Goal: Information Seeking & Learning: Understand process/instructions

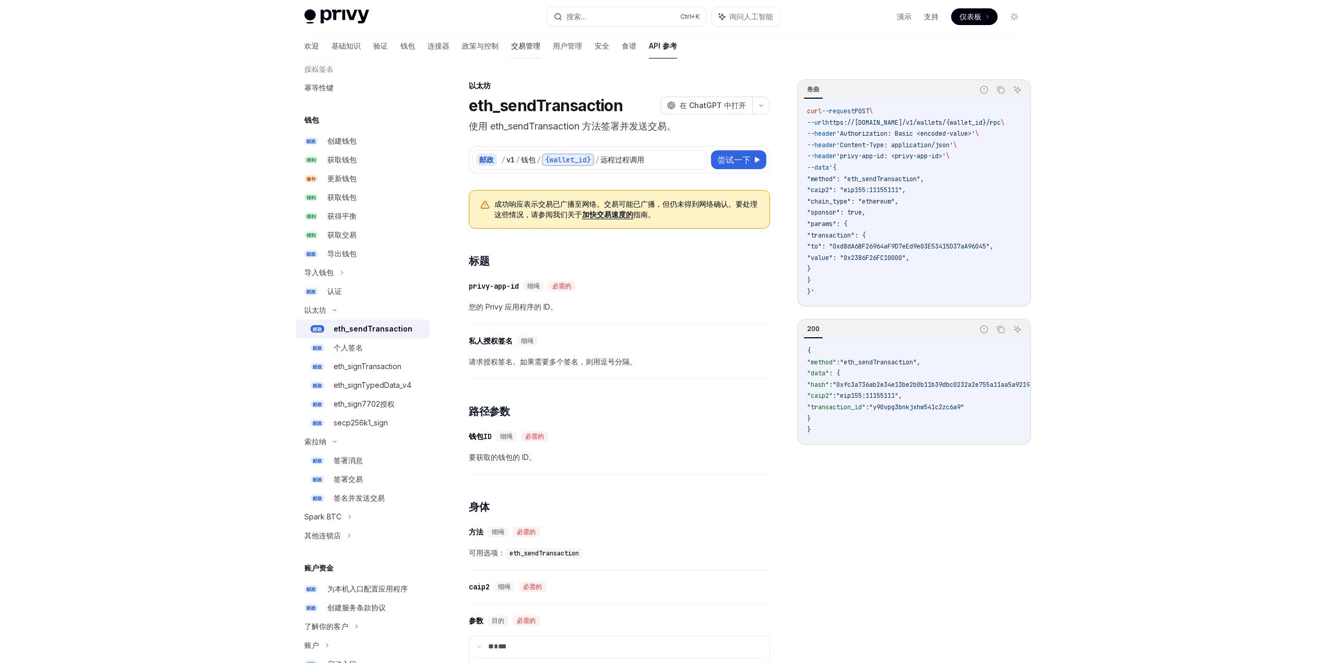
click at [512, 45] on font "交易管理" at bounding box center [525, 45] width 29 height 9
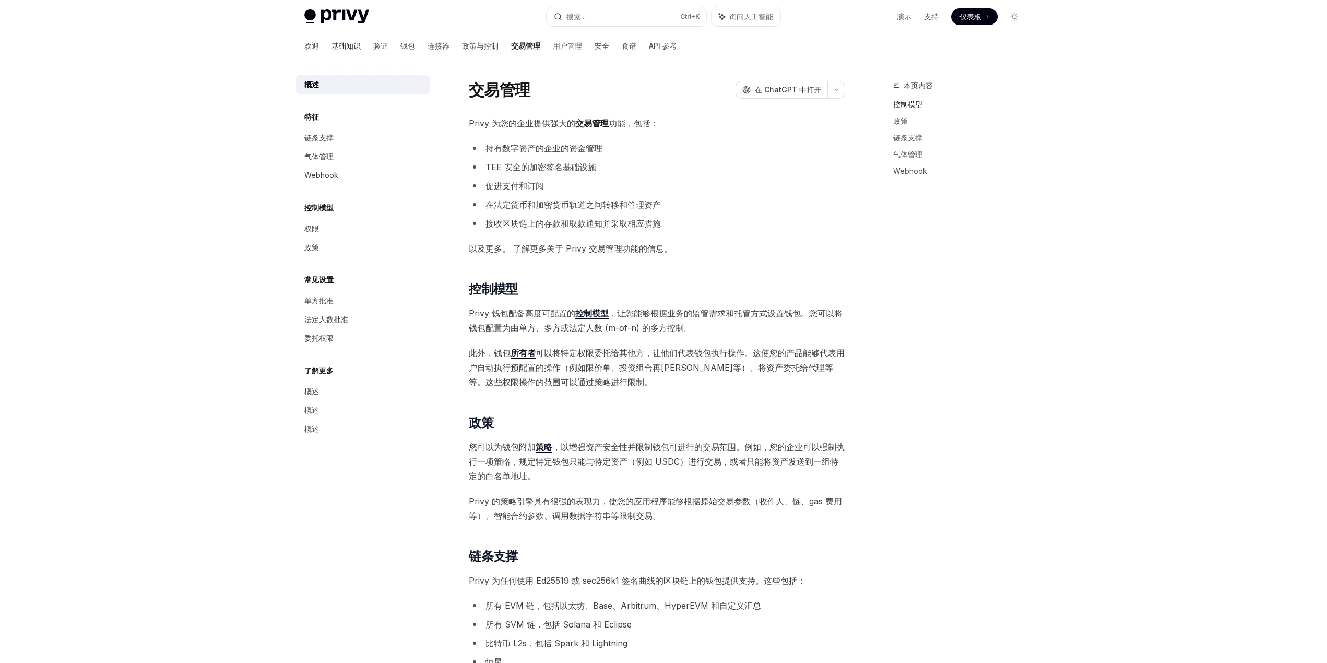
click at [332, 46] on font "基础知识" at bounding box center [346, 45] width 29 height 9
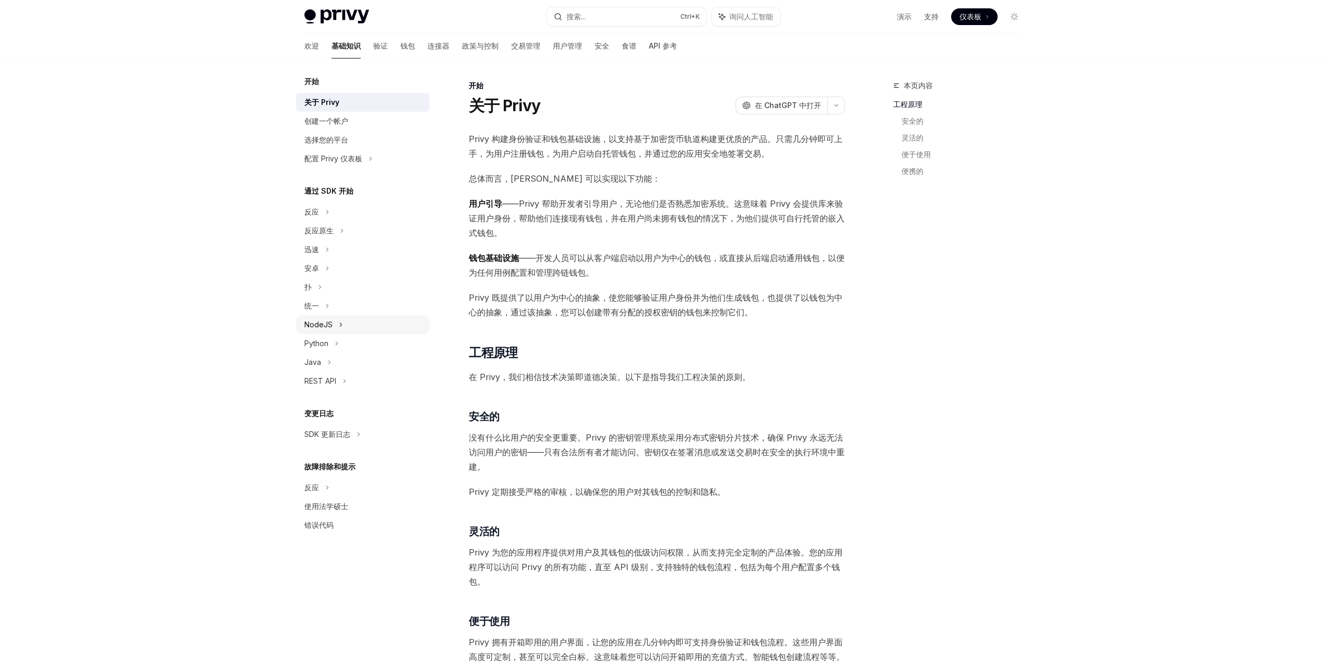
click at [335, 325] on div "NodeJS" at bounding box center [363, 324] width 134 height 19
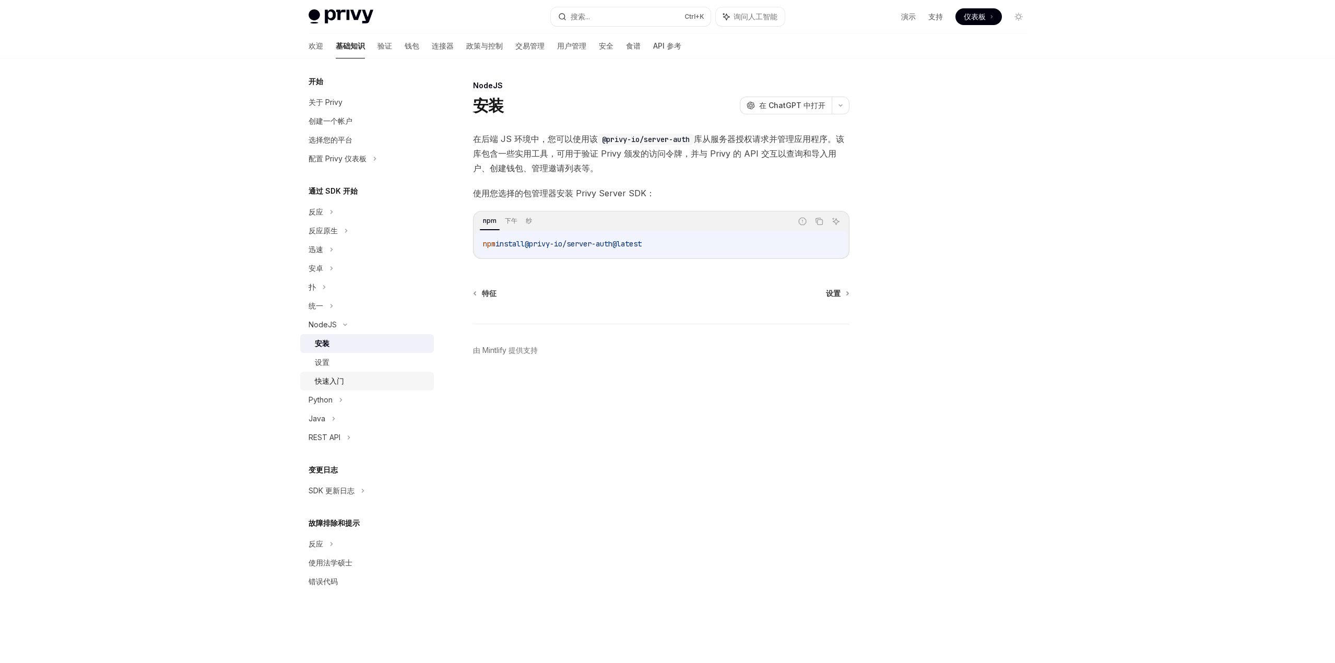
click at [353, 379] on div "快速入门" at bounding box center [371, 381] width 113 height 13
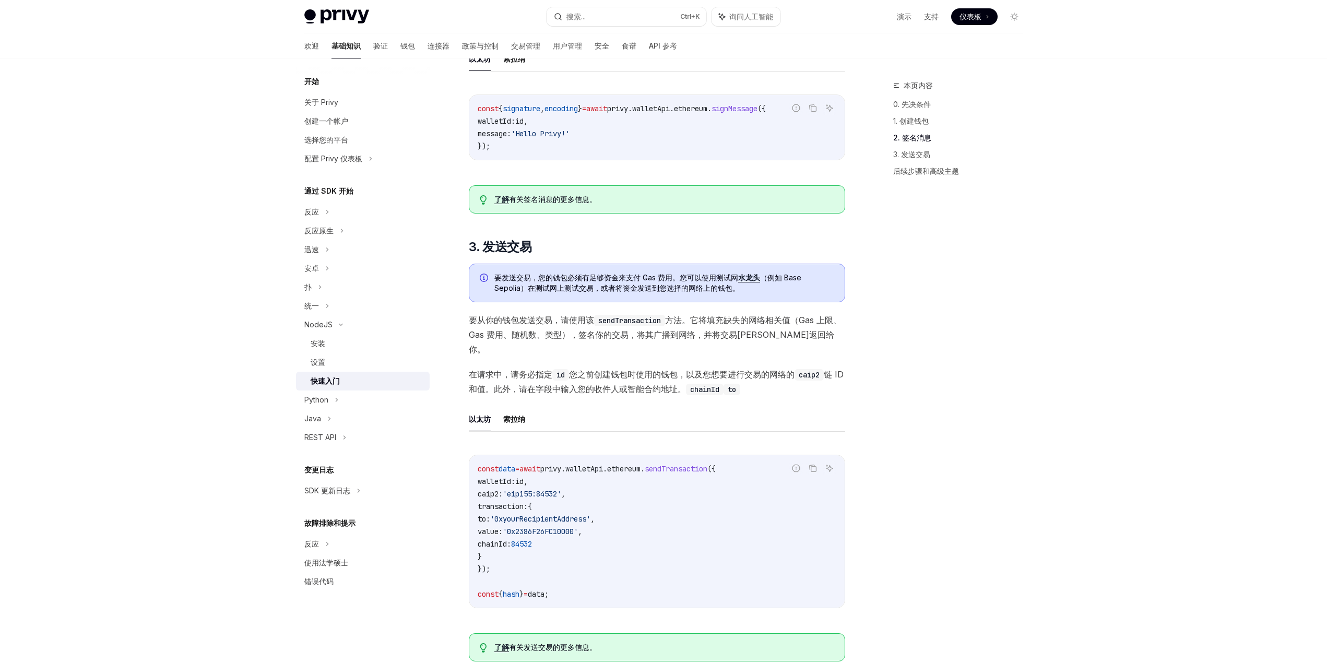
scroll to position [522, 0]
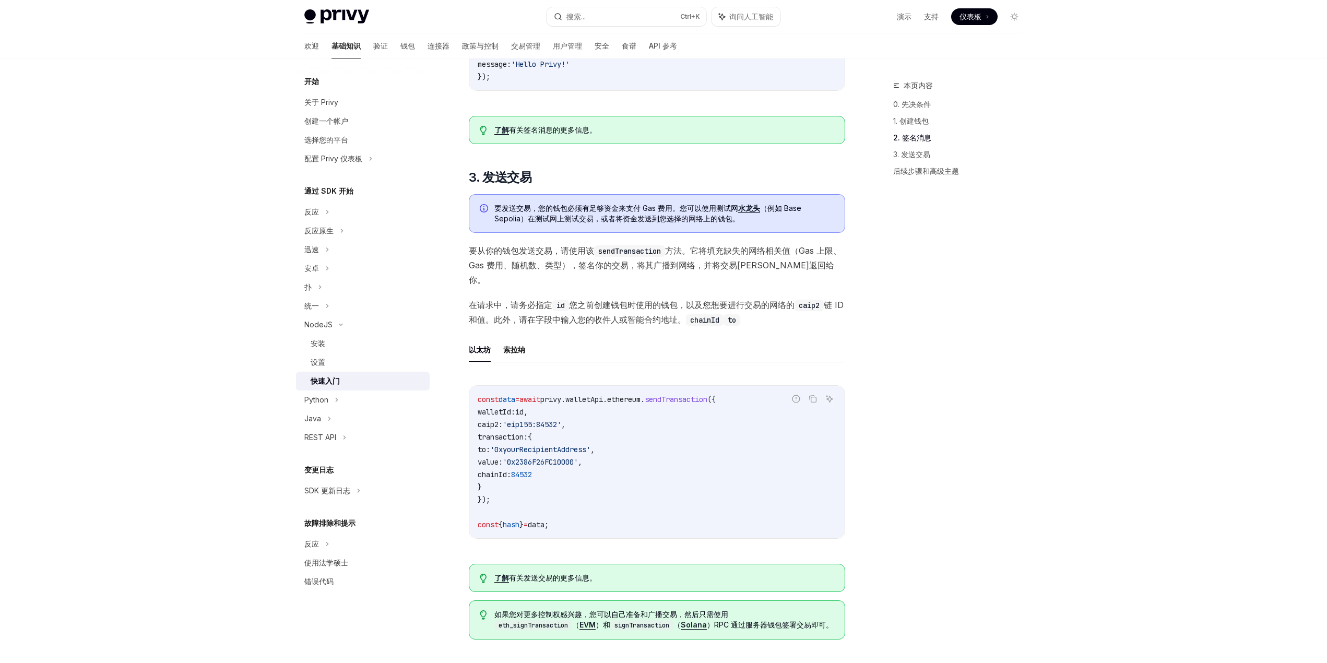
click at [603, 404] on span "walletApi" at bounding box center [584, 399] width 38 height 9
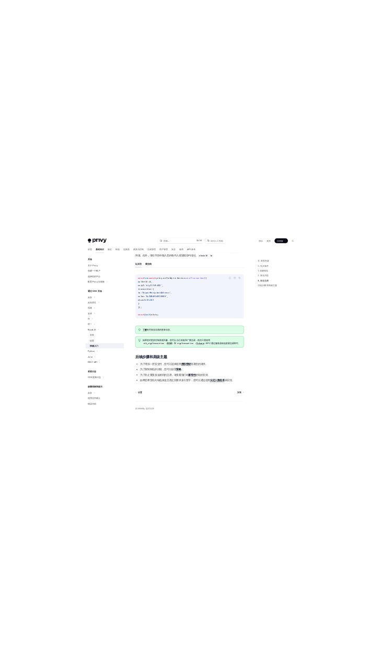
scroll to position [574, 0]
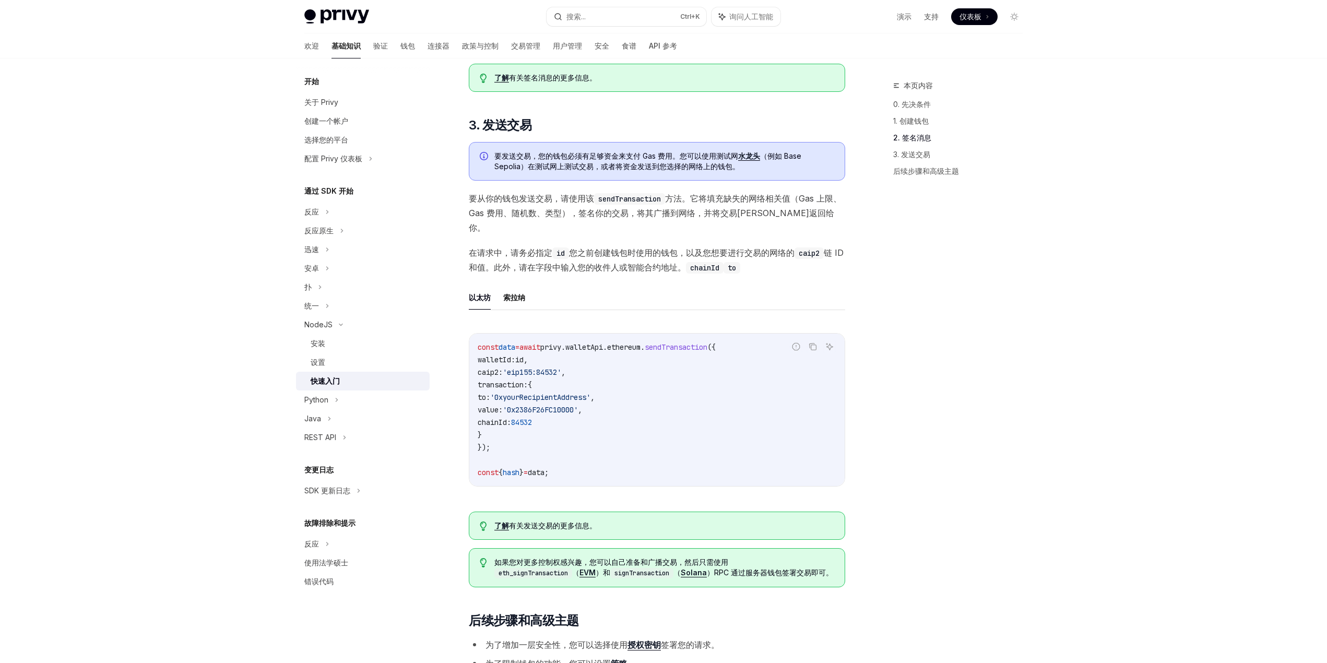
click at [641, 352] on span "ethereum" at bounding box center [623, 347] width 33 height 9
click at [708, 346] on code "const data = await privy . walletApi . ethereum . sendTransaction ({ walletId: …" at bounding box center [657, 410] width 359 height 138
copy span "sendTransaction"
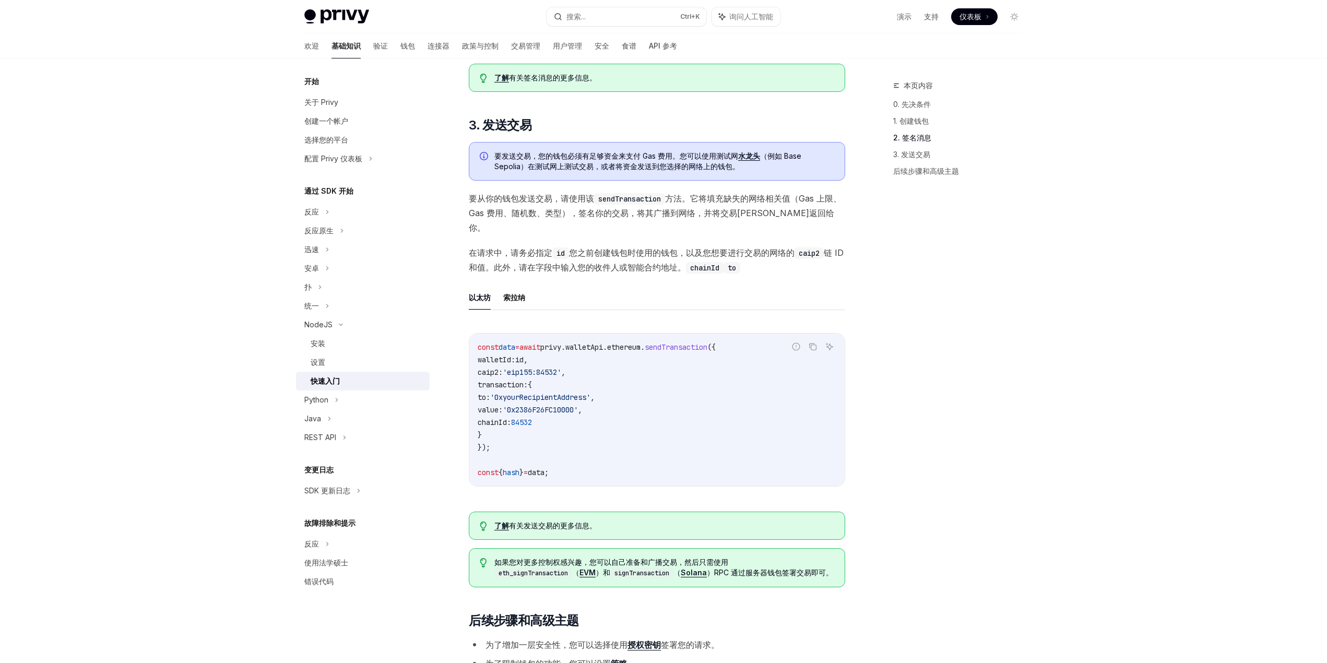
click at [603, 352] on span "walletApi" at bounding box center [584, 347] width 38 height 9
click at [591, 402] on span "'0xyourRecipientAddress'" at bounding box center [540, 397] width 100 height 9
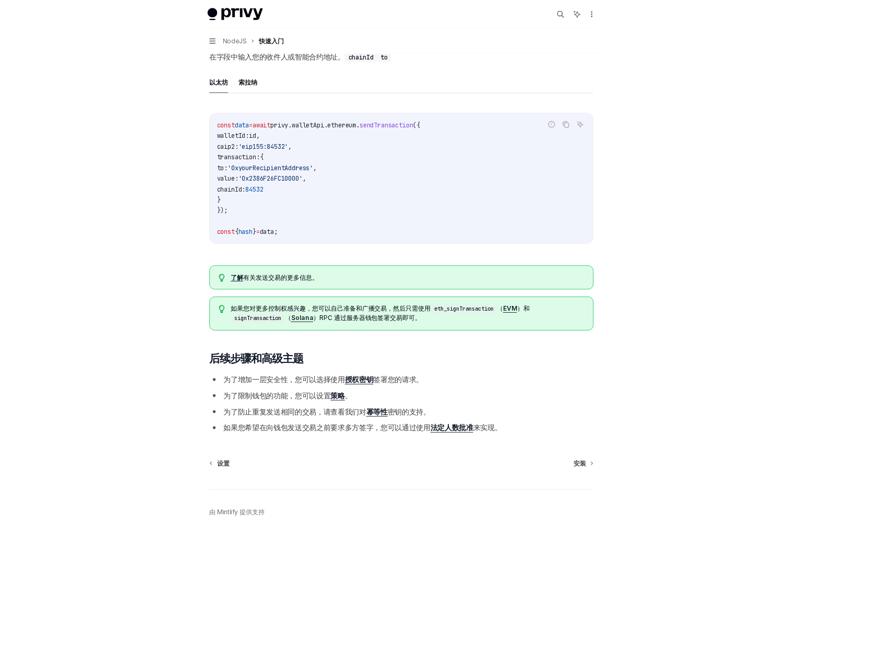
scroll to position [759, 0]
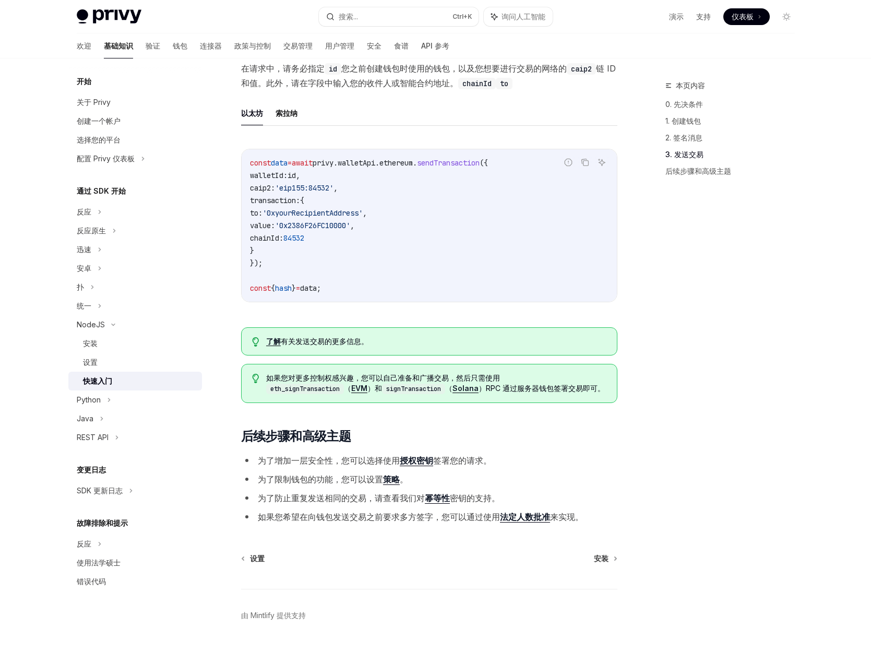
click at [474, 168] on span "sendTransaction" at bounding box center [448, 162] width 63 height 9
copy span "sendTransaction"
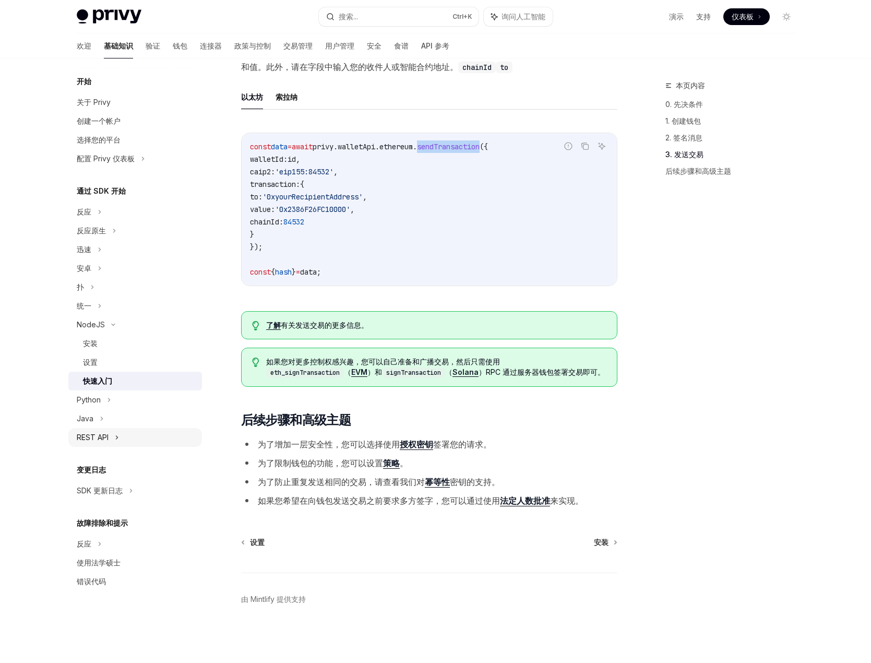
scroll to position [798, 0]
click at [120, 439] on div "REST API" at bounding box center [135, 437] width 134 height 19
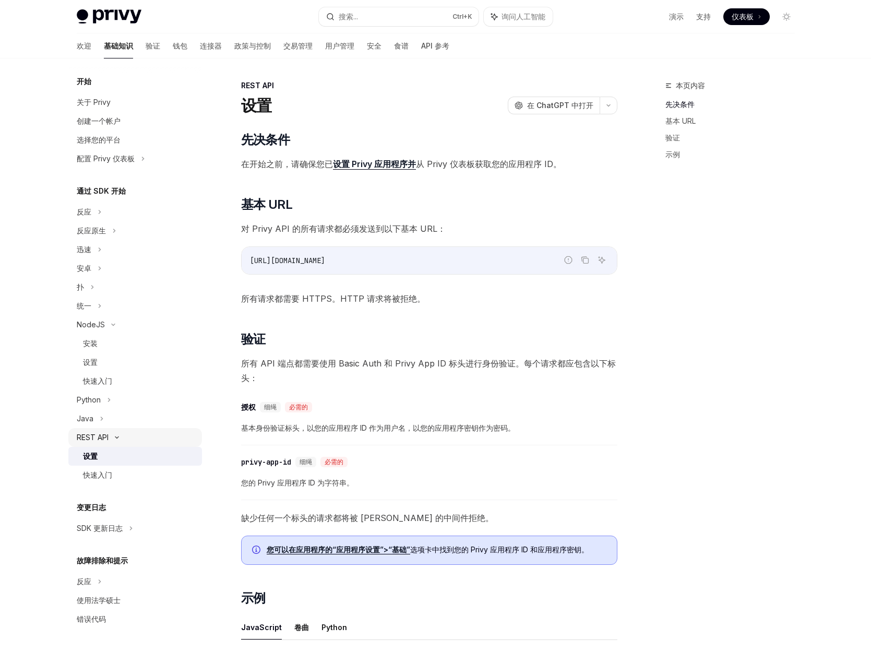
click at [113, 436] on icon at bounding box center [117, 437] width 13 height 4
click at [113, 436] on div "REST API" at bounding box center [135, 437] width 134 height 19
click at [421, 47] on font "API 参考" at bounding box center [435, 45] width 28 height 9
type textarea "*"
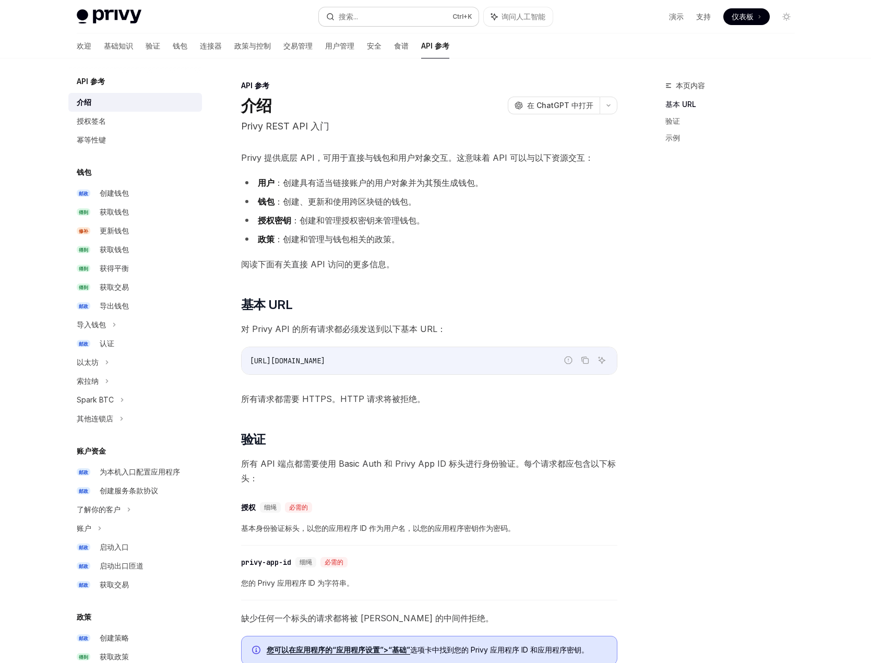
click at [360, 11] on button "搜索... Ctrl +K" at bounding box center [399, 16] width 160 height 19
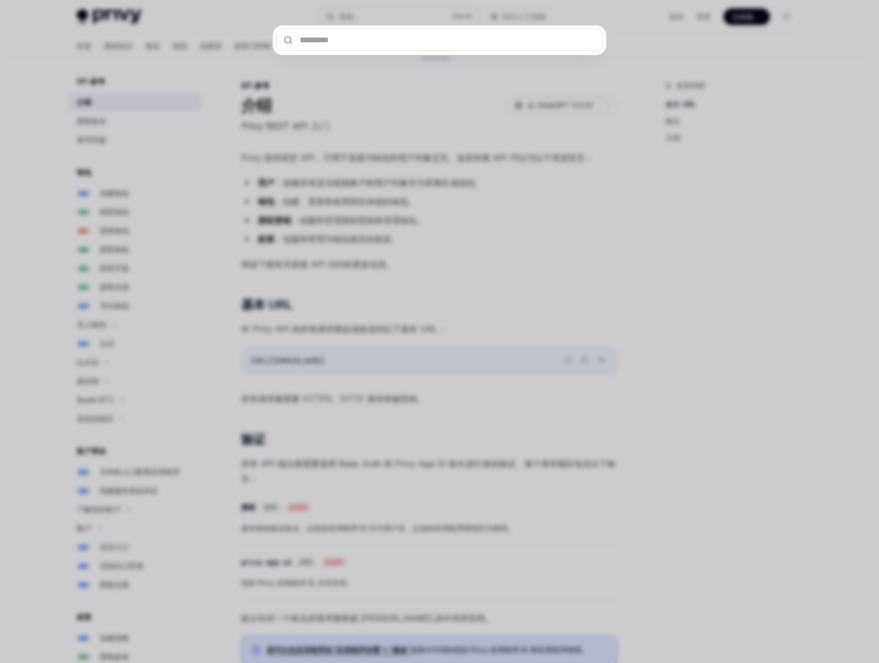
type input "**********"
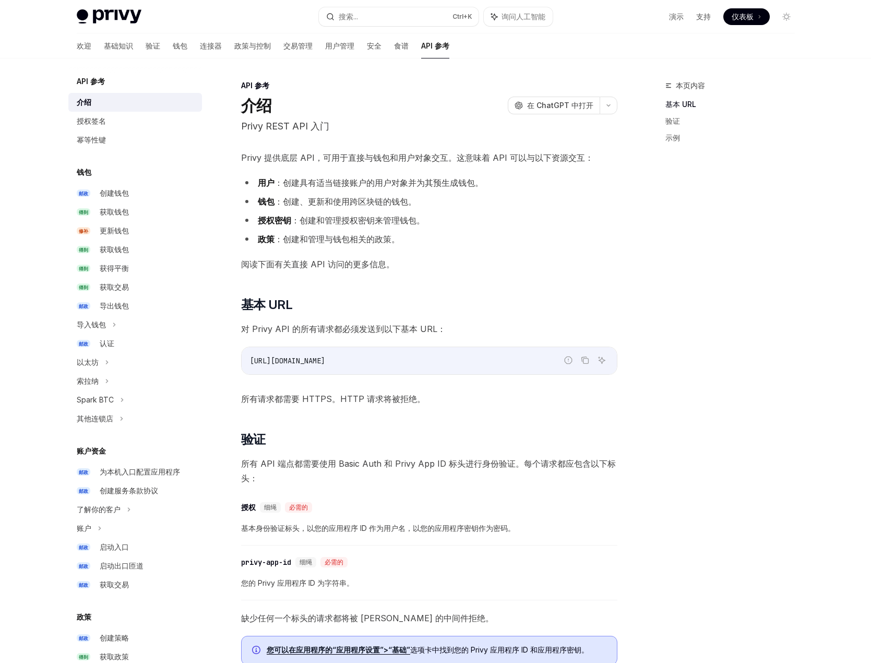
type textarea "*"
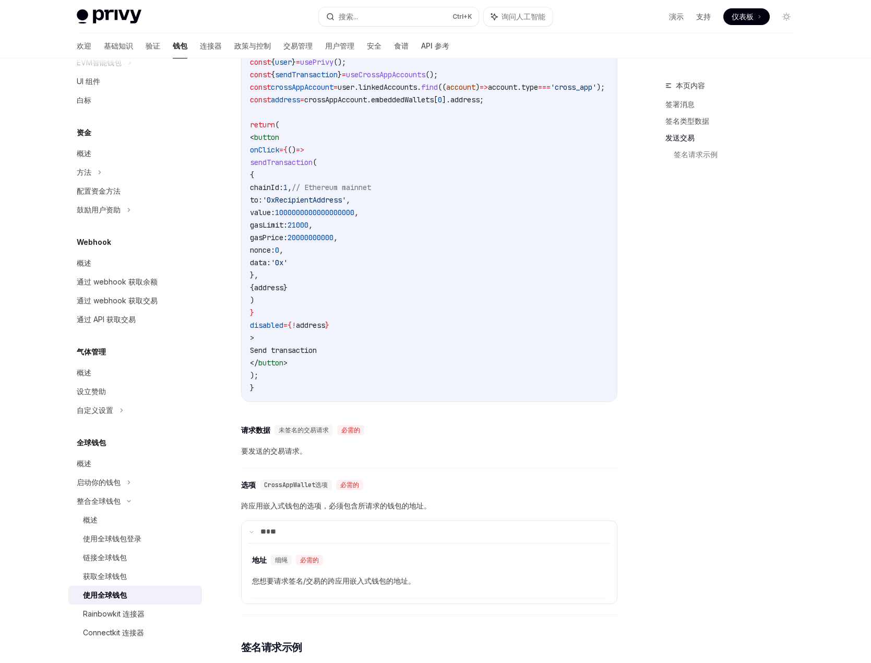
scroll to position [340, 0]
click at [539, 356] on code "import { usePrivy , useCrossAppAccounts } from '@privy-io/react-auth' ; functio…" at bounding box center [440, 206] width 380 height 376
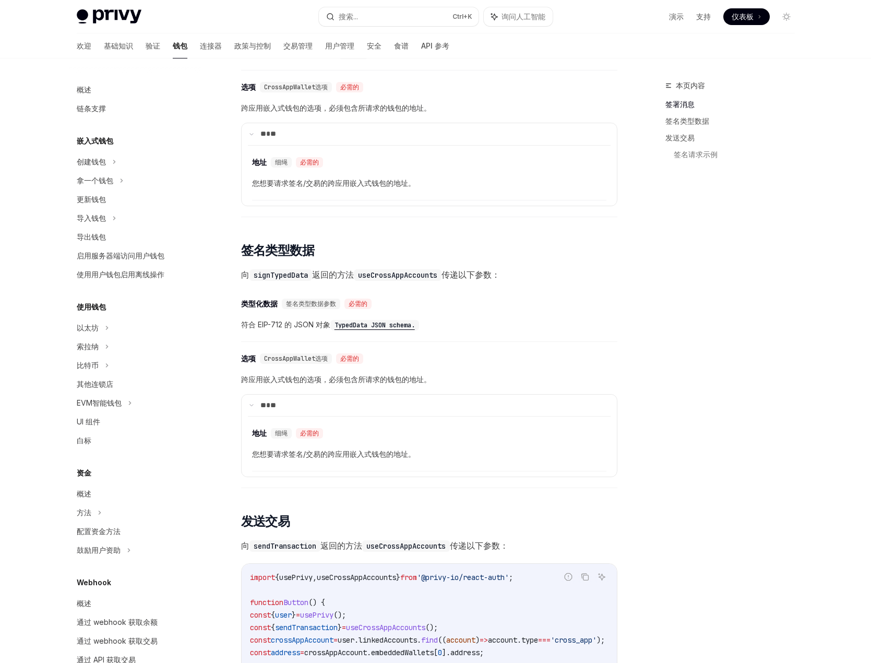
scroll to position [378, 0]
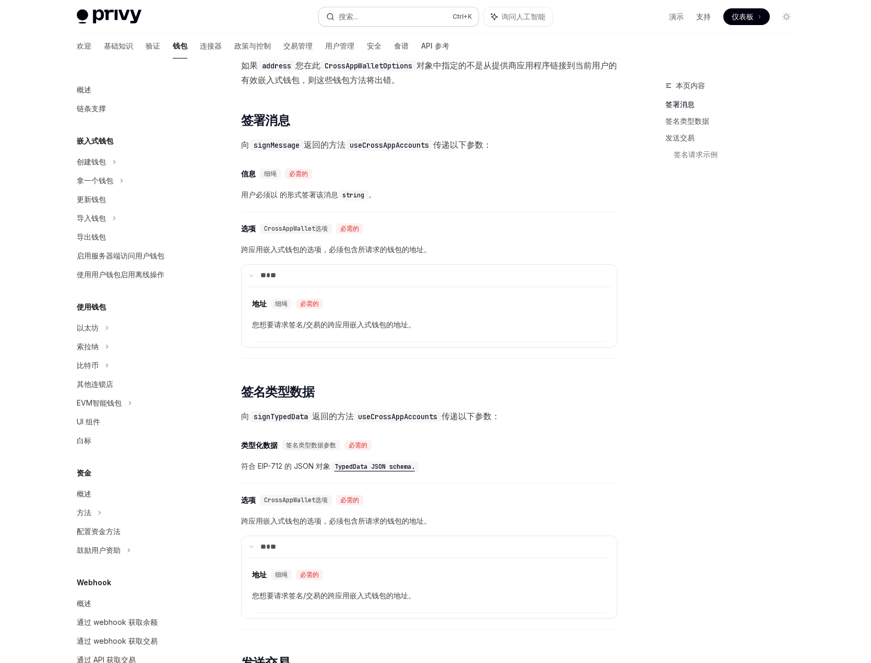
click at [375, 9] on button "搜索... Ctrl +K" at bounding box center [399, 16] width 160 height 19
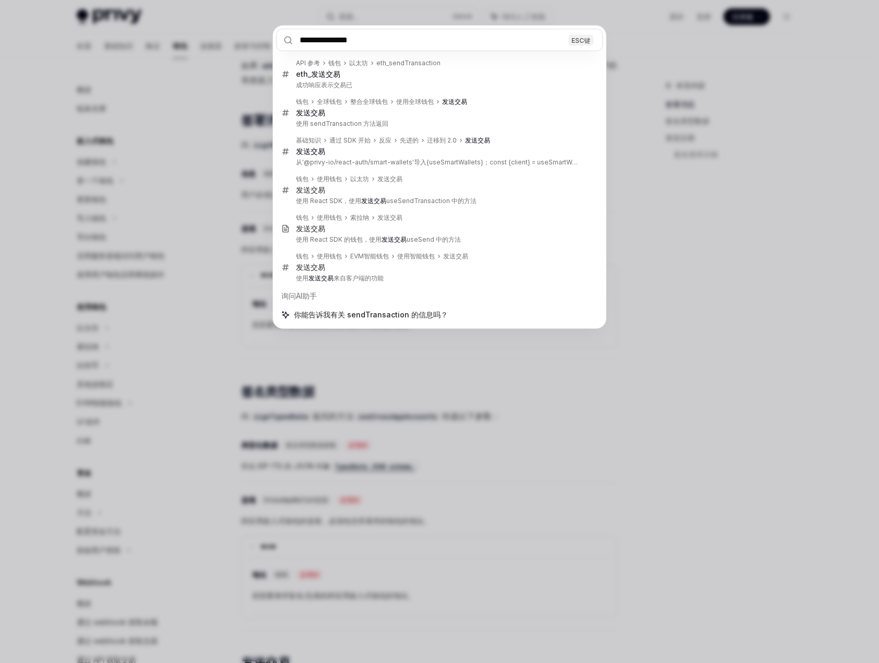
type input "**********"
click at [590, 366] on div "**********" at bounding box center [439, 331] width 879 height 663
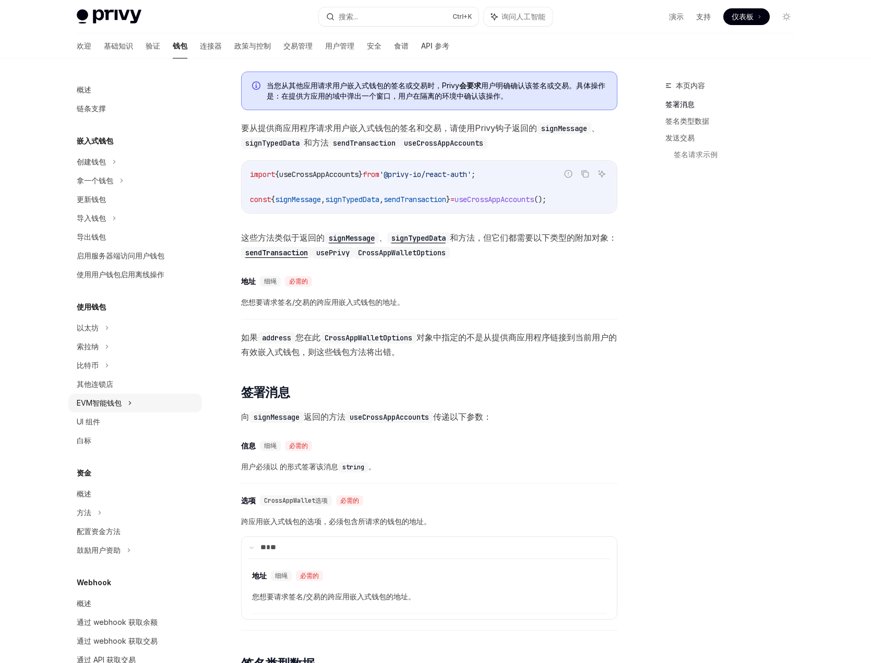
scroll to position [0, 0]
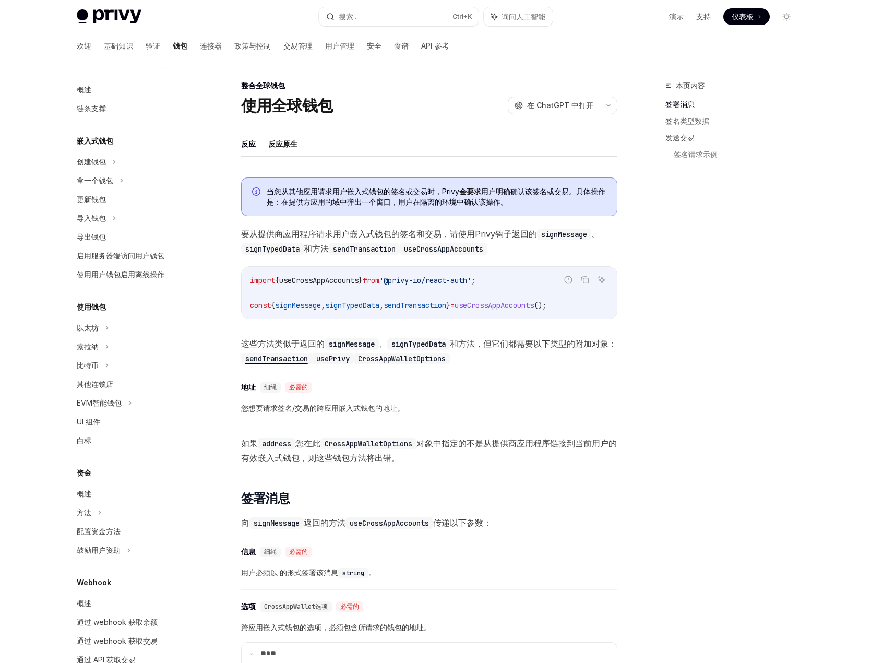
click at [284, 143] on font "反应原生" at bounding box center [282, 143] width 29 height 9
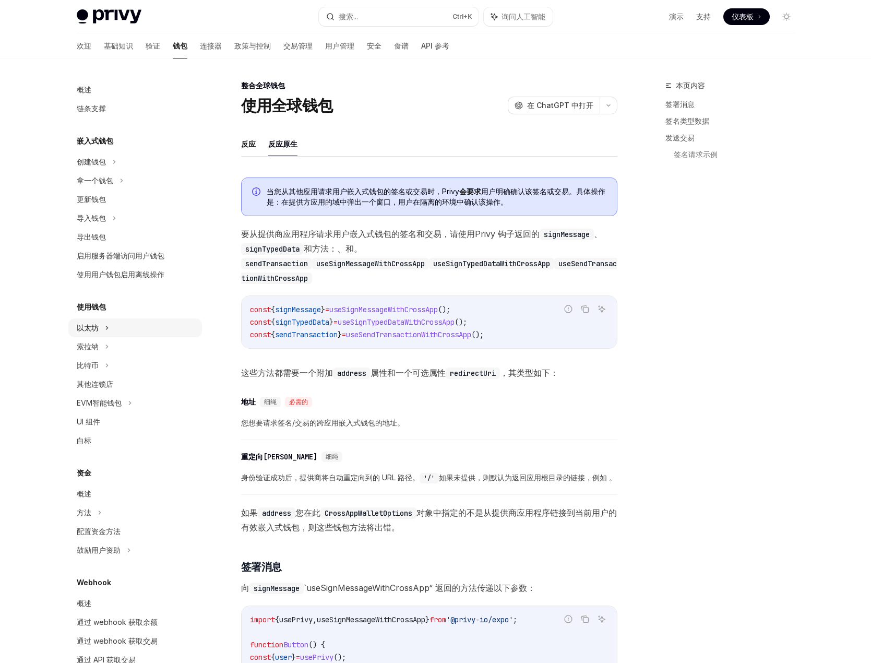
click at [103, 329] on div "以太坊" at bounding box center [135, 328] width 134 height 19
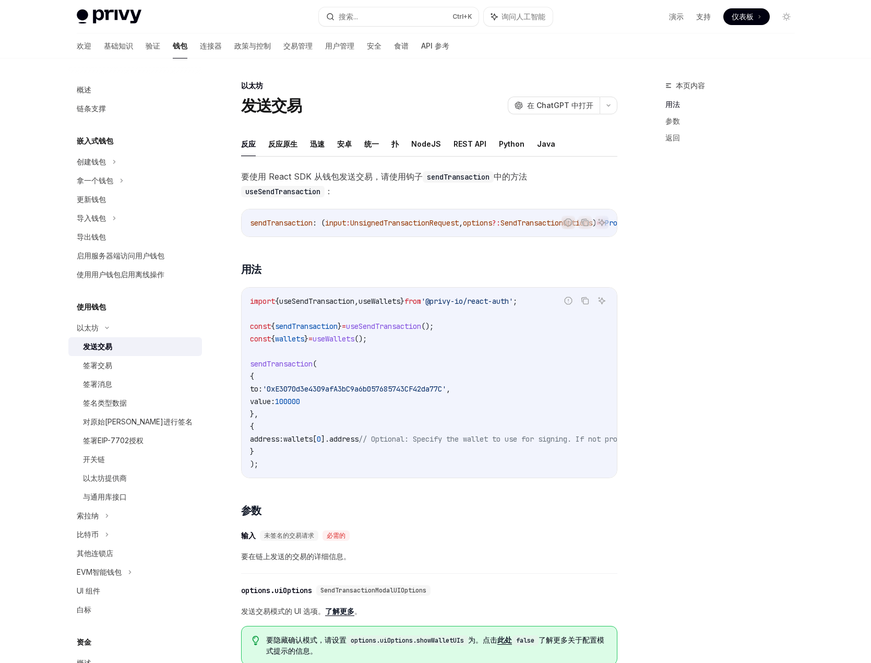
click at [122, 349] on div "发送交易" at bounding box center [139, 346] width 113 height 13
click at [725, 401] on div "本页内容 用法 参数 返回" at bounding box center [724, 371] width 159 height 584
click at [683, 362] on div "本页内容 用法 参数 返回" at bounding box center [724, 371] width 159 height 584
click at [474, 143] on font "REST API" at bounding box center [470, 143] width 33 height 9
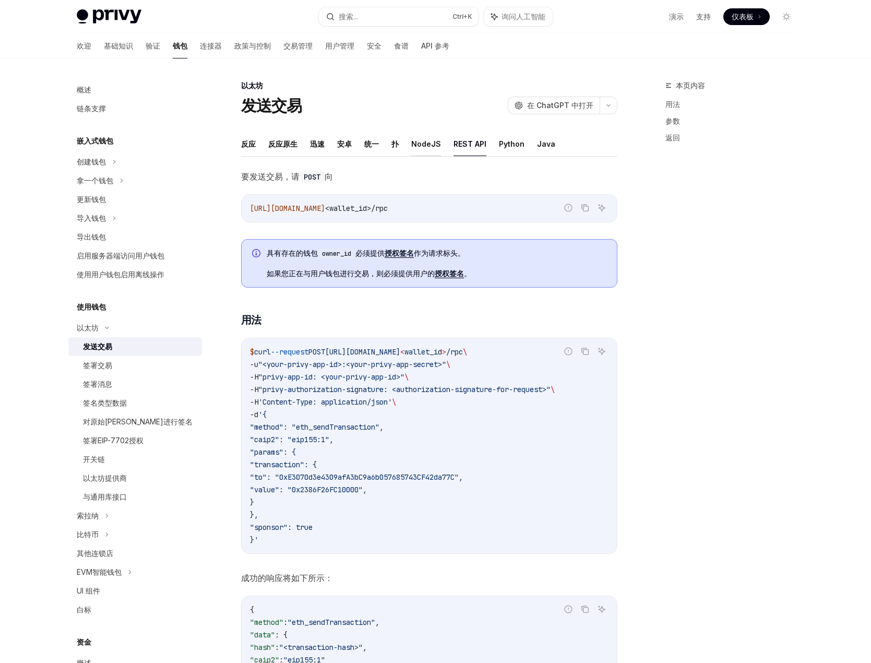
click at [425, 149] on font "NodeJS" at bounding box center [426, 144] width 30 height 13
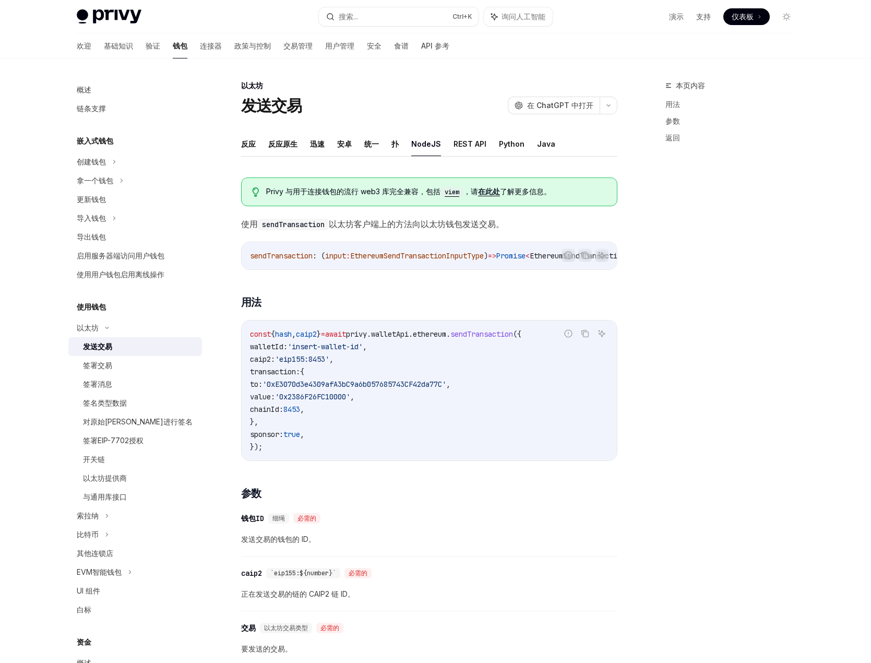
click at [523, 540] on span "发送交易的钱包的 ID。" at bounding box center [429, 539] width 376 height 13
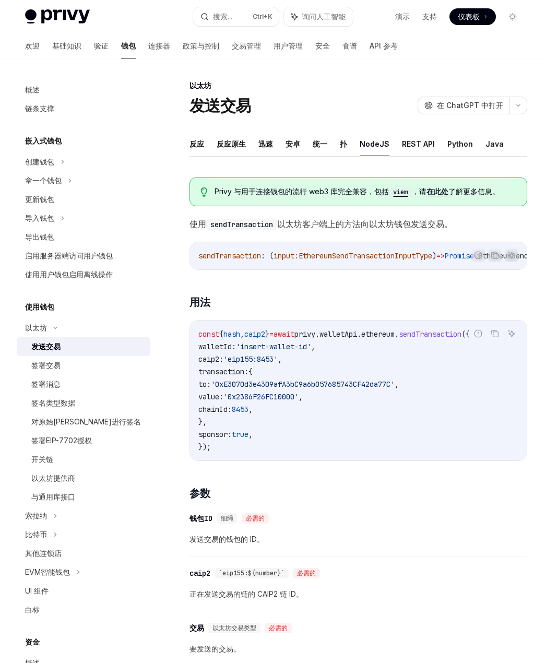
click at [385, 70] on div "本页内容 用法 参数 返回 以太坊 发送交易 OpenAI 在 ChatGPT 中打开 OpenAI 在 ChatGPT 中打开 反应 反应原生 迅速 安卓 …" at bounding box center [273, 588] width 513 height 1060
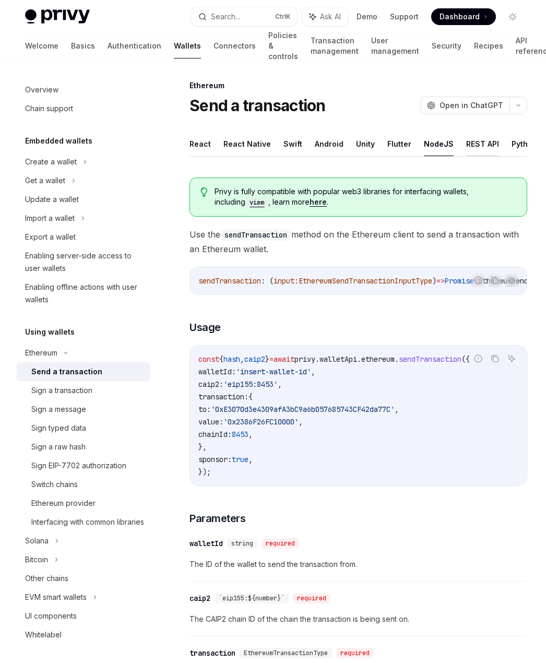
click at [466, 139] on button "REST API" at bounding box center [482, 144] width 33 height 25
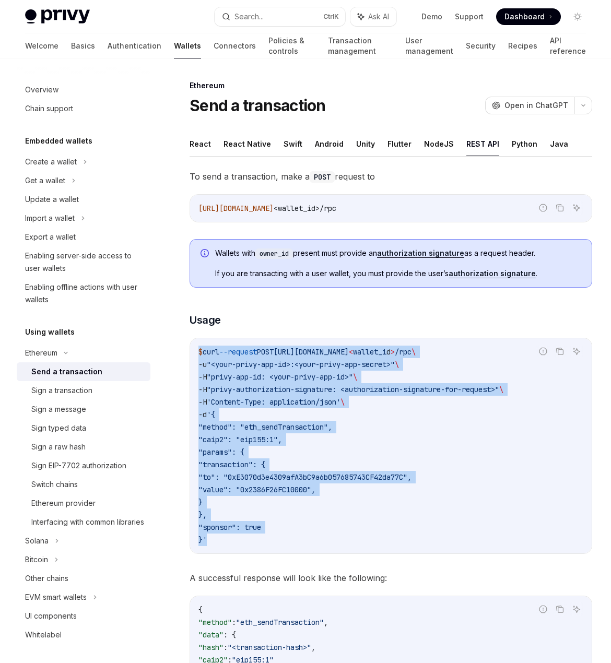
drag, startPoint x: 213, startPoint y: 539, endPoint x: 168, endPoint y: 346, distance: 199.0
copy code "$ curl --request POST https://api.privy.io/v1/wallets/ < wallet_i d > /rpc \ -u…"
click at [414, 465] on code "$ curl --request POST https://api.privy.io/v1/wallets/ < wallet_i d > /rpc \ -u…" at bounding box center [390, 446] width 385 height 201
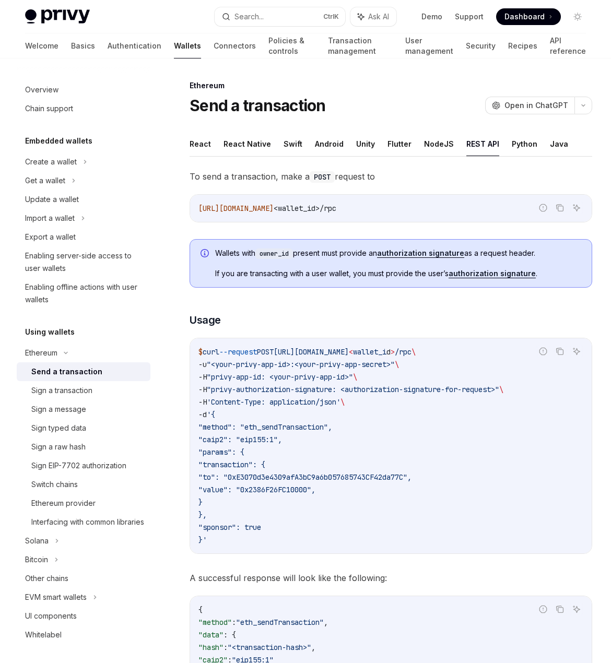
click at [248, 434] on code "$ curl --request POST https://api.privy.io/v1/wallets/ < wallet_i d > /rpc \ -u…" at bounding box center [390, 446] width 385 height 201
click at [302, 455] on code "$ curl --request POST https://api.privy.io/v1/wallets/ < wallet_i d > /rpc \ -u…" at bounding box center [390, 446] width 385 height 201
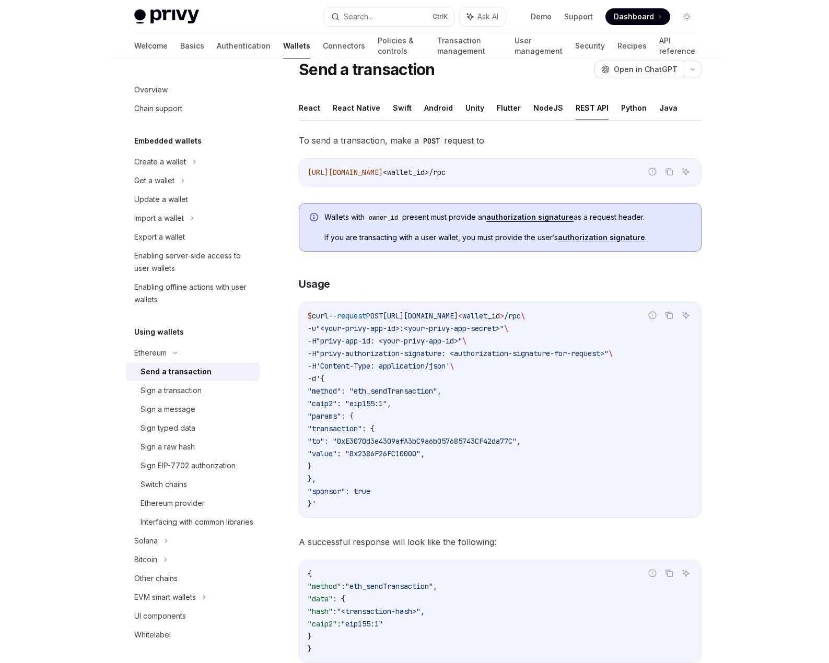
scroll to position [52, 0]
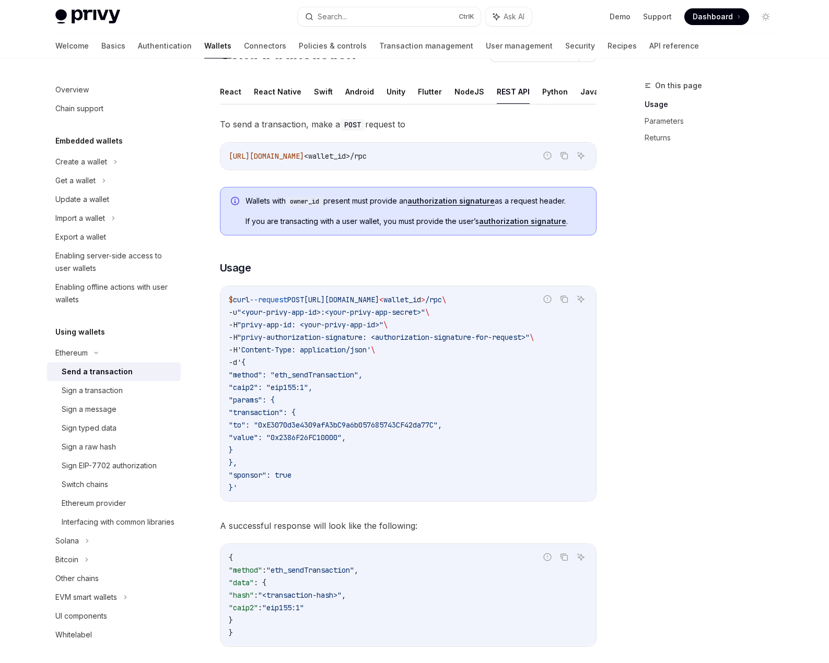
click at [563, 397] on code "$ curl --request POST https://api.privy.io/v1/wallets/ < wallet_i d > /rpc \ -u…" at bounding box center [408, 393] width 359 height 201
click at [519, 403] on code "$ curl --request POST https://api.privy.io/v1/wallets/ < wallet_i d > /rpc \ -u…" at bounding box center [408, 393] width 359 height 201
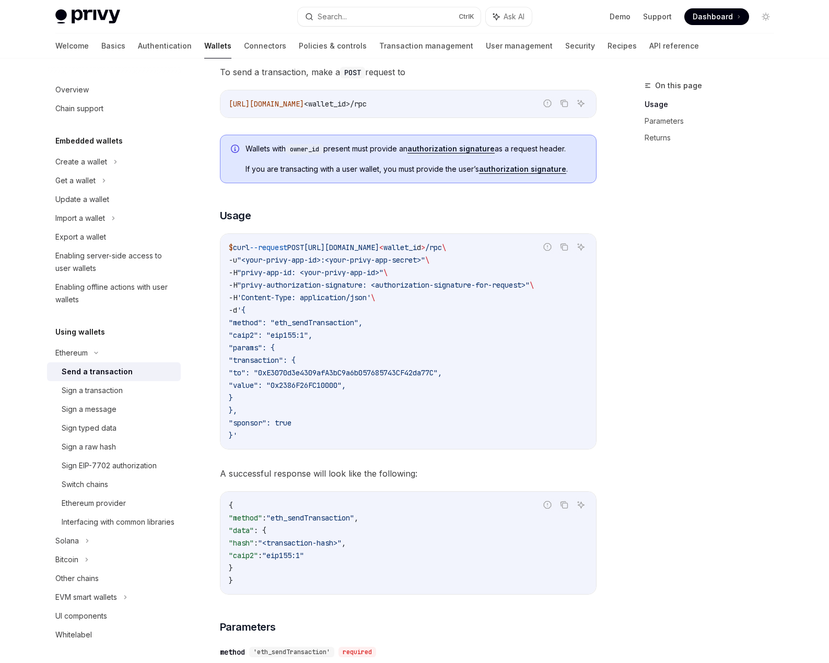
scroll to position [0, 0]
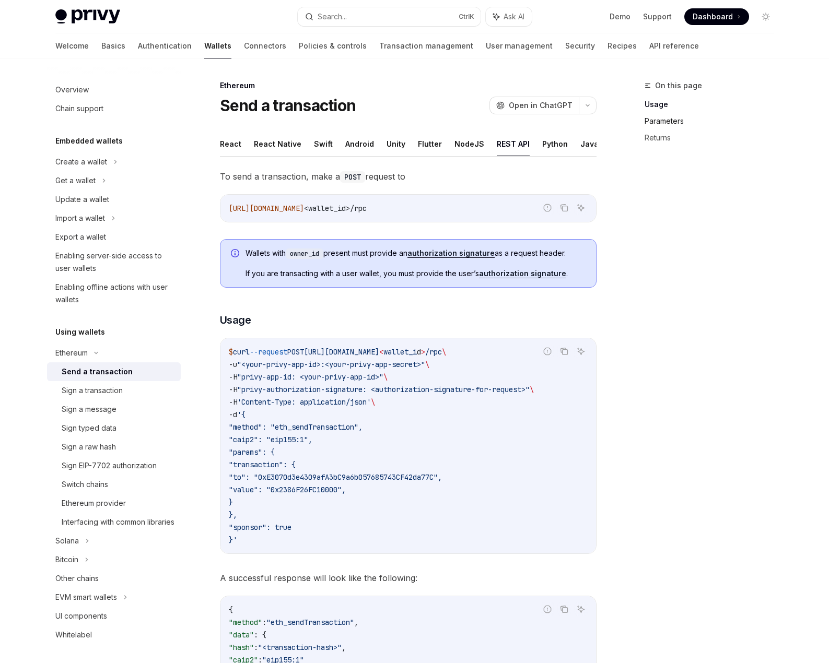
click at [677, 121] on link "Parameters" at bounding box center [713, 121] width 138 height 17
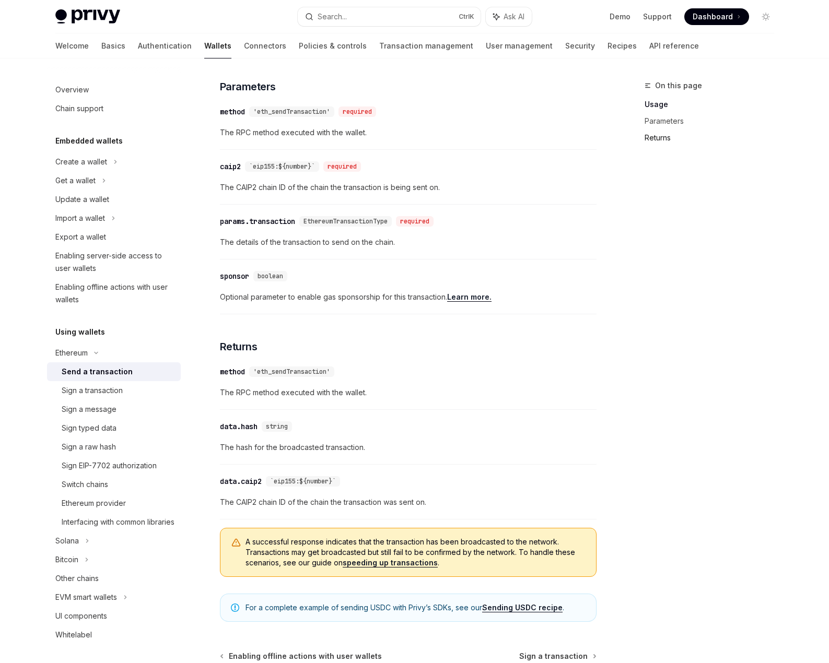
click at [668, 134] on link "Returns" at bounding box center [713, 137] width 138 height 17
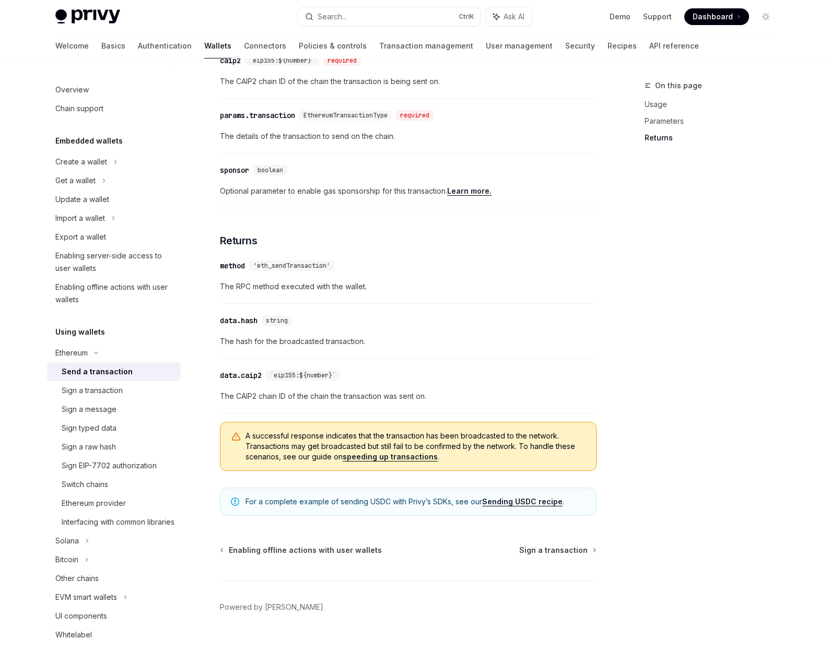
scroll to position [759, 0]
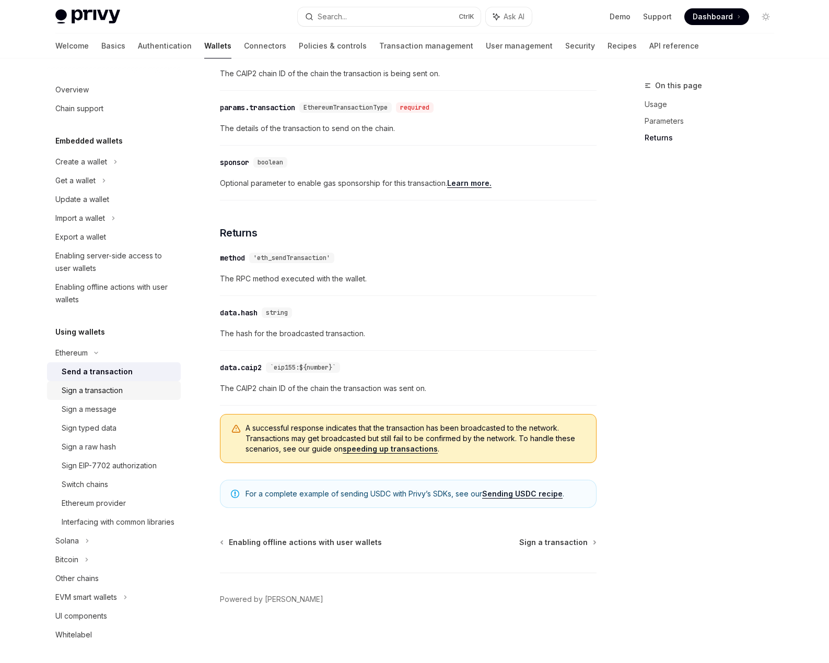
click at [85, 386] on div "Sign a transaction" at bounding box center [92, 390] width 61 height 13
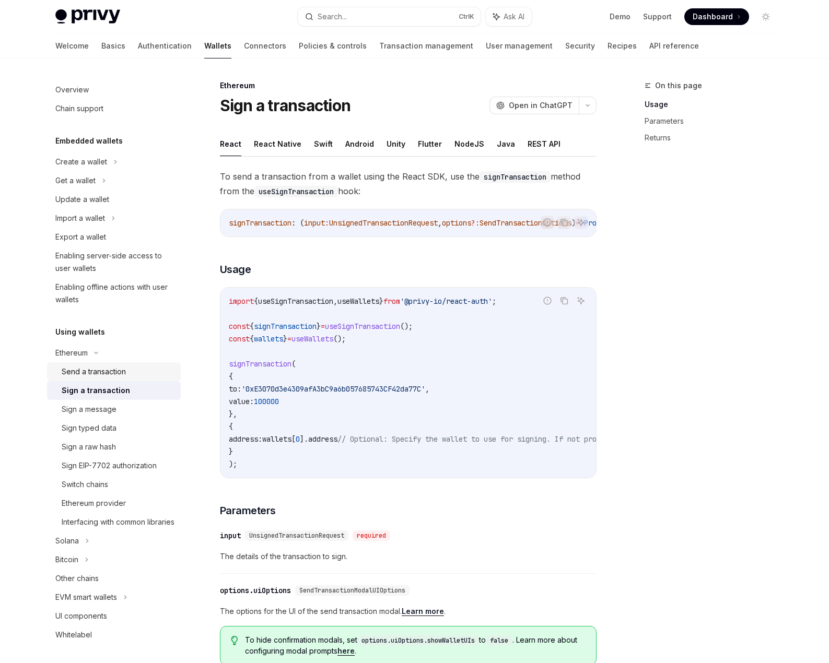
click at [91, 376] on div "Send a transaction" at bounding box center [94, 372] width 64 height 13
click at [505, 148] on button "REST API" at bounding box center [513, 144] width 33 height 25
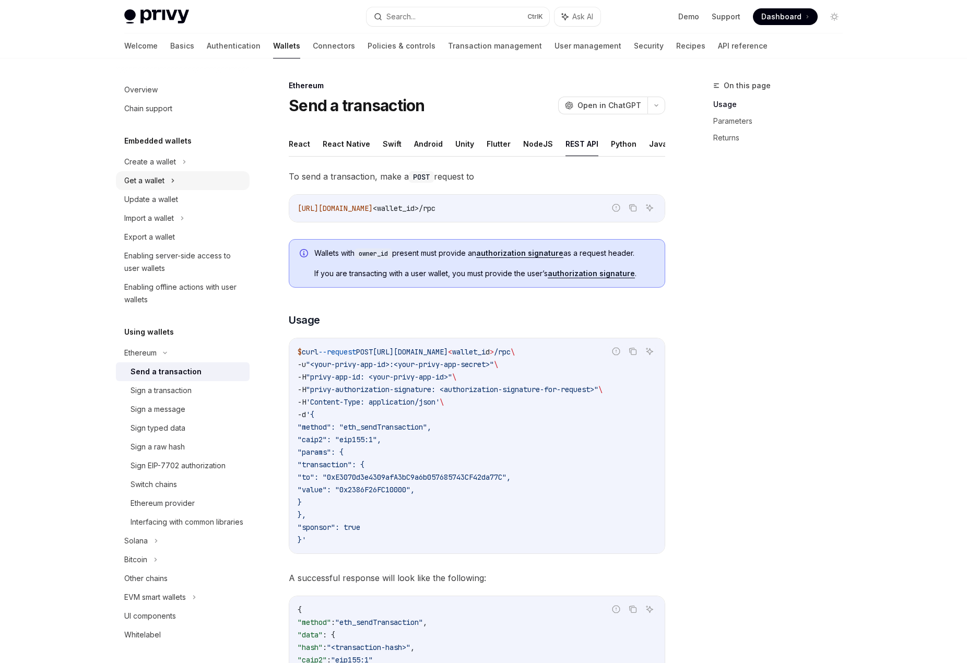
click at [166, 180] on div "Get a wallet" at bounding box center [183, 180] width 134 height 19
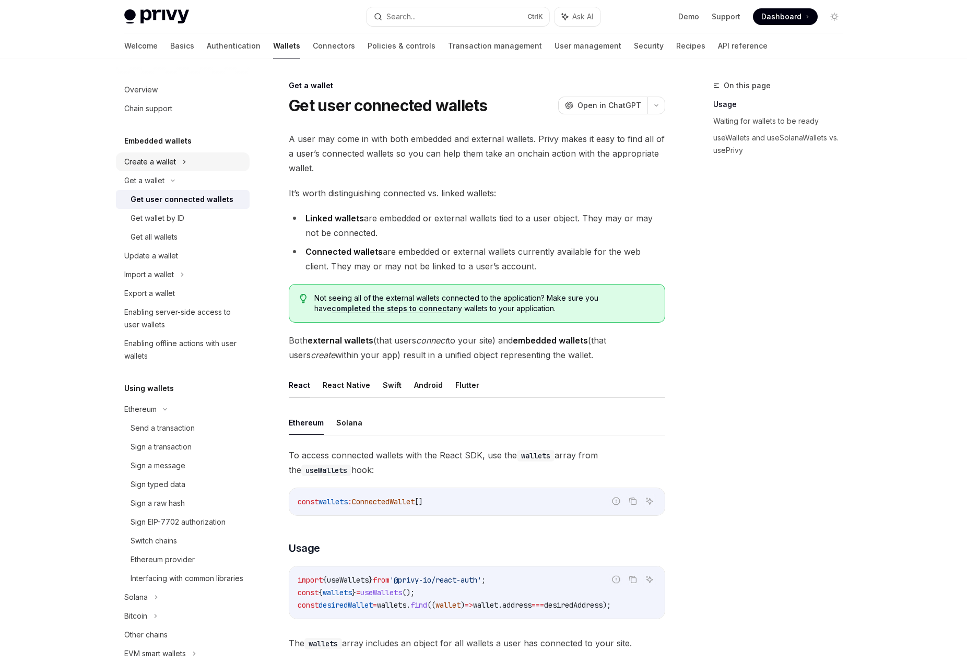
click at [171, 159] on div "Create a wallet" at bounding box center [150, 162] width 52 height 13
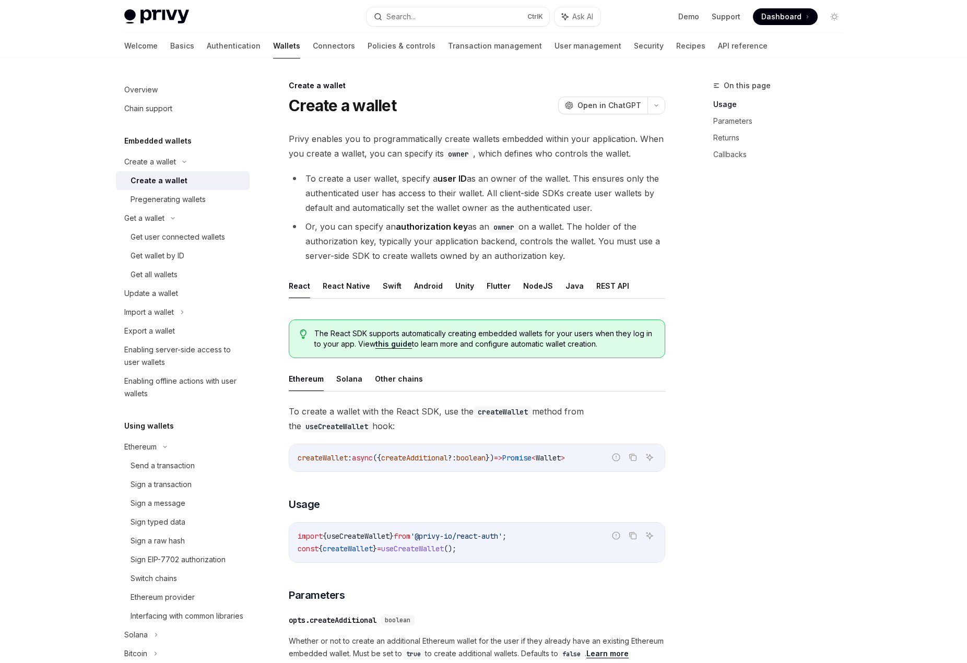
type textarea "*"
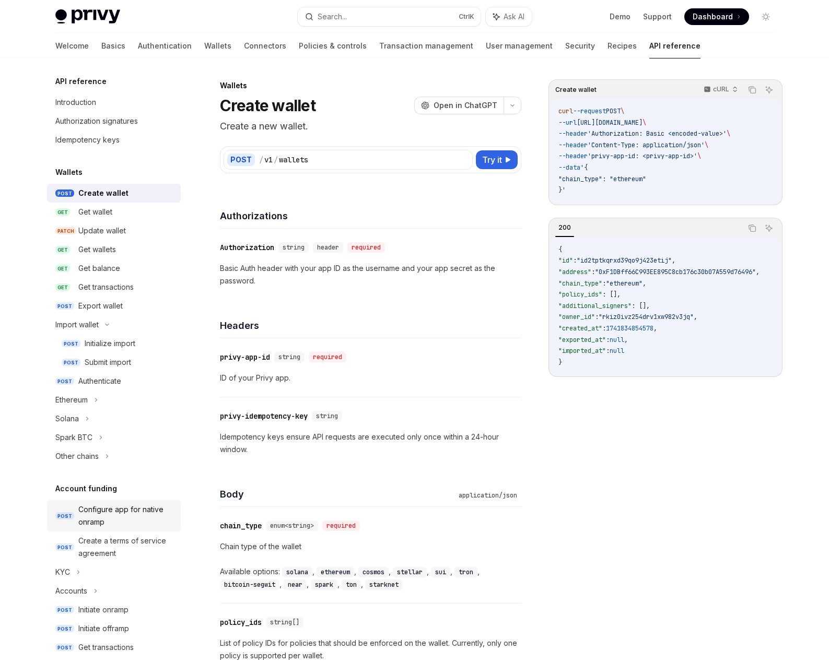
click at [137, 509] on div "Configure app for native onramp" at bounding box center [126, 515] width 96 height 25
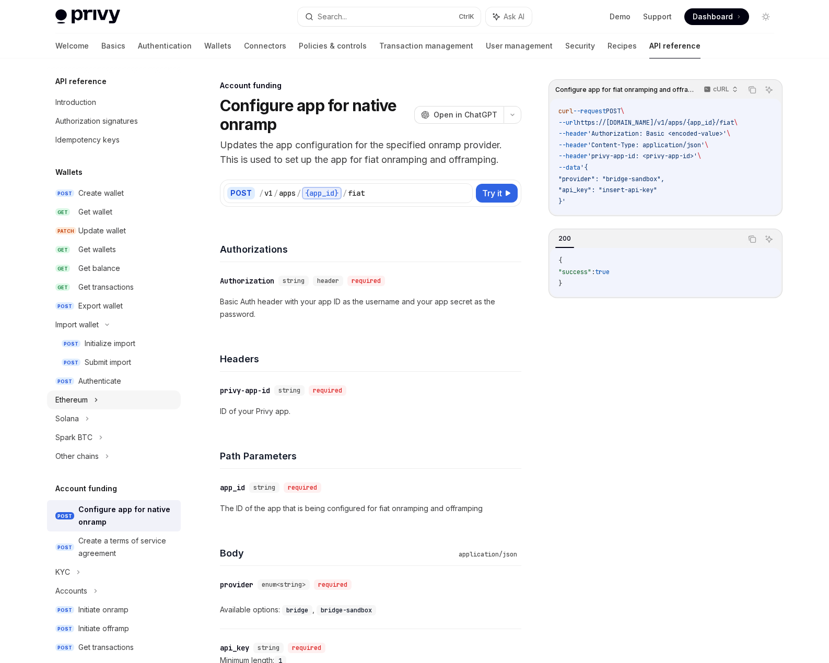
click at [122, 395] on div "Ethereum" at bounding box center [114, 400] width 134 height 19
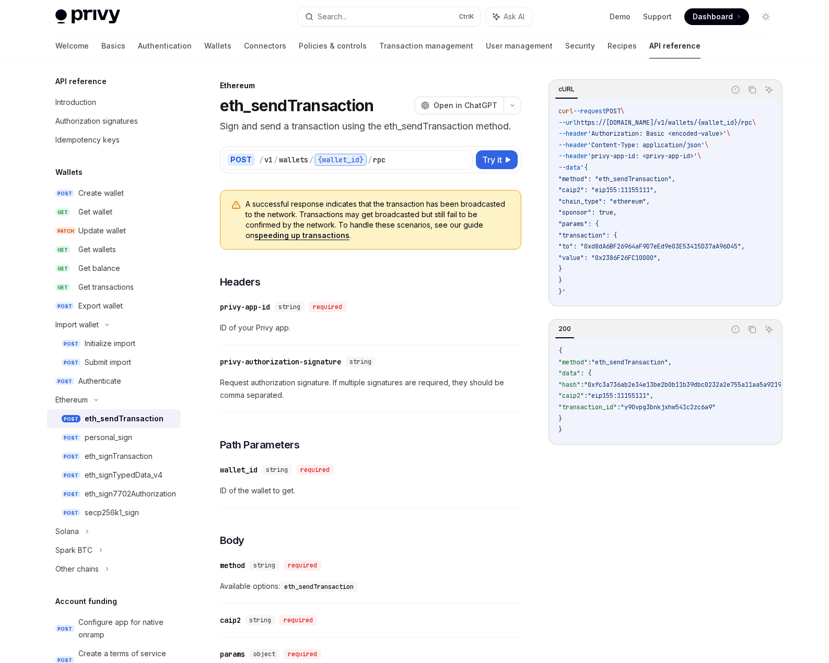
click at [122, 423] on div "eth_sendTransaction" at bounding box center [124, 419] width 79 height 13
click at [500, 151] on button "Try it" at bounding box center [497, 159] width 42 height 19
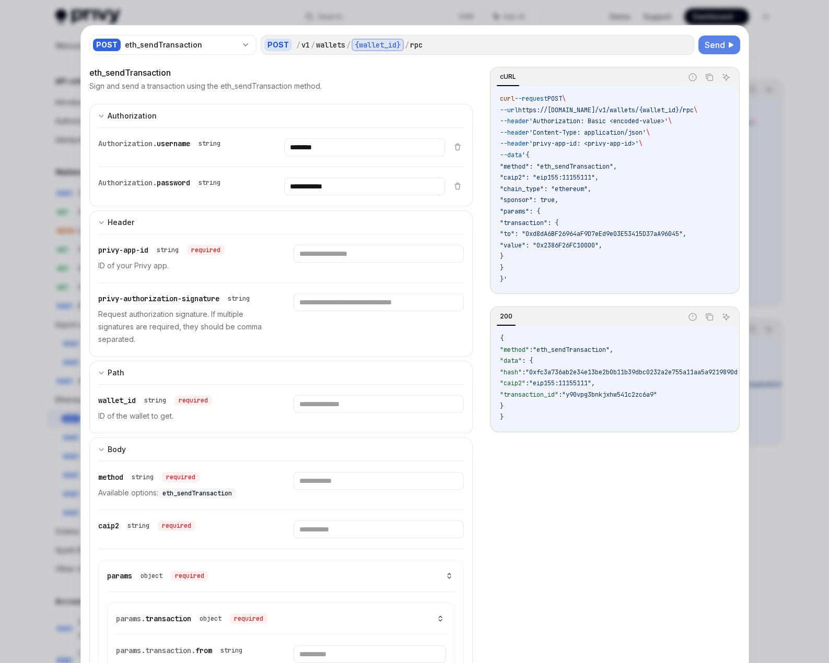
drag, startPoint x: 708, startPoint y: 46, endPoint x: 678, endPoint y: 4, distance: 52.1
click at [610, 45] on span "Send" at bounding box center [714, 45] width 20 height 13
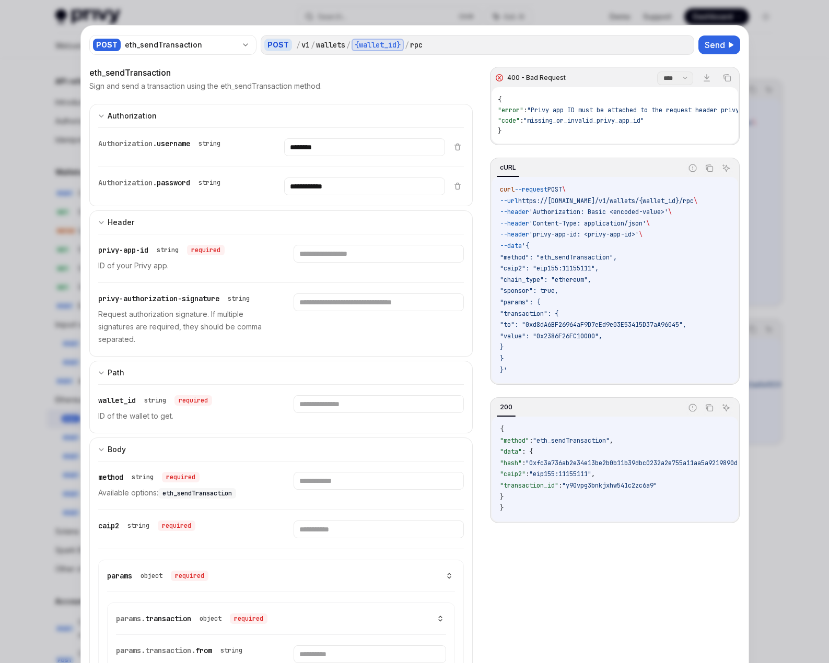
click at [610, 119] on div at bounding box center [414, 331] width 829 height 663
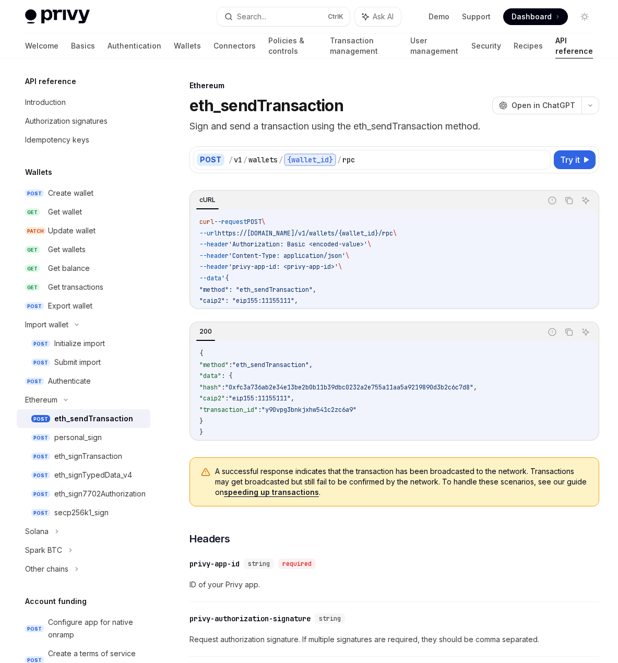
click at [338, 270] on span "'privy-app-id: <privy-app-id>'" at bounding box center [284, 267] width 110 height 8
click at [229, 362] on span ""method"" at bounding box center [213, 365] width 29 height 8
click at [218, 298] on span ""caip2": "eip155:11155111"," at bounding box center [248, 301] width 99 height 8
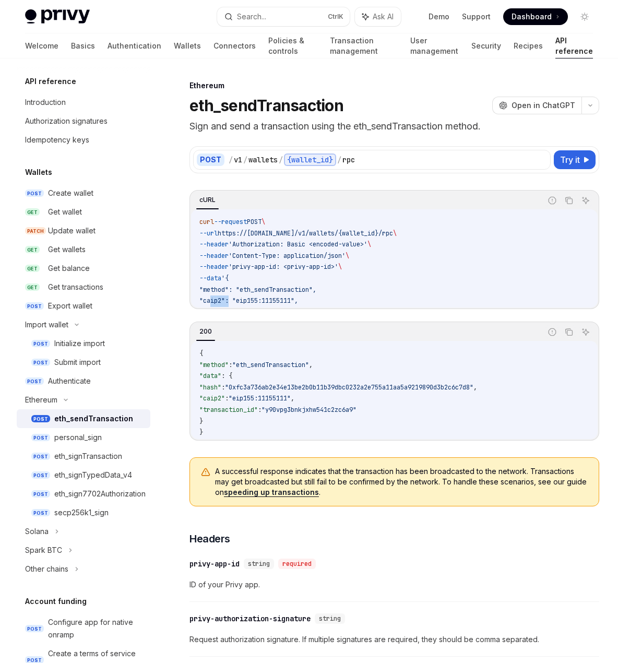
click at [218, 298] on span ""caip2": "eip155:11155111"," at bounding box center [248, 301] width 99 height 8
click at [225, 305] on code "curl --request POST \ --url https://api.privy.io/v1/wallets/{wallet_id}/rpc \ -…" at bounding box center [394, 313] width 390 height 192
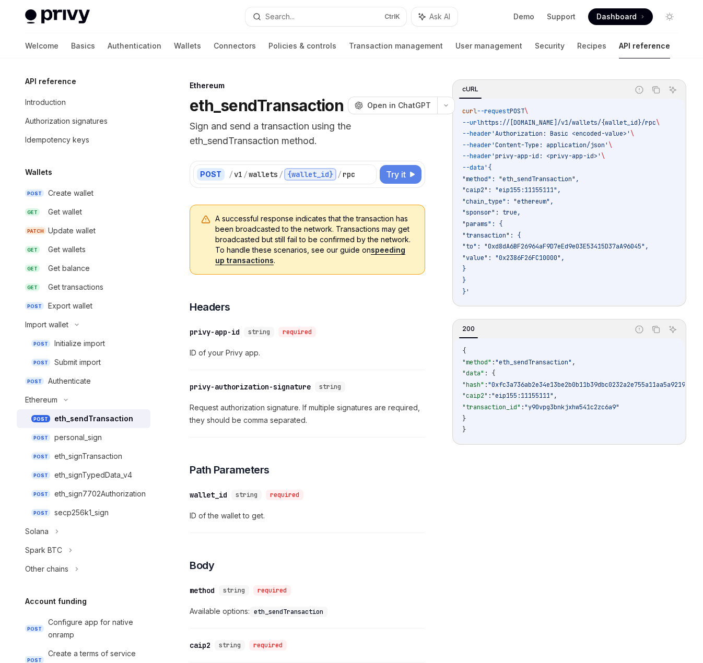
click at [399, 173] on span "Try it" at bounding box center [396, 174] width 20 height 13
type textarea "*"
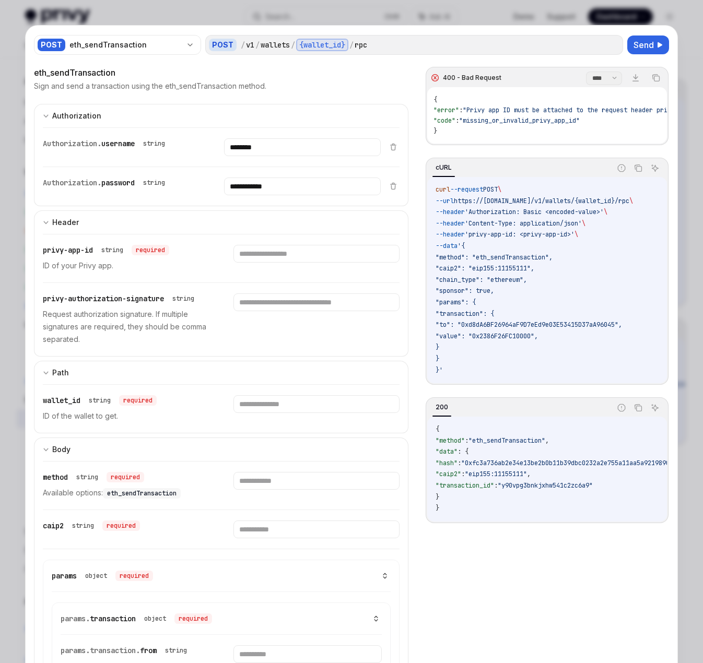
click at [64, 251] on span "privy-app-id" at bounding box center [68, 249] width 50 height 9
click at [450, 270] on span ""caip2": "eip155:11155111"," at bounding box center [484, 268] width 99 height 8
click at [297, 532] on input "text" at bounding box center [316, 530] width 166 height 18
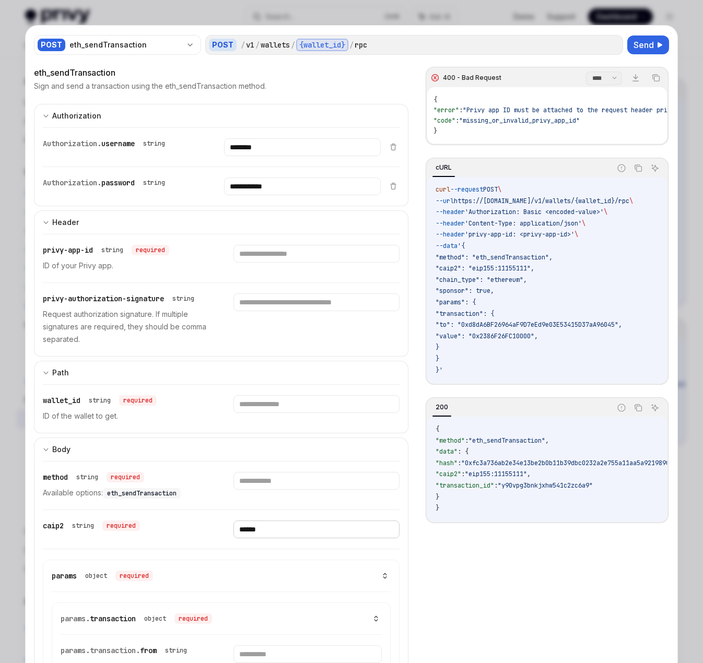
click at [297, 532] on input "******" at bounding box center [316, 530] width 166 height 18
type input "*"
click at [253, 526] on input "text" at bounding box center [316, 530] width 166 height 18
click at [290, 529] on input "********" at bounding box center [316, 530] width 166 height 18
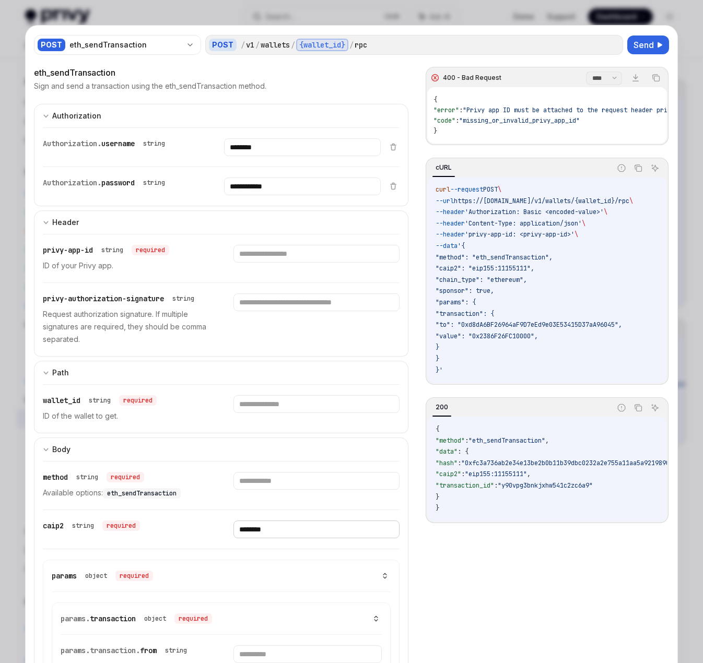
click at [290, 529] on input "********" at bounding box center [316, 530] width 166 height 18
click at [333, 518] on div "caip2 string required ********" at bounding box center [221, 529] width 357 height 39
click at [610, 43] on span "Send" at bounding box center [643, 45] width 20 height 13
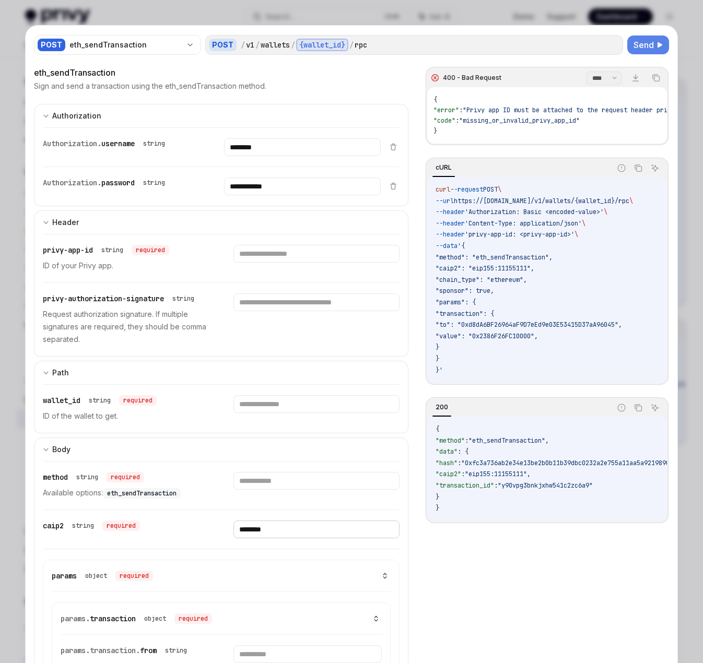
click at [314, 529] on input "********" at bounding box center [316, 530] width 166 height 18
type input "*"
click at [285, 258] on input "text" at bounding box center [316, 254] width 166 height 18
click at [283, 255] on input "text" at bounding box center [316, 254] width 166 height 18
paste input "**********"
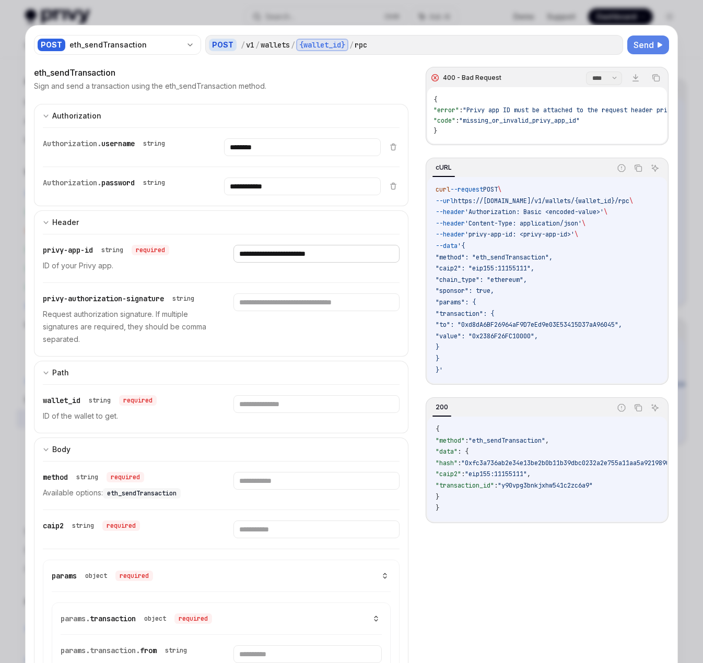
type input "**********"
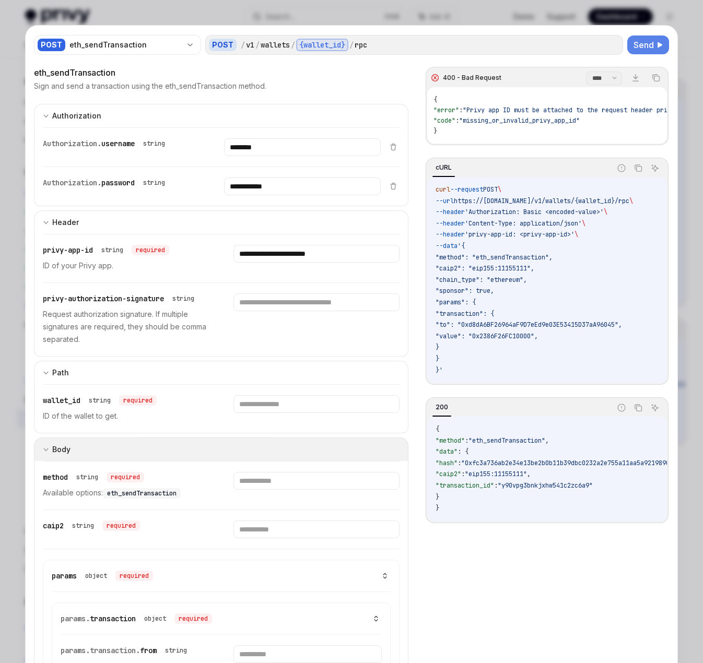
drag, startPoint x: 279, startPoint y: 378, endPoint x: 281, endPoint y: 391, distance: 13.3
click at [279, 378] on button "Path" at bounding box center [221, 372] width 374 height 23
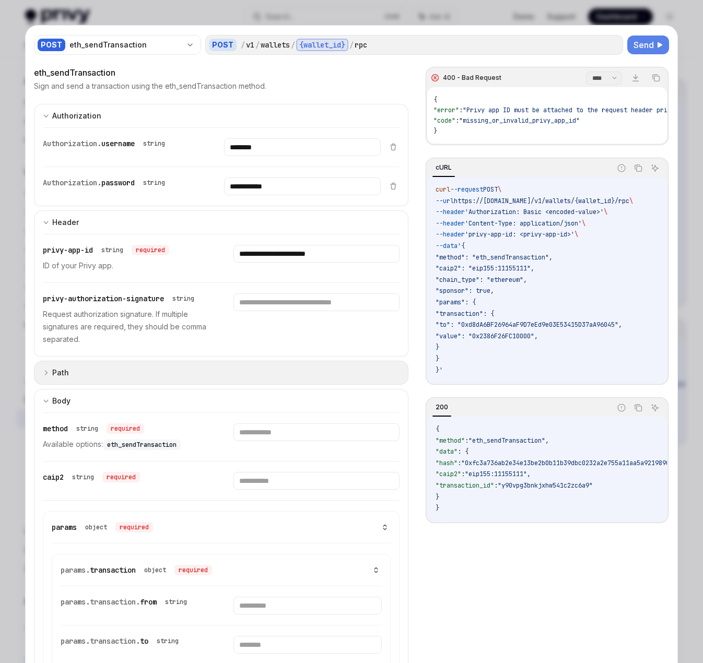
click at [219, 380] on button "Path" at bounding box center [221, 373] width 374 height 24
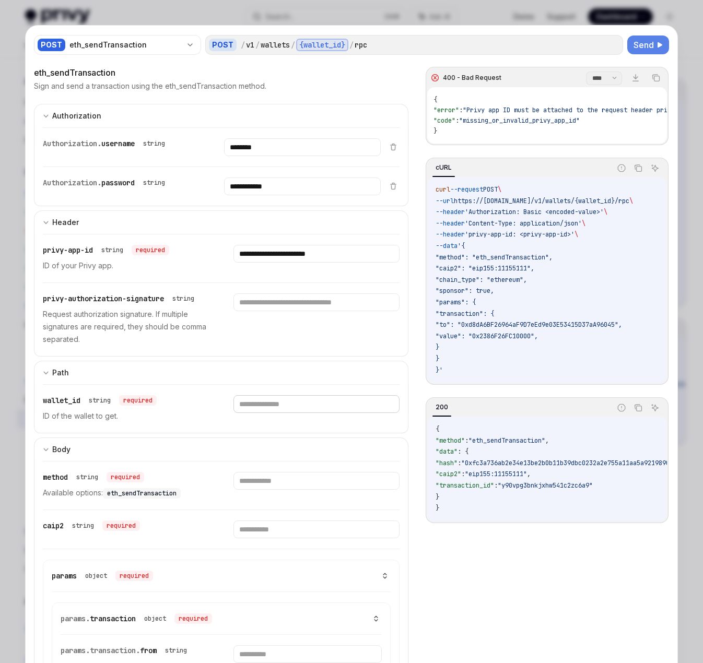
click at [275, 404] on input "text" at bounding box center [316, 404] width 166 height 18
paste input "**********"
type input "**********"
click at [610, 50] on span "Send" at bounding box center [643, 45] width 20 height 13
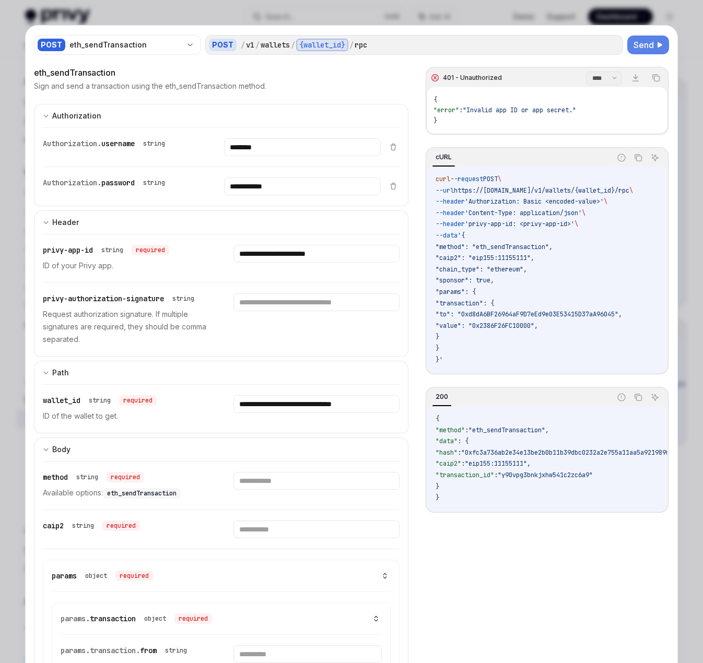
click at [610, 45] on span "Send" at bounding box center [643, 45] width 20 height 13
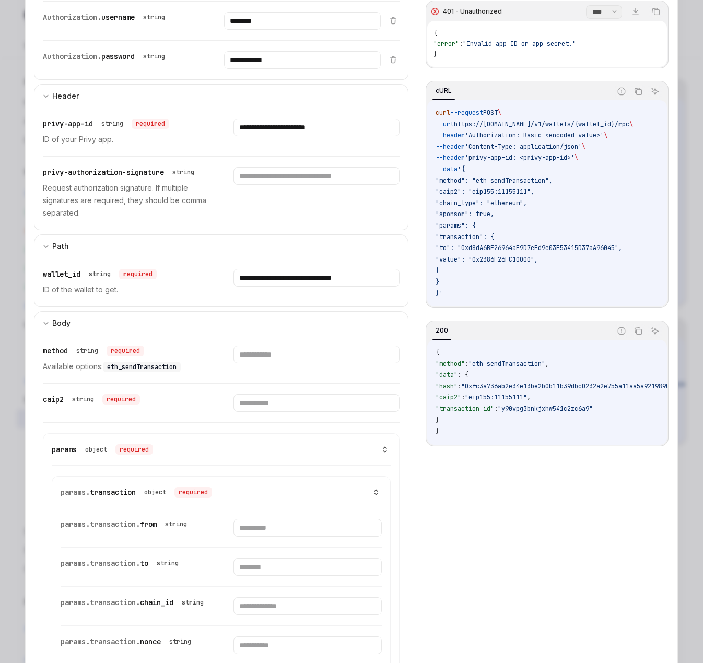
scroll to position [209, 0]
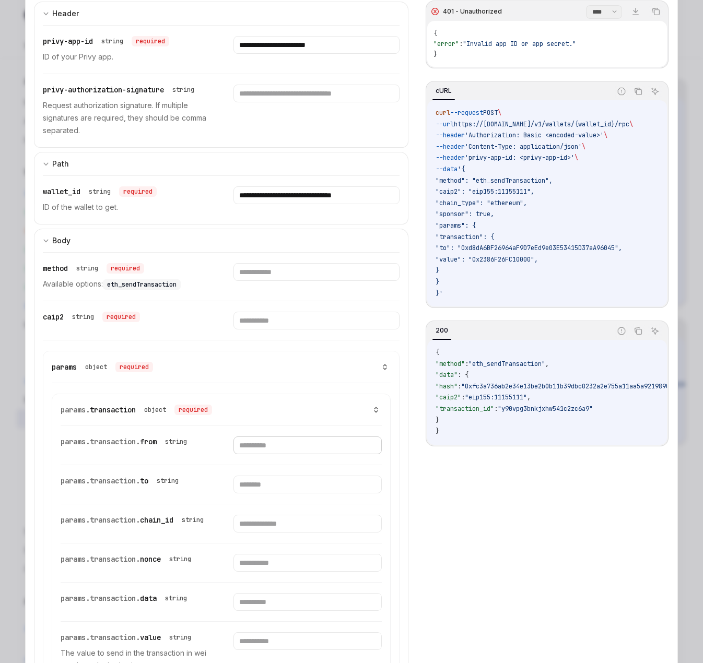
click at [260, 447] on input "text" at bounding box center [307, 446] width 148 height 18
click at [264, 444] on input "text" at bounding box center [307, 446] width 148 height 18
click at [253, 464] on div "params.transaction. from string" at bounding box center [221, 445] width 321 height 39
click at [159, 490] on div "params.transaction. to string" at bounding box center [135, 485] width 148 height 18
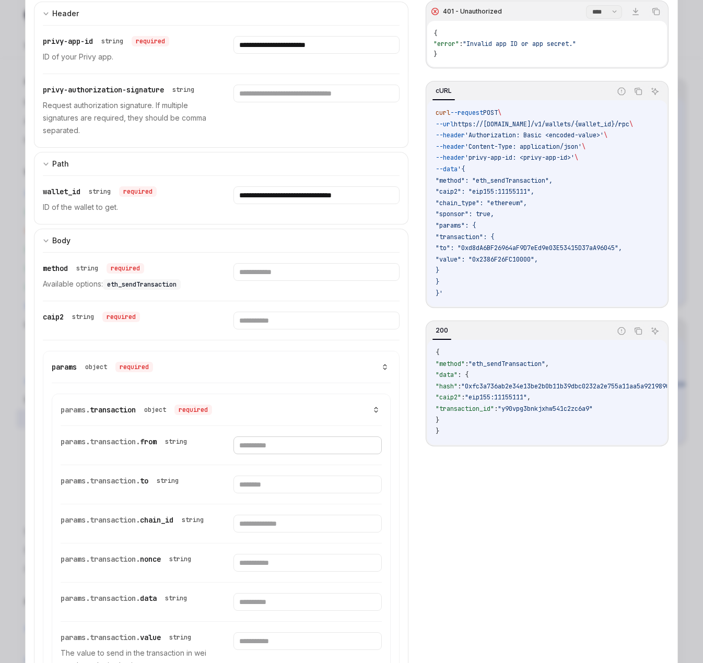
click at [270, 444] on input "text" at bounding box center [307, 446] width 148 height 18
click at [266, 441] on input "text" at bounding box center [307, 446] width 148 height 18
paste input "**********"
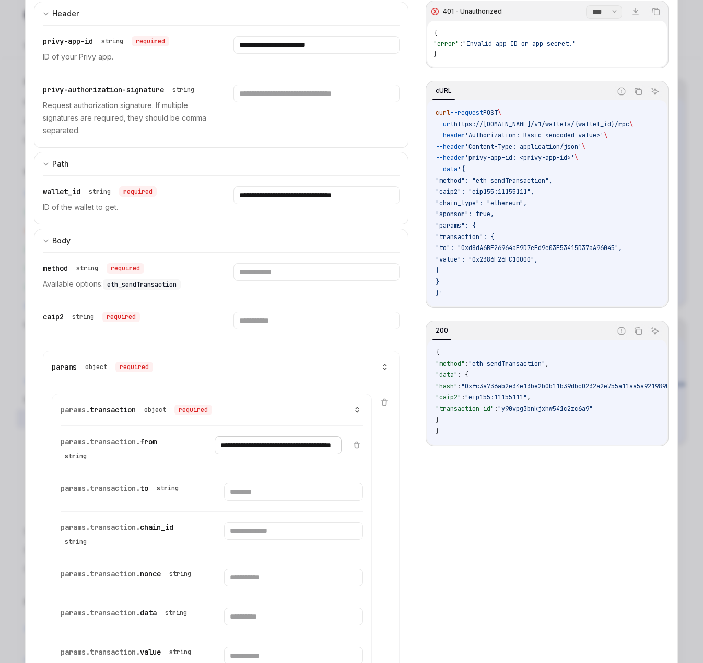
type input "**********"
click at [261, 494] on input "text" at bounding box center [293, 492] width 138 height 18
click at [265, 489] on input "text" at bounding box center [293, 492] width 138 height 18
paste input "**********"
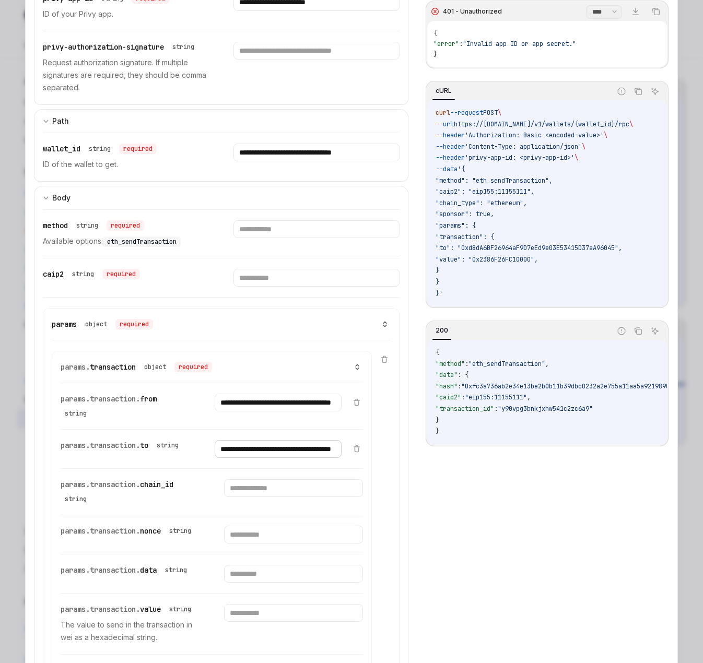
scroll to position [366, 0]
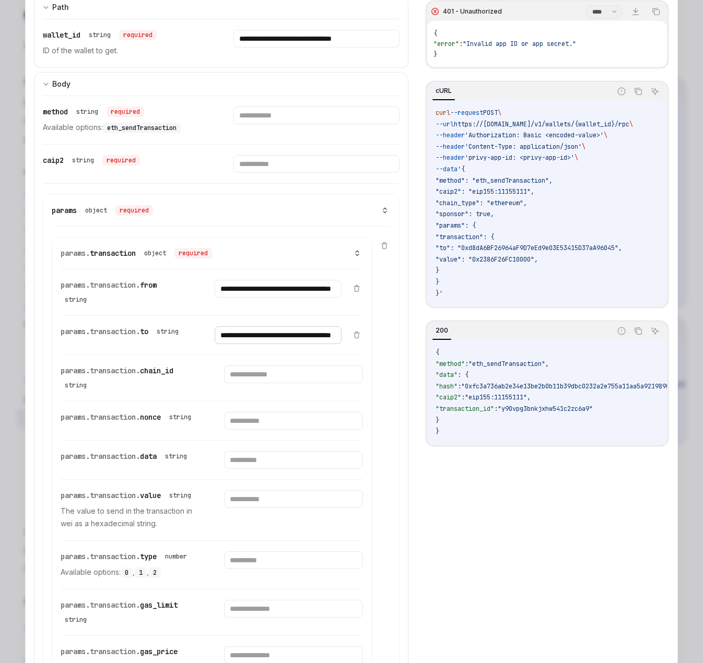
type input "**********"
click at [262, 378] on input "text" at bounding box center [293, 375] width 138 height 18
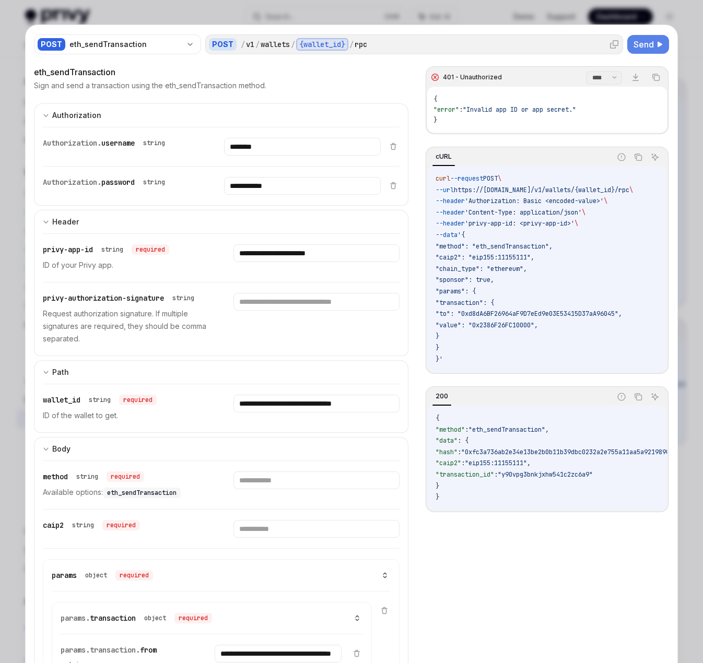
scroll to position [0, 0]
click at [610, 46] on span "Send" at bounding box center [643, 45] width 20 height 13
click at [610, 47] on span "Send" at bounding box center [643, 45] width 20 height 13
drag, startPoint x: 265, startPoint y: 308, endPoint x: 237, endPoint y: 308, distance: 28.2
click at [265, 308] on input "text" at bounding box center [316, 302] width 166 height 18
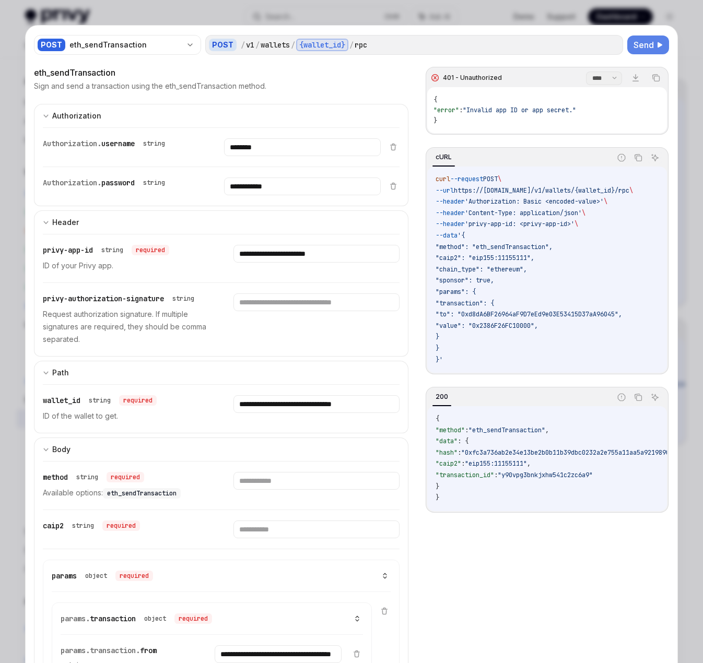
click at [134, 307] on div "privy-authorization-signature string Request authorization signature. If multip…" at bounding box center [126, 319] width 166 height 52
click at [303, 308] on input "text" at bounding box center [316, 302] width 166 height 18
click at [88, 306] on div "privy-authorization-signature string Request authorization signature. If multip…" at bounding box center [126, 319] width 166 height 52
click at [90, 322] on p "Request authorization signature. If multiple signatures are required, they shou…" at bounding box center [126, 327] width 166 height 38
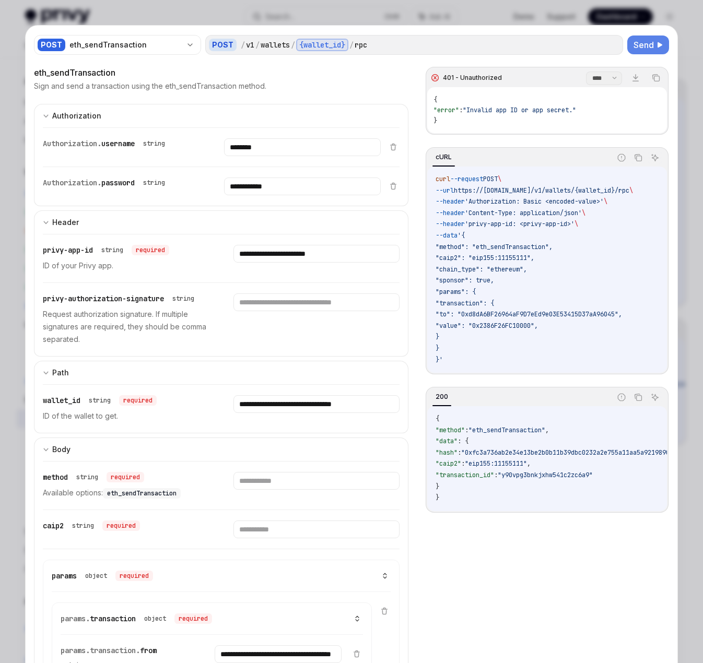
click at [46, 313] on p "Request authorization signature. If multiple signatures are required, they shou…" at bounding box center [126, 327] width 166 height 38
click at [56, 315] on p "Request authorization signature. If multiple signatures are required, they shou…" at bounding box center [126, 327] width 166 height 38
drag, startPoint x: 79, startPoint y: 330, endPoint x: 87, endPoint y: 317, distance: 15.5
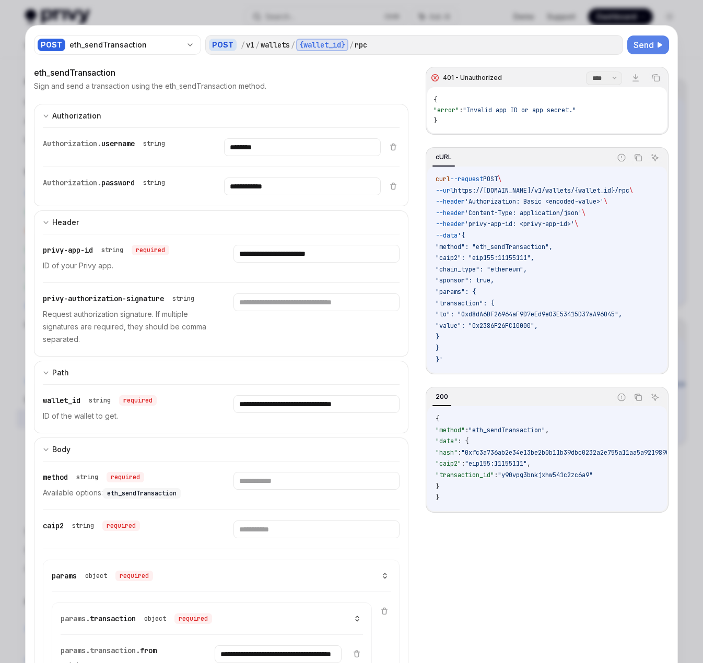
click at [82, 326] on p "Request authorization signature. If multiple signatures are required, they shou…" at bounding box center [126, 327] width 166 height 38
drag, startPoint x: 81, startPoint y: 339, endPoint x: 32, endPoint y: 309, distance: 57.7
click at [32, 309] on div "**********" at bounding box center [352, 664] width 652 height 1276
click at [26, 295] on div at bounding box center [26, 295] width 0 height 0
click at [329, 340] on div at bounding box center [316, 319] width 166 height 52
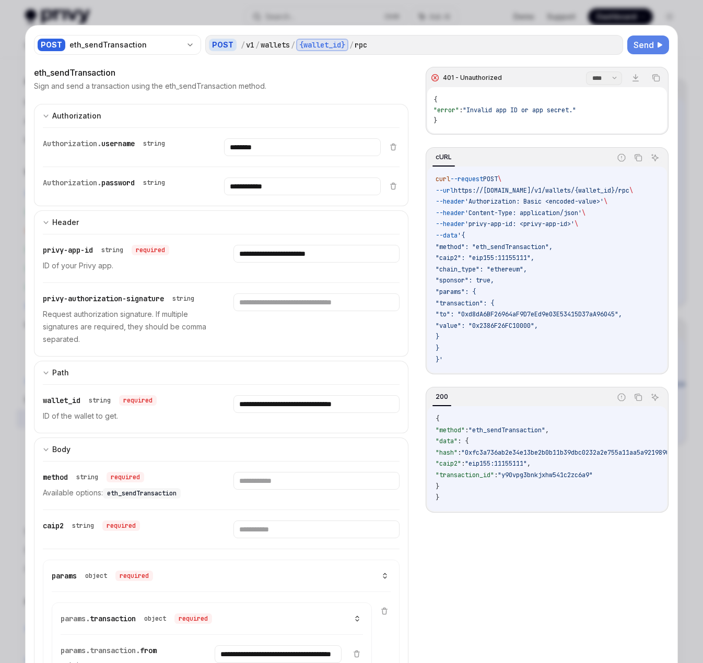
click at [610, 25] on div at bounding box center [351, 331] width 703 height 663
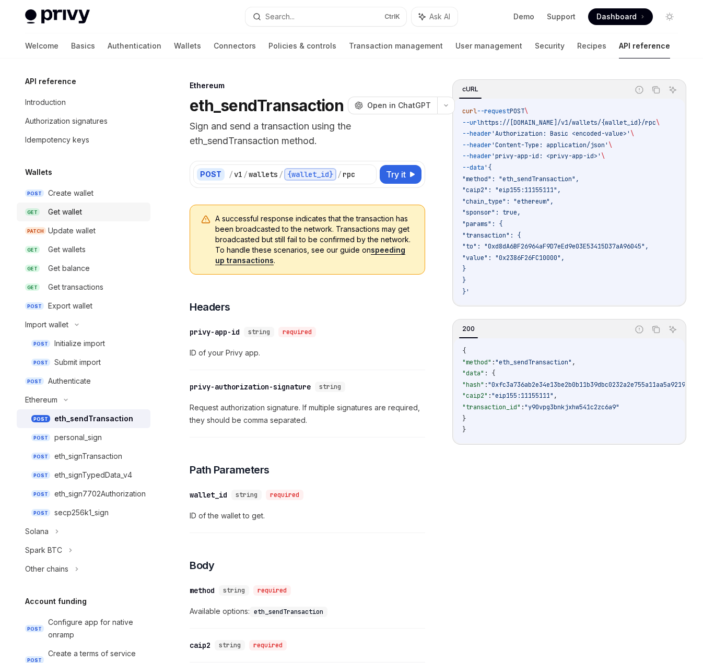
click at [86, 213] on div "Get wallet" at bounding box center [96, 212] width 96 height 13
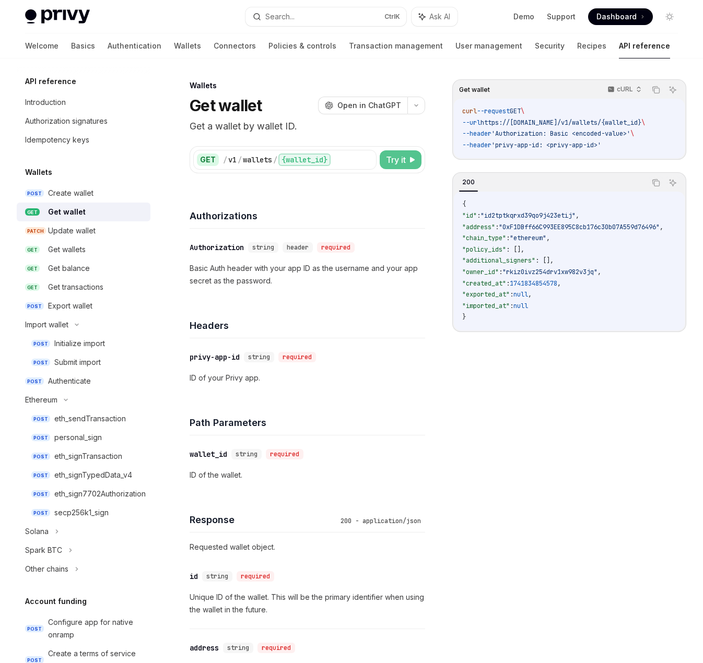
click at [401, 157] on span "Try it" at bounding box center [396, 160] width 20 height 13
type textarea "*"
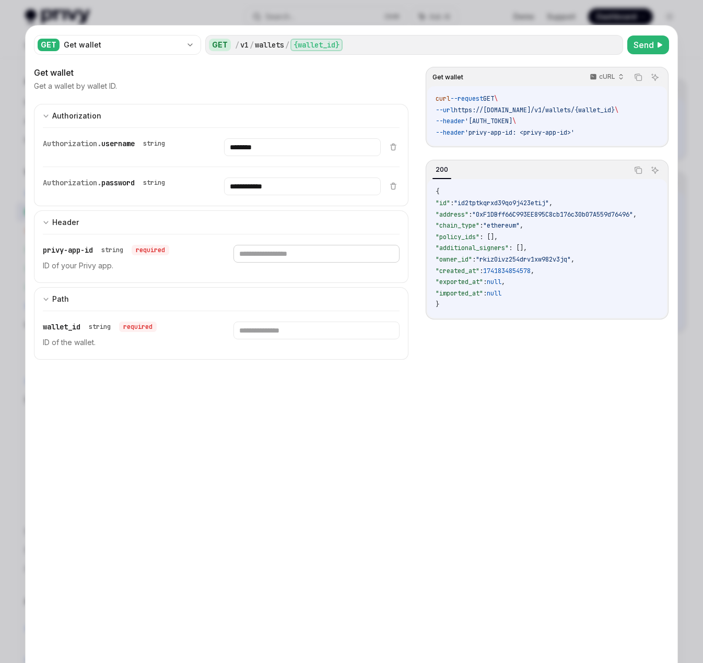
click at [288, 259] on input "text" at bounding box center [316, 254] width 166 height 18
click at [287, 257] on input "text" at bounding box center [316, 254] width 166 height 18
click at [275, 265] on div at bounding box center [316, 258] width 166 height 27
click at [274, 251] on input "text" at bounding box center [316, 254] width 166 height 18
paste input "**********"
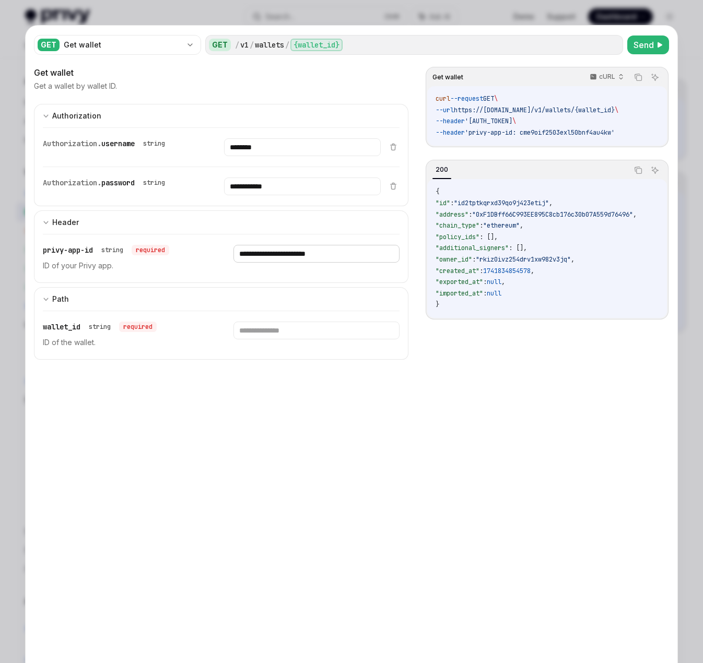
type input "**********"
click at [288, 328] on input "text" at bounding box center [316, 331] width 166 height 18
paste input "**********"
type input "**********"
click at [610, 42] on span "Send" at bounding box center [643, 45] width 20 height 13
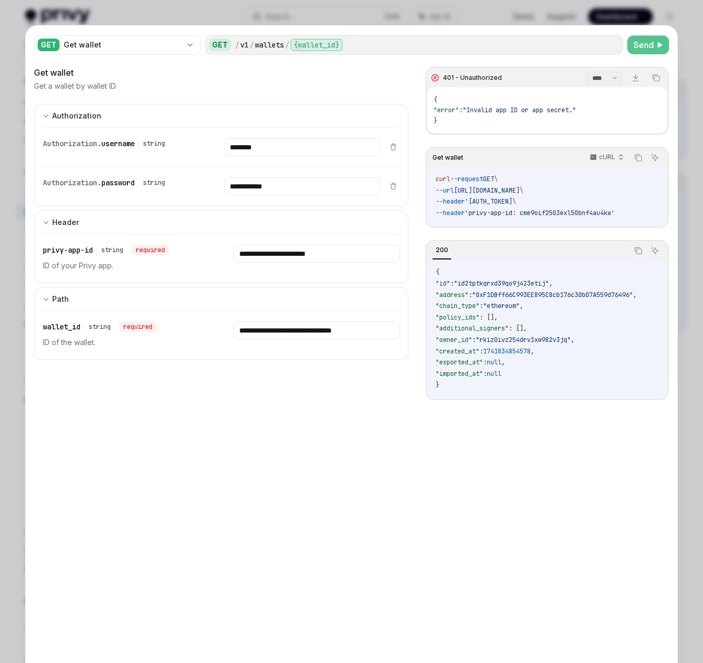
drag, startPoint x: 588, startPoint y: 106, endPoint x: 518, endPoint y: 102, distance: 69.6
click at [582, 104] on div "{ "error" : "Invalid app ID or app secret." }" at bounding box center [547, 110] width 240 height 46
click at [443, 75] on div "401 - Unauthorized" at bounding box center [472, 78] width 59 height 8
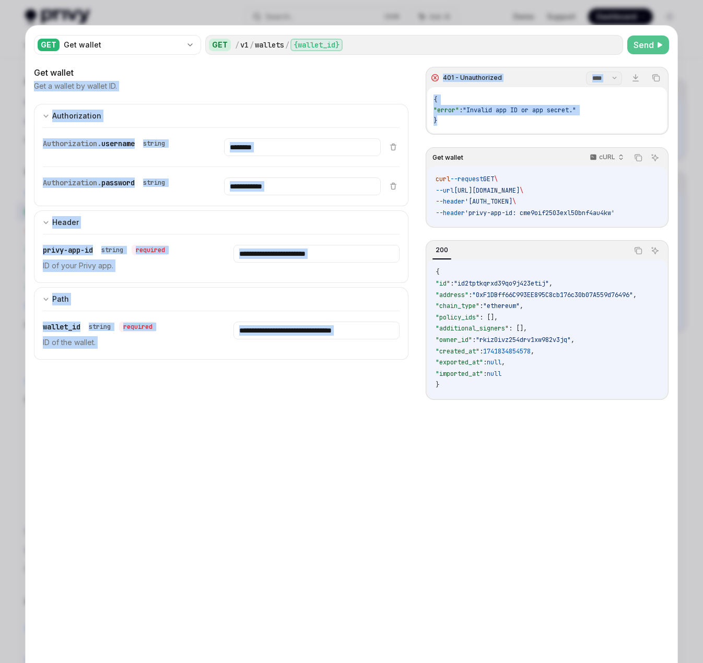
drag, startPoint x: 437, startPoint y: 123, endPoint x: 396, endPoint y: 68, distance: 68.3
click at [396, 68] on div "**********" at bounding box center [351, 397] width 635 height 663
click at [459, 91] on div "{ "error" : "Invalid app ID or app secret." }" at bounding box center [547, 110] width 240 height 46
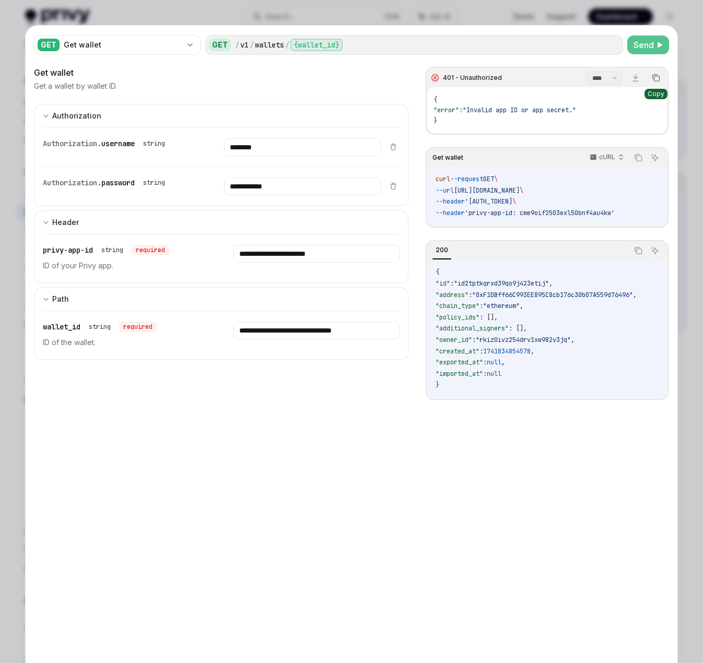
click at [610, 75] on icon "Copy the contents from the code block" at bounding box center [655, 77] width 5 height 5
click at [408, 507] on div "**********" at bounding box center [351, 397] width 635 height 663
click at [610, 43] on span "Send" at bounding box center [643, 45] width 20 height 13
click at [610, 44] on span "Send" at bounding box center [643, 45] width 20 height 13
click at [493, 110] on span ""Invalid app ID or app secret."" at bounding box center [519, 110] width 113 height 8
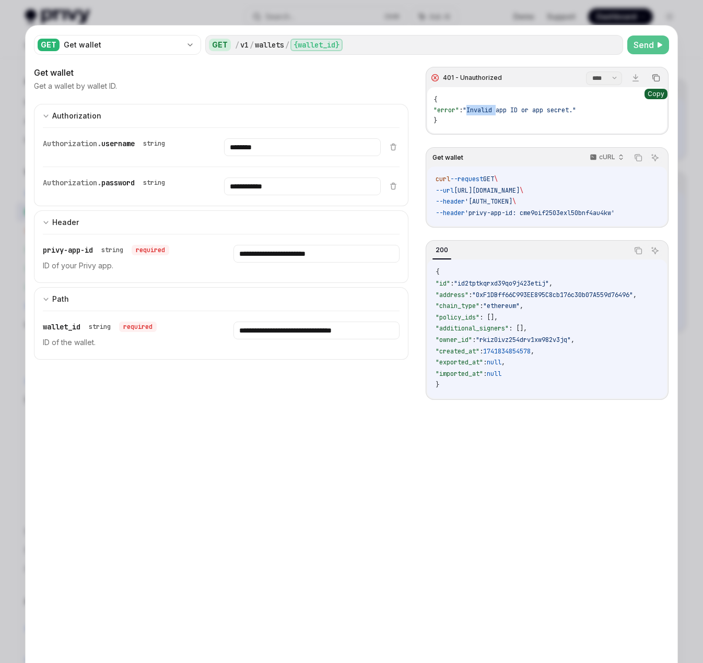
click at [493, 110] on span ""Invalid app ID or app secret."" at bounding box center [519, 110] width 113 height 8
click at [535, 115] on div "{ "error" : "Invalid app ID or app secret." }" at bounding box center [547, 110] width 240 height 46
click at [512, 198] on span "'Authorization: Basic dGVzdE5hbWU6dGVzdFBhc3N3b3Jk'" at bounding box center [489, 201] width 48 height 8
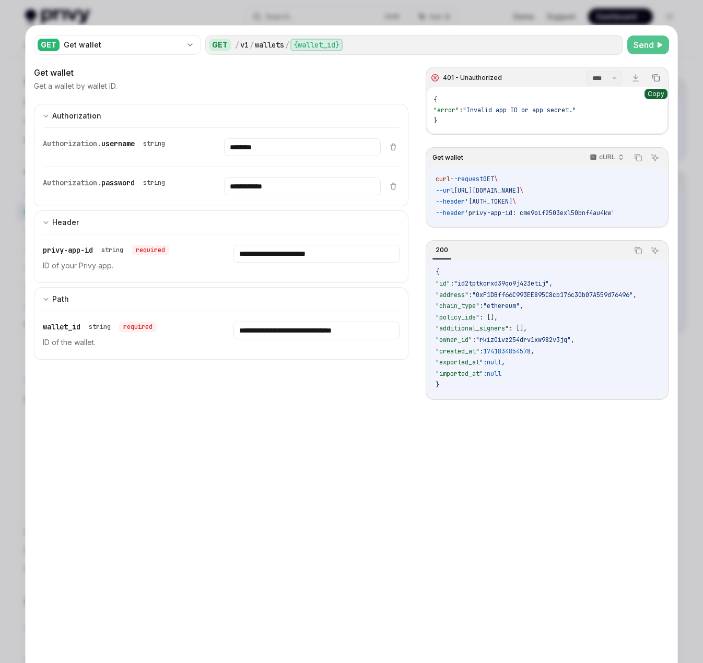
click at [512, 198] on span "'Authorization: Basic dGVzdE5hbWU6dGVzdFBhc3N3b3Jk'" at bounding box center [489, 201] width 48 height 8
click at [512, 200] on span "'Authorization: Basic dGVzdE5hbWU6dGVzdFBhc3N3b3Jk'" at bounding box center [489, 201] width 48 height 8
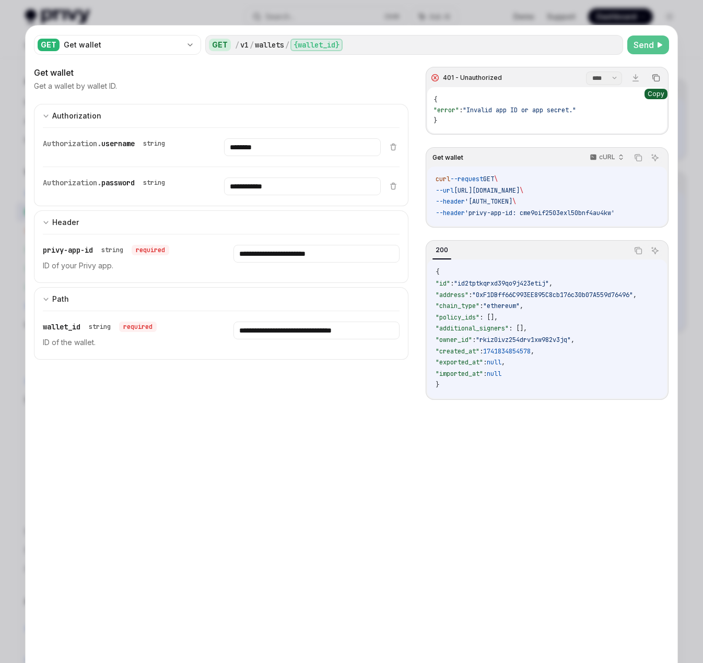
click at [610, 40] on span "Send" at bounding box center [643, 45] width 20 height 13
click at [78, 254] on span "privy-app-id" at bounding box center [68, 249] width 50 height 9
click at [85, 250] on span "privy-app-id" at bounding box center [68, 249] width 50 height 9
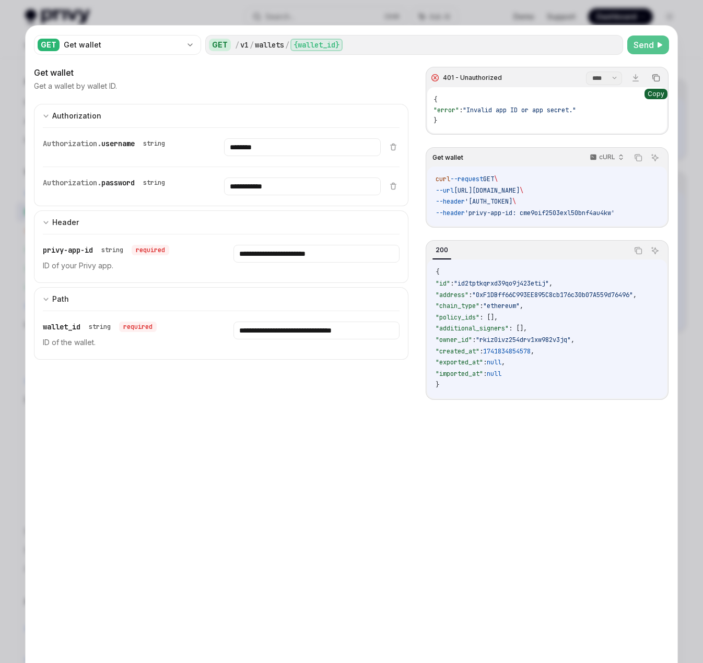
click at [52, 267] on p "ID of your Privy app." at bounding box center [126, 266] width 166 height 13
click at [71, 265] on p "ID of your Privy app." at bounding box center [126, 266] width 166 height 13
click at [358, 254] on input "**********" at bounding box center [316, 254] width 166 height 18
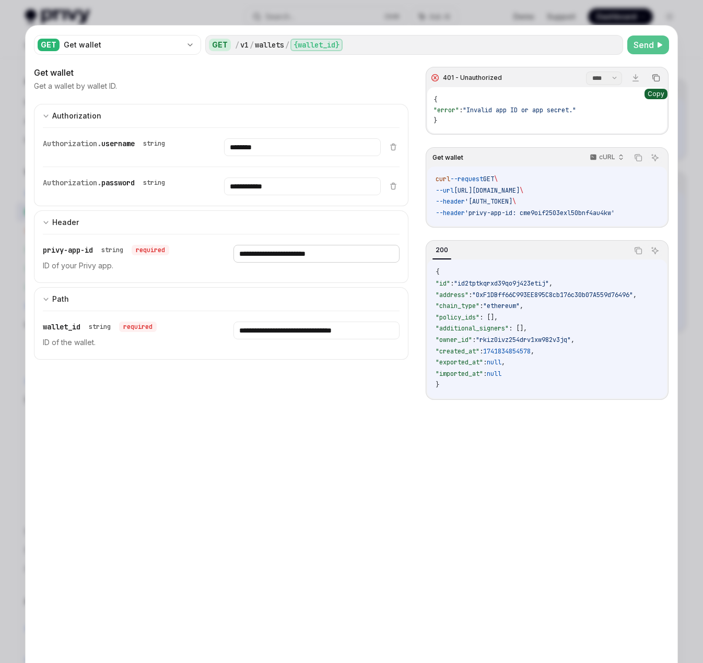
click at [358, 254] on input "**********" at bounding box center [316, 254] width 166 height 18
paste input "text"
type input "**********"
drag, startPoint x: 380, startPoint y: 332, endPoint x: 193, endPoint y: 332, distance: 186.9
click at [193, 332] on div "**********" at bounding box center [221, 335] width 357 height 48
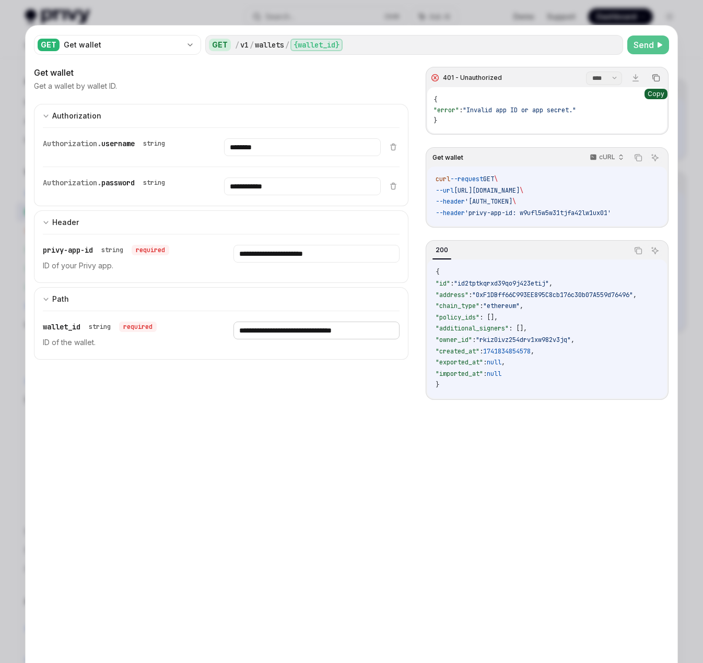
paste input "text"
click at [610, 47] on span "Send" at bounding box center [643, 45] width 20 height 13
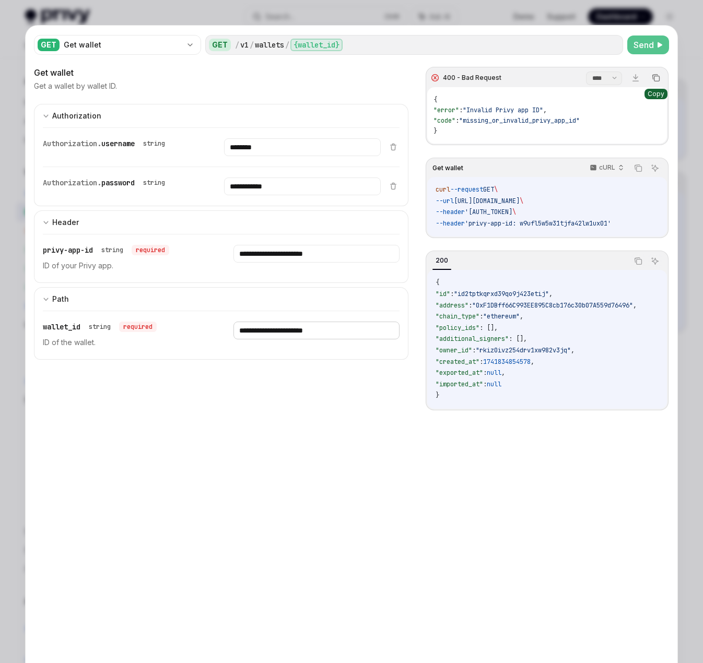
click at [353, 334] on input "**********" at bounding box center [316, 331] width 166 height 18
paste input "**********"
type input "**********"
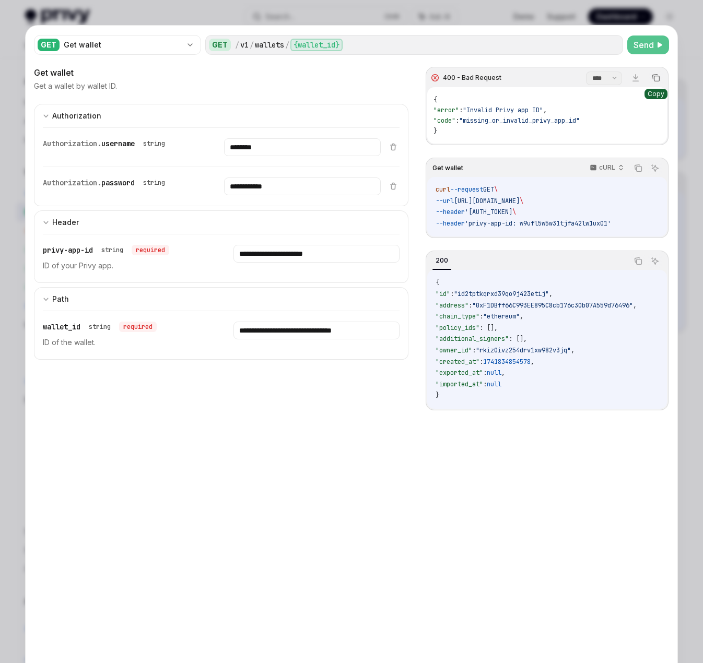
click at [610, 41] on span "Send" at bounding box center [643, 45] width 20 height 13
click at [610, 42] on span "Send" at bounding box center [643, 45] width 20 height 13
click at [610, 43] on span "Send" at bounding box center [643, 45] width 20 height 13
drag, startPoint x: 344, startPoint y: 251, endPoint x: 208, endPoint y: 251, distance: 135.8
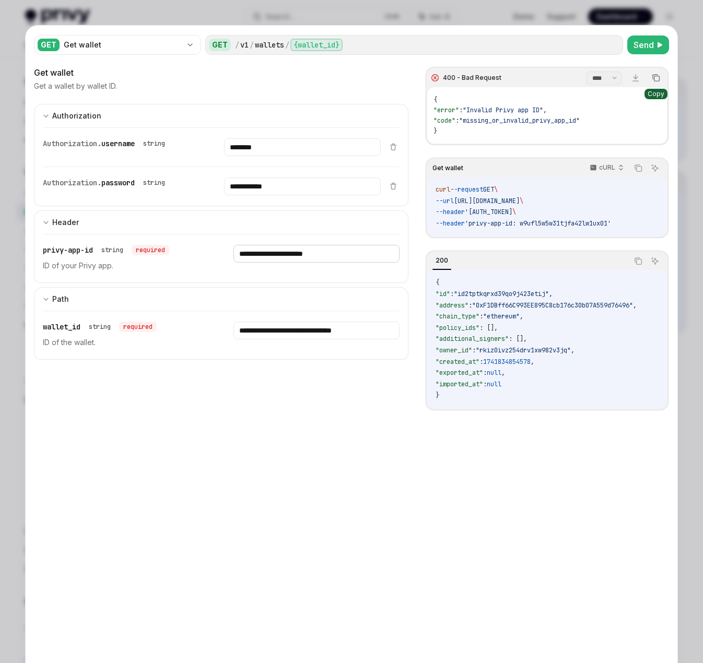
click at [208, 251] on div "**********" at bounding box center [221, 258] width 357 height 48
paste input "**********"
type input "**********"
click at [610, 48] on span "Send" at bounding box center [643, 45] width 20 height 13
click at [279, 329] on input "**********" at bounding box center [316, 331] width 166 height 18
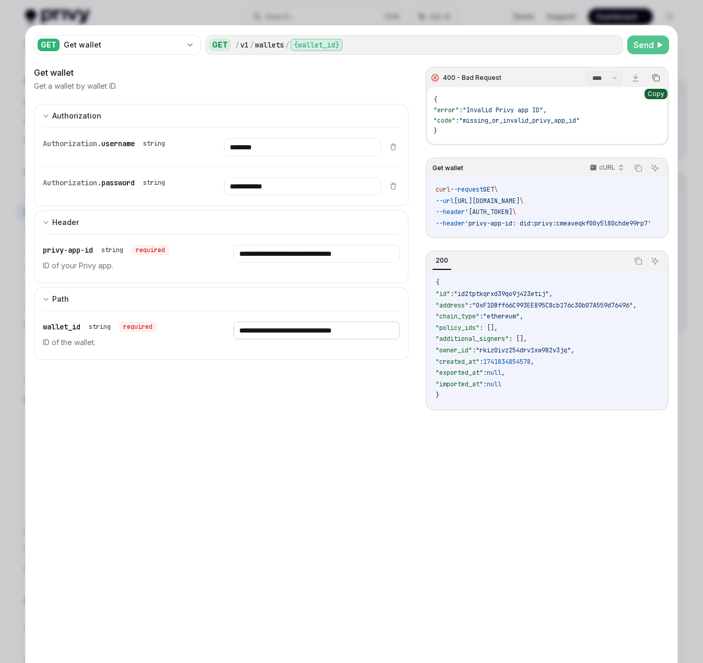
click at [279, 329] on input "**********" at bounding box center [316, 331] width 166 height 18
click at [305, 252] on input "**********" at bounding box center [316, 254] width 166 height 18
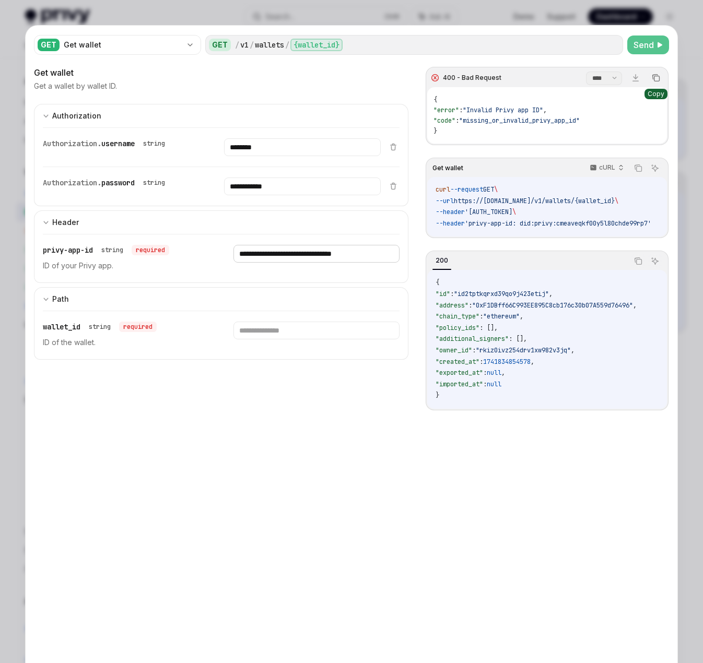
click at [305, 252] on input "**********" at bounding box center [316, 254] width 166 height 18
click at [610, 44] on span "Send" at bounding box center [643, 45] width 20 height 13
click at [281, 253] on input "text" at bounding box center [316, 254] width 166 height 18
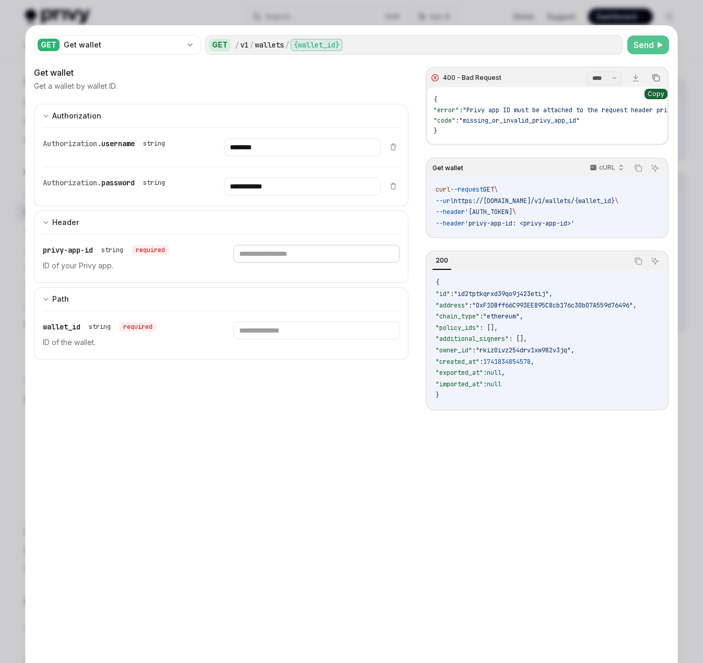
paste input "**********"
type input "**********"
click at [610, 50] on span "Send" at bounding box center [643, 45] width 20 height 13
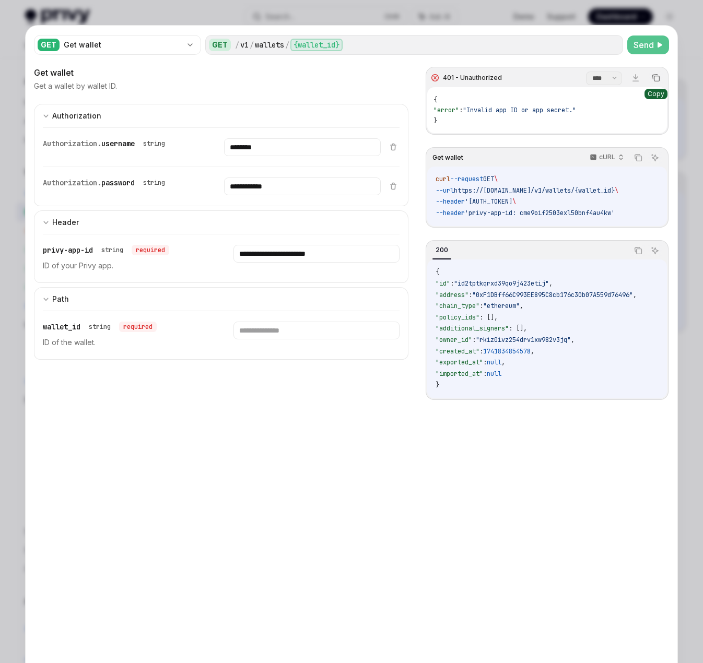
click at [610, 50] on span "Send" at bounding box center [643, 45] width 20 height 13
click at [80, 331] on span "wallet_id" at bounding box center [62, 326] width 38 height 9
drag, startPoint x: 258, startPoint y: 321, endPoint x: 260, endPoint y: 327, distance: 7.0
click at [258, 321] on div "wallet_id string required ID of the wallet." at bounding box center [221, 335] width 357 height 48
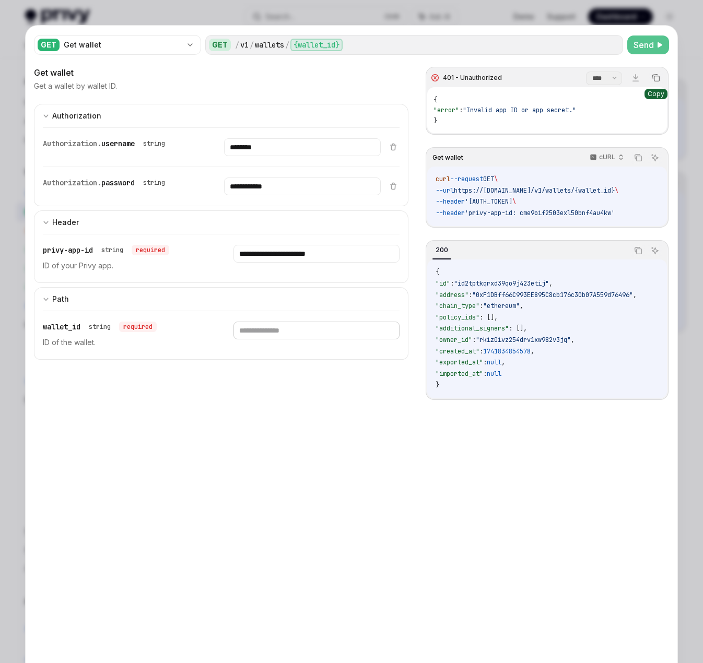
click at [261, 329] on input "text" at bounding box center [316, 331] width 166 height 18
paste input "**********"
type input "**********"
click at [610, 51] on button "Send" at bounding box center [648, 45] width 42 height 19
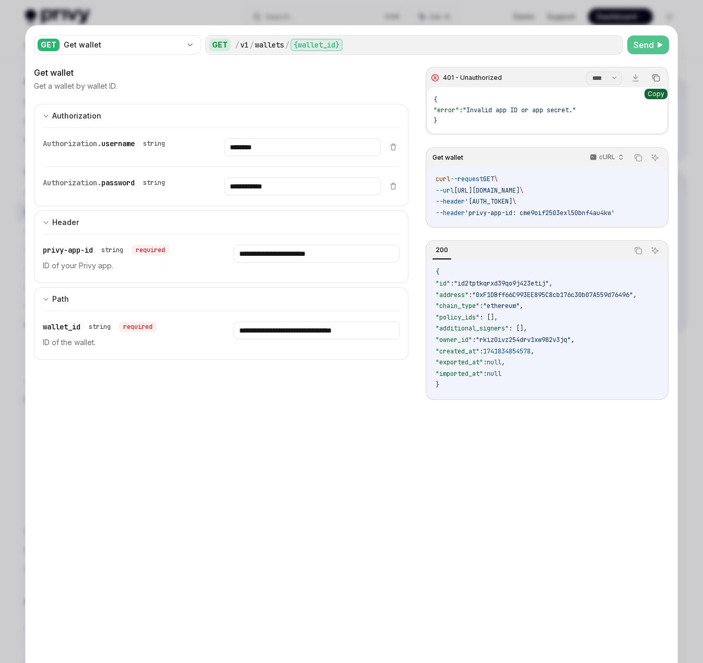
click at [610, 51] on button "Send" at bounding box center [648, 45] width 42 height 19
drag, startPoint x: 594, startPoint y: 107, endPoint x: 456, endPoint y: 101, distance: 137.5
click at [456, 101] on div "{ "error" : "Invalid app ID or app secret." }" at bounding box center [547, 110] width 240 height 46
click at [456, 113] on span ""error"" at bounding box center [446, 110] width 26 height 8
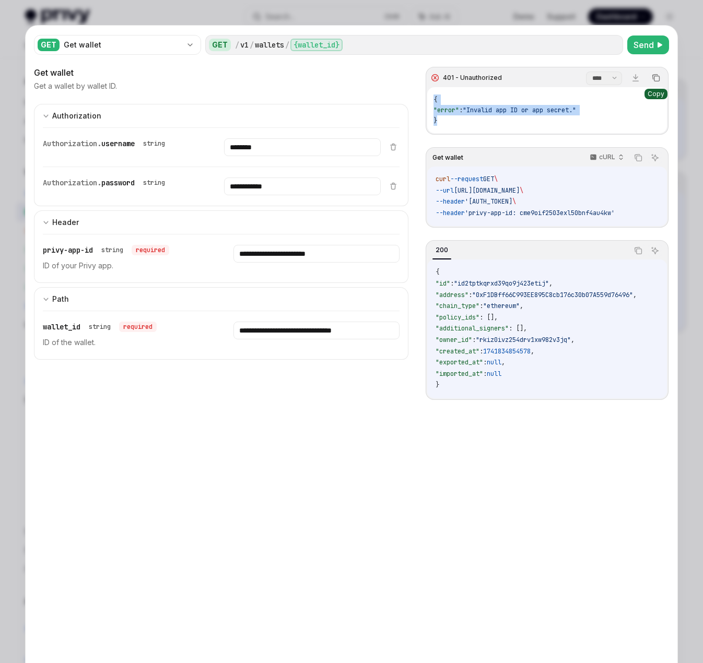
drag, startPoint x: 434, startPoint y: 119, endPoint x: 430, endPoint y: 91, distance: 28.0
click at [430, 91] on div "{ "error" : "Invalid app ID or app secret." }" at bounding box center [547, 110] width 240 height 46
click at [473, 95] on div "{ "error" : "Invalid app ID or app secret." }" at bounding box center [547, 110] width 240 height 46
copy span "{ "error" : "Invalid app ID or app secret." }"
click at [328, 473] on div "**********" at bounding box center [221, 397] width 374 height 663
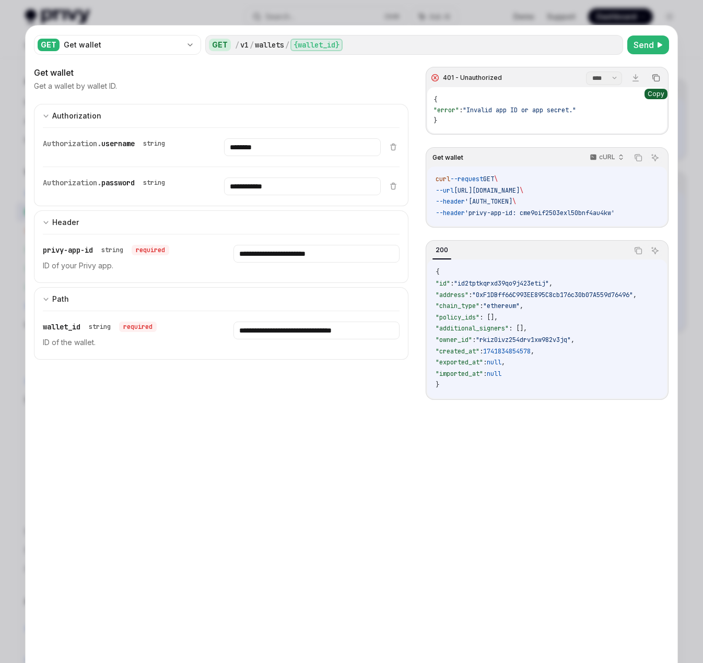
click at [610, 34] on div at bounding box center [351, 331] width 703 height 663
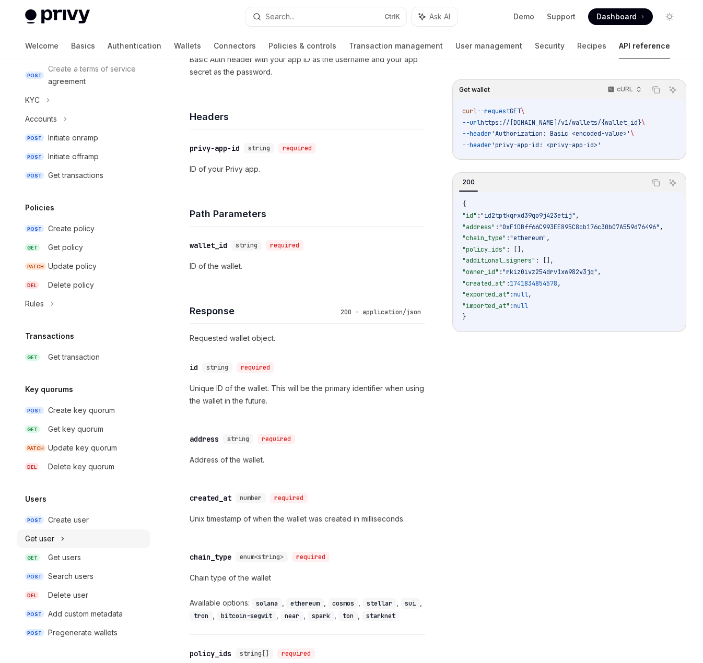
scroll to position [418, 0]
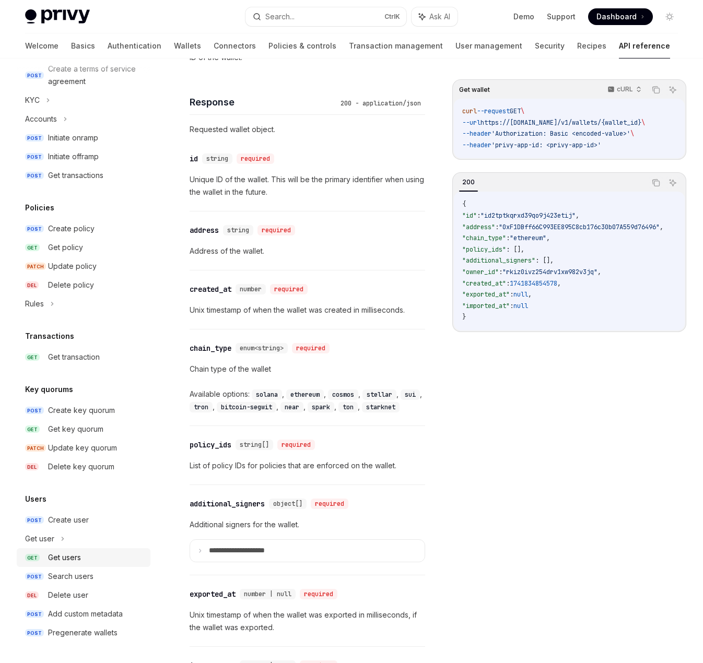
click at [107, 557] on div "Get users" at bounding box center [96, 557] width 96 height 13
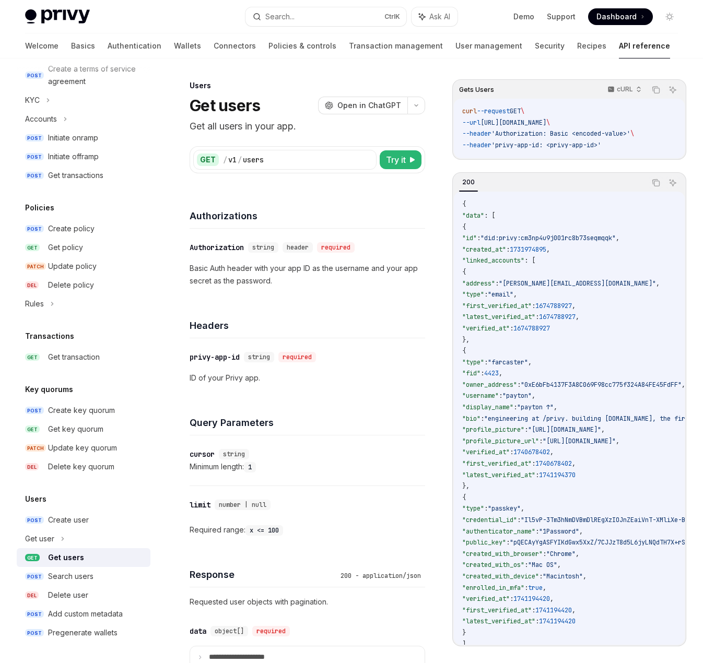
click at [450, 333] on div "Gets Users cURL Copy Ask AI curl --request GET \ --url https://api.privy.io/v1/…" at bounding box center [351, 466] width 669 height 816
drag, startPoint x: 553, startPoint y: 145, endPoint x: 508, endPoint y: 147, distance: 45.5
click at [508, 147] on span "'privy-app-id: <privy-app-id>'" at bounding box center [546, 145] width 110 height 8
copy span "privy-app-id"
click at [537, 142] on span "'privy-app-id: <privy-app-id>'" at bounding box center [546, 145] width 110 height 8
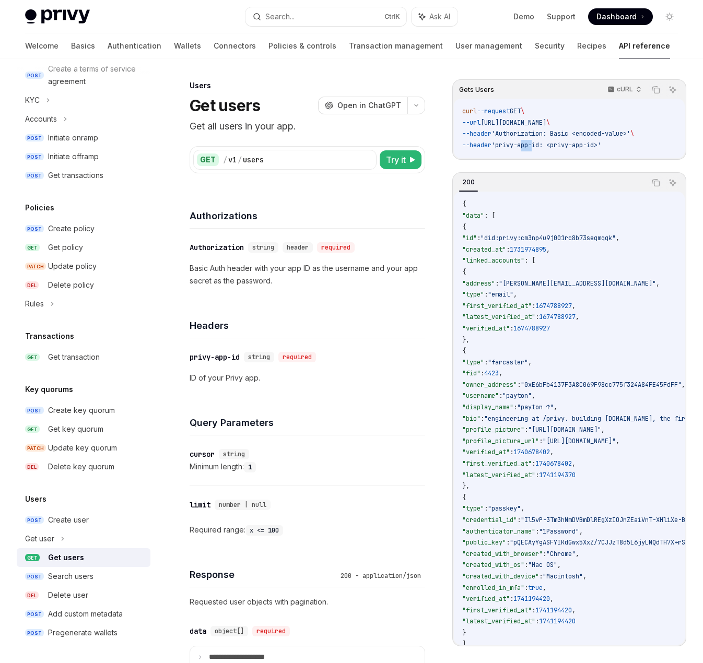
click at [537, 142] on span "'privy-app-id: <privy-app-id>'" at bounding box center [546, 145] width 110 height 8
click at [552, 170] on div "Gets Users cURL Copy Ask AI curl --request GET \ --url https://api.privy.io/v1/…" at bounding box center [569, 362] width 234 height 567
drag, startPoint x: 552, startPoint y: 145, endPoint x: 506, endPoint y: 144, distance: 46.0
click at [506, 144] on span "'privy-app-id: <privy-app-id>'" at bounding box center [546, 145] width 110 height 8
copy span "privy-app-id"
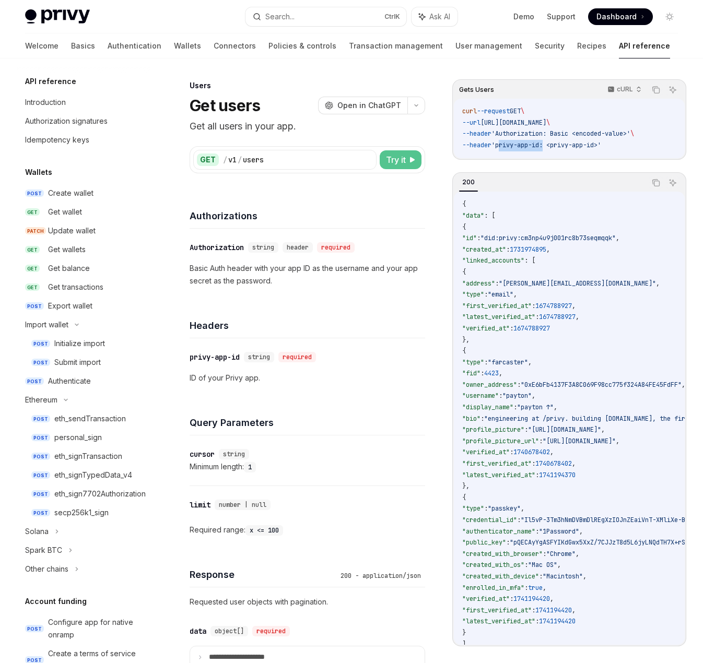
click at [400, 159] on span "Try it" at bounding box center [396, 160] width 20 height 13
type textarea "*"
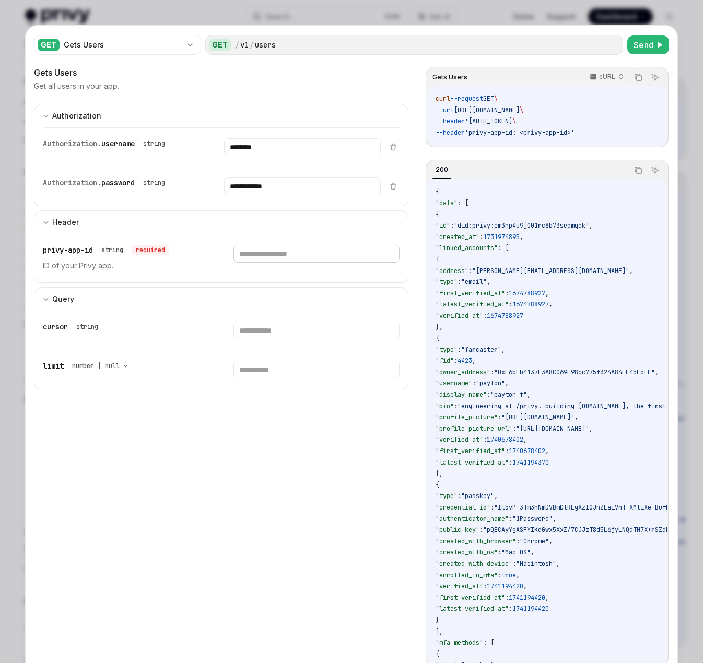
click at [266, 255] on input "text" at bounding box center [316, 254] width 166 height 18
click at [273, 255] on input "text" at bounding box center [316, 254] width 166 height 18
paste input "**********"
type input "**********"
click at [610, 47] on span "Send" at bounding box center [643, 45] width 20 height 13
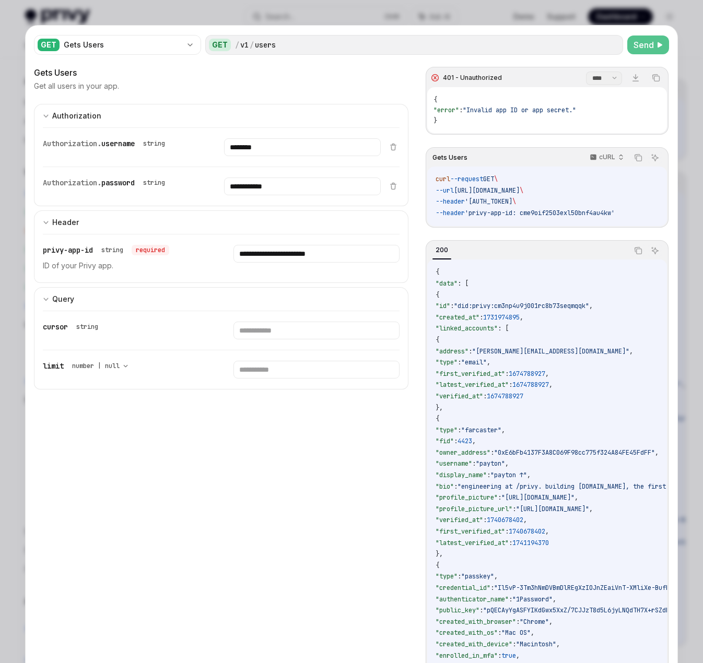
click at [475, 105] on div "{ "error" : "Invalid app ID or app secret." }" at bounding box center [547, 110] width 240 height 46
click at [492, 112] on span ""Invalid app ID or app secret."" at bounding box center [519, 110] width 113 height 8
click at [575, 16] on div at bounding box center [351, 331] width 703 height 663
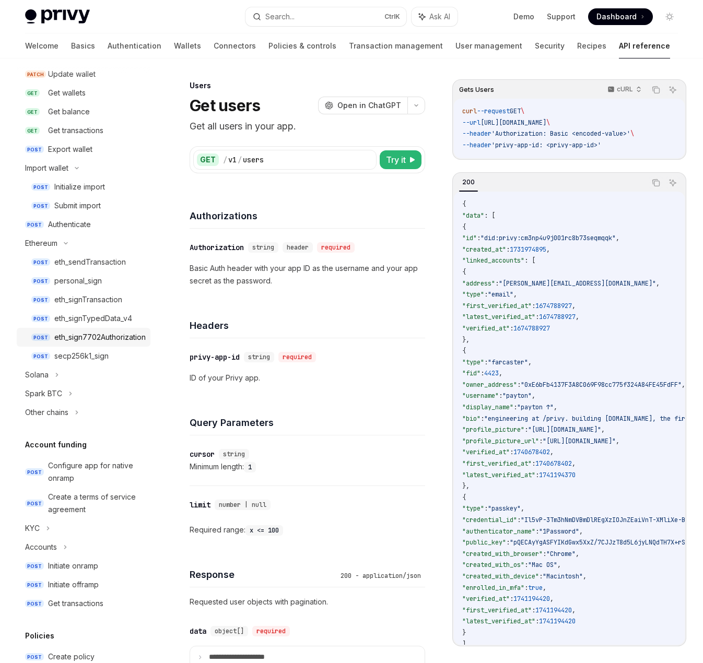
scroll to position [52, 0]
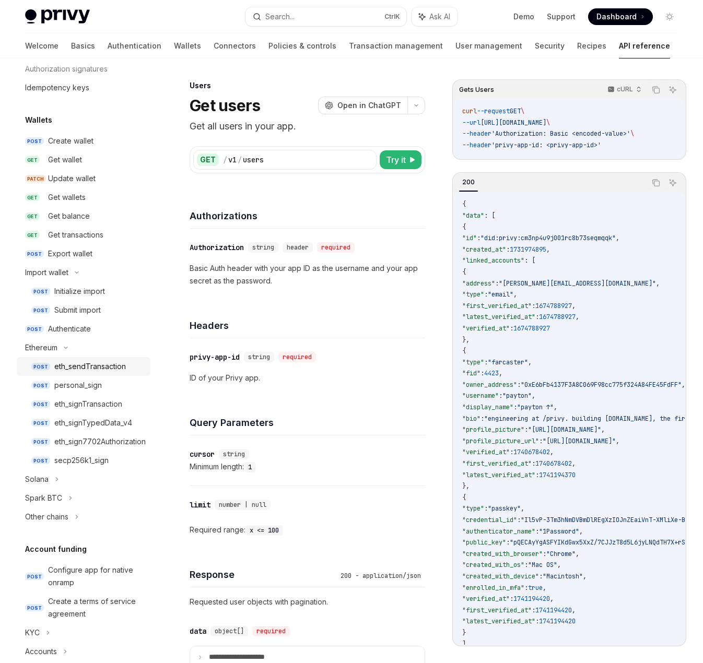
click at [97, 367] on div "eth_sendTransaction" at bounding box center [90, 366] width 72 height 13
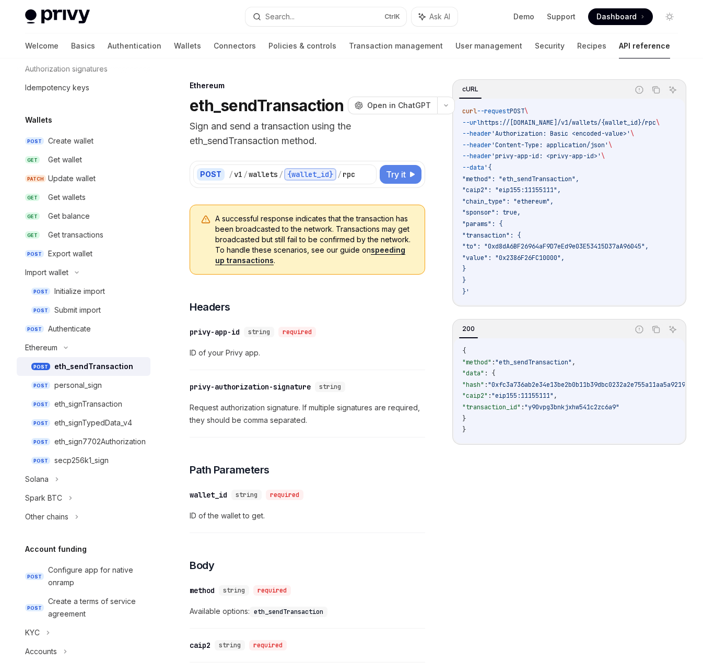
click at [399, 172] on span "Try it" at bounding box center [396, 174] width 20 height 13
type textarea "*"
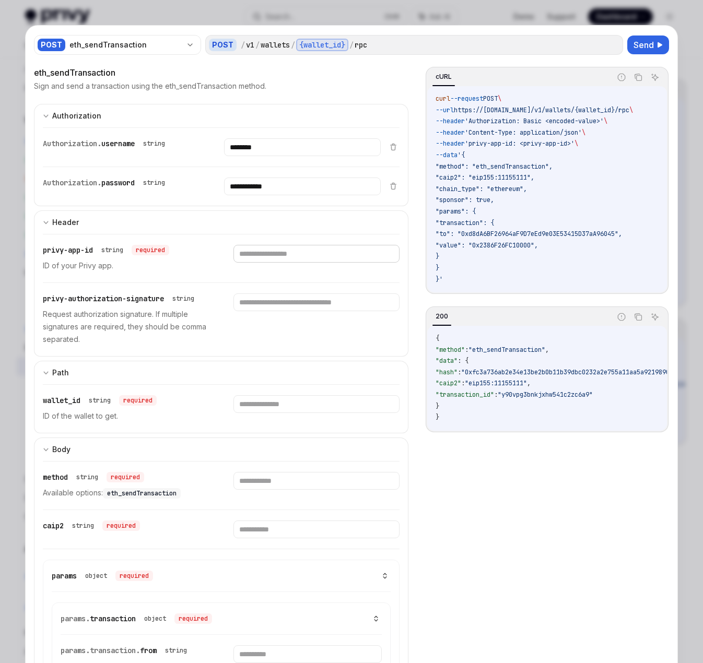
click at [269, 252] on input "text" at bounding box center [316, 254] width 166 height 18
click at [255, 255] on input "text" at bounding box center [316, 254] width 166 height 18
paste input "**********"
type input "**********"
click at [610, 43] on span "Send" at bounding box center [643, 45] width 20 height 13
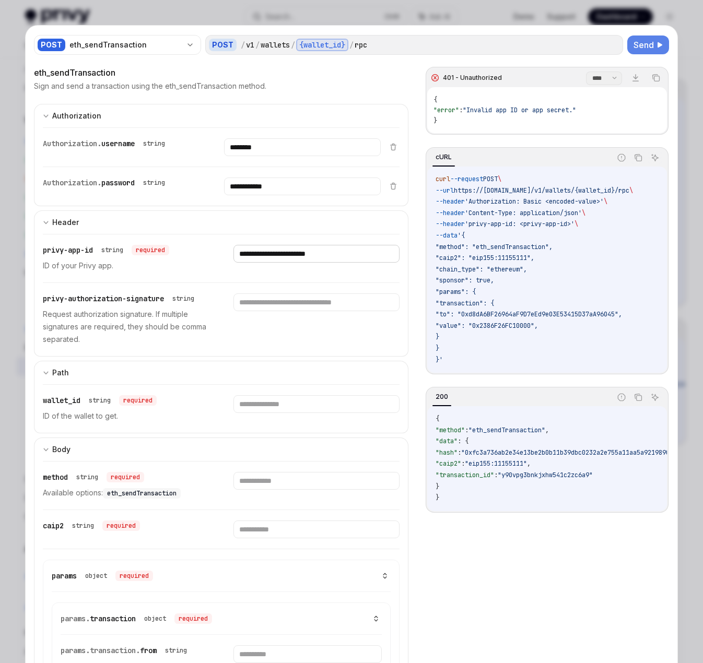
click at [348, 252] on input "**********" at bounding box center [316, 254] width 166 height 18
click at [610, 43] on span "Send" at bounding box center [643, 45] width 20 height 13
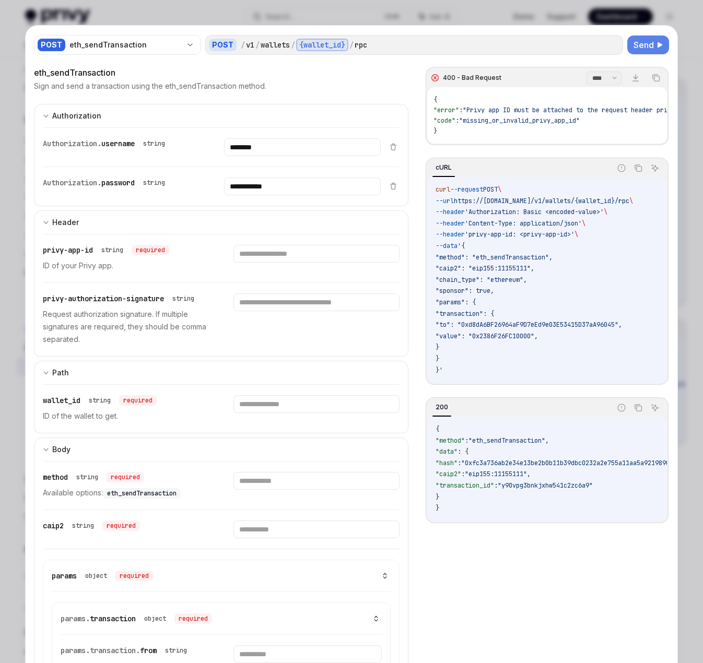
click at [503, 135] on div "{ "error" : "Privy app ID must be attached to the request header privy-app-id" …" at bounding box center [547, 115] width 240 height 56
drag, startPoint x: 474, startPoint y: 133, endPoint x: 463, endPoint y: 126, distance: 12.6
click at [466, 129] on div "{ "error" : "Privy app ID must be attached to the request header privy-app-id" …" at bounding box center [547, 115] width 240 height 56
click at [254, 260] on input "text" at bounding box center [316, 254] width 166 height 18
paste input "**********"
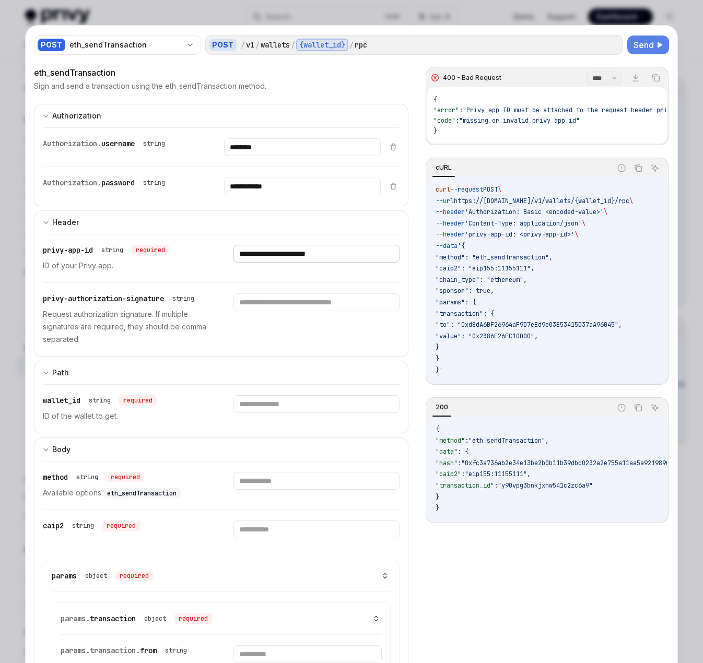
type input "**********"
click at [259, 406] on input "text" at bounding box center [316, 404] width 166 height 18
click at [291, 485] on input "text" at bounding box center [316, 481] width 166 height 18
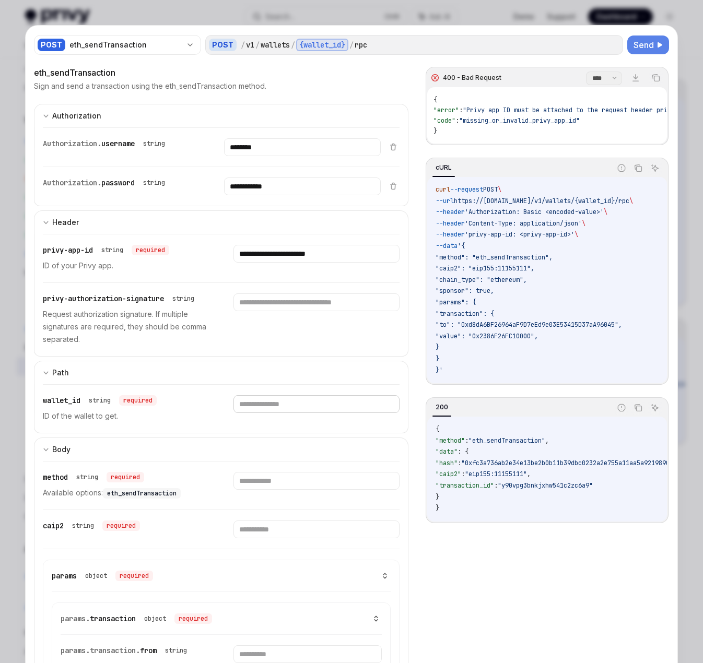
click at [303, 405] on input "text" at bounding box center [316, 404] width 166 height 18
paste input "**********"
type input "**********"
click at [610, 47] on span "Send" at bounding box center [643, 45] width 20 height 13
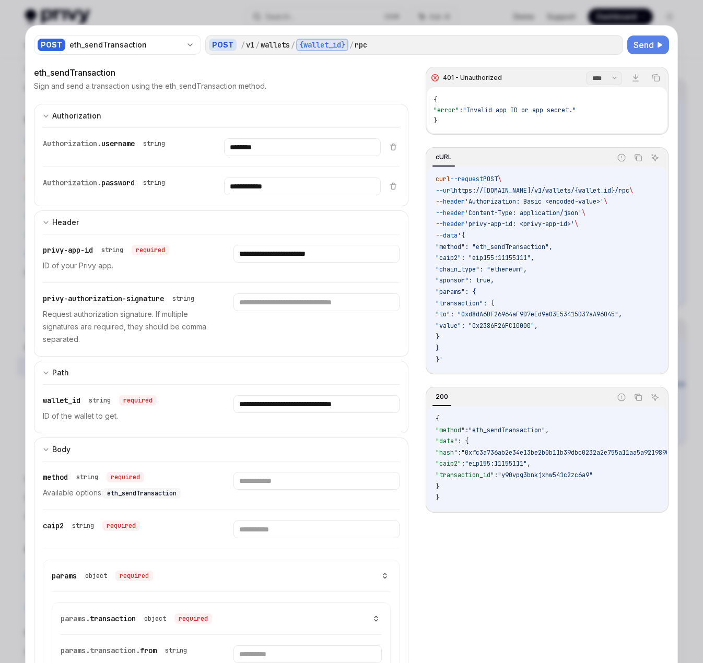
click at [610, 47] on span "Send" at bounding box center [643, 45] width 20 height 13
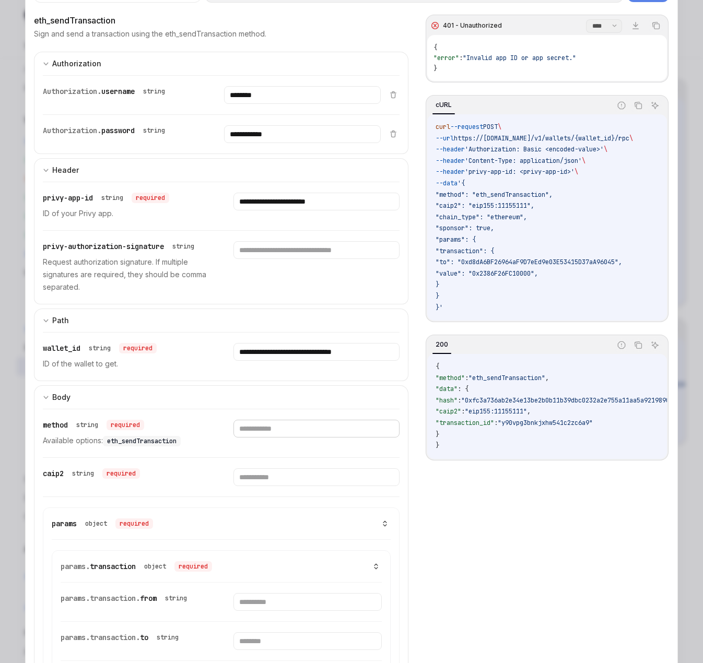
click at [284, 427] on input "text" at bounding box center [316, 429] width 166 height 18
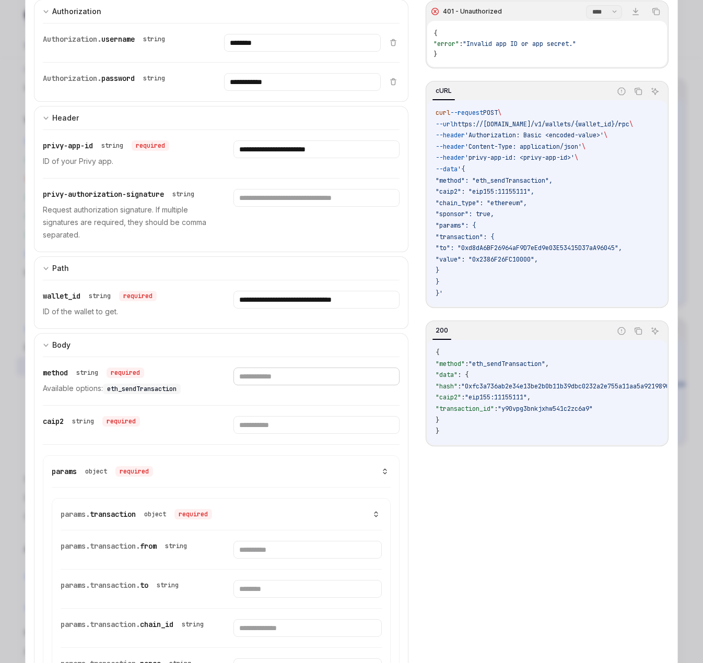
scroll to position [261, 0]
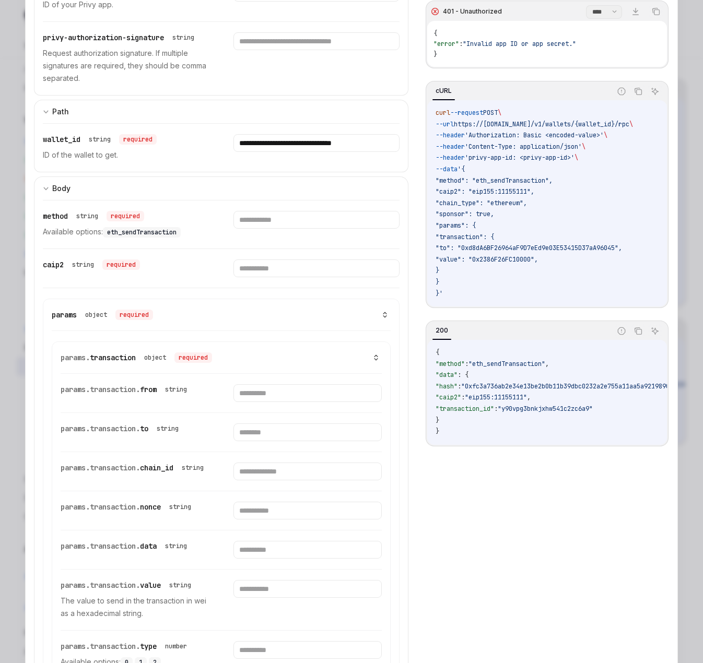
drag, startPoint x: 555, startPoint y: 160, endPoint x: 531, endPoint y: 128, distance: 40.2
click at [553, 158] on span "'privy-app-id: <privy-app-id>'" at bounding box center [520, 158] width 110 height 8
click at [496, 110] on span "POST" at bounding box center [490, 113] width 15 height 8
click at [488, 112] on span "POST" at bounding box center [490, 113] width 15 height 8
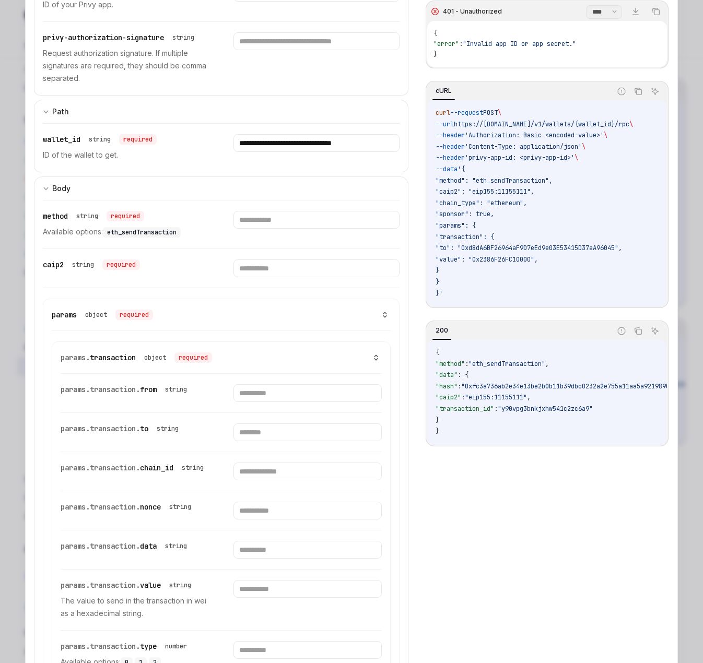
drag, startPoint x: 455, startPoint y: 124, endPoint x: 428, endPoint y: 125, distance: 27.7
click at [428, 125] on div "curl --request POST \ --url https://api.privy.io/v1/wallets/{wallet_id}/rpc \ -…" at bounding box center [547, 203] width 240 height 206
copy span "--url"
click at [341, 141] on input "**********" at bounding box center [316, 143] width 166 height 18
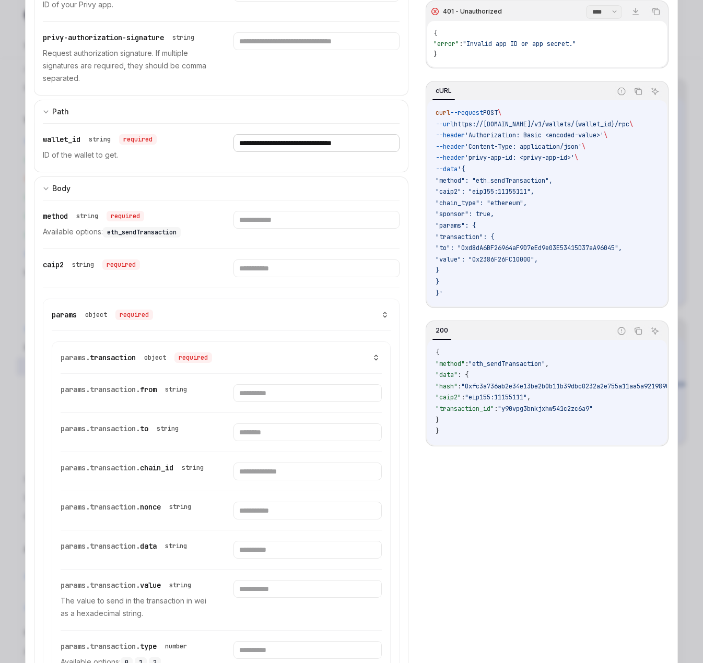
click at [341, 141] on input "**********" at bounding box center [316, 143] width 166 height 18
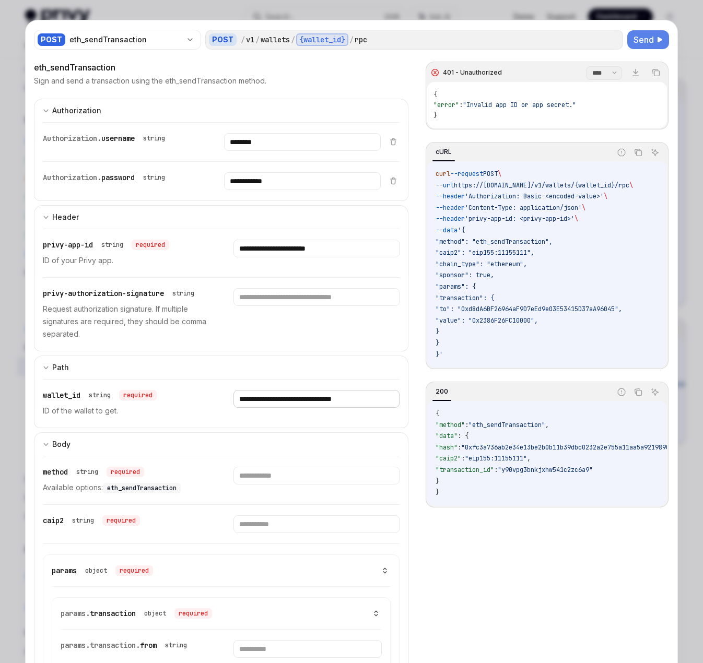
scroll to position [0, 0]
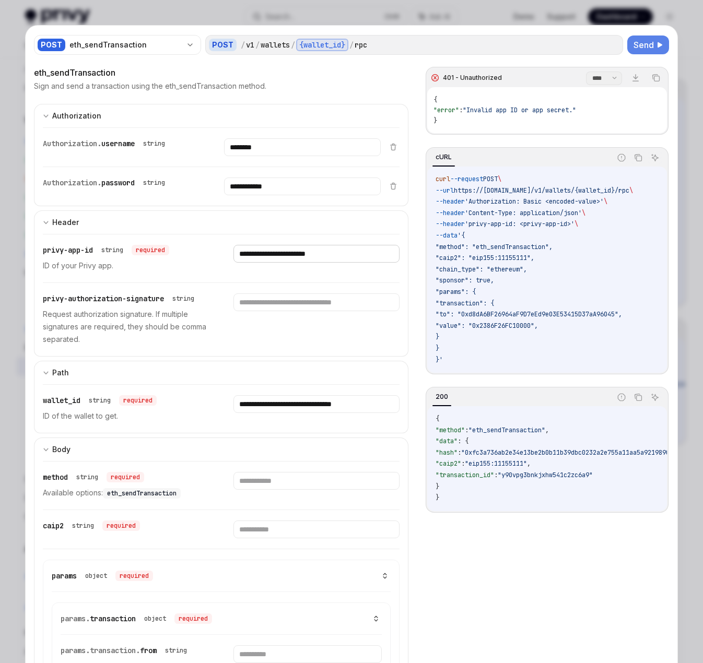
click at [350, 257] on input "**********" at bounding box center [316, 254] width 166 height 18
paste input "text"
click at [610, 42] on span "Send" at bounding box center [643, 45] width 20 height 13
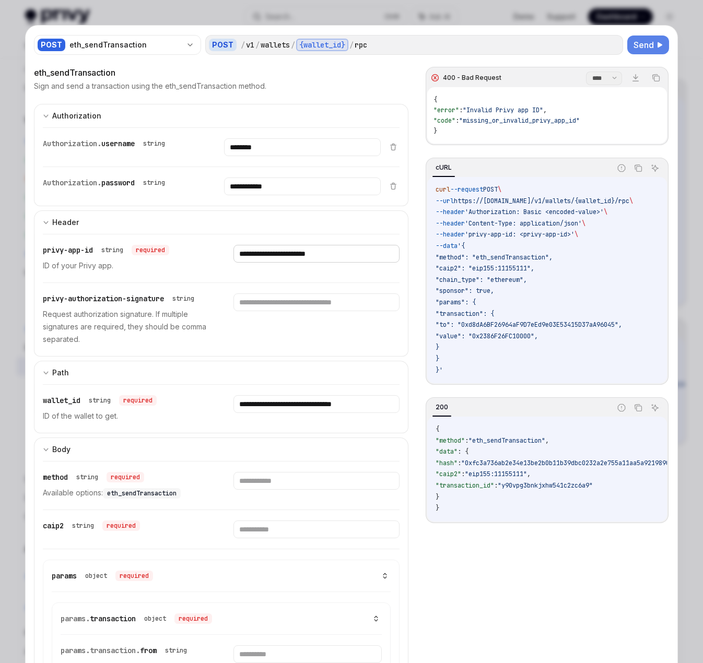
drag, startPoint x: 359, startPoint y: 255, endPoint x: 184, endPoint y: 251, distance: 175.5
click at [184, 251] on div "**********" at bounding box center [221, 258] width 357 height 48
paste input "text"
type input "**********"
click at [610, 47] on span "Send" at bounding box center [643, 45] width 20 height 13
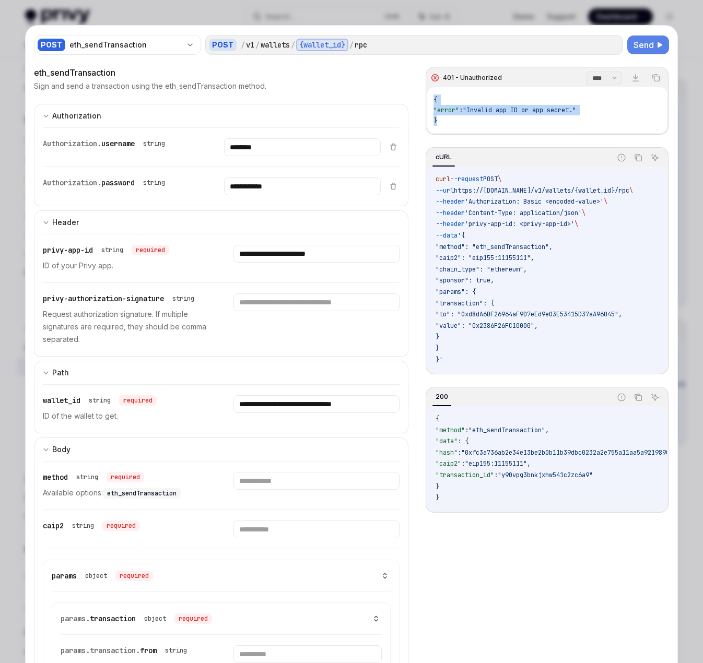
drag, startPoint x: 442, startPoint y: 126, endPoint x: 425, endPoint y: 95, distance: 35.5
click at [427, 95] on div "{ "error" : "Invalid app ID or app secret." }" at bounding box center [547, 110] width 240 height 46
copy span "{ "error" : "Invalid app ID or app secret." }"
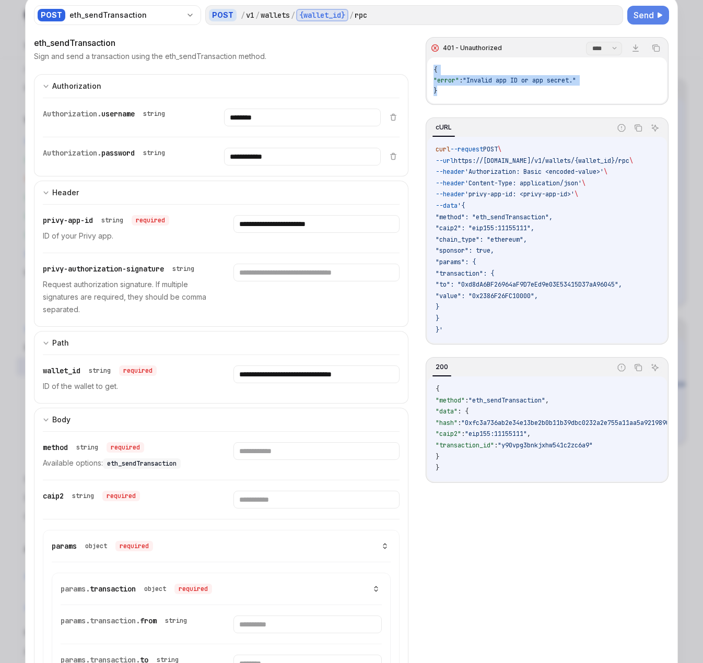
scroll to position [104, 0]
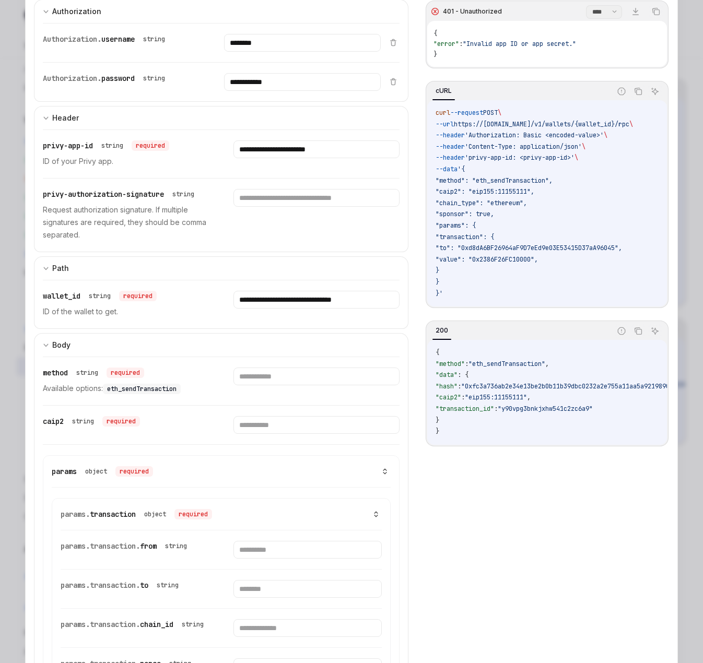
click at [152, 391] on span "eth_sendTransaction" at bounding box center [141, 389] width 69 height 8
click at [545, 368] on span ""eth_sendTransaction"" at bounding box center [506, 364] width 77 height 8
drag, startPoint x: 551, startPoint y: 368, endPoint x: 480, endPoint y: 371, distance: 71.6
click at [480, 368] on span ""eth_sendTransaction"" at bounding box center [506, 364] width 77 height 8
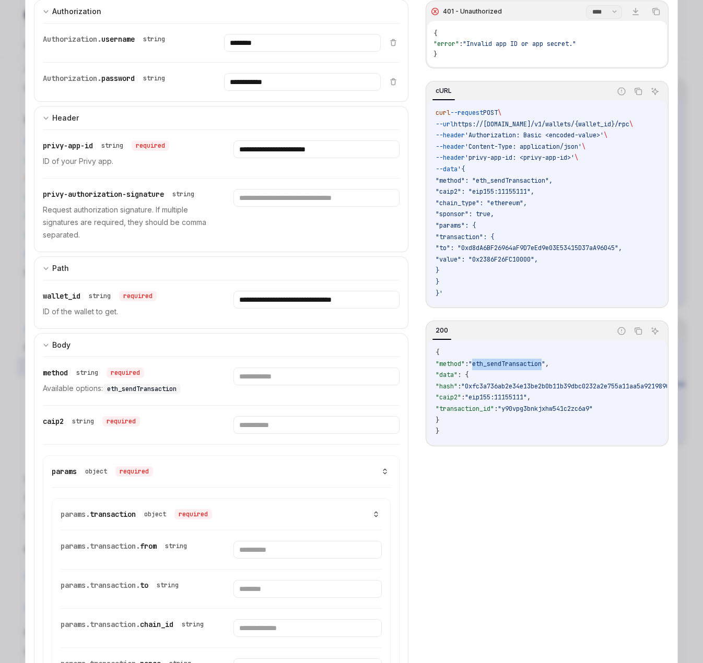
copy span "eth_sendTransaction"
click at [288, 375] on input "text" at bounding box center [316, 377] width 166 height 18
paste input "**********"
type input "**********"
click at [92, 422] on div "string" at bounding box center [83, 421] width 22 height 8
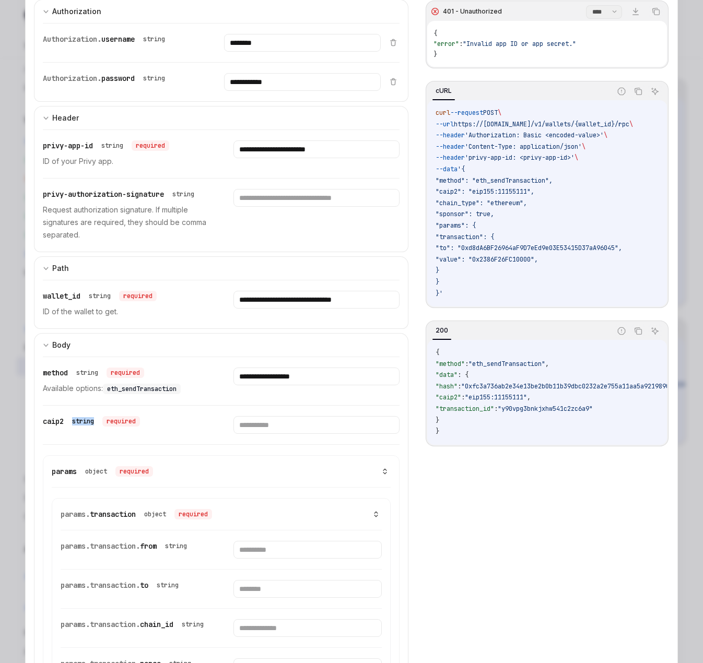
click at [92, 422] on div "string" at bounding box center [83, 421] width 22 height 8
click at [491, 190] on span ""caip2": "eip155:11155111"," at bounding box center [484, 191] width 99 height 8
click at [520, 196] on code "curl --request POST \ --url https://api.privy.io/v1/wallets/{wallet_id}/rpc \ -…" at bounding box center [546, 204] width 223 height 192
drag, startPoint x: 532, startPoint y: 190, endPoint x: 477, endPoint y: 192, distance: 54.3
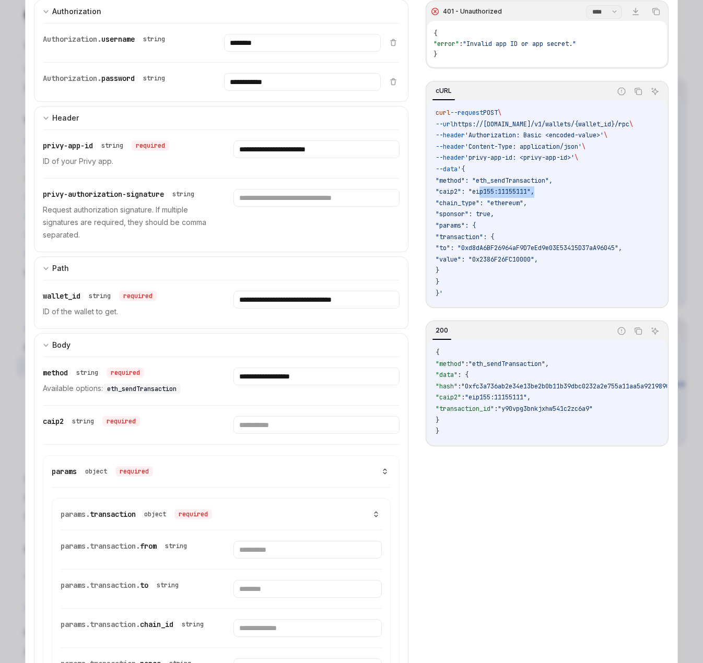
click at [477, 192] on span ""caip2": "eip155:11155111"," at bounding box center [484, 191] width 99 height 8
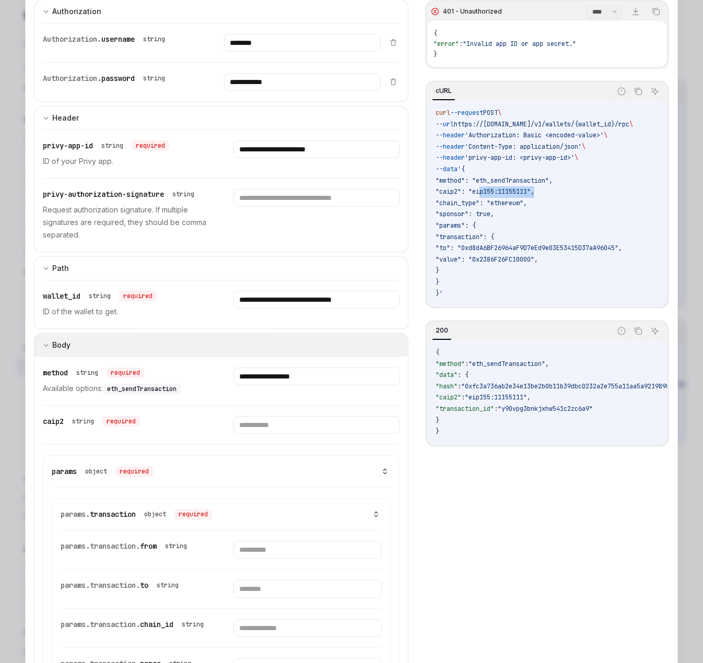
copy span "eip155:11155111"
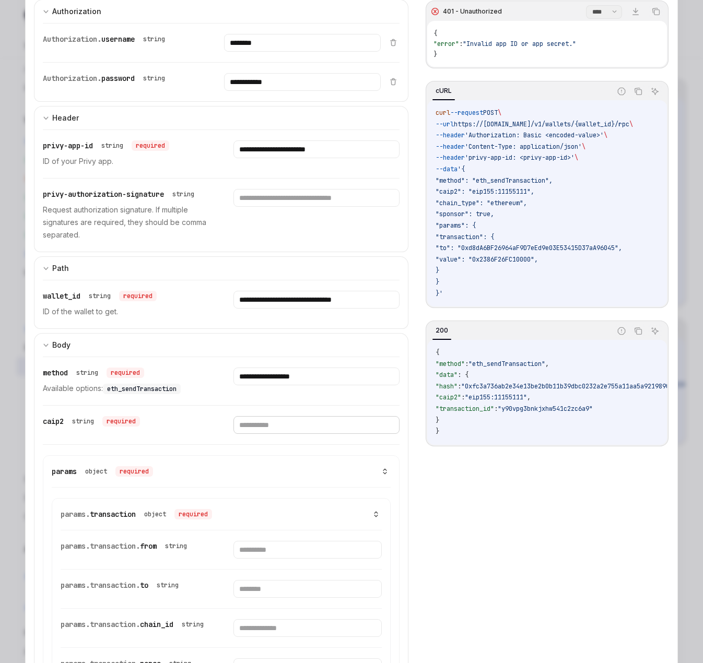
click at [286, 423] on input "text" at bounding box center [316, 425] width 166 height 18
paste input "**********"
type input "**********"
click at [505, 206] on span ""chain_type": "ethereum"," at bounding box center [480, 203] width 91 height 8
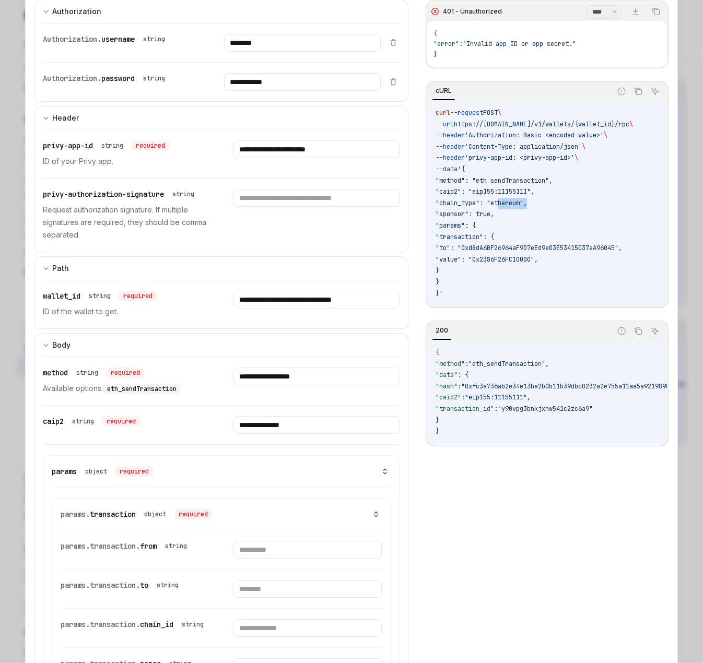
copy span "ethereum"
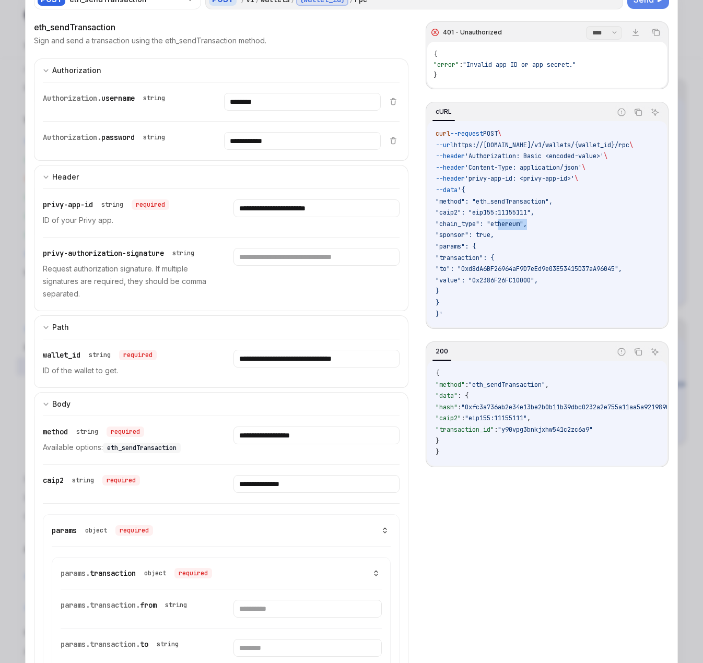
scroll to position [42, 0]
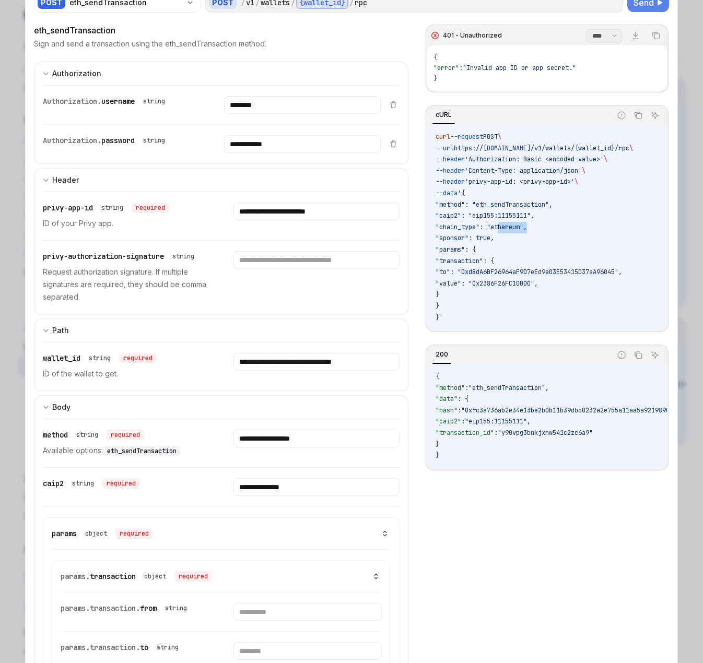
click at [610, 6] on span "Send" at bounding box center [643, 2] width 20 height 13
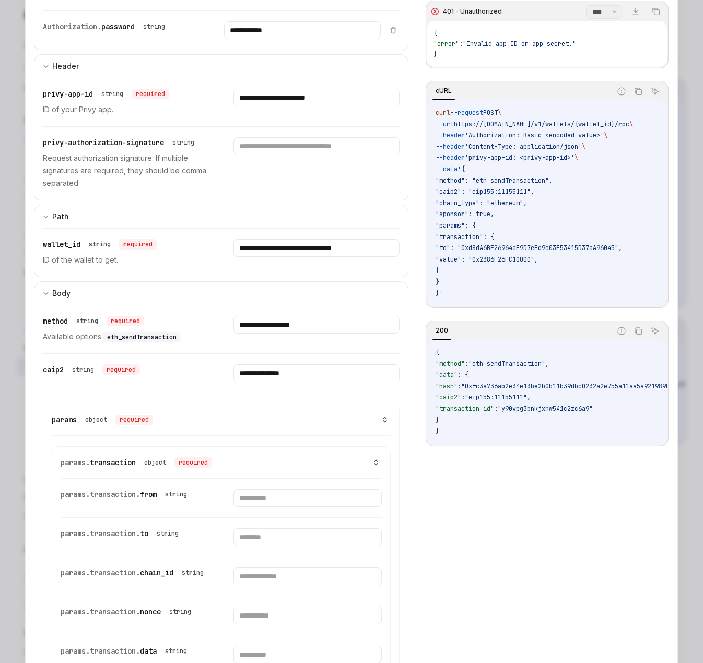
scroll to position [251, 0]
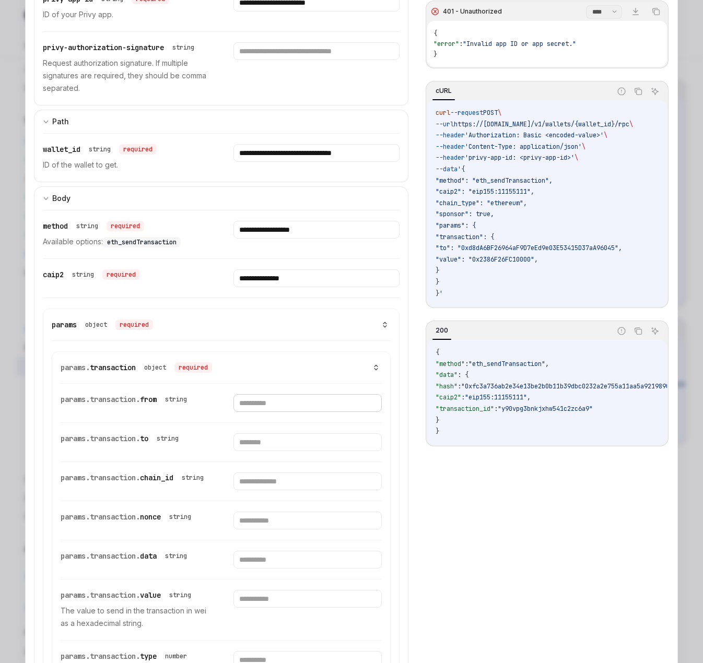
click at [273, 404] on input "text" at bounding box center [307, 403] width 148 height 18
paste input "**********"
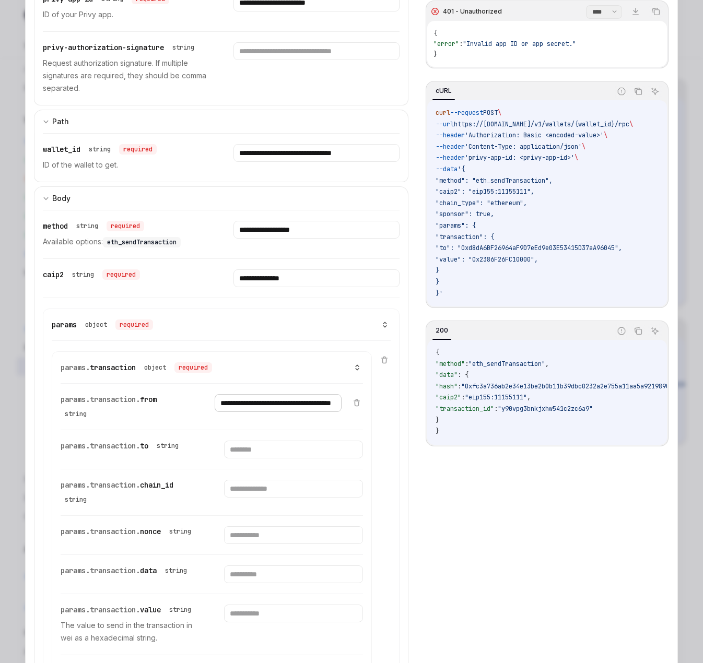
type input "**********"
click at [257, 453] on input "text" at bounding box center [293, 450] width 138 height 18
paste input "**********"
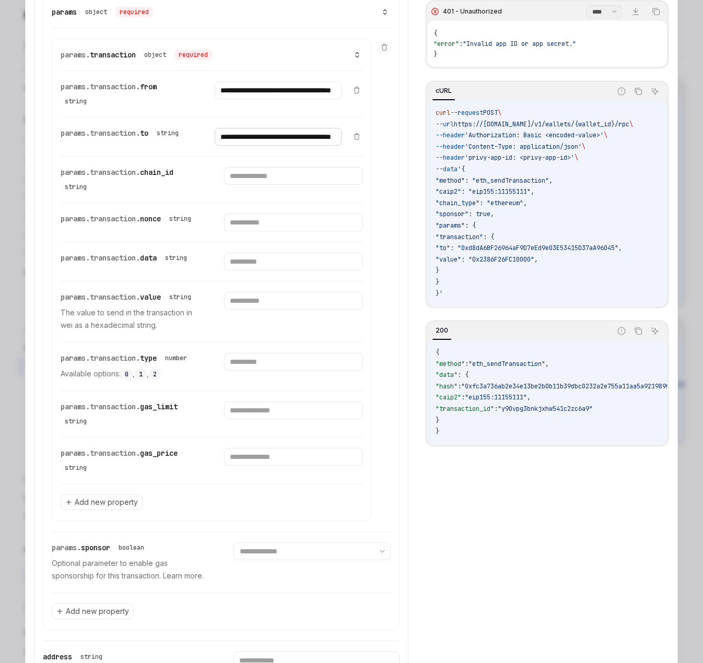
scroll to position [564, 0]
type input "**********"
click at [272, 182] on input "text" at bounding box center [293, 176] width 138 height 18
click at [267, 184] on input "text" at bounding box center [293, 176] width 138 height 18
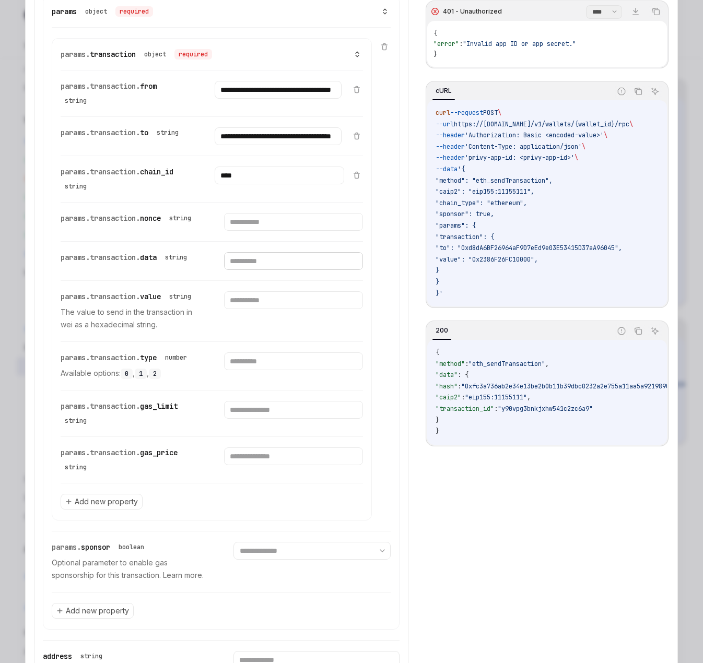
click at [273, 270] on input "text" at bounding box center [293, 261] width 138 height 18
click at [254, 179] on input "****" at bounding box center [279, 176] width 129 height 18
paste input "*"
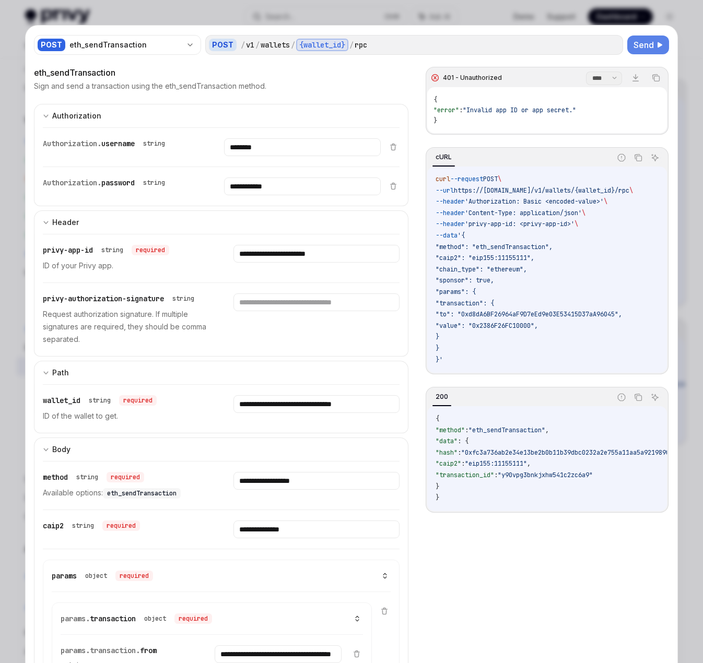
type input "*****"
click at [610, 42] on span "Send" at bounding box center [643, 45] width 20 height 13
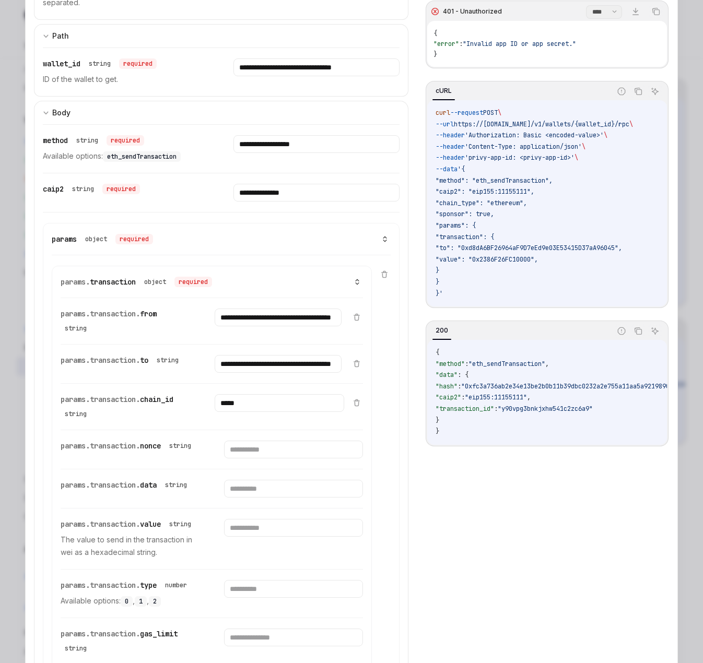
scroll to position [418, 0]
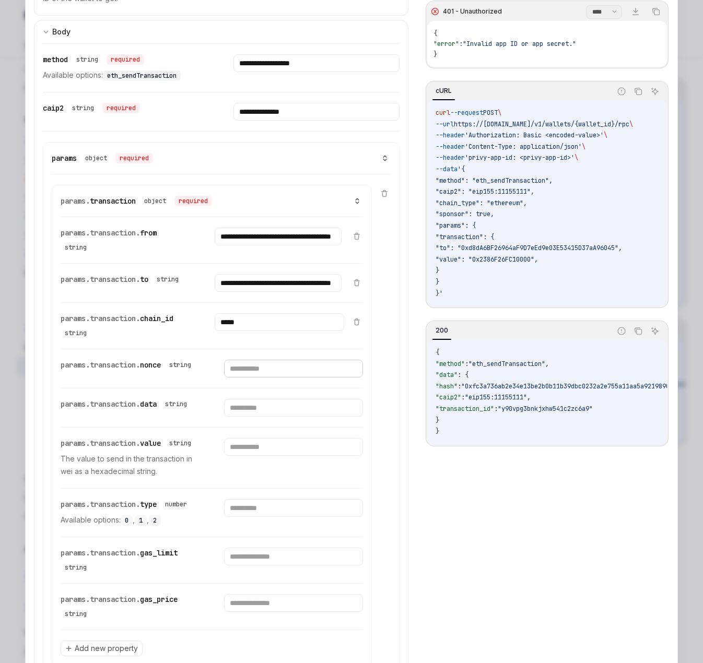
click at [254, 377] on input "text" at bounding box center [293, 369] width 138 height 18
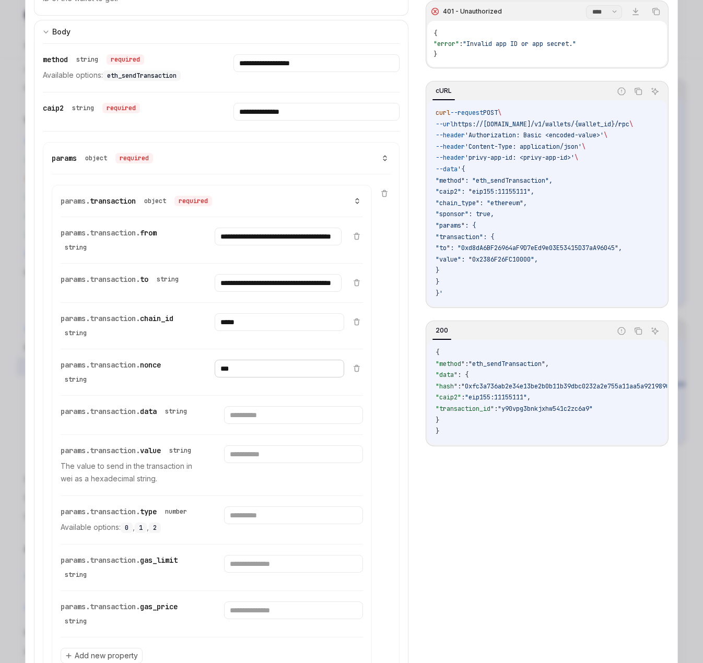
type input "***"
click at [254, 424] on input "text" at bounding box center [293, 415] width 138 height 18
click at [240, 463] on input "text" at bounding box center [293, 454] width 138 height 18
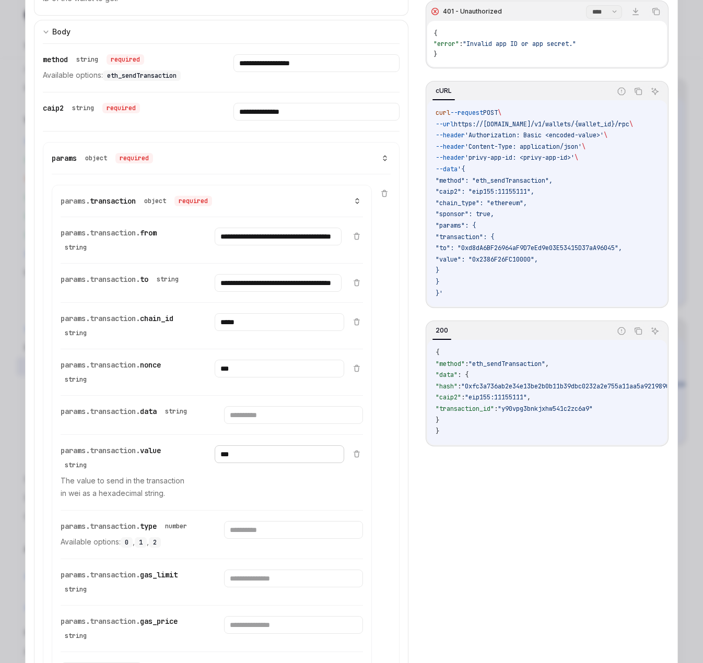
type input "***"
click at [247, 432] on div "params.transaction. data string" at bounding box center [212, 415] width 302 height 39
click at [249, 420] on input "text" at bounding box center [293, 415] width 138 height 18
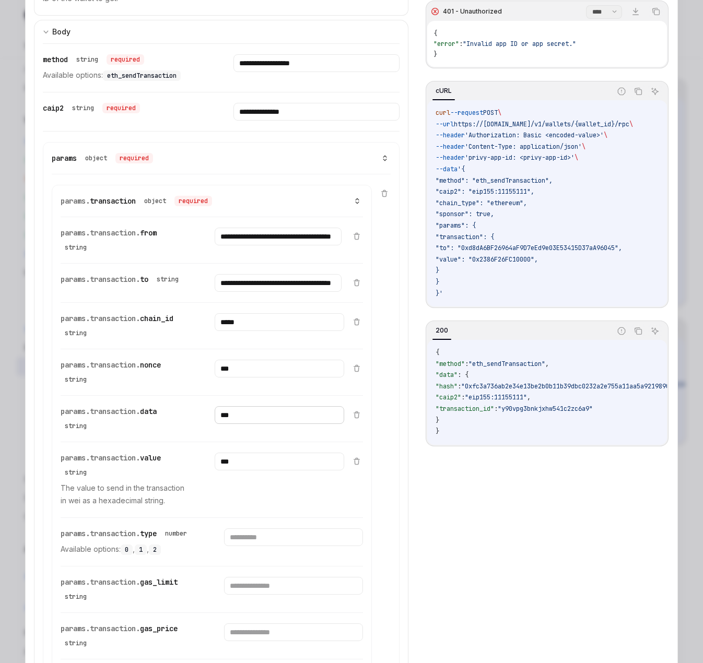
scroll to position [522, 0]
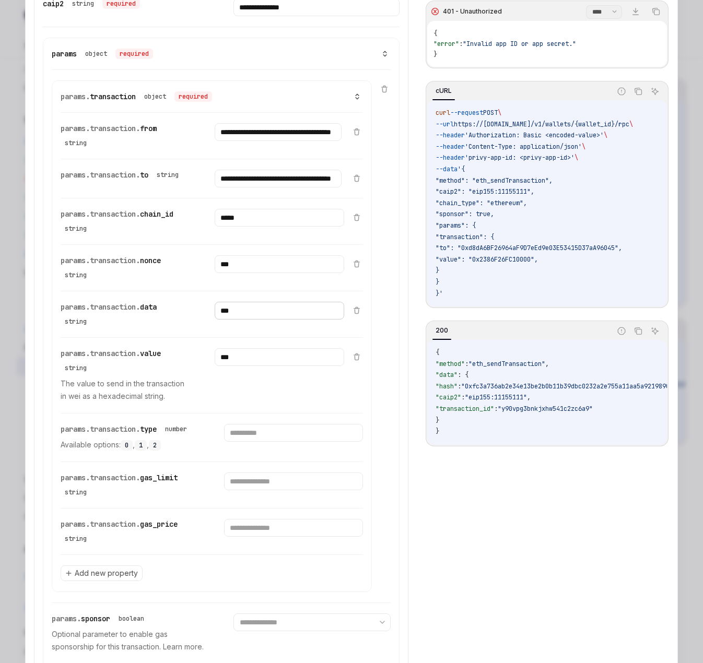
type input "***"
click at [275, 436] on input "number" at bounding box center [293, 433] width 138 height 18
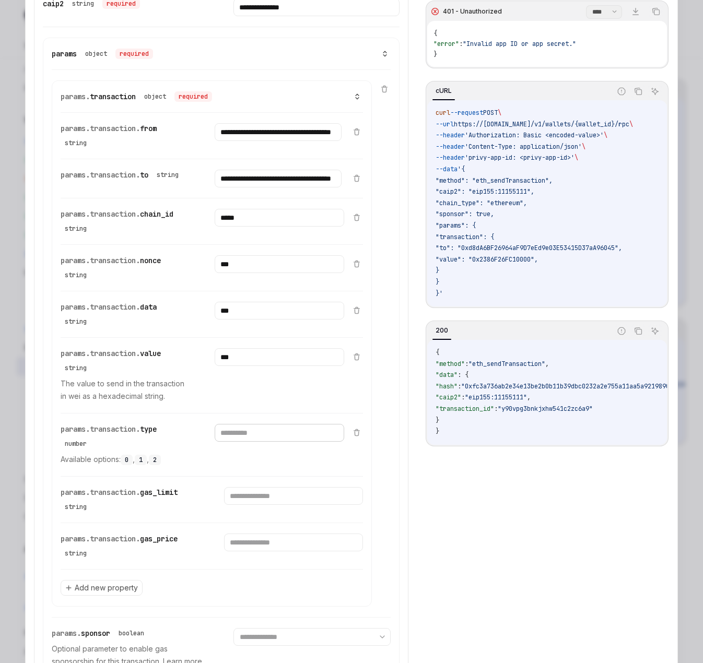
type input "*"
click at [250, 505] on input "text" at bounding box center [293, 496] width 138 height 18
type input "***"
click at [256, 551] on input "text" at bounding box center [293, 543] width 138 height 18
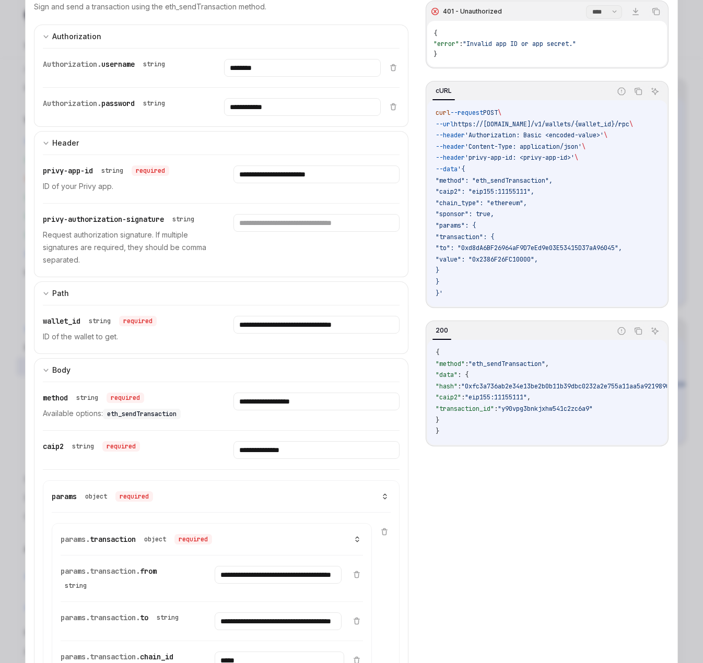
scroll to position [0, 0]
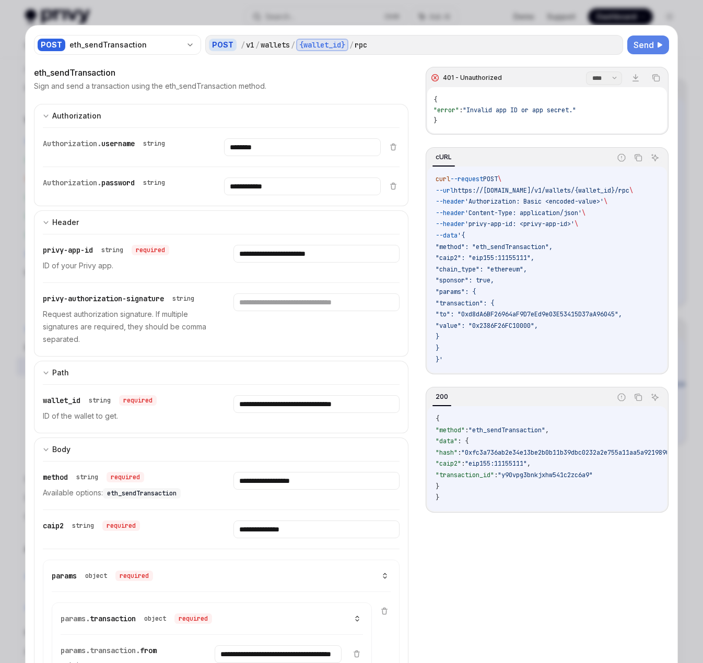
type input "***"
click at [610, 42] on span "Send" at bounding box center [643, 45] width 20 height 13
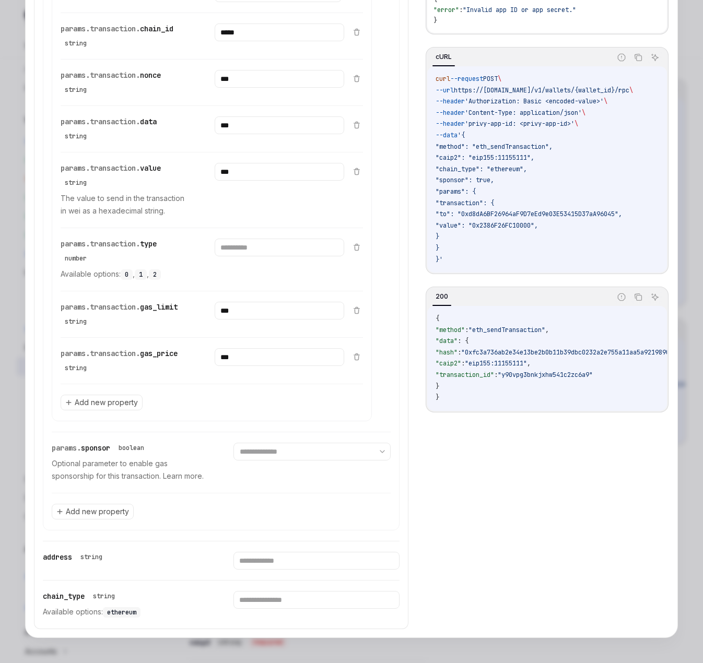
scroll to position [209, 0]
click at [261, 600] on input "text" at bounding box center [316, 600] width 166 height 18
click at [125, 610] on span "ethereum" at bounding box center [121, 612] width 29 height 8
copy span "ethereum"
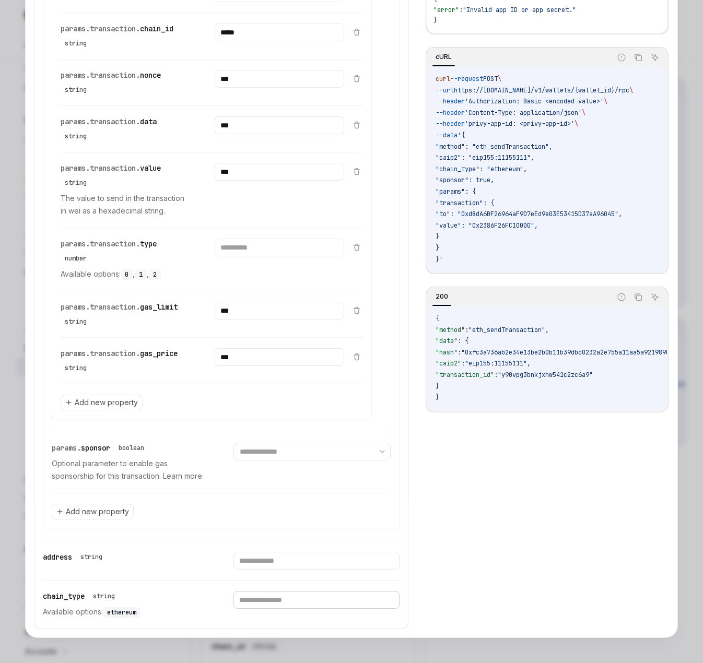
click at [249, 596] on input "text" at bounding box center [316, 600] width 166 height 18
paste input "********"
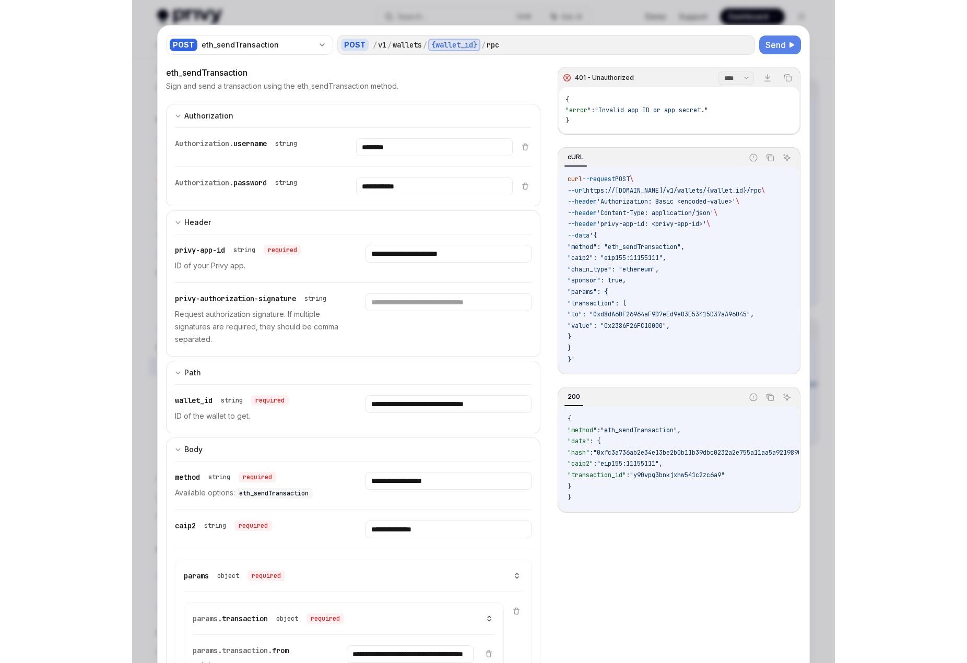
scroll to position [0, 0]
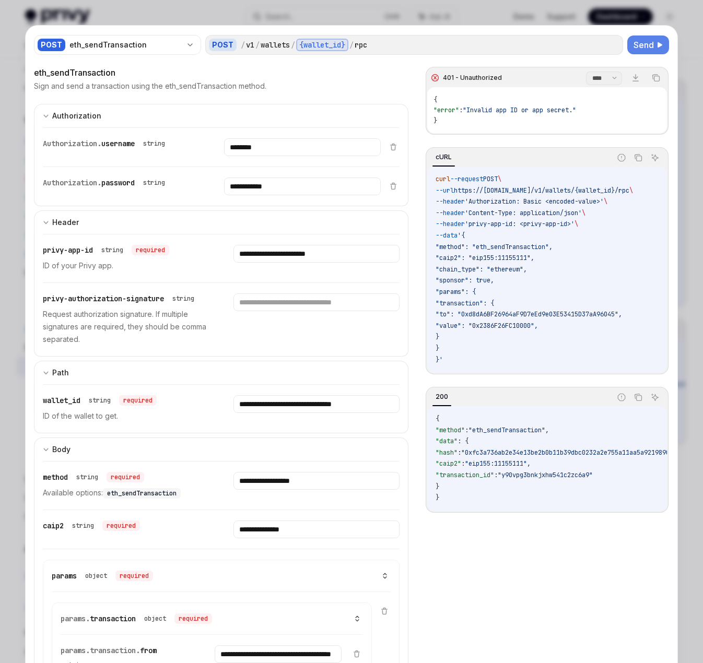
type input "********"
click at [610, 44] on span "Send" at bounding box center [643, 45] width 20 height 13
click at [610, 44] on button at bounding box center [648, 45] width 42 height 19
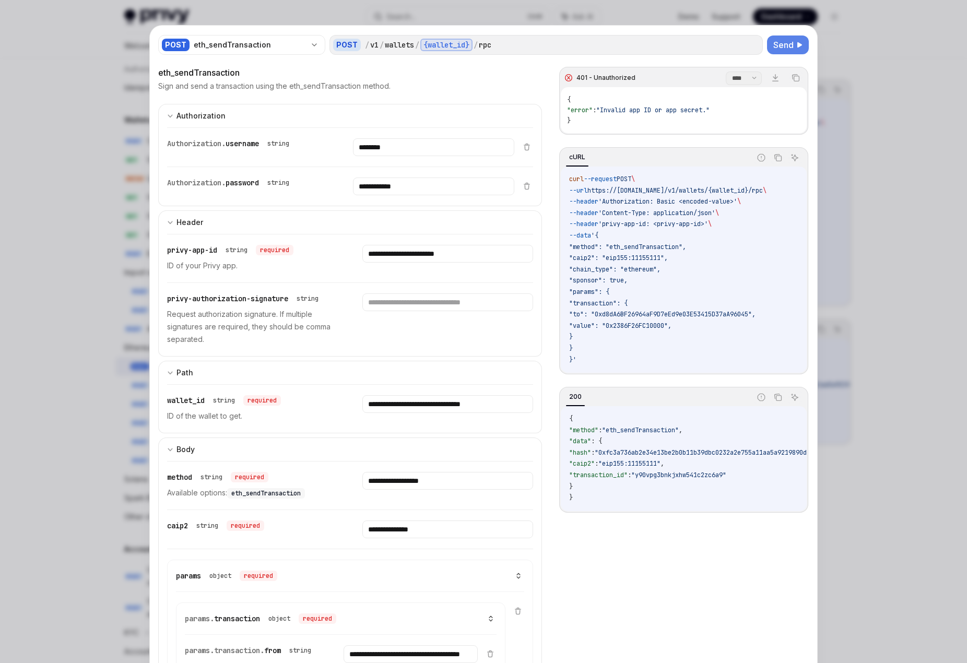
click at [610, 150] on div at bounding box center [483, 331] width 967 height 663
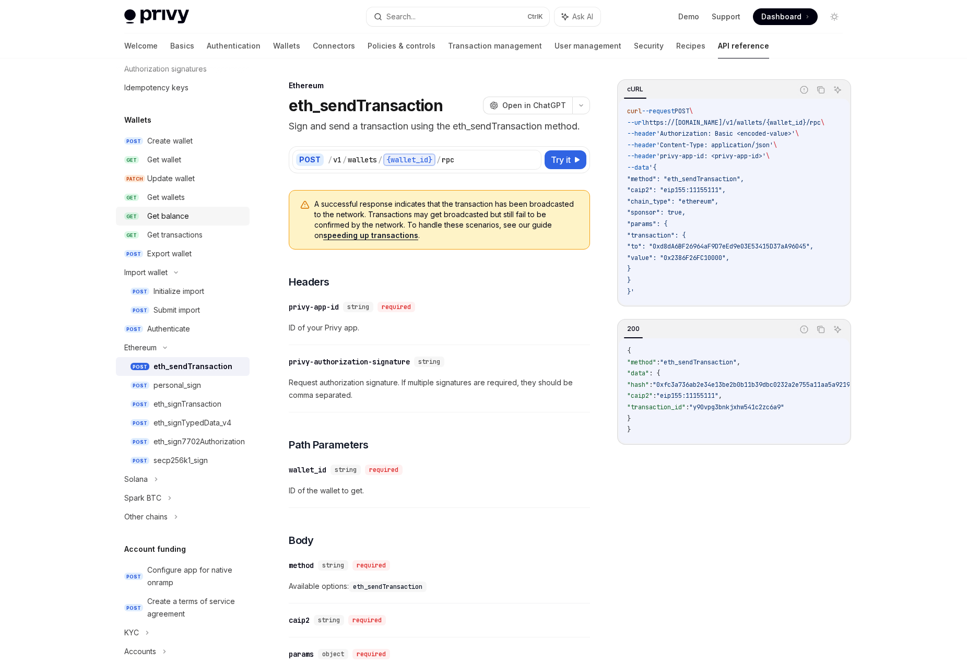
click at [200, 218] on div "Get balance" at bounding box center [195, 216] width 96 height 13
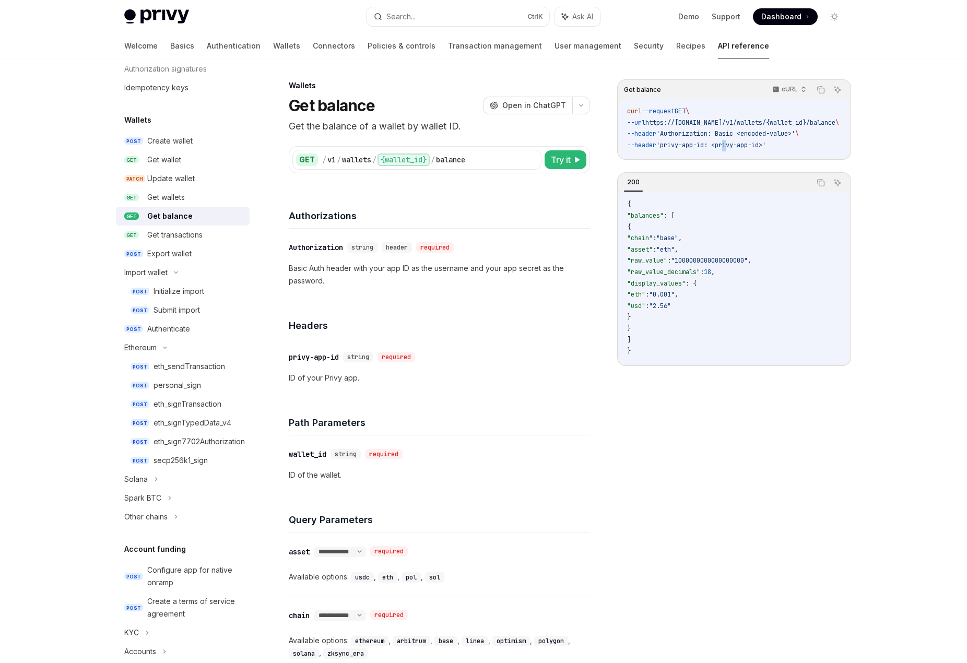
drag, startPoint x: 734, startPoint y: 140, endPoint x: 760, endPoint y: 134, distance: 26.8
click at [610, 140] on code "curl --request GET \ --url https://api.privy.io/v1/wallets/{wallet_id}/balance …" at bounding box center [745, 128] width 237 height 45
click at [610, 144] on code "curl --request GET \ --url https://api.privy.io/v1/wallets/{wallet_id}/balance …" at bounding box center [745, 128] width 237 height 45
drag, startPoint x: 794, startPoint y: 146, endPoint x: 613, endPoint y: 109, distance: 184.3
click at [610, 109] on div "Get balance cURL Copy Ask AI curl --request GET \ --url https://api.privy.io/v1…" at bounding box center [483, 540] width 735 height 964
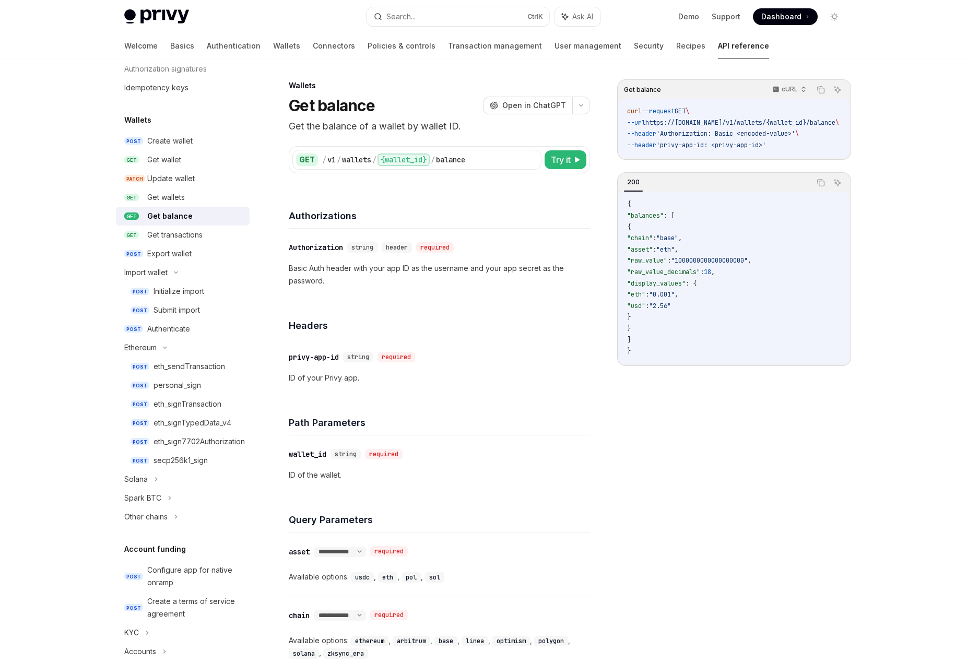
click at [610, 116] on code "curl --request GET \ --url https://api.privy.io/v1/wallets/{wallet_id}/balance …" at bounding box center [745, 128] width 237 height 45
drag, startPoint x: 798, startPoint y: 144, endPoint x: 616, endPoint y: 105, distance: 186.2
click at [610, 105] on div "Get balance cURL Copy Ask AI curl --request GET \ --url https://api.privy.io/v1…" at bounding box center [483, 540] width 735 height 964
copy code "curl --request GET \ --url https://api.privy.io/v1/wallets/{wallet_id}/balance …"
click at [541, 225] on div "Authorizations" at bounding box center [439, 209] width 301 height 39
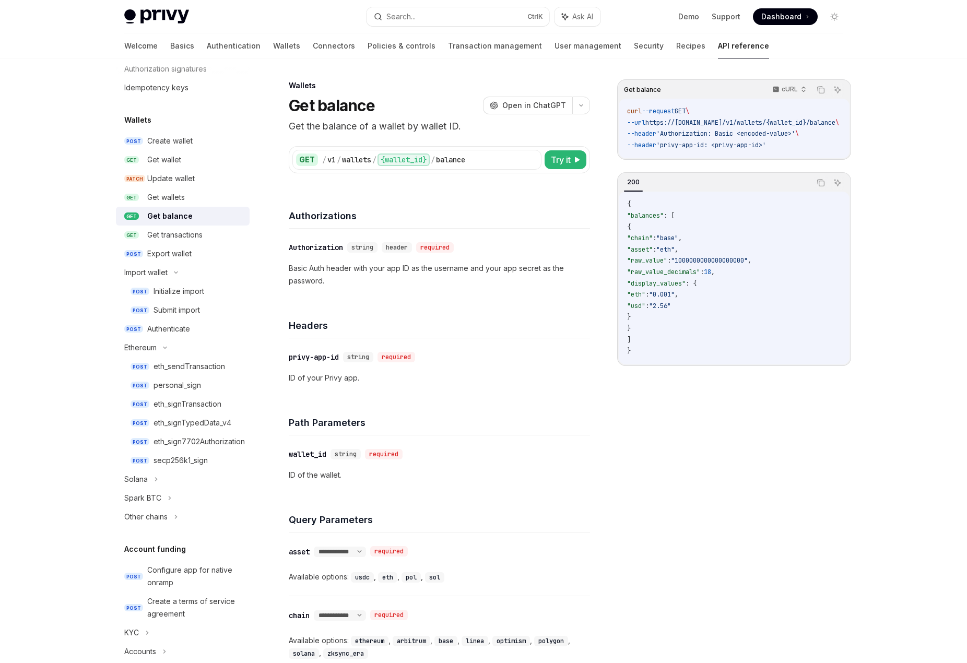
click at [610, 133] on span "'Authorization: Basic <encoded-value>'" at bounding box center [725, 133] width 139 height 8
click at [610, 134] on span "'Authorization: Basic <encoded-value>'" at bounding box center [725, 133] width 139 height 8
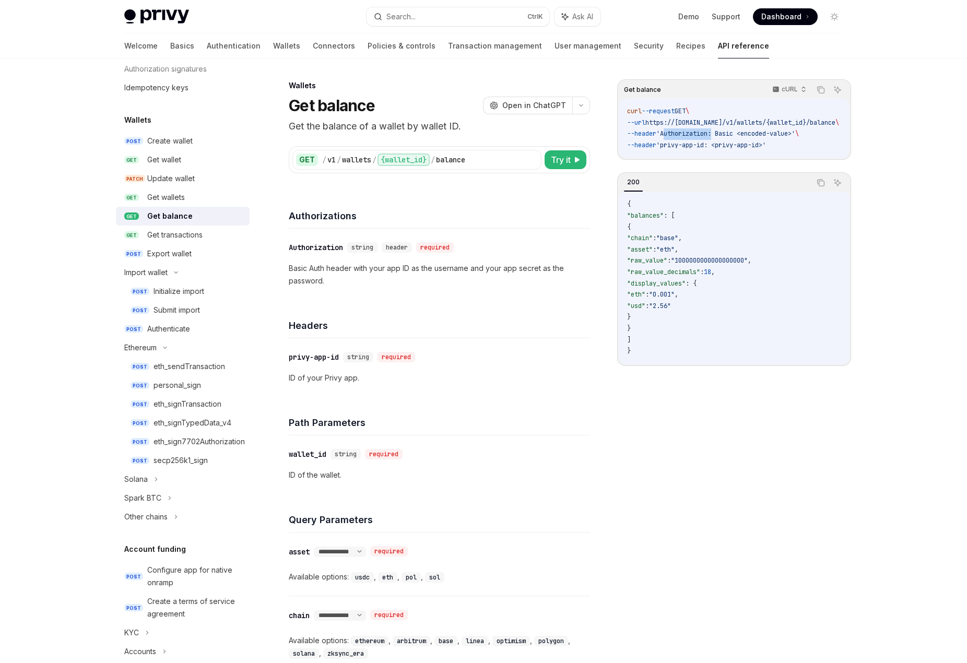
click at [610, 134] on span "'Authorization: Basic <encoded-value>'" at bounding box center [725, 133] width 139 height 8
click at [610, 133] on span "'Authorization: Basic <encoded-value>'" at bounding box center [725, 133] width 139 height 8
click at [569, 159] on span "Try it" at bounding box center [561, 160] width 20 height 13
type textarea "*"
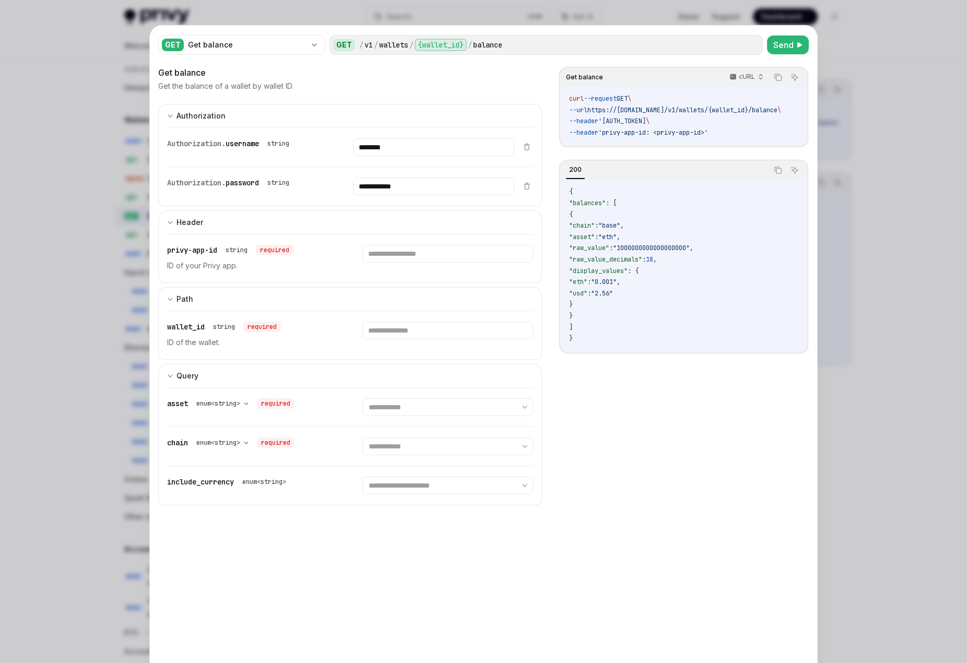
click at [593, 124] on span "--header" at bounding box center [583, 121] width 29 height 8
click at [610, 116] on code "curl --request GET \ --url https://api.privy.io/v1/wallets/{wallet_id}/balance …" at bounding box center [687, 115] width 237 height 45
click at [610, 125] on span "'Authorization: Basic dGVzdE5hbWU6dGVzdFBhc3N3b3Jk'" at bounding box center [622, 121] width 48 height 8
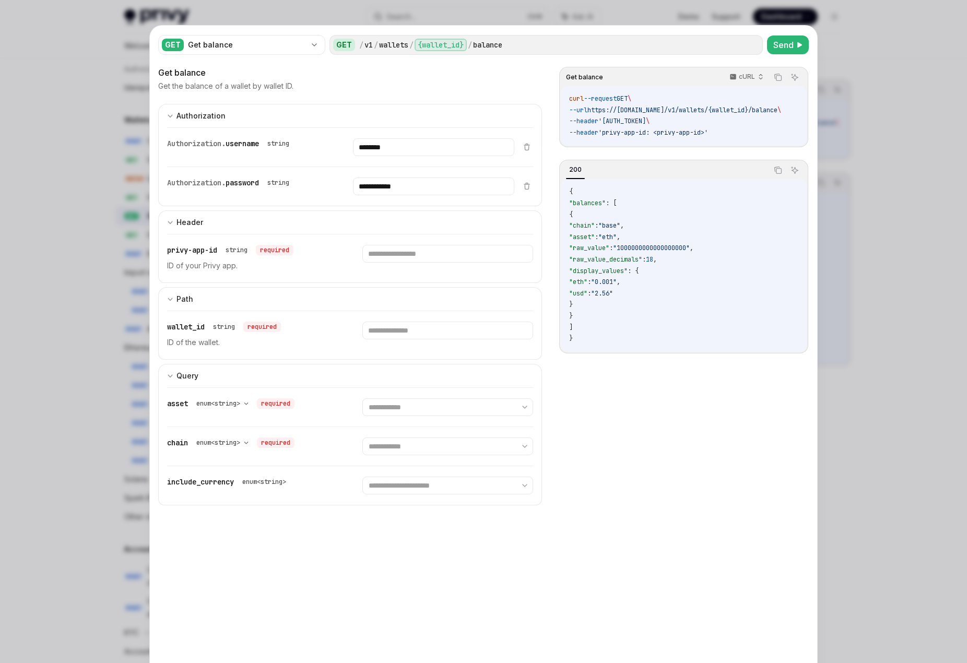
click at [610, 125] on span "'Authorization: Basic dGVzdE5hbWU6dGVzdFBhc3N3b3Jk'" at bounding box center [622, 121] width 48 height 8
click at [610, 124] on span "'Authorization: Basic dGVzdE5hbWU6dGVzdFBhc3N3b3Jk'" at bounding box center [622, 121] width 48 height 8
click at [413, 149] on input "********" at bounding box center [433, 147] width 161 height 18
click at [414, 145] on input "********" at bounding box center [433, 147] width 161 height 18
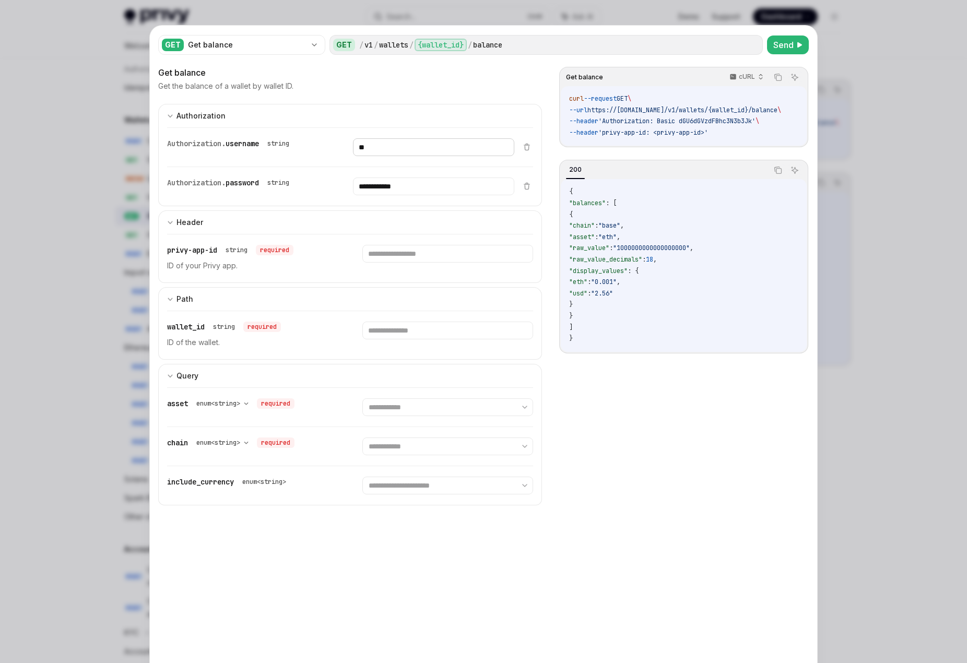
type input "*"
drag, startPoint x: 426, startPoint y: 191, endPoint x: 337, endPoint y: 188, distance: 88.3
click at [337, 188] on div "**********" at bounding box center [340, 186] width 347 height 39
click at [376, 189] on input "***" at bounding box center [433, 187] width 161 height 18
type input "*"
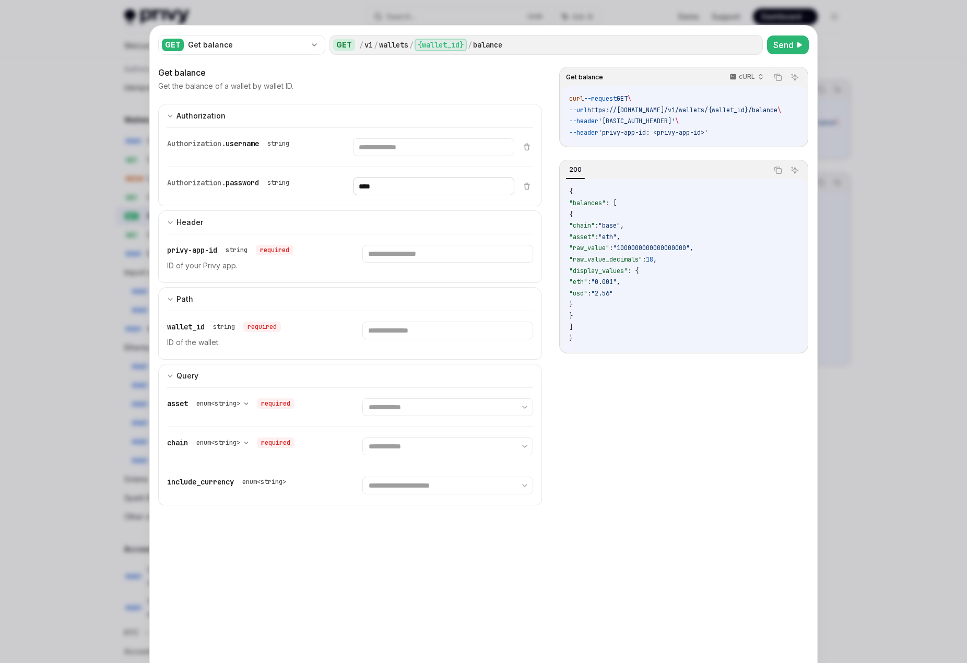
type input "****"
click at [400, 149] on input "text" at bounding box center [433, 147] width 161 height 18
type input "****"
click at [610, 438] on div at bounding box center [483, 331] width 967 height 663
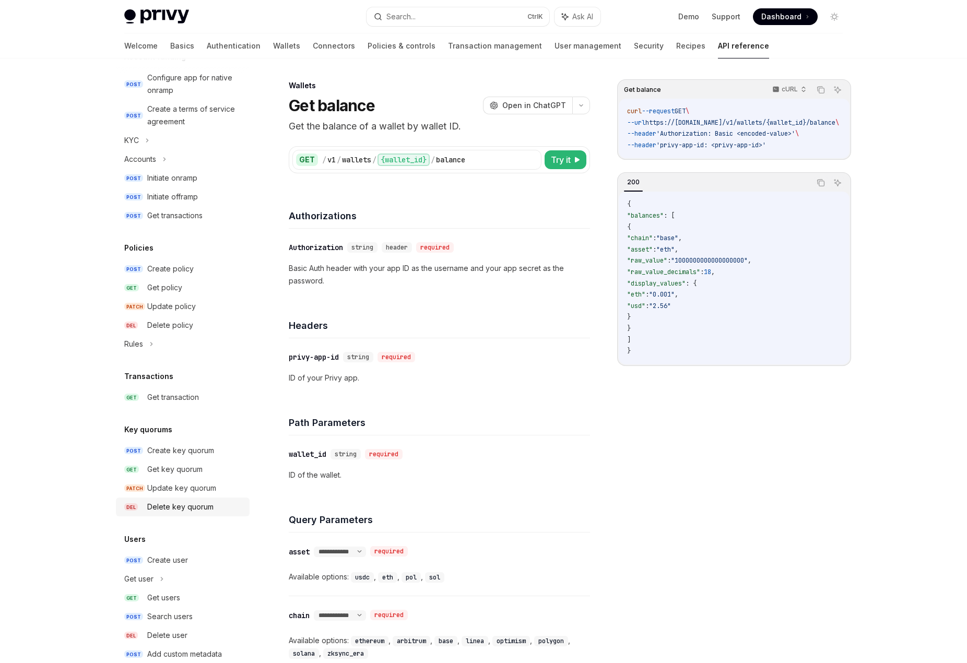
scroll to position [585, 0]
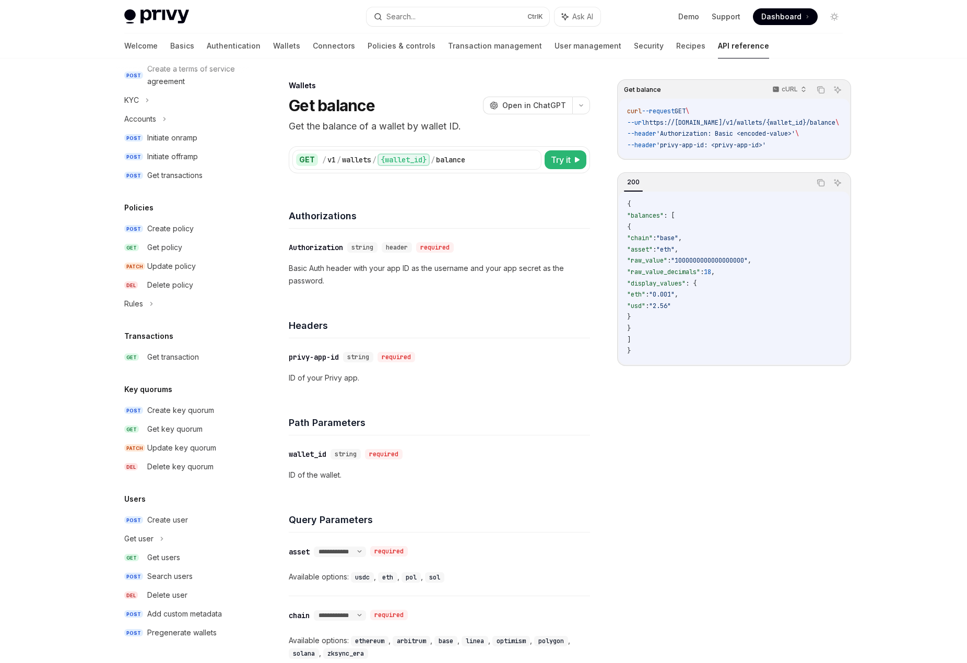
click at [610, 67] on div "Privy Docs home page Search... Ctrl K Ask AI Demo Support Dashboard Dashboard S…" at bounding box center [483, 511] width 967 height 1023
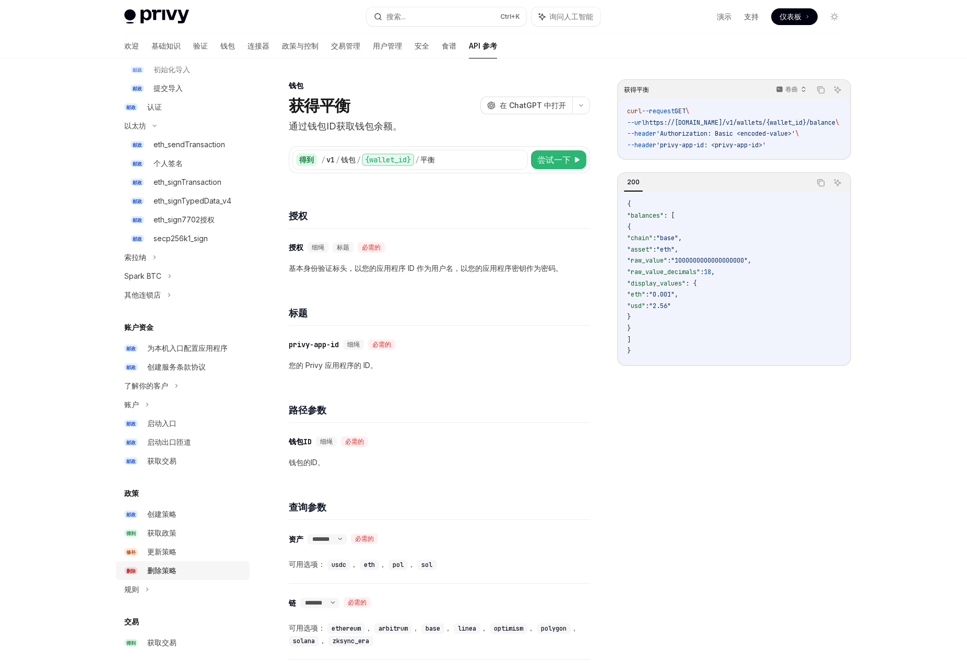
scroll to position [0, 0]
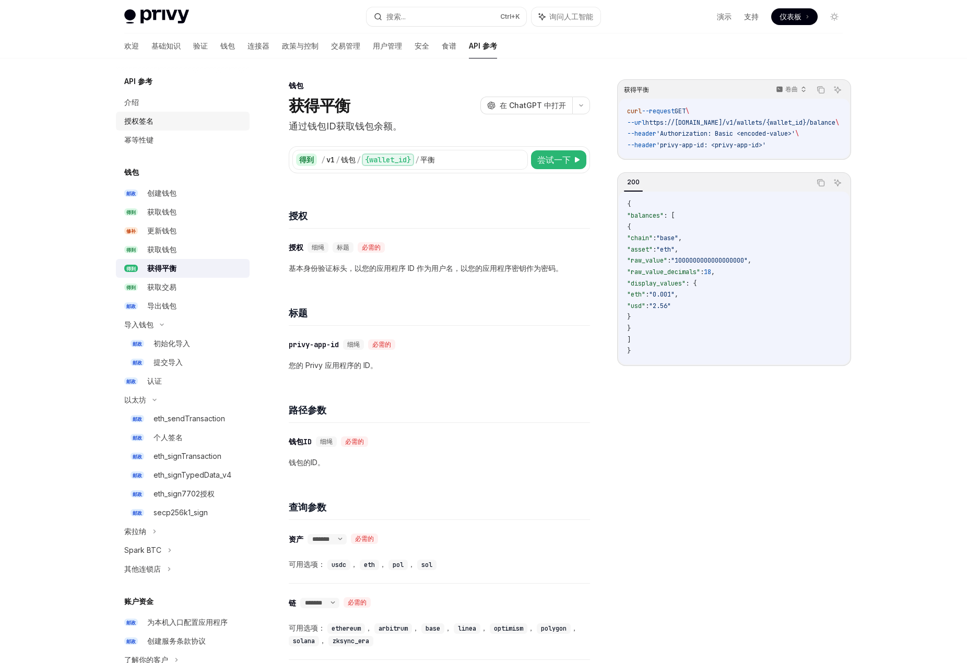
click at [141, 119] on font "授权签名" at bounding box center [138, 120] width 29 height 9
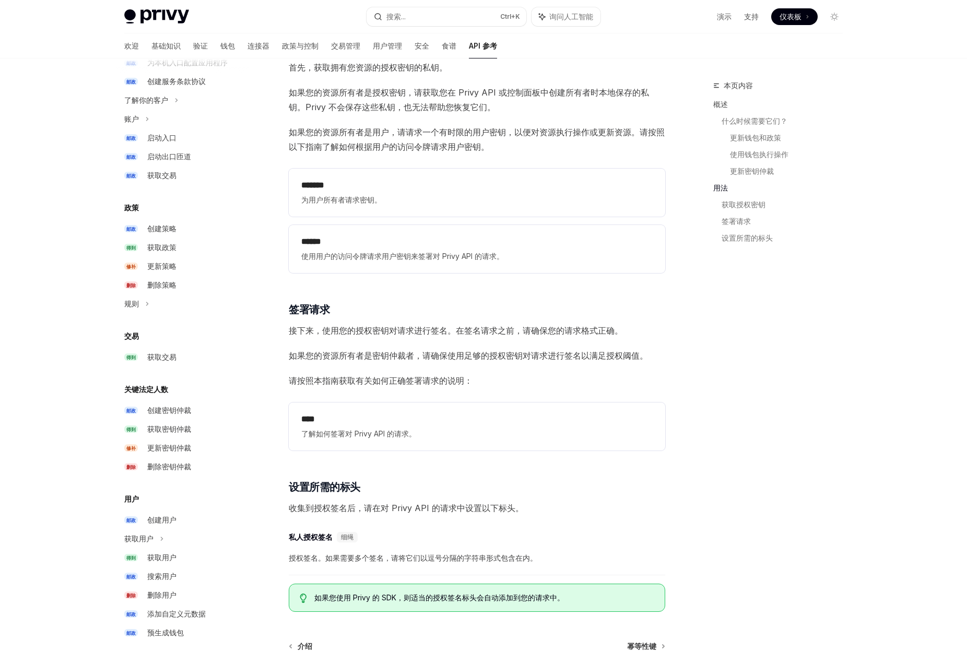
scroll to position [1208, 0]
click at [382, 205] on span "为用户所有者请求密钥。" at bounding box center [476, 200] width 351 height 13
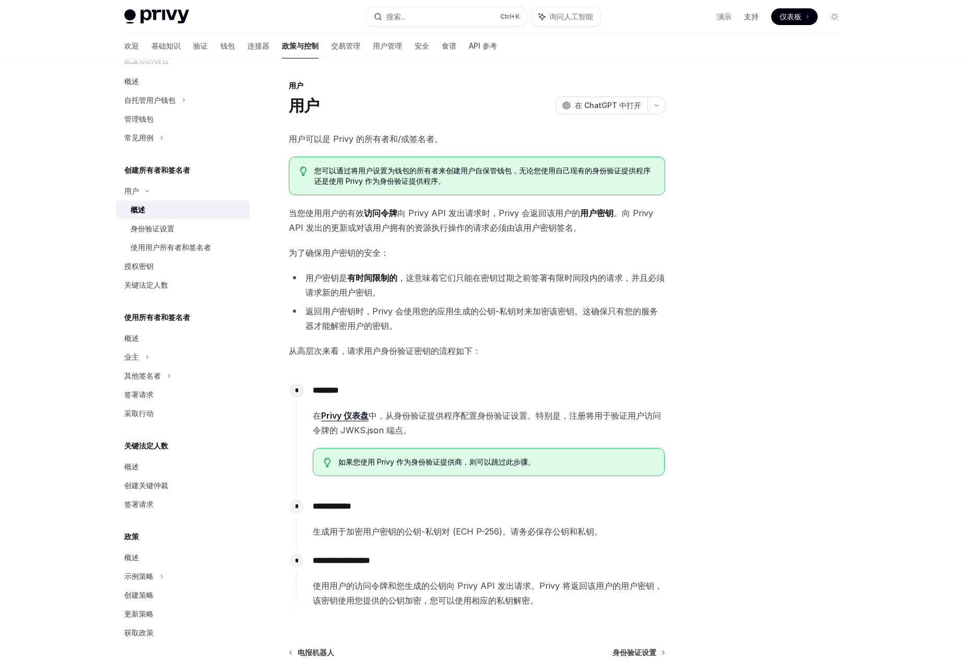
click at [339, 367] on div "**********" at bounding box center [477, 375] width 376 height 487
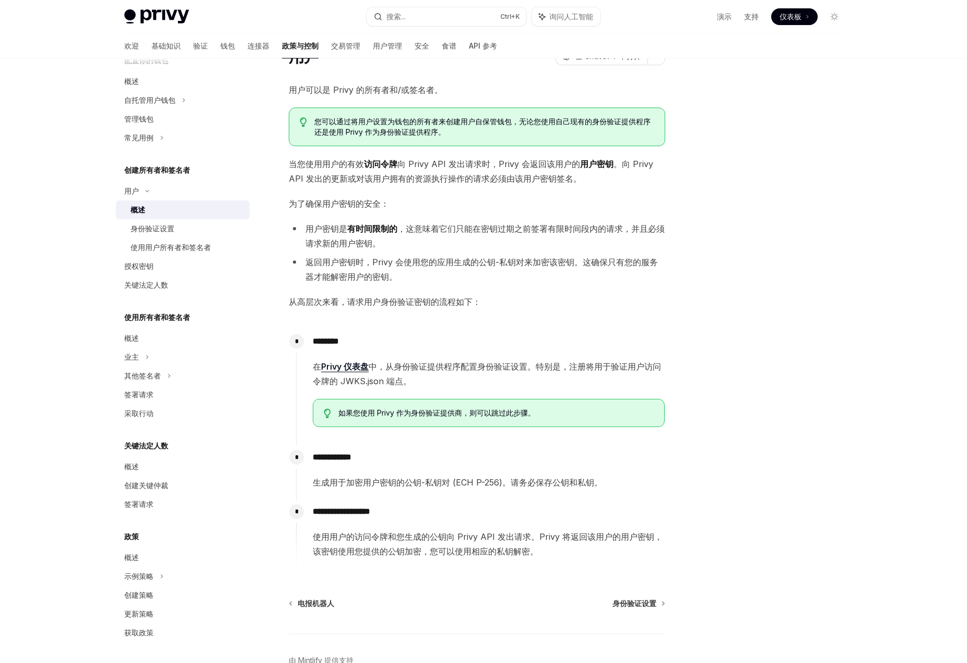
scroll to position [110, 0]
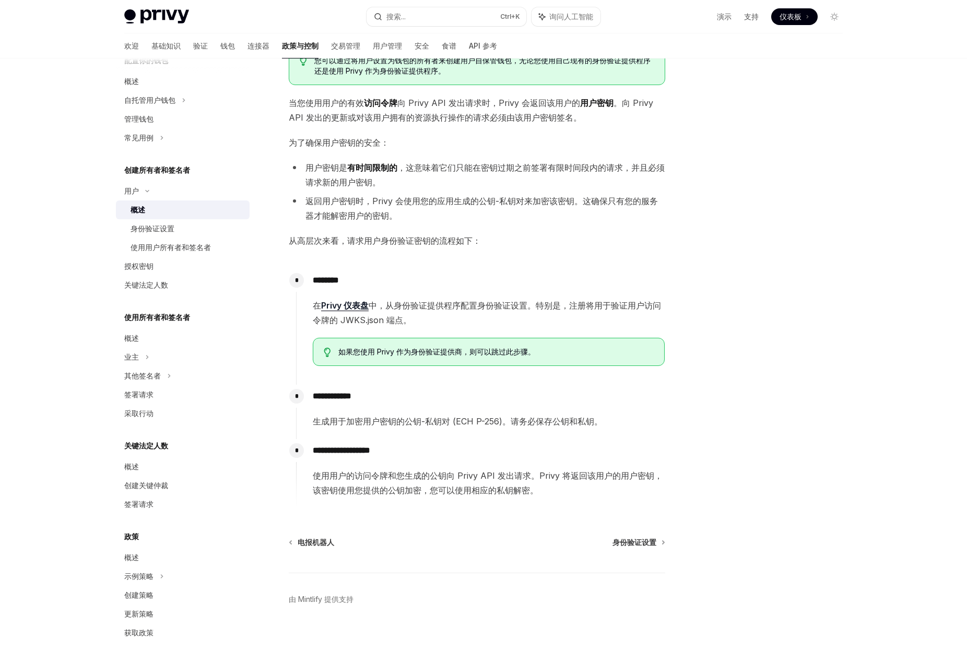
click at [454, 441] on div "**********" at bounding box center [480, 468] width 369 height 58
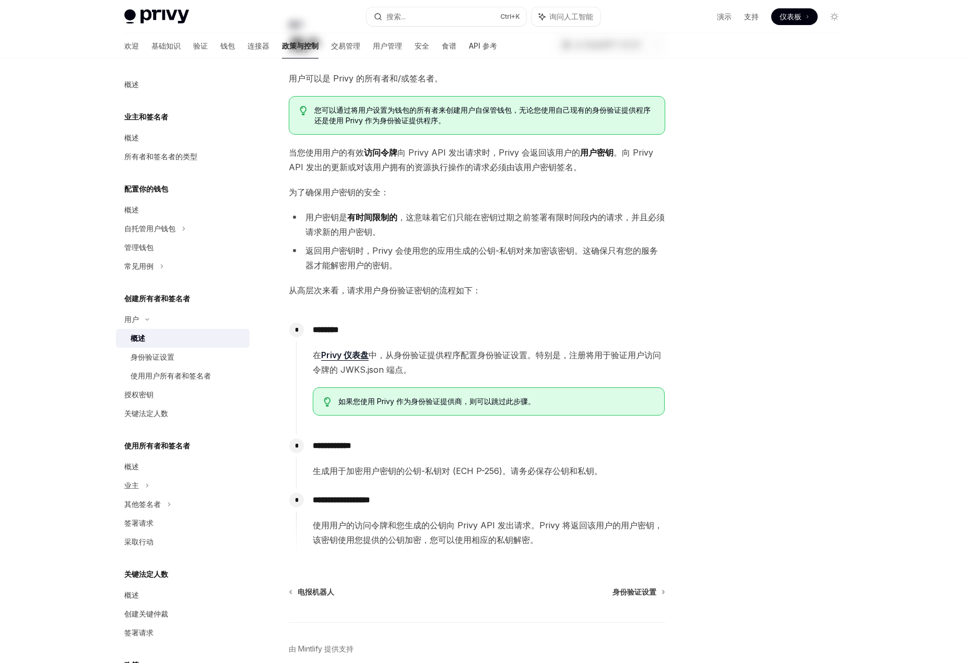
scroll to position [104, 0]
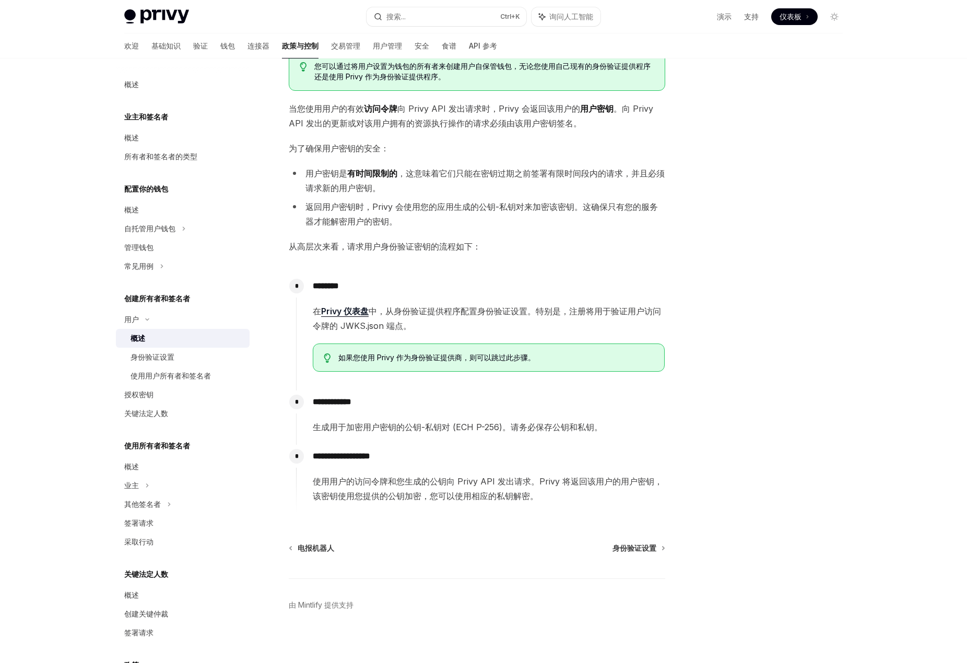
click at [337, 173] on font "用户密钥是" at bounding box center [326, 173] width 42 height 10
drag, startPoint x: 337, startPoint y: 173, endPoint x: 323, endPoint y: 173, distance: 14.1
click at [323, 173] on font "用户密钥是" at bounding box center [326, 173] width 42 height 10
click at [324, 174] on font "用户密钥是" at bounding box center [326, 173] width 42 height 10
click at [341, 175] on font "用户密钥是" at bounding box center [326, 173] width 42 height 10
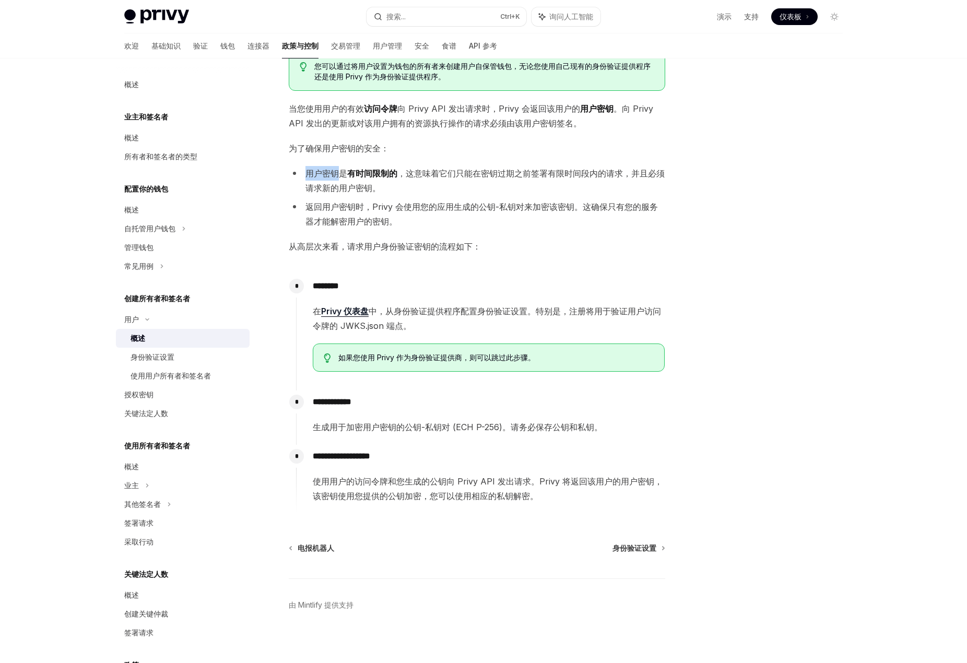
drag, startPoint x: 340, startPoint y: 171, endPoint x: 307, endPoint y: 171, distance: 33.4
click at [307, 171] on font "用户密钥是" at bounding box center [326, 173] width 42 height 10
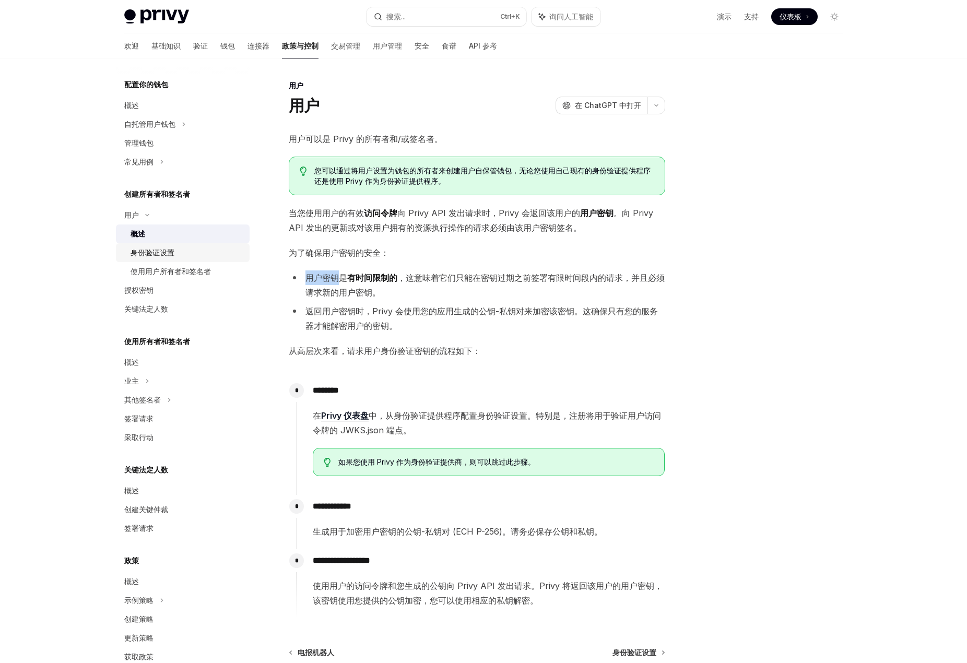
click at [165, 252] on font "身份验证设置" at bounding box center [153, 252] width 44 height 9
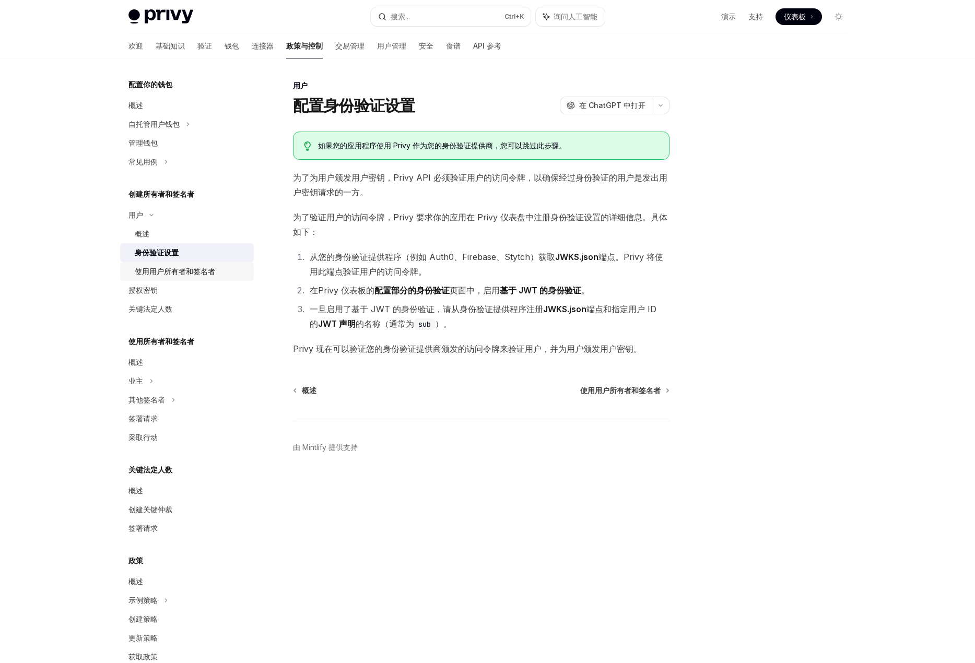
click at [172, 273] on font "使用用户所有者和签名者" at bounding box center [175, 271] width 80 height 9
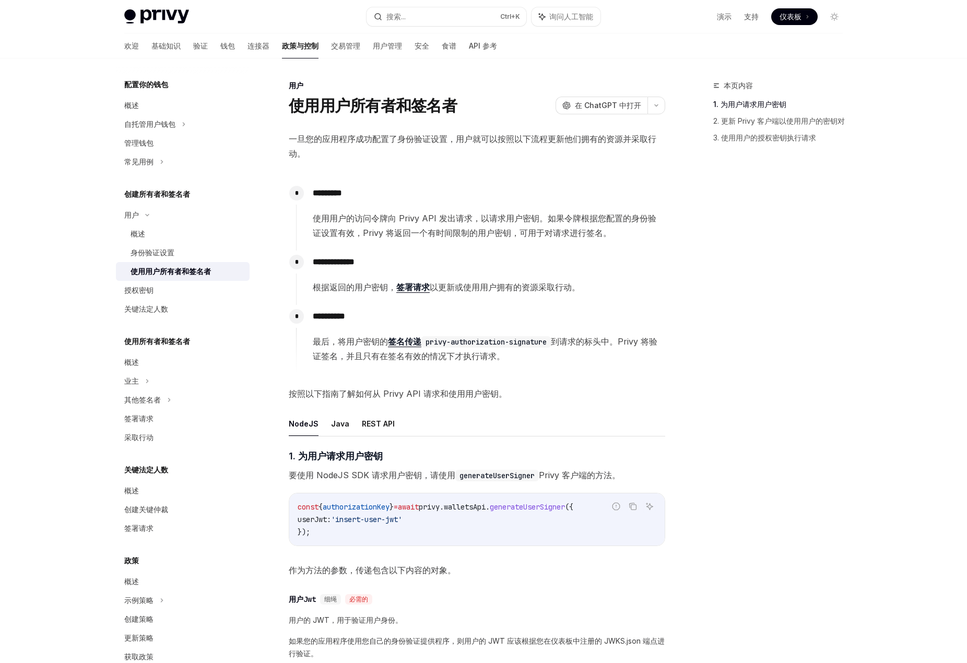
scroll to position [104, 0]
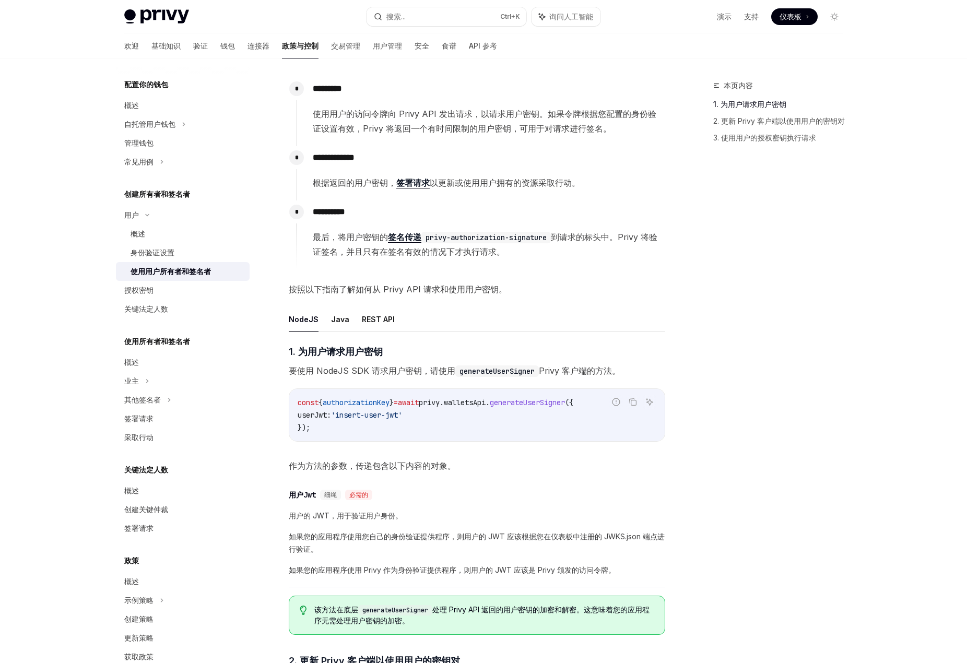
click at [550, 404] on span "generateUserSigner" at bounding box center [527, 402] width 75 height 9
click at [460, 418] on code "const { authorizationKey } = await privy . walletsApi . generateUserSigner ({ u…" at bounding box center [477, 415] width 359 height 38
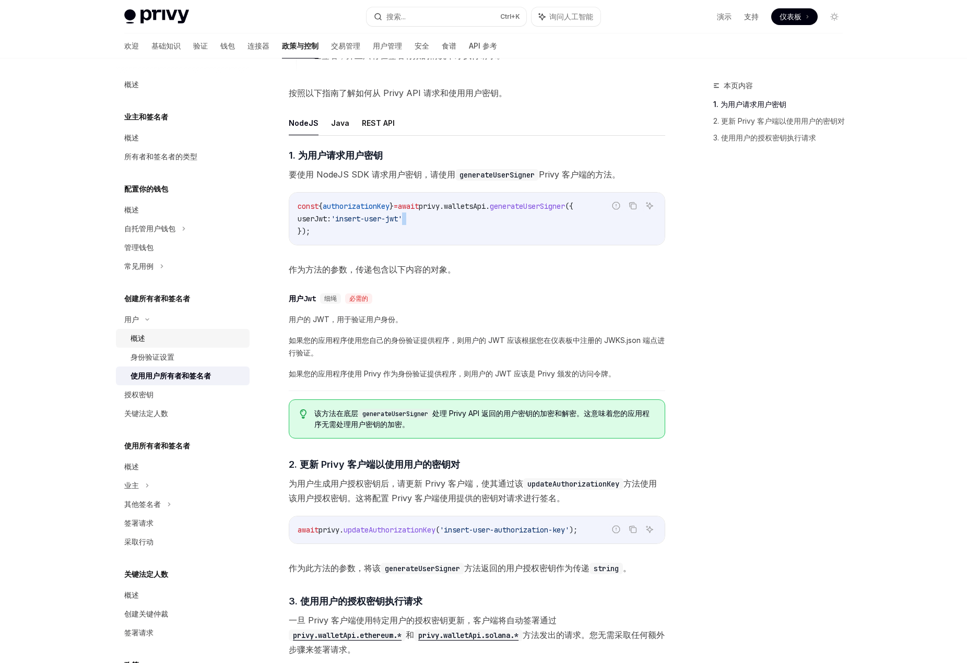
scroll to position [144, 0]
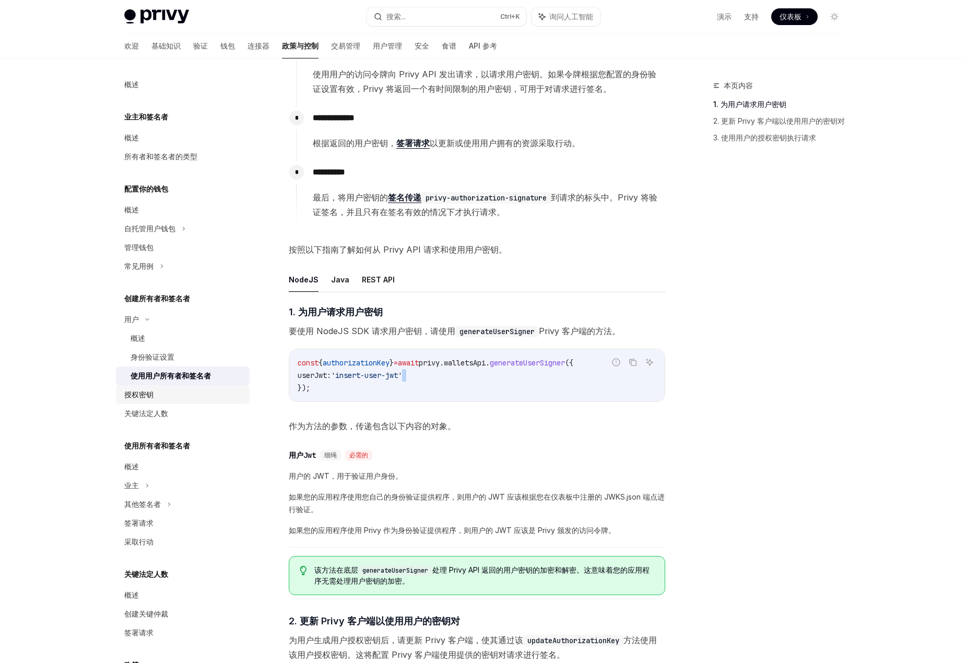
click at [150, 403] on link "授权密钥" at bounding box center [183, 394] width 134 height 19
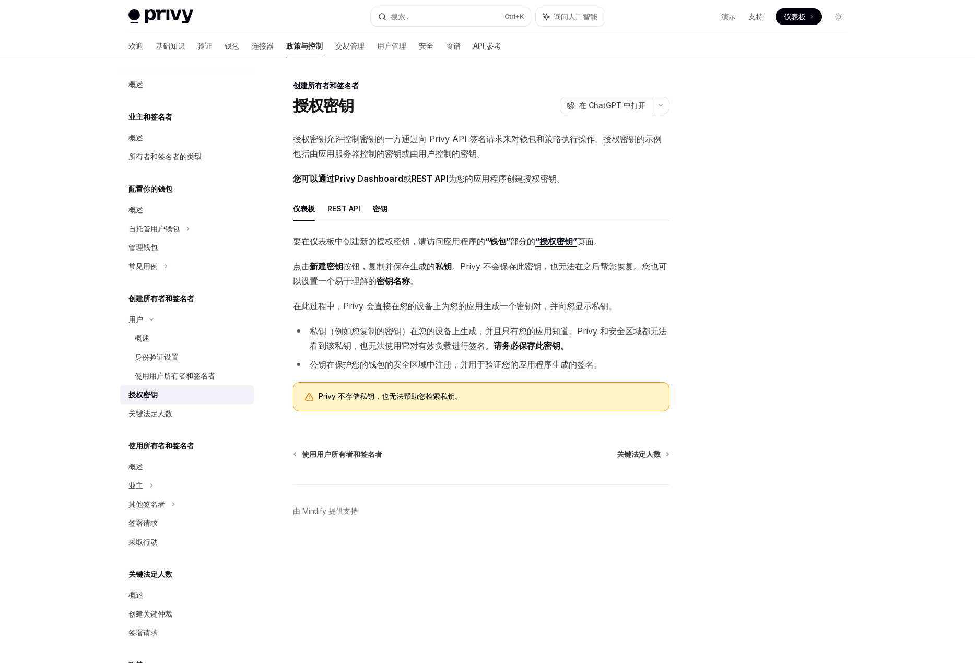
click at [497, 164] on div "授权密钥允许控制密钥的一方通过向 Privy API 签名请求来对钱包和策略执行操作。授权密钥的示例包括由应用服务器控制的密钥或由用户控制的密钥。 您可以通过…" at bounding box center [481, 276] width 376 height 288
click at [355, 205] on font "REST API" at bounding box center [343, 208] width 33 height 9
type textarea "*"
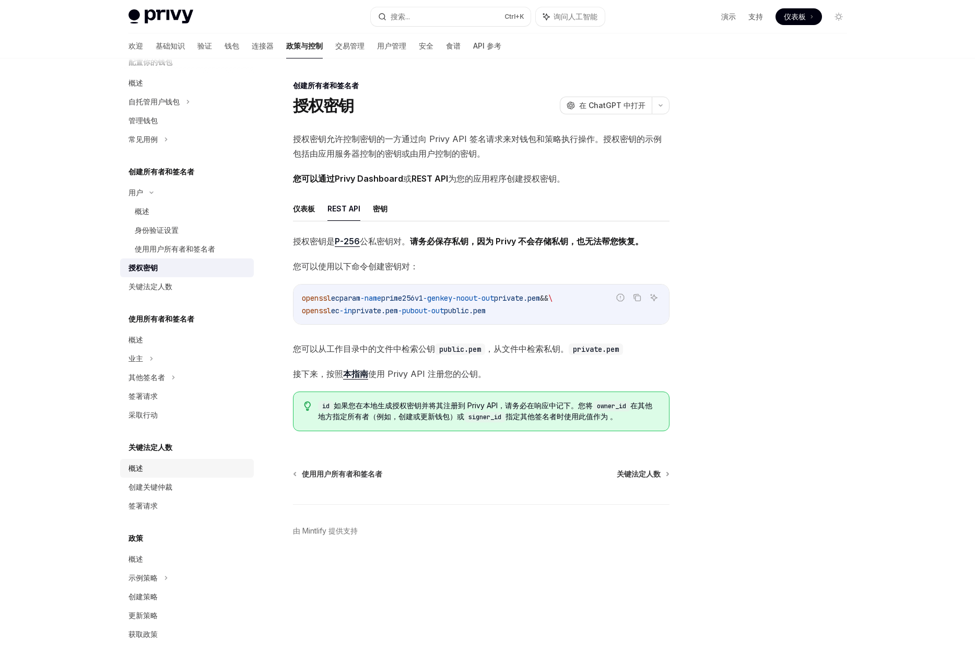
scroll to position [128, 0]
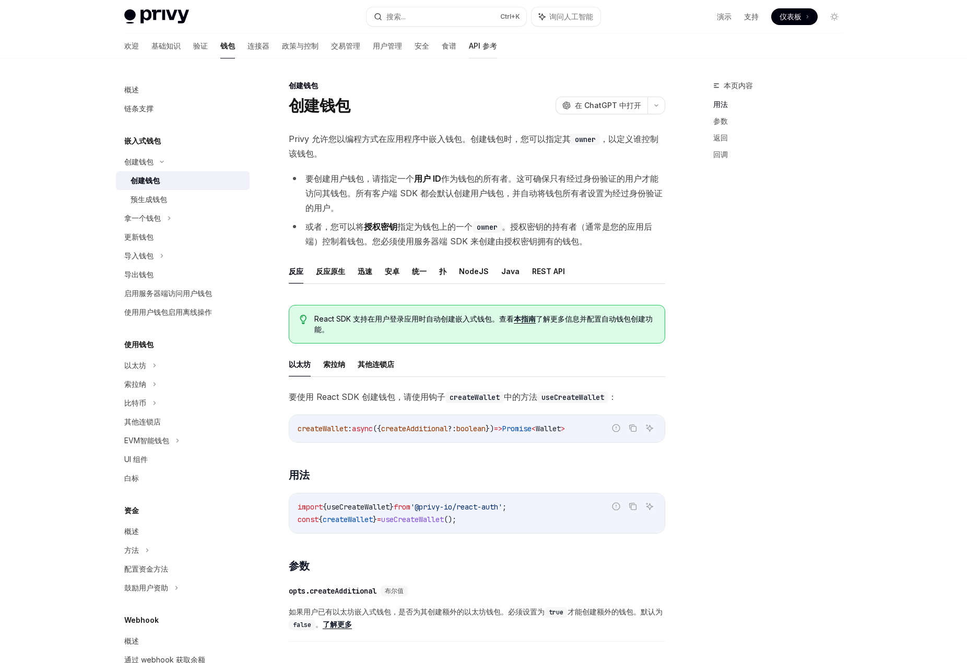
click at [469, 44] on font "API 参考" at bounding box center [483, 45] width 28 height 9
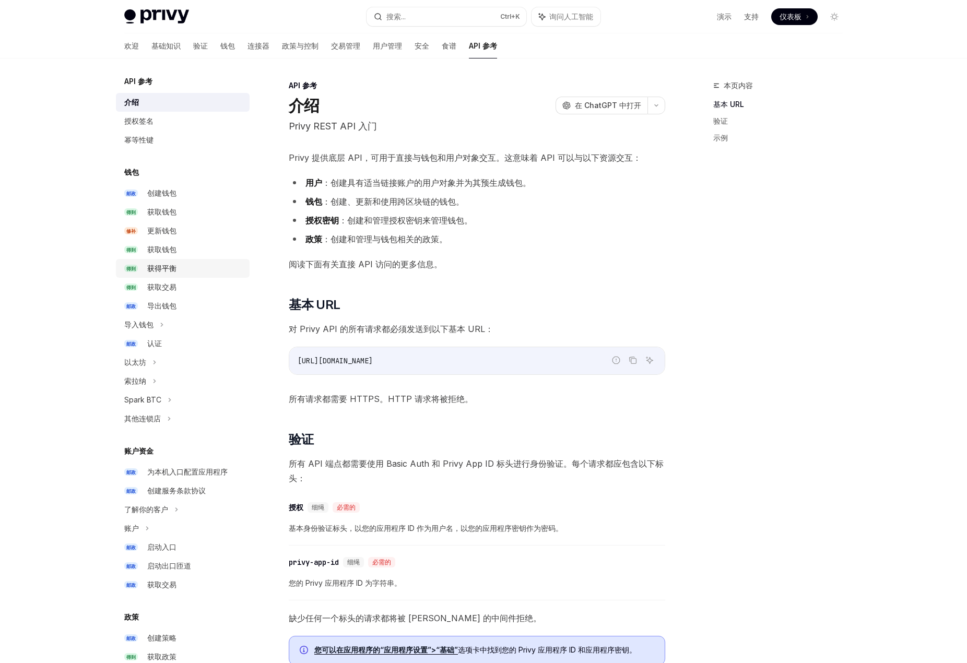
click at [178, 264] on div "获得平衡" at bounding box center [195, 268] width 96 height 13
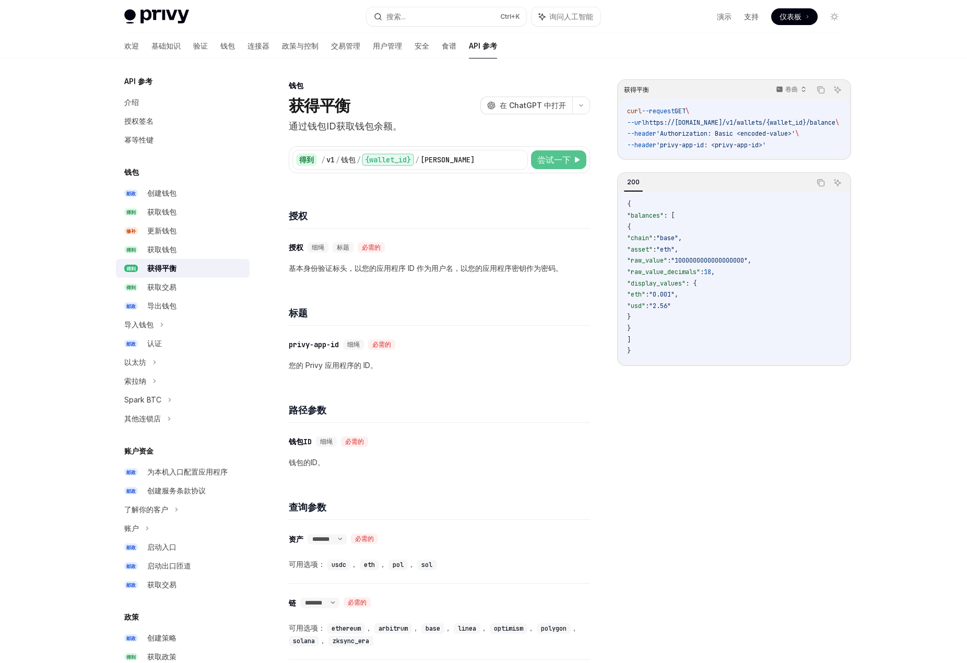
click at [558, 164] on font "尝试一下" at bounding box center [553, 160] width 33 height 10
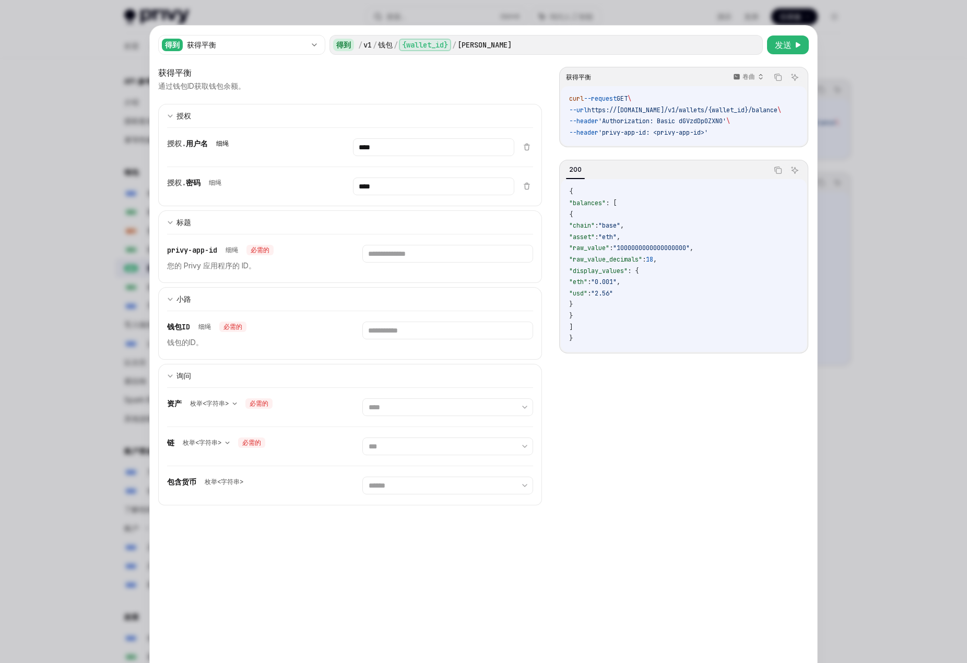
click at [212, 147] on div "细绳" at bounding box center [222, 143] width 21 height 10
click at [269, 147] on div "授权. 用户名 细绳" at bounding box center [247, 143] width 161 height 10
click at [178, 137] on div "授权. 用户名 细绳 ****" at bounding box center [340, 147] width 347 height 39
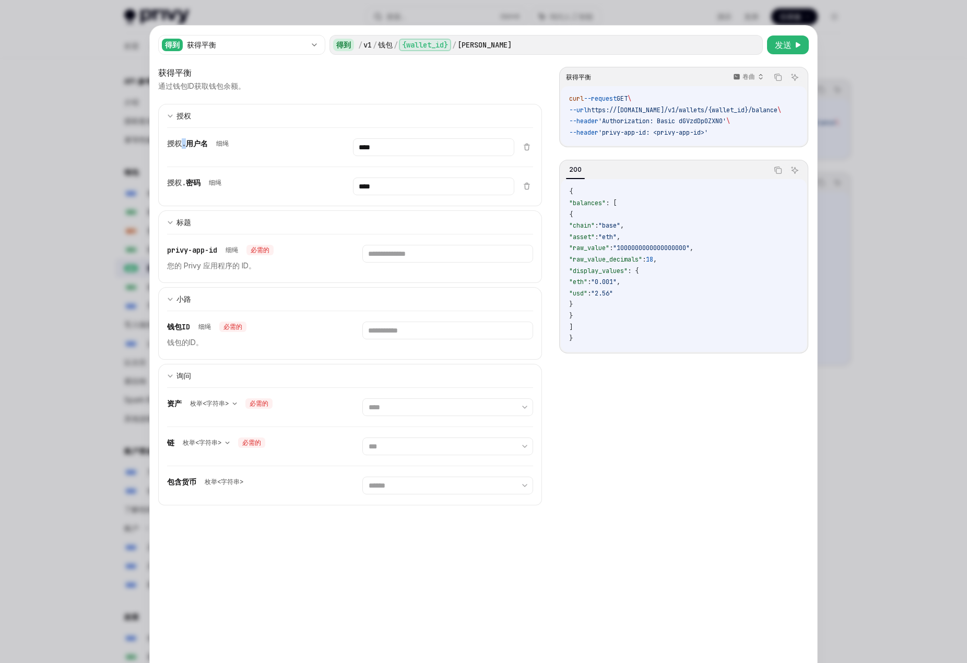
click at [178, 137] on div "授权. 用户名 细绳 ****" at bounding box center [340, 147] width 347 height 39
click at [217, 147] on font "细绳" at bounding box center [222, 143] width 13 height 8
click at [234, 144] on div "授权. 用户名 细绳" at bounding box center [247, 143] width 161 height 10
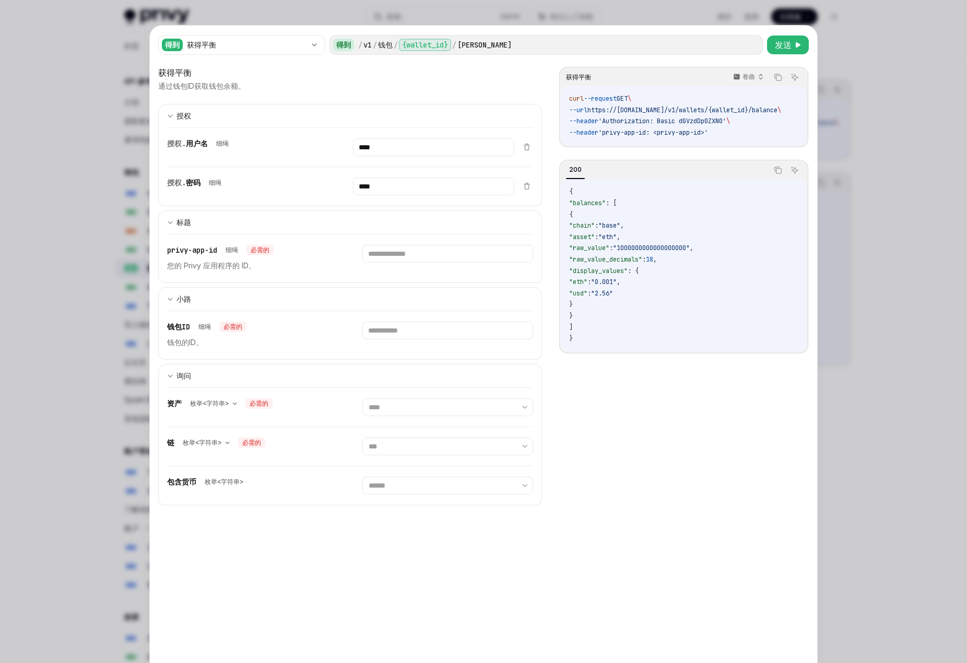
click at [203, 145] on font "用户名" at bounding box center [197, 143] width 22 height 9
click at [230, 145] on div "细绳" at bounding box center [222, 143] width 21 height 10
click at [222, 141] on font "细绳" at bounding box center [222, 143] width 13 height 8
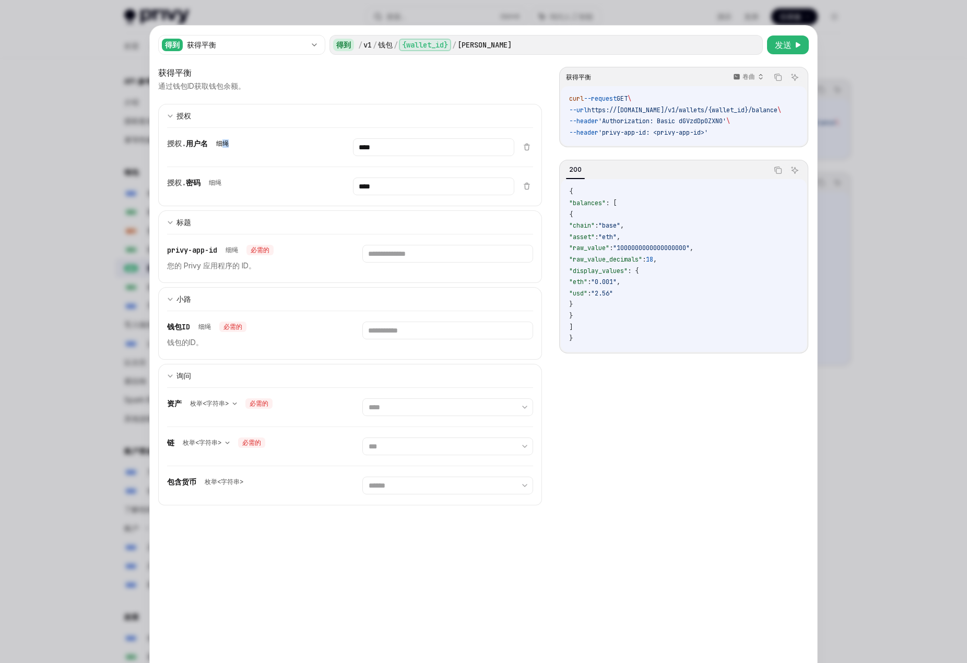
click at [223, 146] on font "细绳" at bounding box center [222, 143] width 13 height 8
click at [222, 146] on font "细绳" at bounding box center [222, 143] width 13 height 8
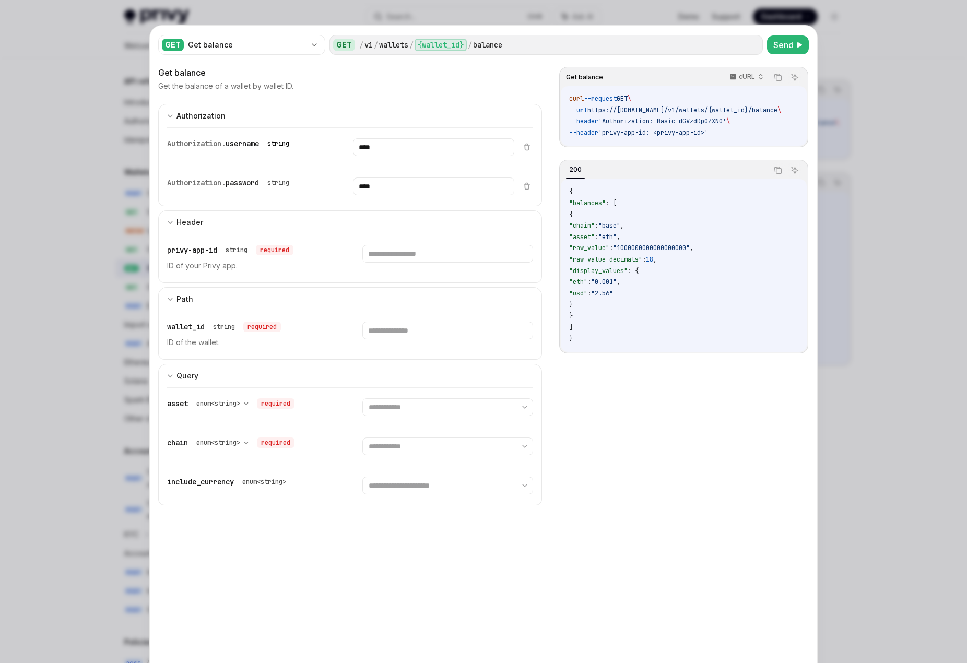
click at [194, 147] on span "Authorization." at bounding box center [196, 143] width 58 height 9
click at [238, 145] on span "username" at bounding box center [242, 143] width 33 height 9
click at [197, 146] on span "Authorization." at bounding box center [196, 143] width 58 height 9
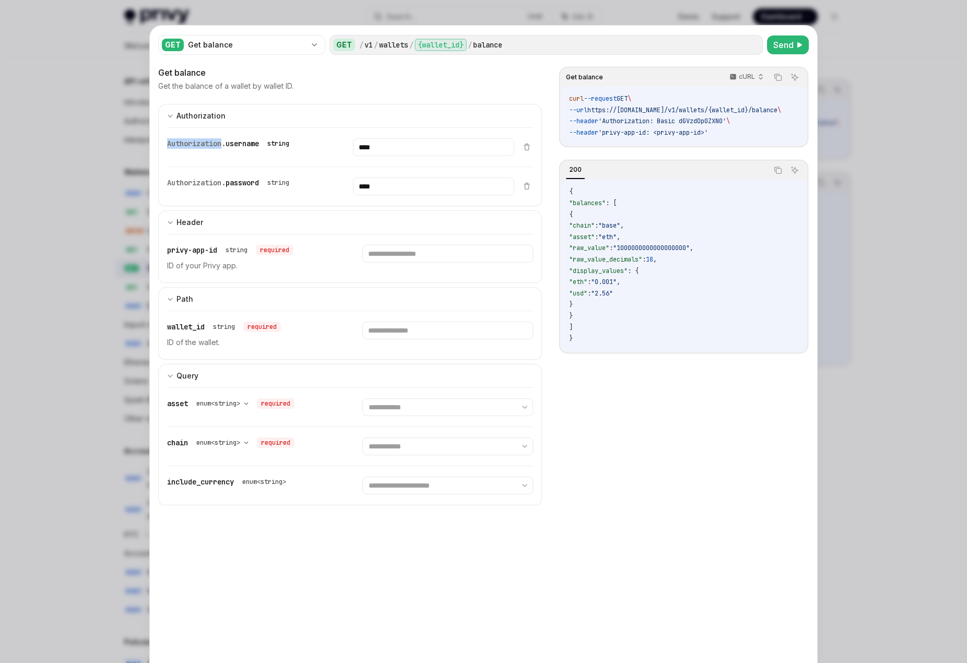
click at [197, 146] on span "Authorization." at bounding box center [196, 143] width 58 height 9
click at [227, 144] on span "username" at bounding box center [242, 143] width 33 height 9
click at [202, 144] on span "Authorization." at bounding box center [196, 143] width 58 height 9
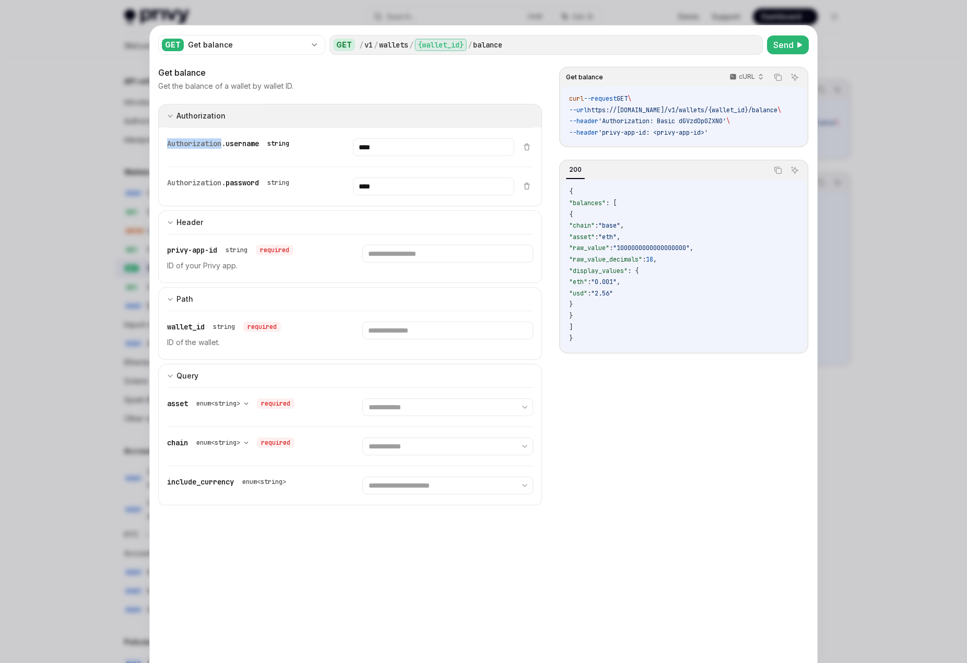
click at [197, 125] on button "Authorization appSecretAuth" at bounding box center [350, 115] width 384 height 23
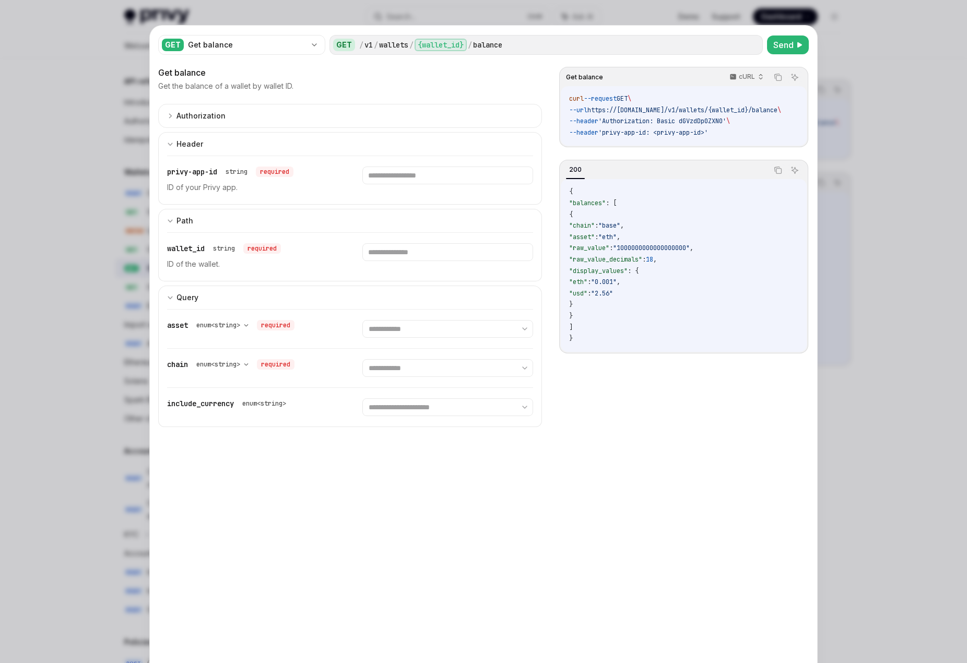
click at [646, 122] on span "'Authorization: Basic dGVzdDp0ZXN0'" at bounding box center [662, 121] width 128 height 8
click at [681, 120] on span "'Authorization: Basic dGVzdDp0ZXN0'" at bounding box center [662, 121] width 128 height 8
click at [704, 123] on span "'Authorization: Basic dGVzdDp0ZXN0'" at bounding box center [662, 121] width 128 height 8
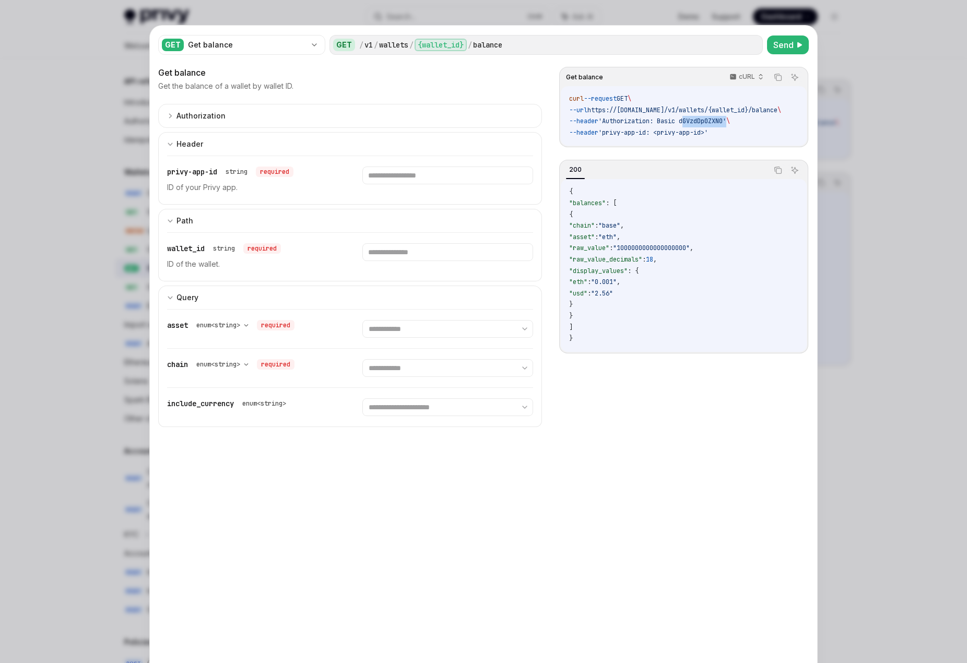
click at [704, 123] on span "'Authorization: Basic dGVzdDp0ZXN0'" at bounding box center [662, 121] width 128 height 8
click at [729, 125] on code "curl --request GET \ --url https://api.privy.io/v1/wallets/{wallet_id}/balance …" at bounding box center [687, 115] width 237 height 45
click at [670, 122] on span "'Authorization: Basic dGVzdDp0ZXN0'" at bounding box center [662, 121] width 128 height 8
click at [721, 121] on span "'Authorization: Basic dGVzdDp0ZXN0'" at bounding box center [662, 121] width 128 height 8
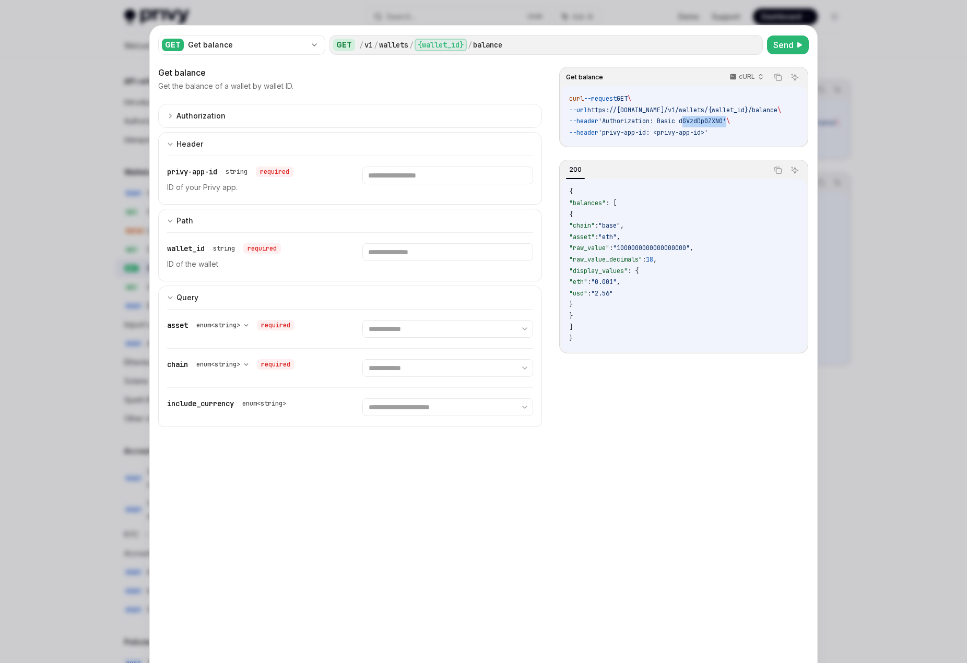
click at [721, 121] on span "'Authorization: Basic dGVzdDp0ZXN0'" at bounding box center [662, 121] width 128 height 8
click at [722, 123] on span "'Authorization: Basic dGVzdDp0ZXN0'" at bounding box center [662, 121] width 128 height 8
click at [844, 89] on div at bounding box center [483, 331] width 967 height 663
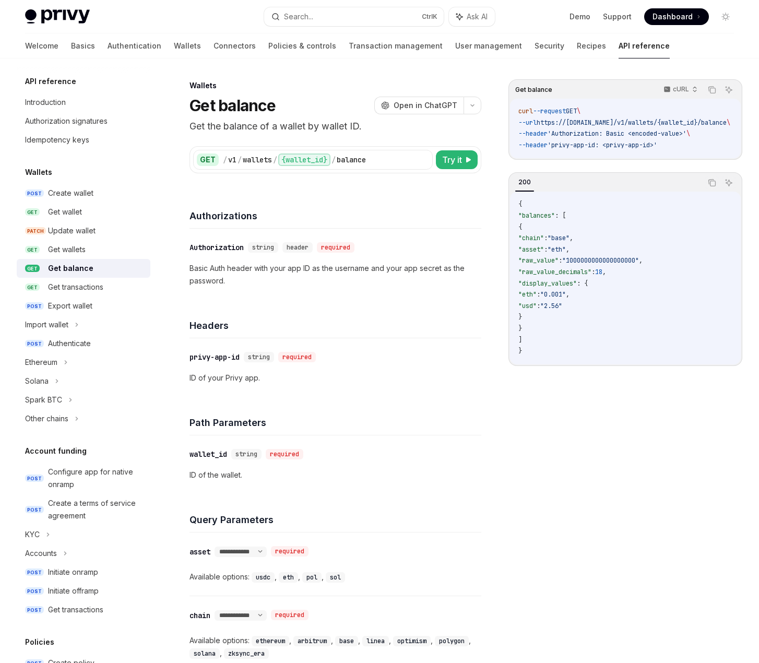
click at [534, 474] on div "Get balance cURL Copy Ask AI curl --request GET \ --url https://api.privy.io/v1…" at bounding box center [626, 371] width 234 height 584
drag, startPoint x: 561, startPoint y: 134, endPoint x: 718, endPoint y: 137, distance: 157.2
click at [718, 137] on code "curl --request GET \ --url https://api.privy.io/v1/wallets/{wallet_id}/balance …" at bounding box center [636, 128] width 237 height 45
click at [718, 138] on code "curl --request GET \ --url https://api.privy.io/v1/wallets/{wallet_id}/balance …" at bounding box center [636, 128] width 237 height 45
drag, startPoint x: 703, startPoint y: 134, endPoint x: 523, endPoint y: 137, distance: 180.7
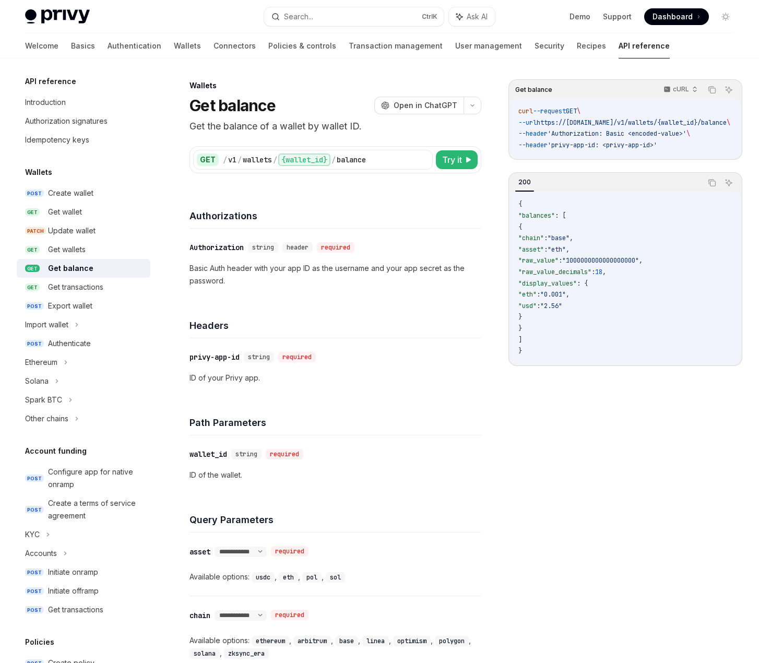
click at [523, 137] on span "--header 'Authorization: Basic <encoded-value>' \" at bounding box center [604, 133] width 172 height 8
copy span "--header 'Authorization: Basic <encoded-value>'"
click at [381, 264] on p "Basic Auth header with your app ID as the username and your app secret as the p…" at bounding box center [336, 274] width 292 height 25
click at [605, 134] on span "'Authorization: Basic <encoded-value>'" at bounding box center [617, 133] width 139 height 8
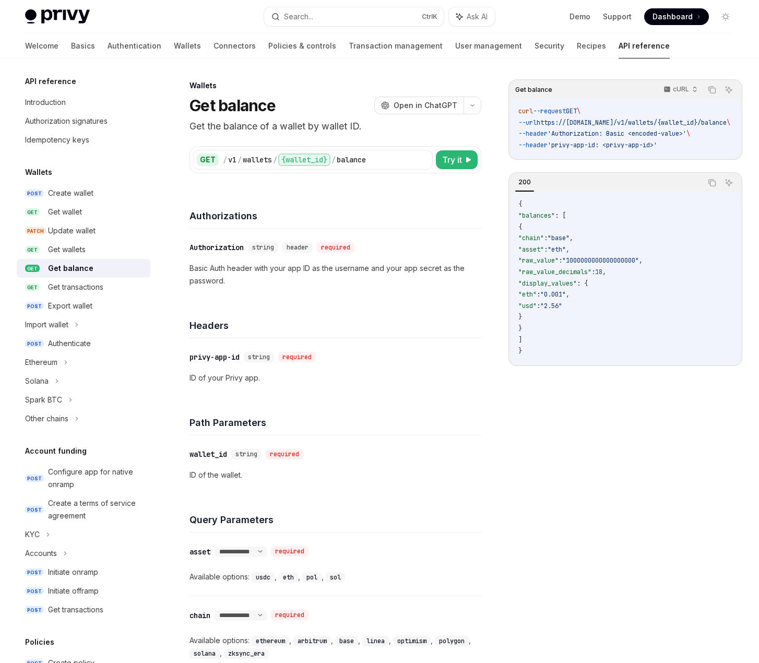
click at [621, 142] on span "'privy-app-id: <privy-app-id>'" at bounding box center [603, 145] width 110 height 8
click at [574, 137] on span "'Authorization: Basic <encoded-value>'" at bounding box center [617, 133] width 139 height 8
click at [615, 137] on span "'Authorization: Basic <encoded-value>'" at bounding box center [617, 133] width 139 height 8
click at [715, 135] on code "curl --request GET \ --url https://api.privy.io/v1/wallets/{wallet_id}/balance …" at bounding box center [636, 128] width 237 height 45
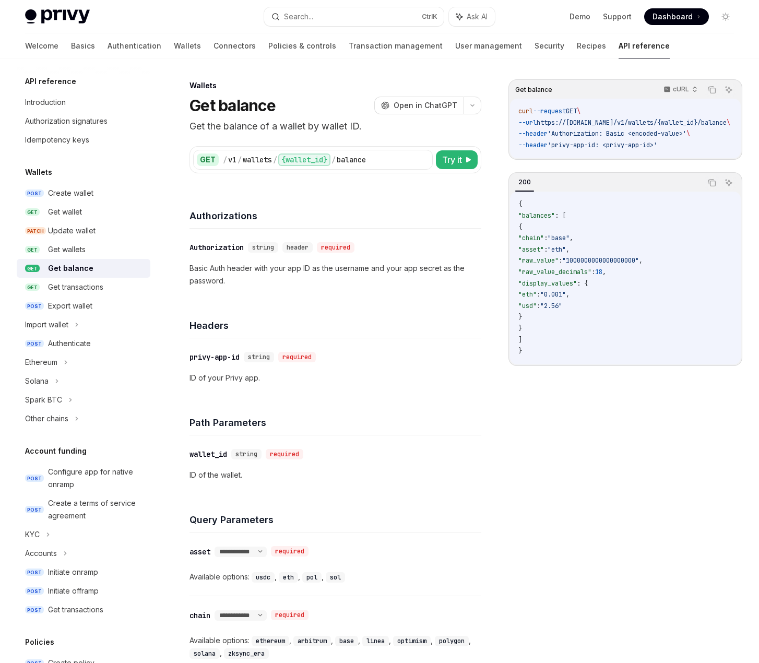
click at [641, 53] on div "Welcome Basics Authentication Wallets Connectors Policies & controls Transactio…" at bounding box center [379, 45] width 759 height 25
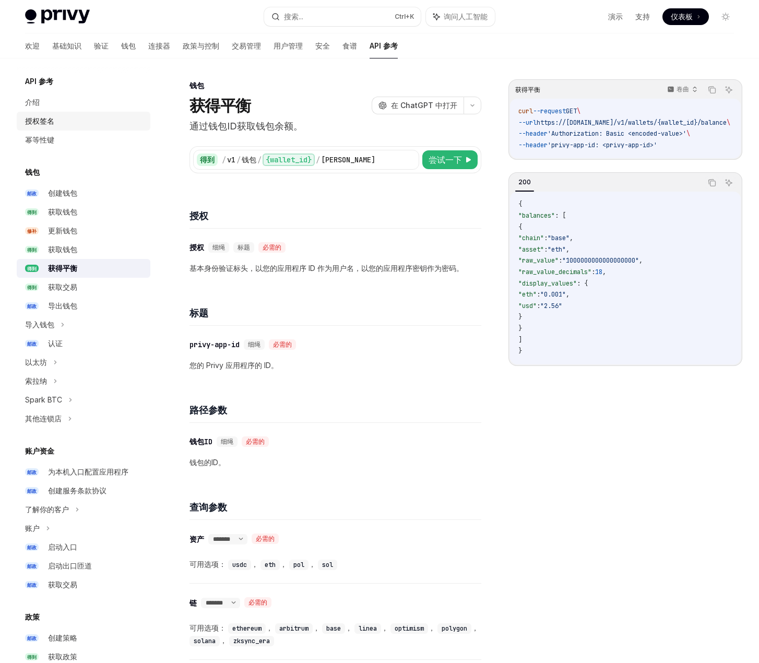
click at [52, 121] on font "授权签名" at bounding box center [39, 120] width 29 height 9
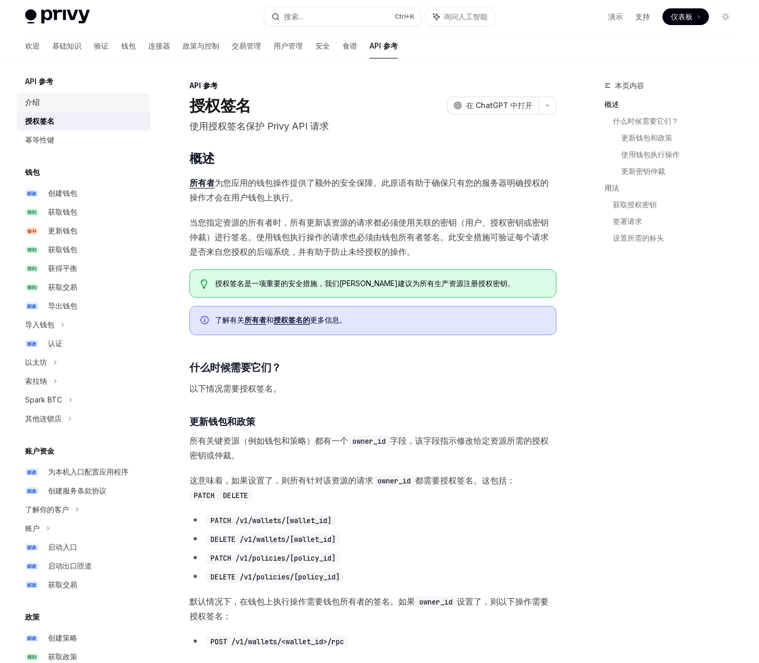
click at [67, 100] on div "介绍" at bounding box center [84, 102] width 119 height 13
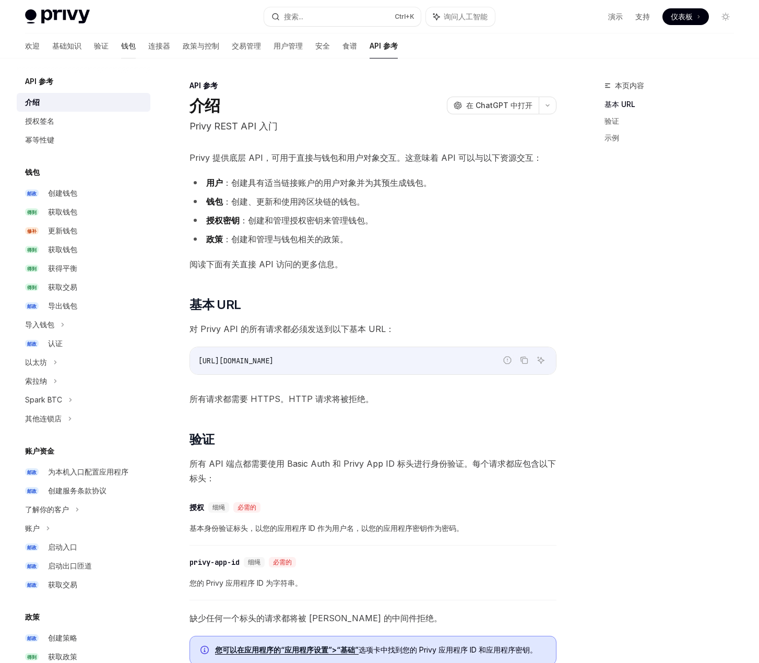
click at [121, 45] on font "钱包" at bounding box center [128, 45] width 15 height 9
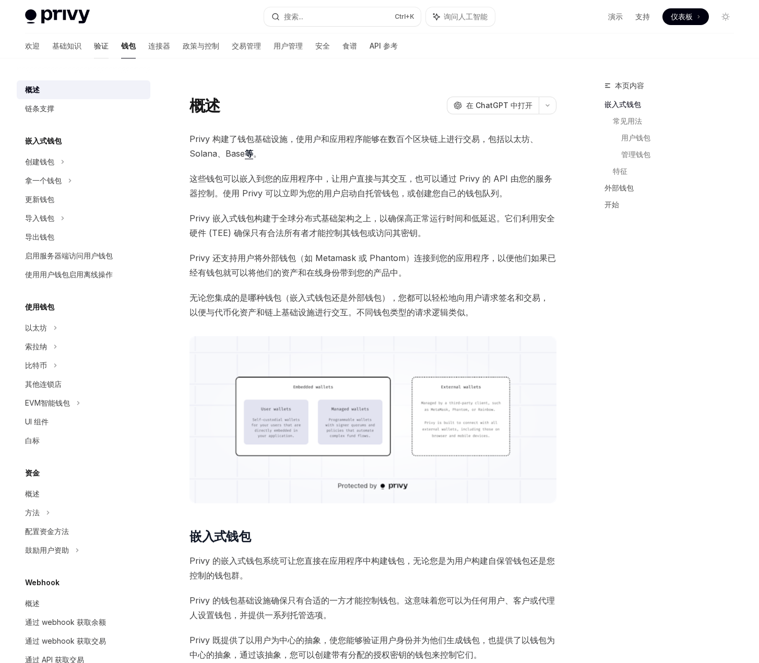
click at [94, 45] on font "验证" at bounding box center [101, 45] width 15 height 9
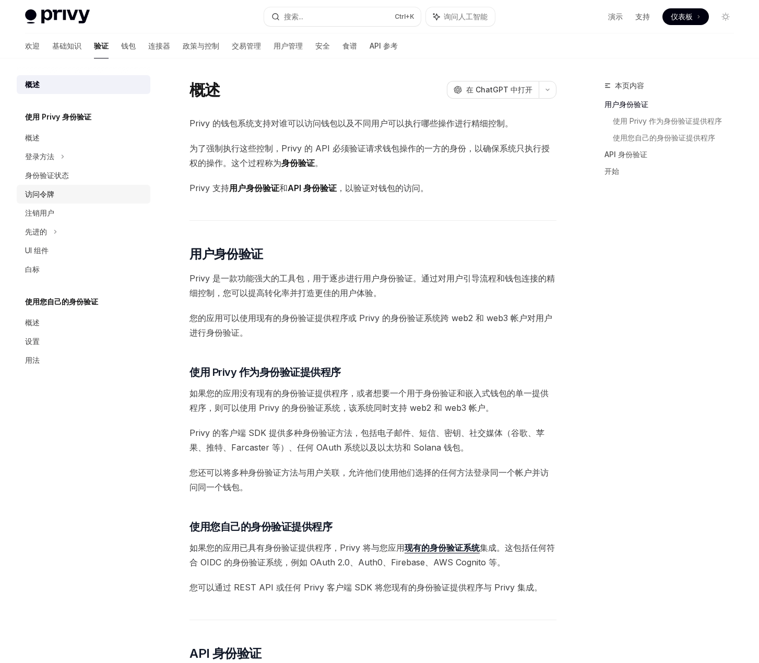
click at [67, 191] on div "访问令牌" at bounding box center [84, 194] width 119 height 13
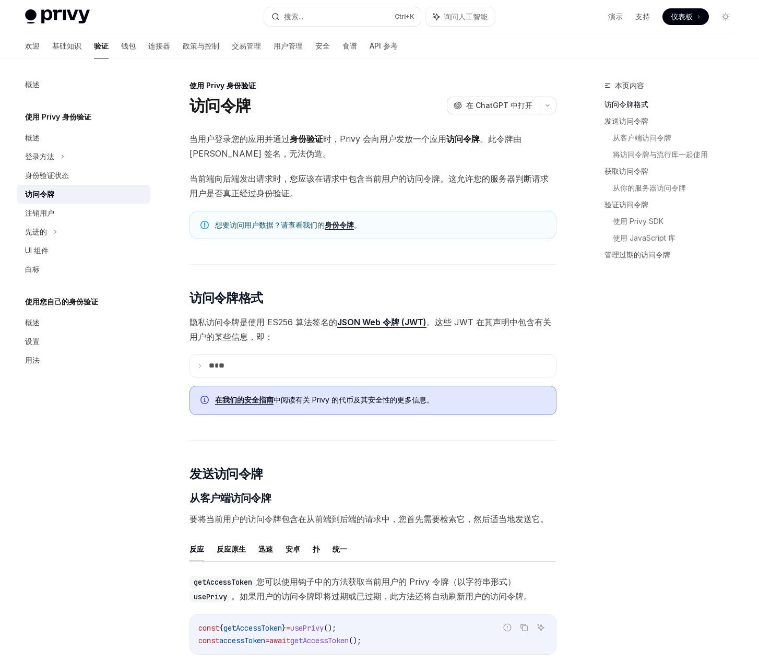
click at [14, 22] on div "Privy Docs 主页 搜索... Ctrl +K 询问人工智能 演示 支持 仪表板 仪表板 搜索..." at bounding box center [379, 16] width 759 height 33
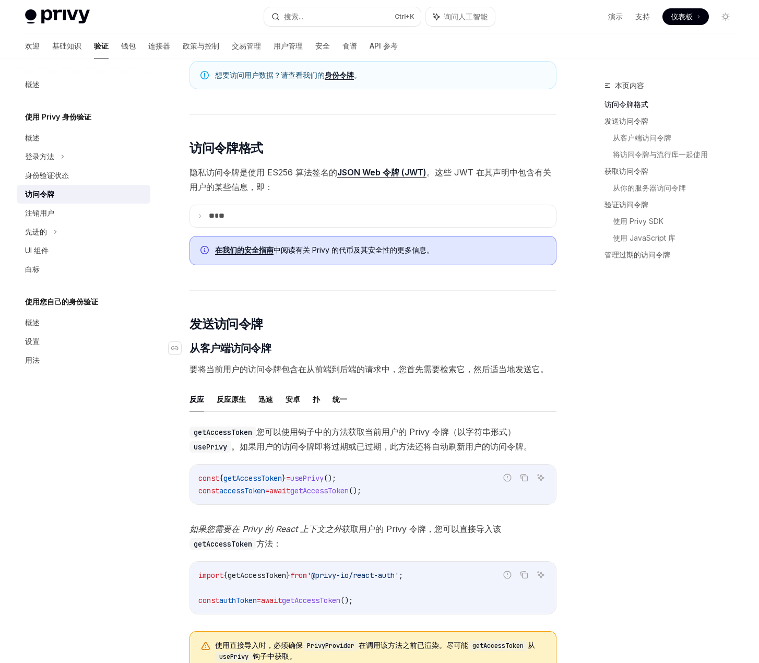
scroll to position [209, 0]
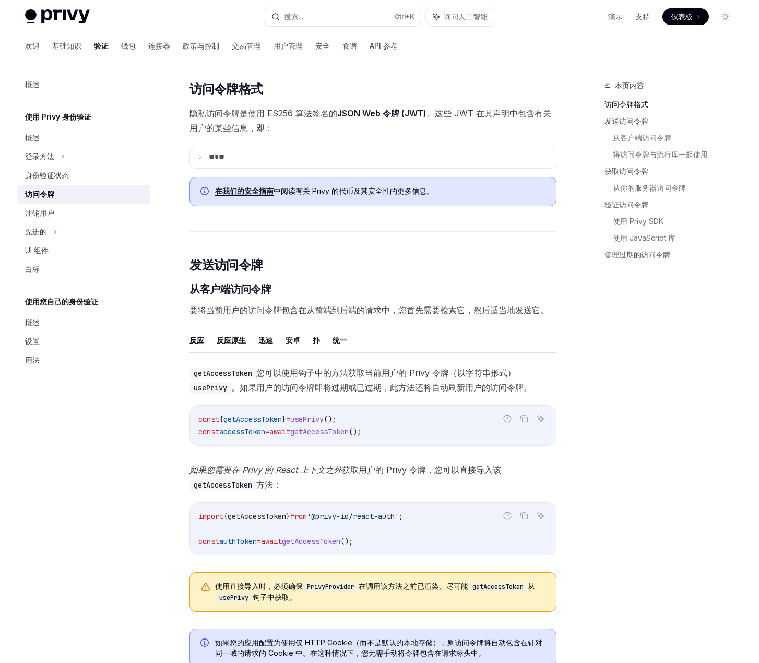
click at [209, 310] on font "要将当前用户的访问令牌包含在从前端到后端的请求中，您首先需要检索它，然后适当地发送它。" at bounding box center [369, 310] width 359 height 10
click at [266, 310] on font "要将当前用户的访问令牌包含在从前端到后端的请求中，您首先需要检索它，然后适当地发送它。" at bounding box center [369, 310] width 359 height 10
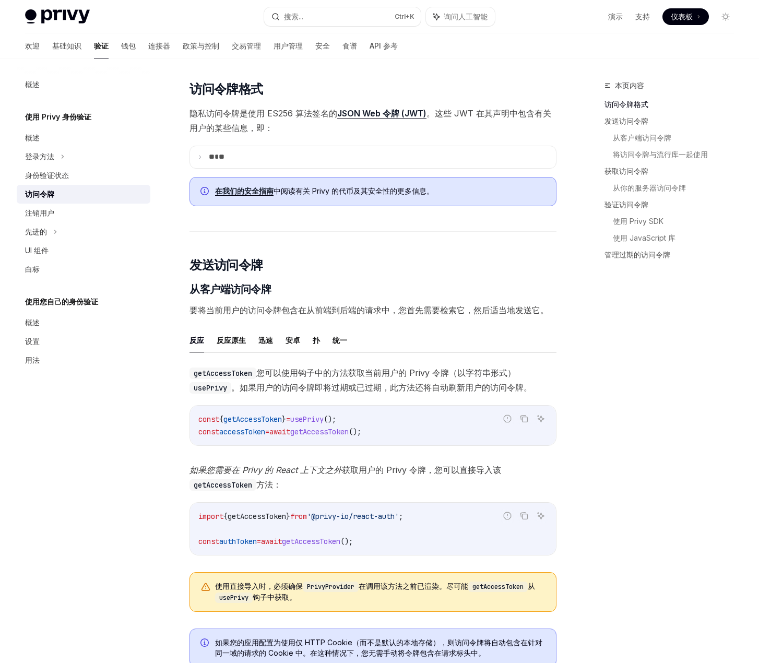
click at [219, 309] on font "要将当前用户的访问令牌包含在从前端到后端的请求中，您首先需要检索它，然后适当地发送它。" at bounding box center [369, 310] width 359 height 10
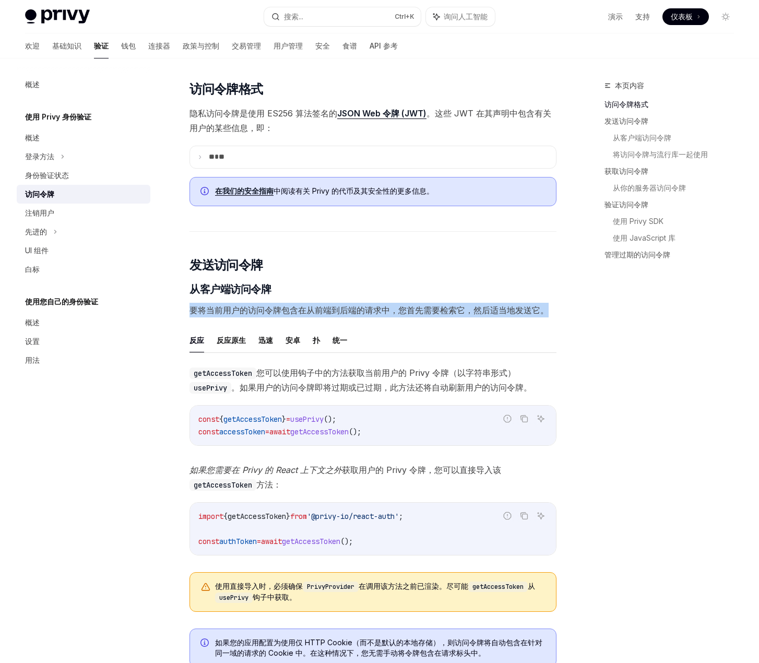
click at [219, 309] on font "要将当前用户的访问令牌包含在从前端到后端的请求中，您首先需要检索它，然后适当地发送它。" at bounding box center [369, 310] width 359 height 10
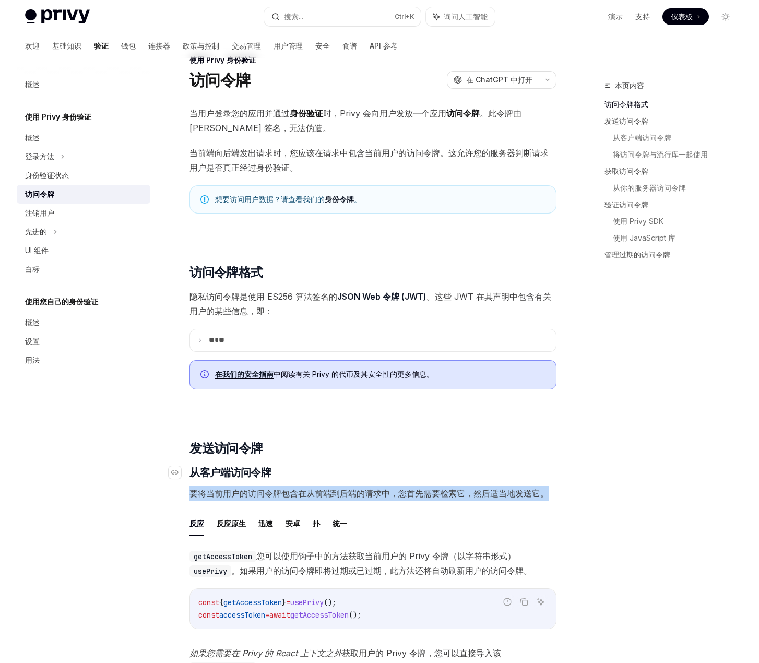
scroll to position [0, 0]
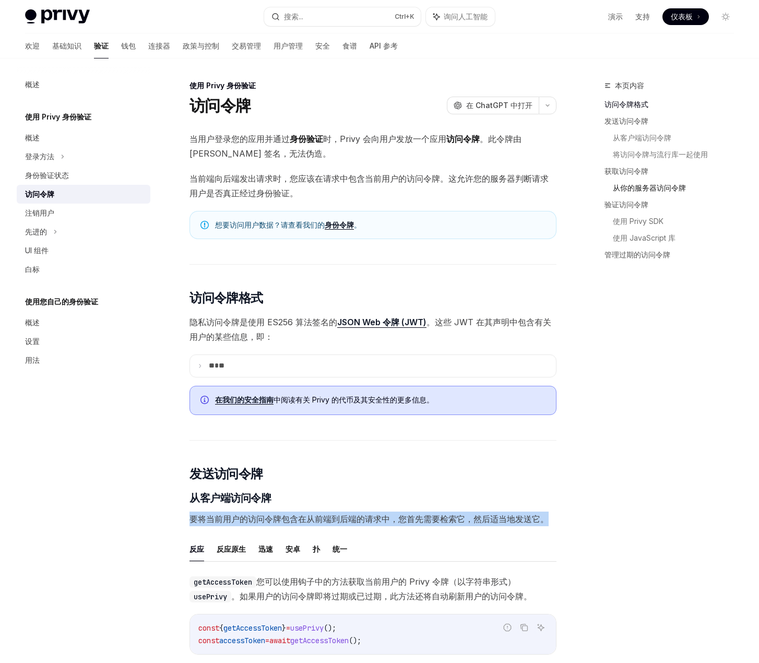
click at [638, 188] on font "从你的服务器访问令牌" at bounding box center [649, 187] width 73 height 9
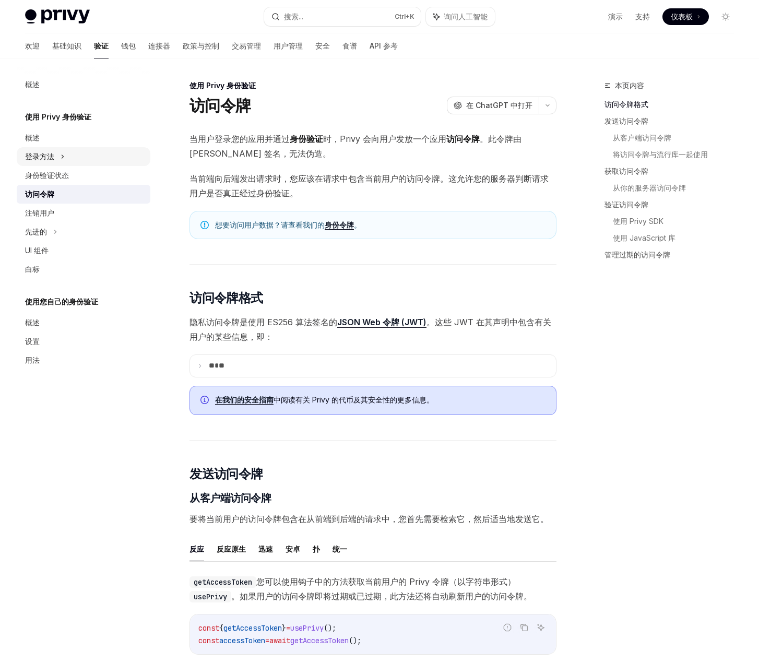
click at [38, 160] on font "登录方法" at bounding box center [39, 156] width 29 height 9
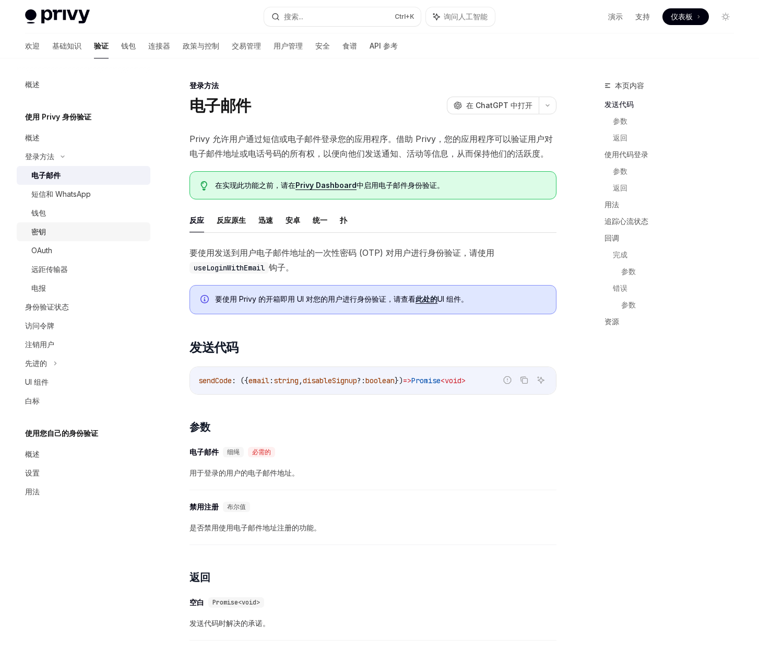
click at [62, 229] on div "密钥" at bounding box center [87, 232] width 113 height 13
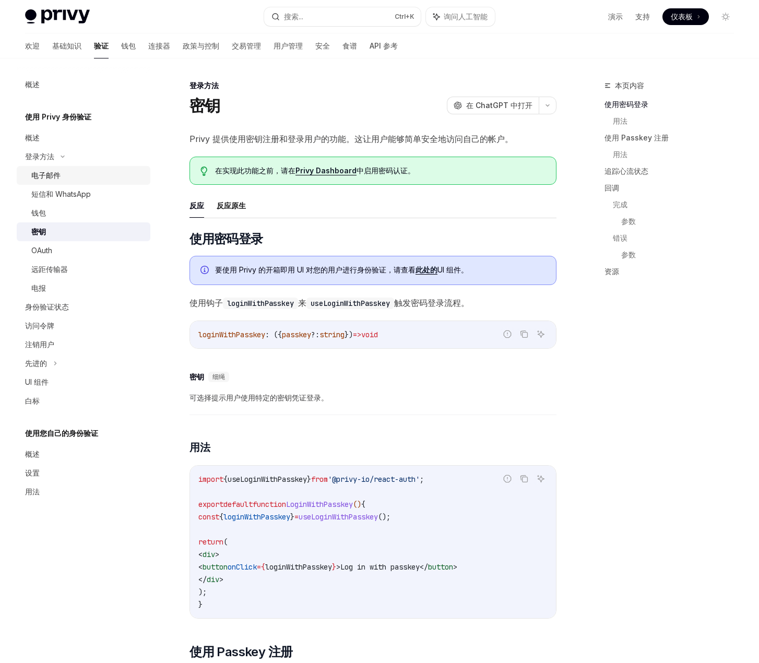
click at [61, 174] on div "电子邮件" at bounding box center [87, 175] width 113 height 13
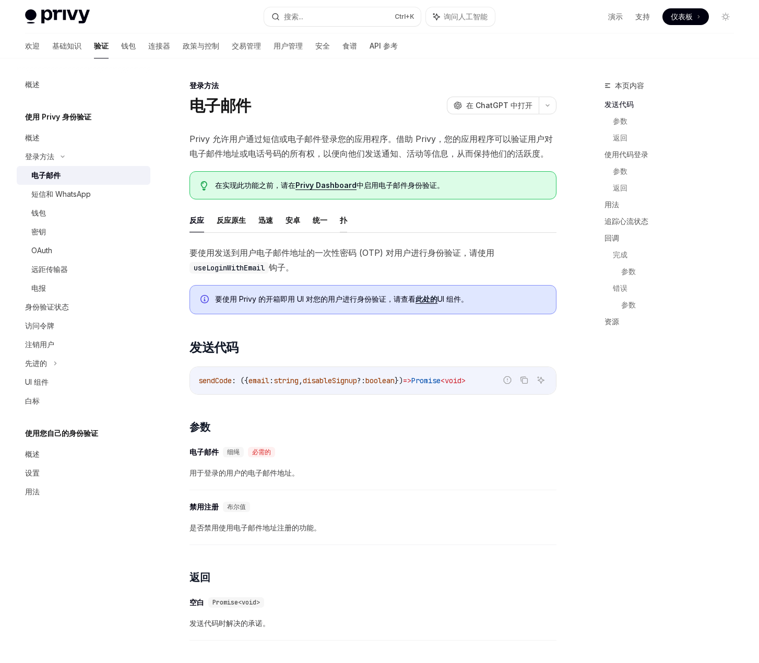
click at [340, 219] on font "扑" at bounding box center [343, 220] width 7 height 9
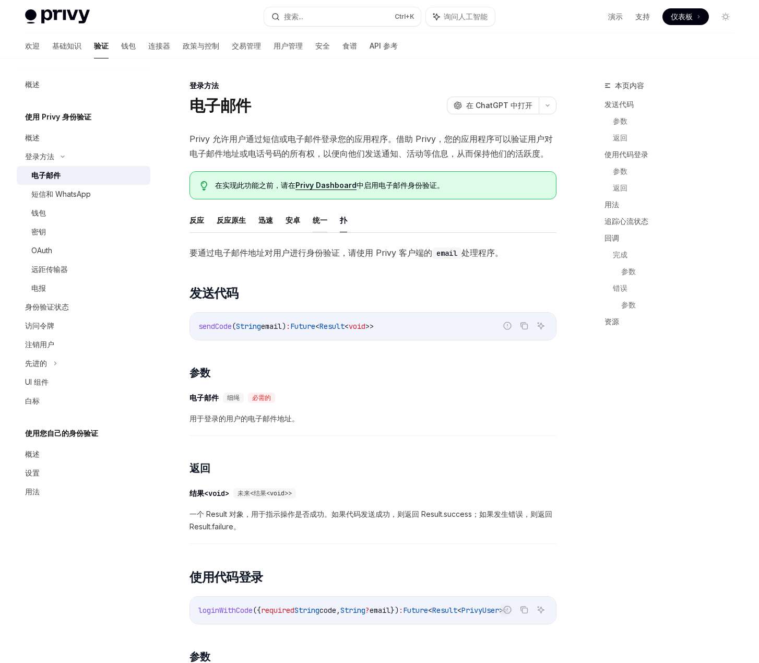
click at [317, 222] on font "统一" at bounding box center [320, 220] width 15 height 9
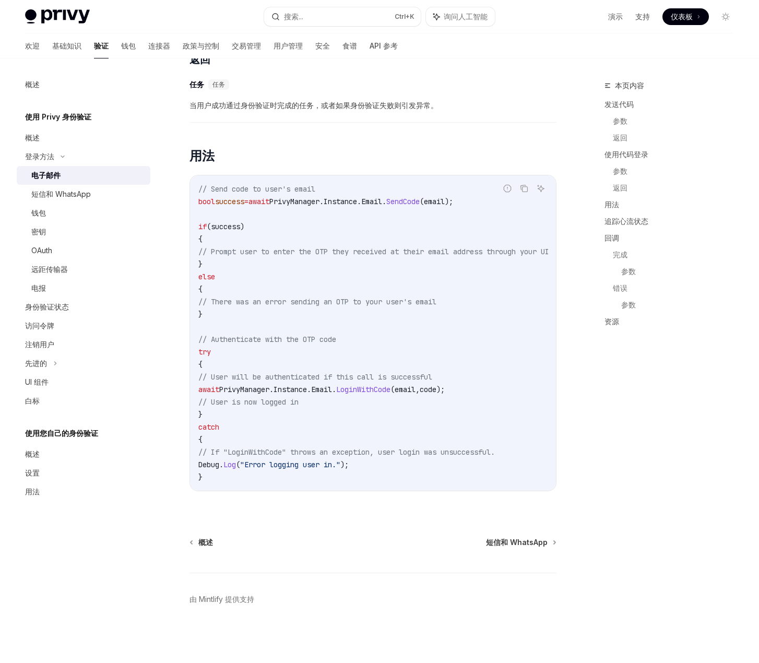
scroll to position [747, 0]
click at [92, 195] on div "短信和 WhatsApp" at bounding box center [87, 194] width 113 height 13
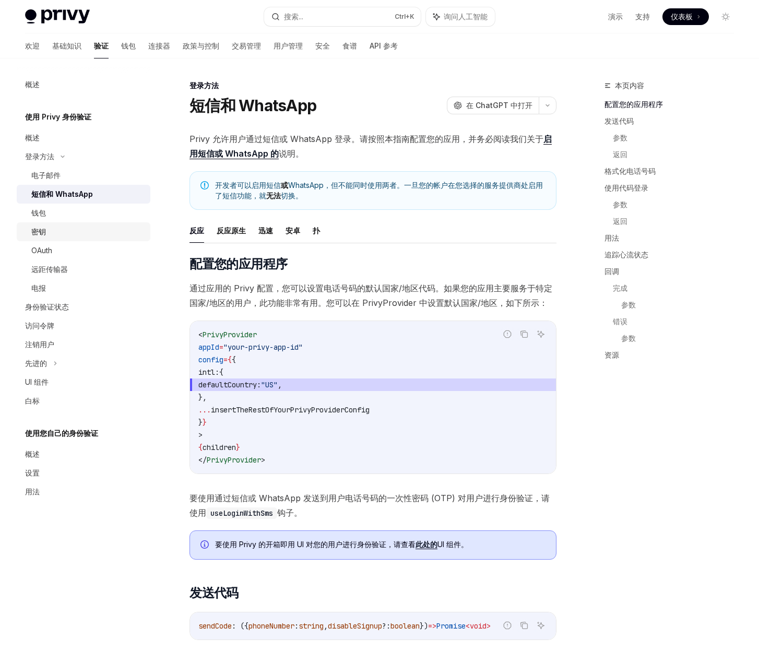
click at [99, 233] on div "密钥" at bounding box center [87, 232] width 113 height 13
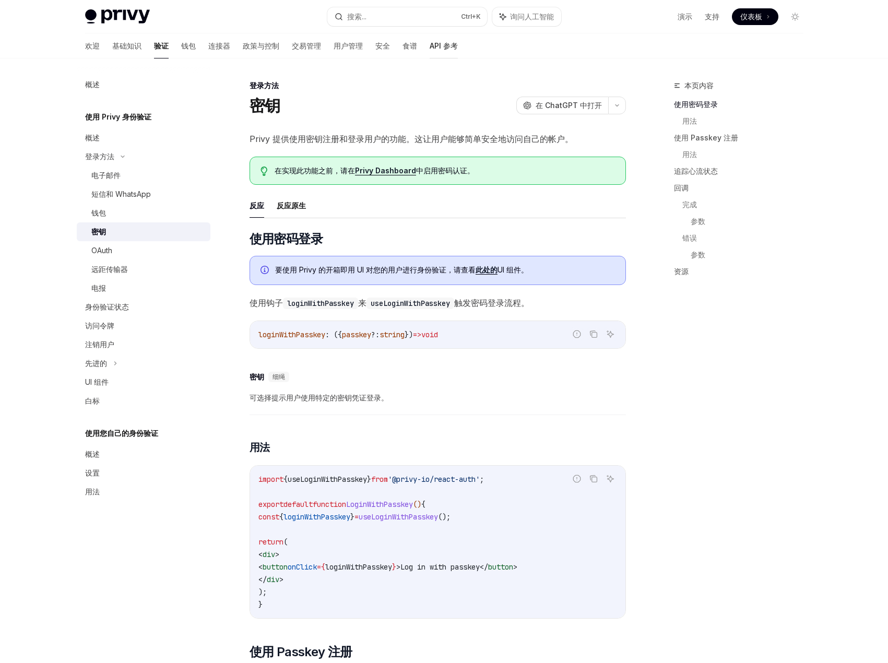
click at [430, 45] on font "API 参考" at bounding box center [444, 45] width 28 height 9
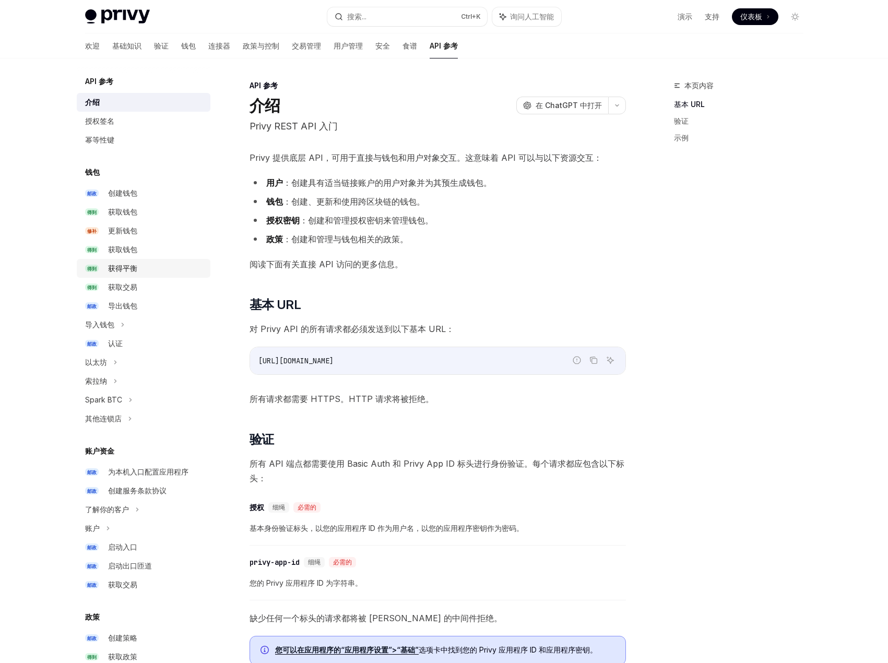
click at [138, 269] on div "获得平衡" at bounding box center [156, 268] width 96 height 13
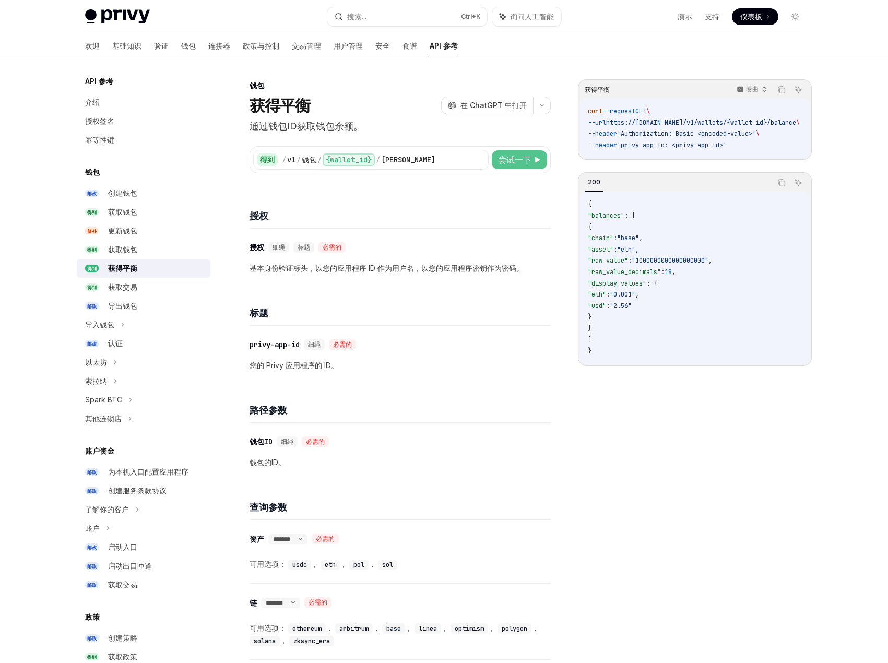
click at [507, 164] on font "尝试一下" at bounding box center [514, 160] width 33 height 10
type textarea "*"
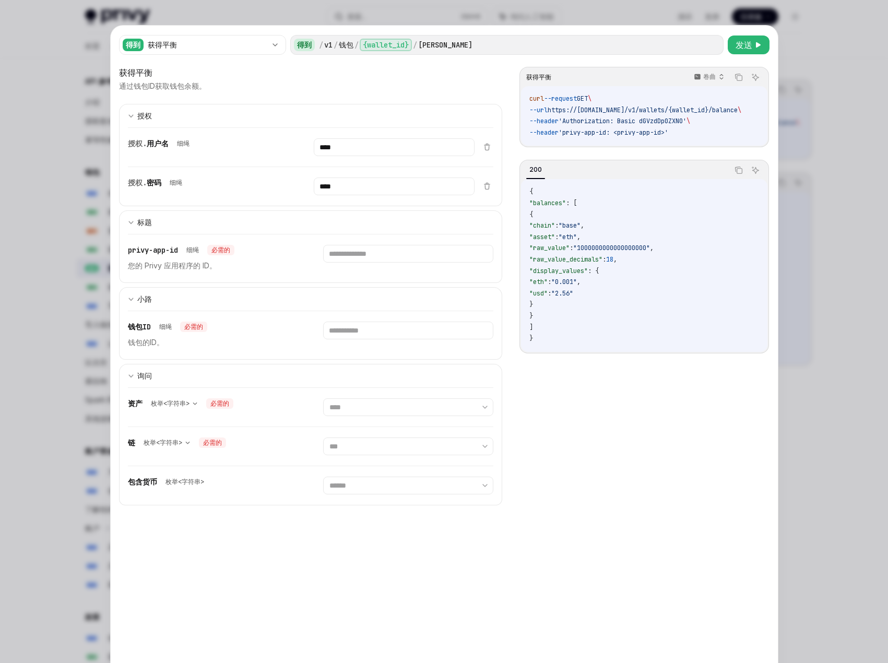
click at [653, 192] on code "{ "balances" : [ { "chain" : "base" , "asset" : "eth" , "raw_value" : "10000000…" at bounding box center [643, 265] width 229 height 158
click at [708, 107] on span "https://api.privy.io/v1/wallets/{wallet_id}/balance" at bounding box center [643, 110] width 190 height 8
click at [707, 108] on span "https://api.privy.io/v1/wallets/{wallet_id}/balance" at bounding box center [643, 110] width 190 height 8
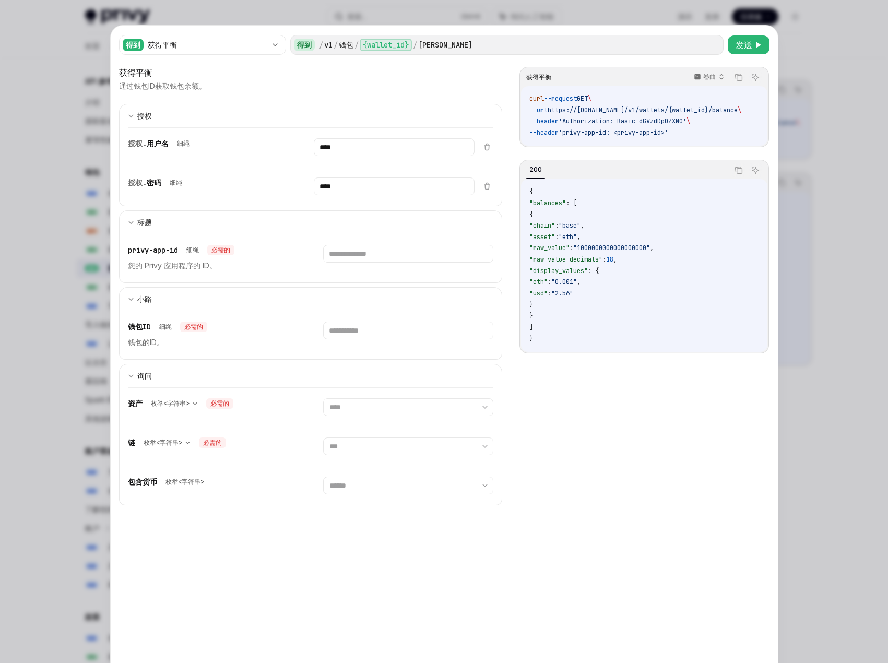
click at [737, 189] on font "询问人工智能" at bounding box center [756, 186] width 38 height 8
click at [700, 108] on span "https://api.privy.io/v1/wallets/{wallet_id}/balance" at bounding box center [643, 110] width 190 height 8
click at [351, 416] on div "资产 枚举<字符串> ******* ********* 必需的 **** ***** *** ** **" at bounding box center [311, 407] width 366 height 39
drag, startPoint x: 629, startPoint y: 429, endPoint x: 554, endPoint y: 310, distance: 140.8
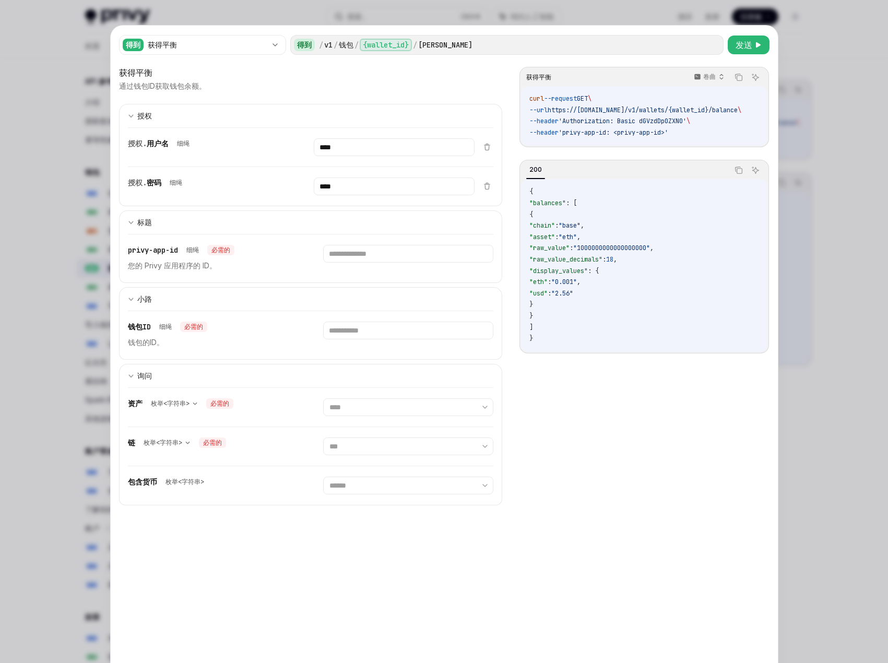
click at [626, 416] on div "获得平衡 卷曲 复制 询问人工智能 curl --request GET \ --url https://api.privy.io/v1/wallets/{w…" at bounding box center [644, 366] width 249 height 599
click at [354, 331] on input "text" at bounding box center [408, 331] width 170 height 18
paste input "**********"
type input "**********"
click at [346, 151] on input "****" at bounding box center [394, 147] width 161 height 18
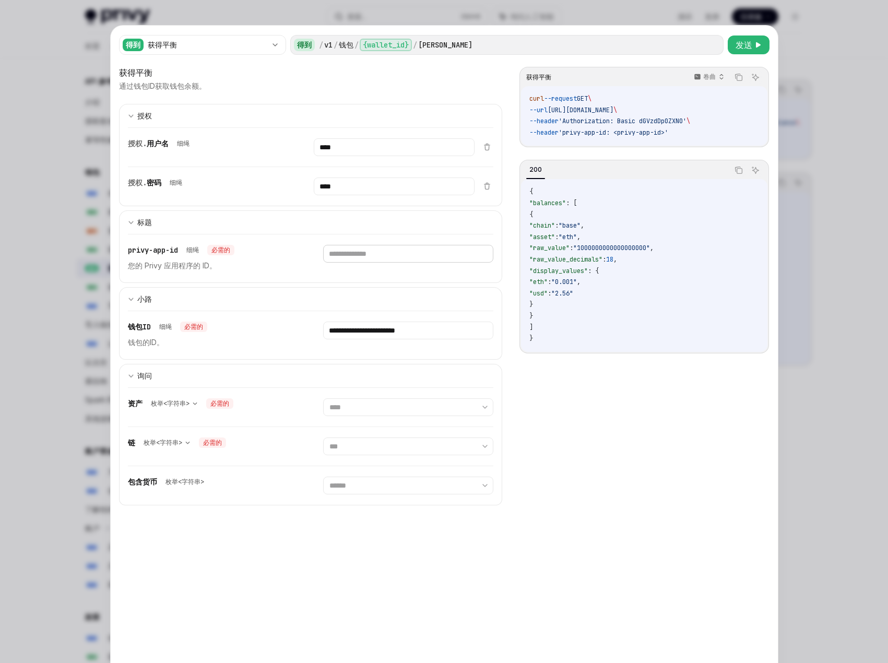
click at [344, 253] on input "text" at bounding box center [408, 254] width 170 height 18
paste input "**********"
type input "**********"
click at [744, 40] on font "发送" at bounding box center [744, 45] width 17 height 10
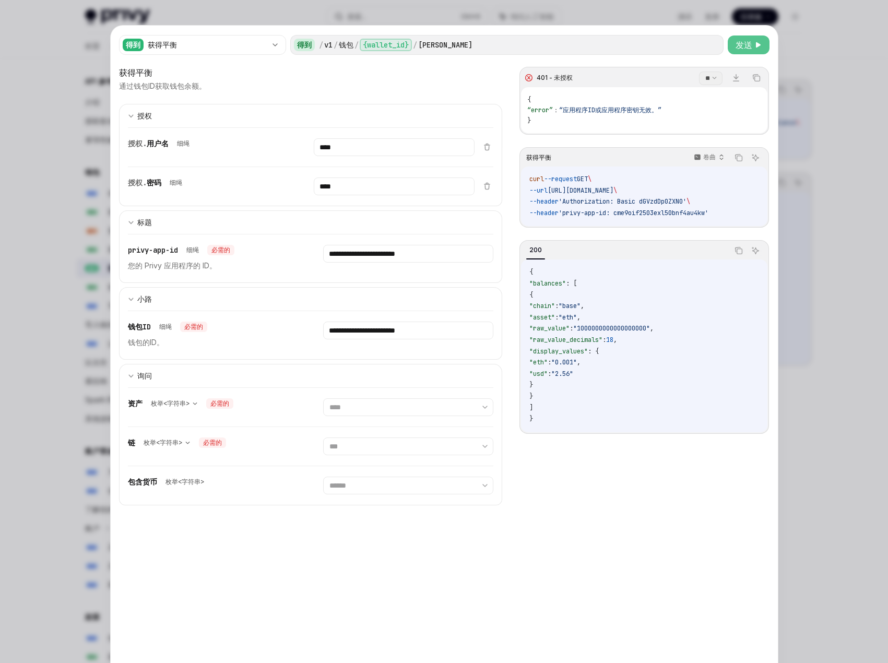
click at [744, 40] on font "发送" at bounding box center [744, 45] width 17 height 10
type textarea "*"
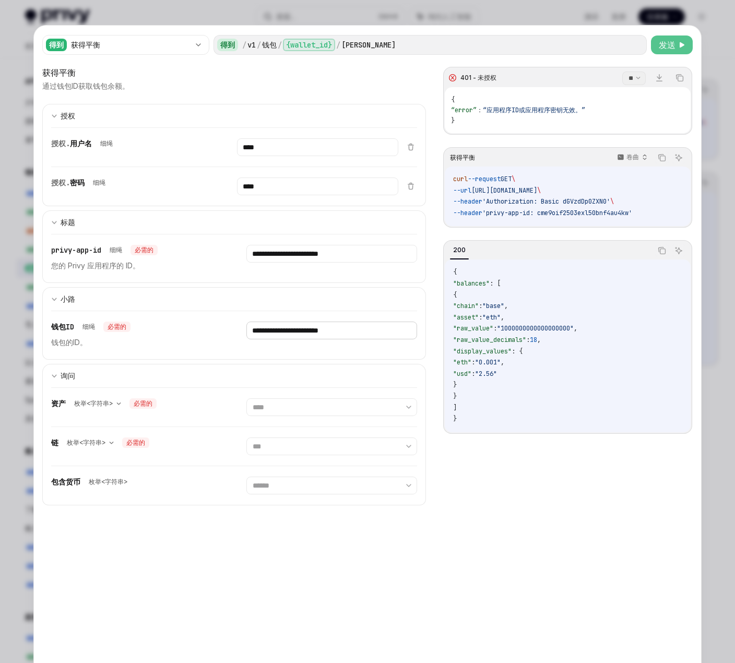
drag, startPoint x: 368, startPoint y: 330, endPoint x: 242, endPoint y: 321, distance: 126.2
click at [242, 321] on div "**********" at bounding box center [234, 335] width 366 height 48
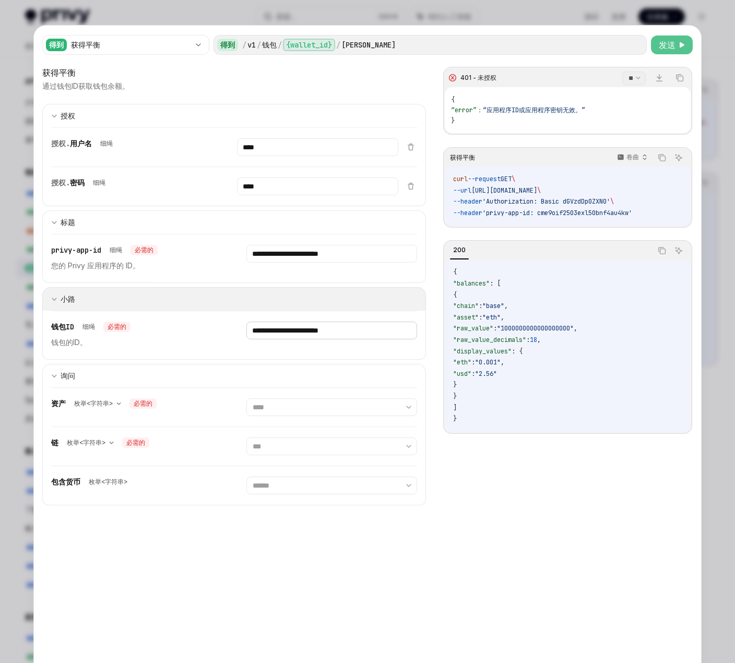
paste input "**********"
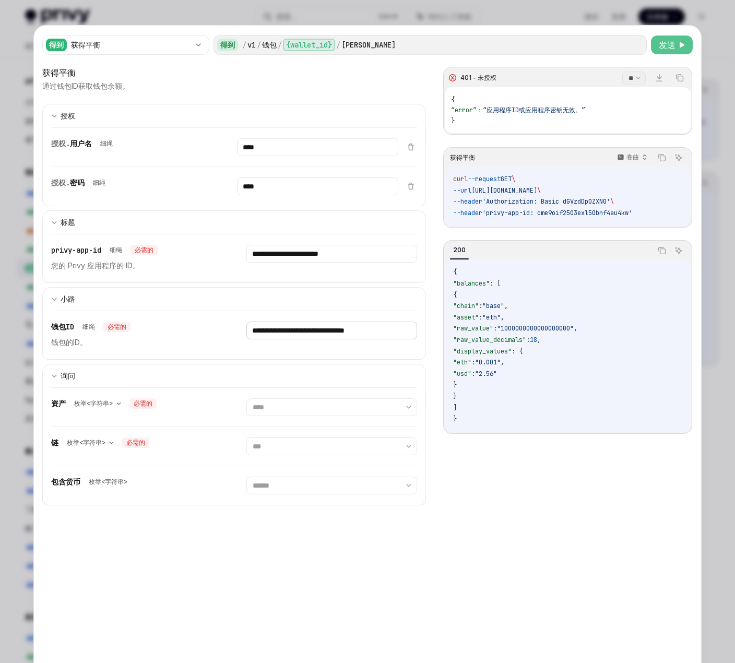
type input "**********"
click at [663, 42] on font "发送" at bounding box center [667, 45] width 17 height 10
click at [546, 13] on div at bounding box center [367, 331] width 735 height 663
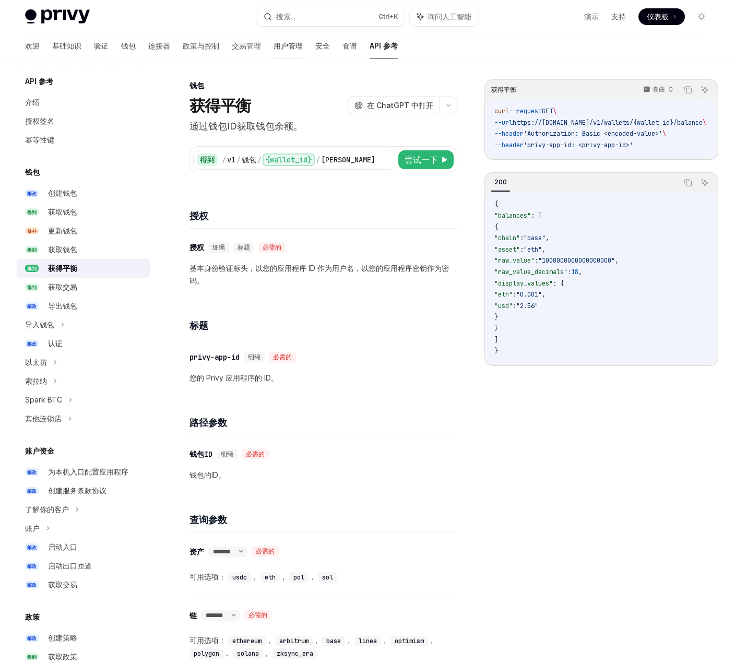
click at [274, 46] on font "用户管理" at bounding box center [288, 45] width 29 height 9
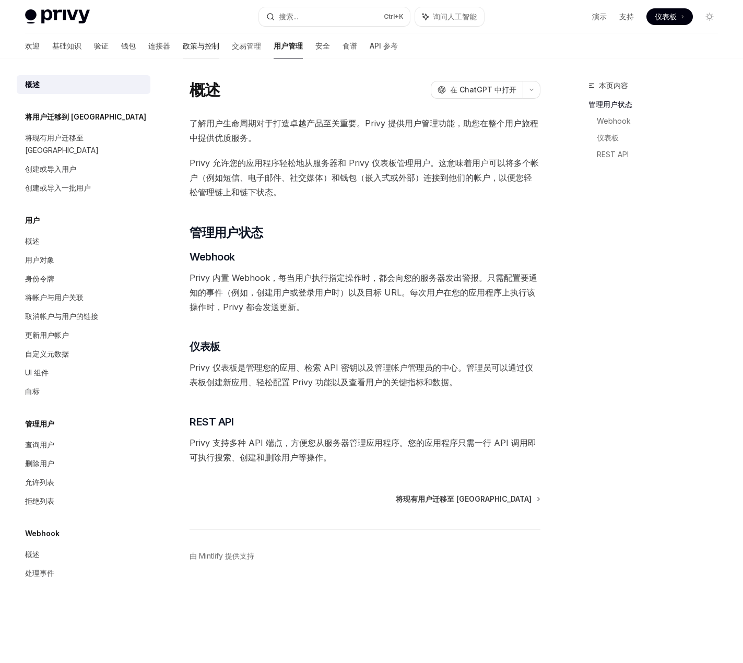
click at [190, 44] on font "政策与控制" at bounding box center [201, 45] width 37 height 9
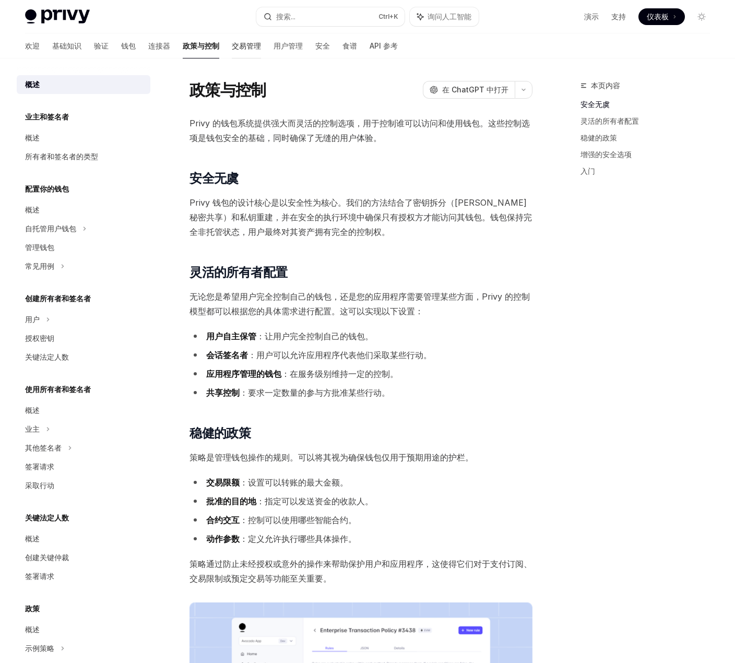
click at [232, 49] on font "交易管理" at bounding box center [246, 45] width 29 height 9
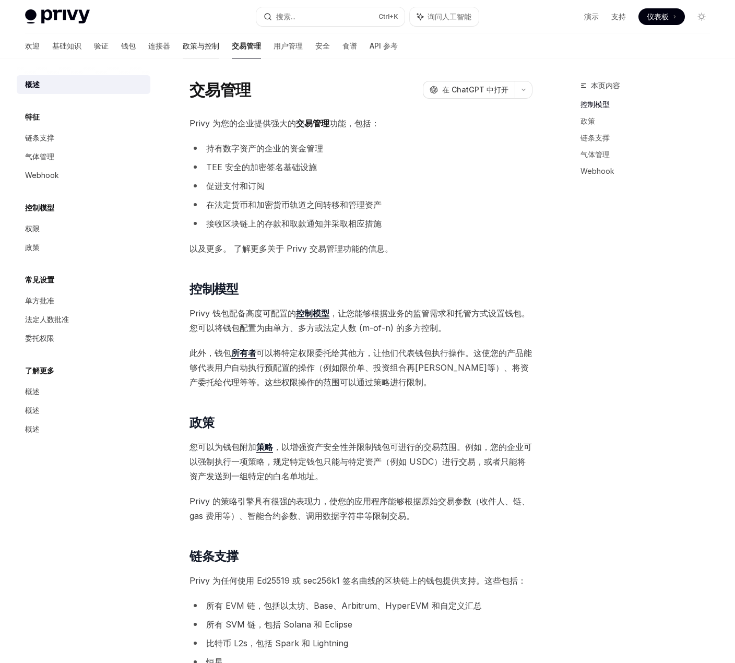
click at [183, 46] on font "政策与控制" at bounding box center [201, 45] width 37 height 9
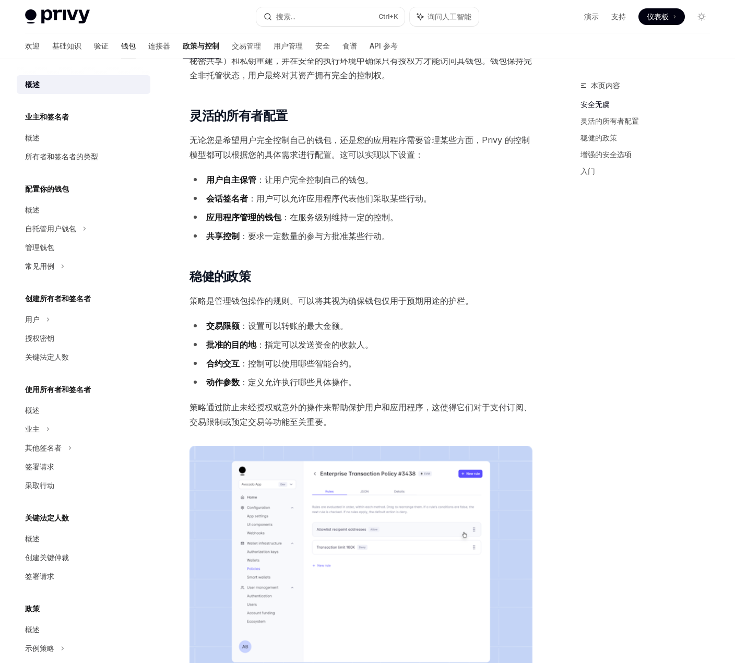
click at [121, 47] on font "钱包" at bounding box center [128, 45] width 15 height 9
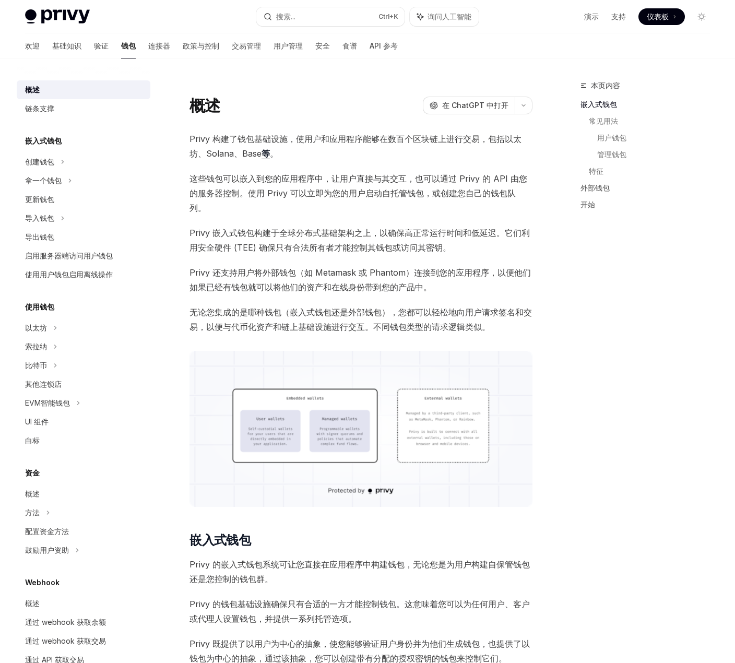
click at [143, 46] on div "欢迎 基础知识 验证 钱包 连接器 政策与控制 交易管理 用户管理 安全 食谱 API 参考" at bounding box center [211, 45] width 373 height 25
click at [148, 47] on font "连接器" at bounding box center [159, 45] width 22 height 9
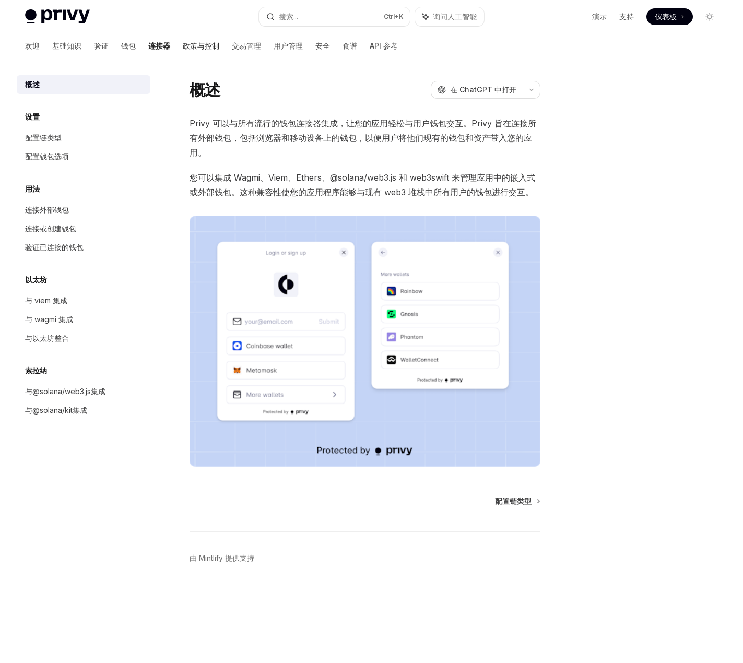
click at [183, 43] on font "政策与控制" at bounding box center [201, 45] width 37 height 9
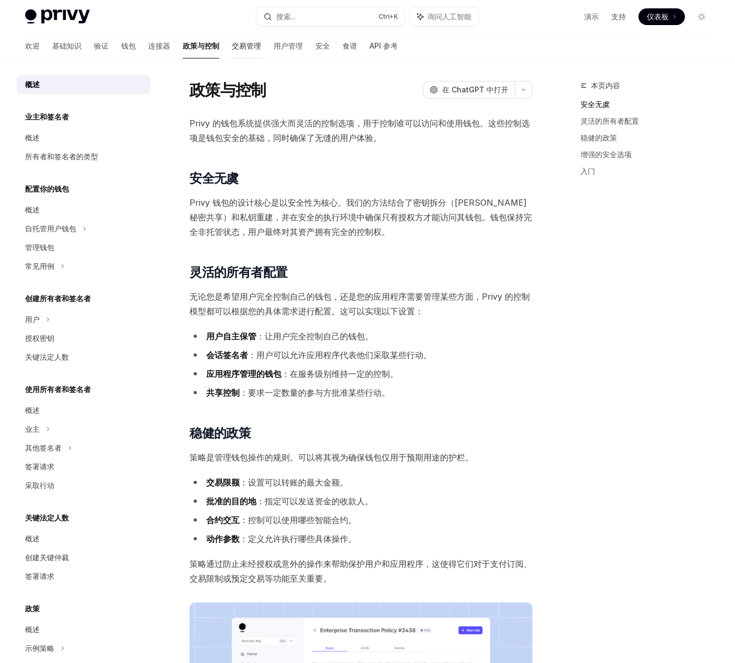
click at [232, 49] on font "交易管理" at bounding box center [246, 45] width 29 height 9
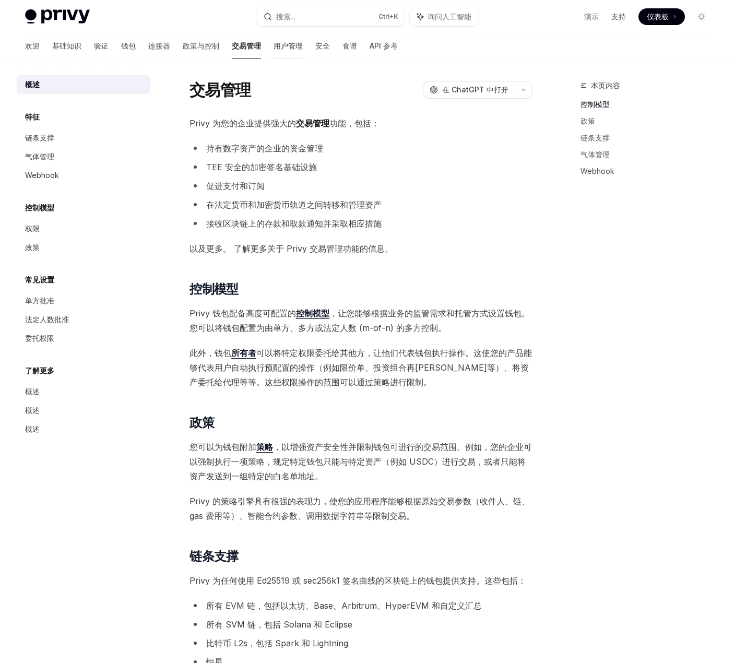
click at [274, 48] on font "用户管理" at bounding box center [288, 45] width 29 height 9
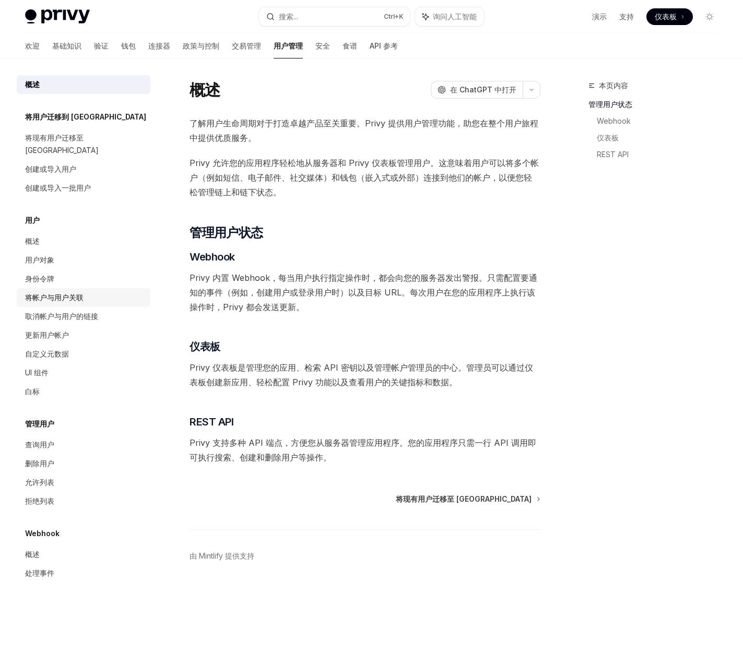
click at [92, 291] on div "将帐户与用户关联" at bounding box center [84, 297] width 119 height 13
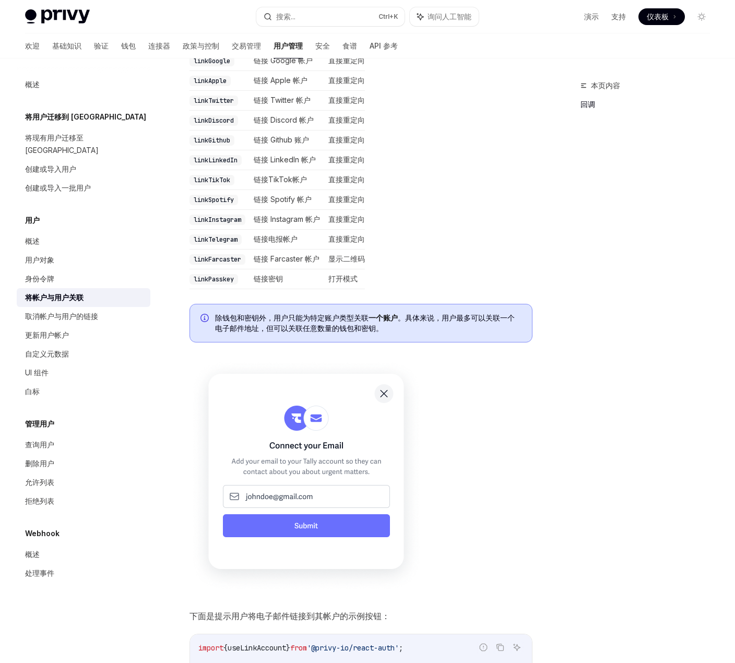
scroll to position [366, 0]
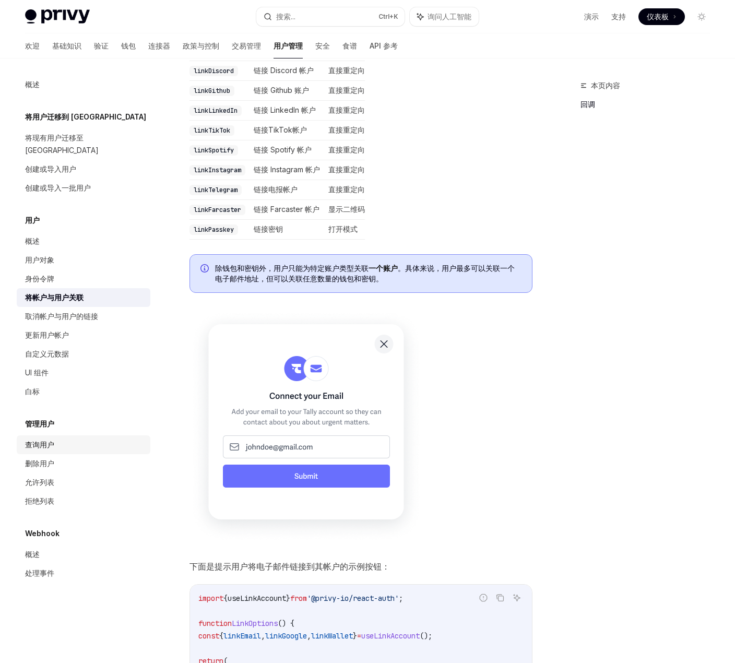
click at [53, 439] on div "查询用户" at bounding box center [39, 445] width 29 height 13
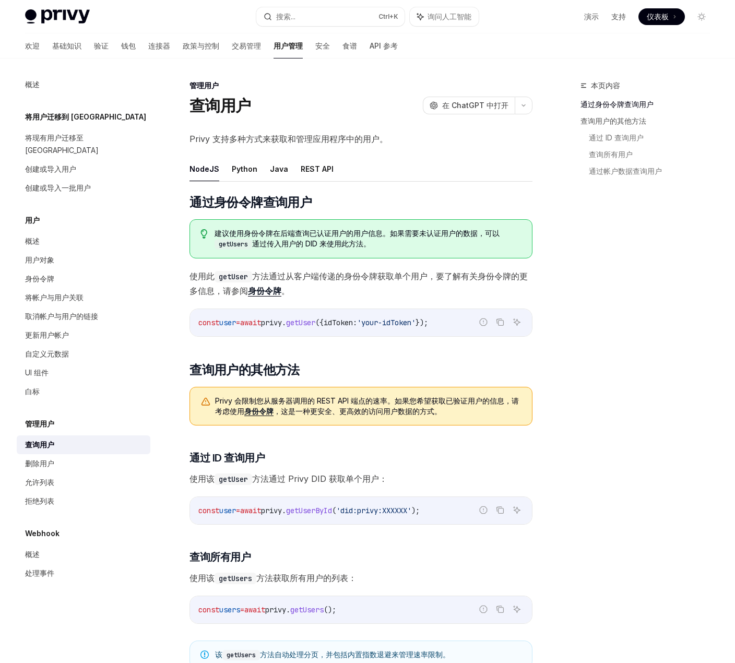
click at [274, 290] on font "身份令牌" at bounding box center [264, 291] width 33 height 10
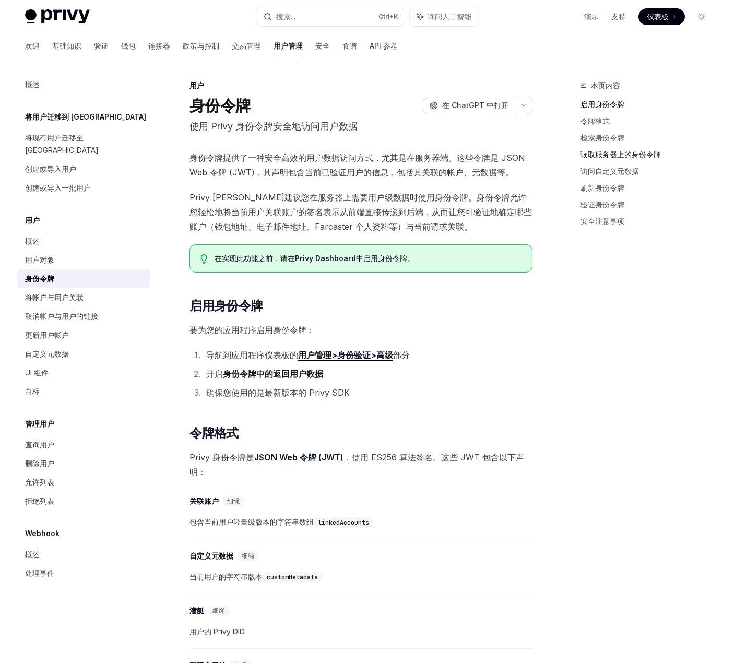
click at [610, 156] on font "读取服务器上的身份令牌" at bounding box center [621, 154] width 80 height 9
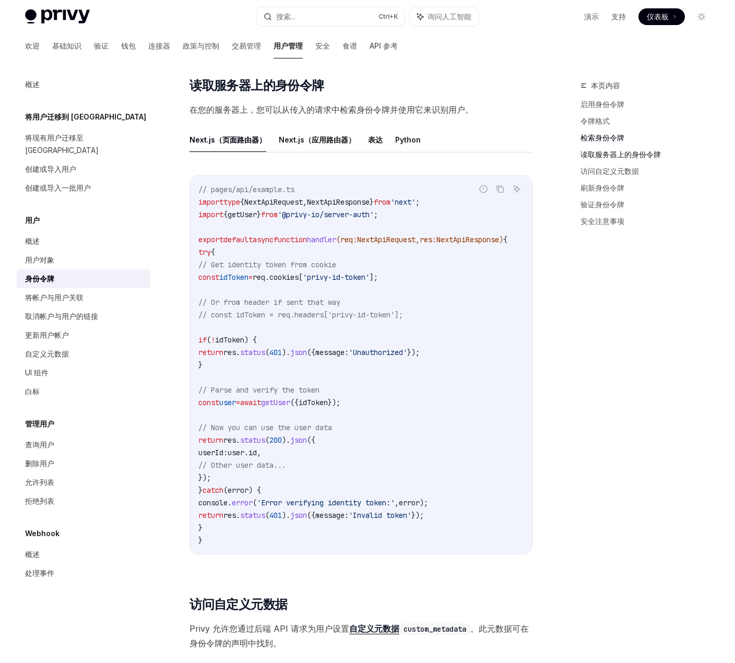
scroll to position [1279, 0]
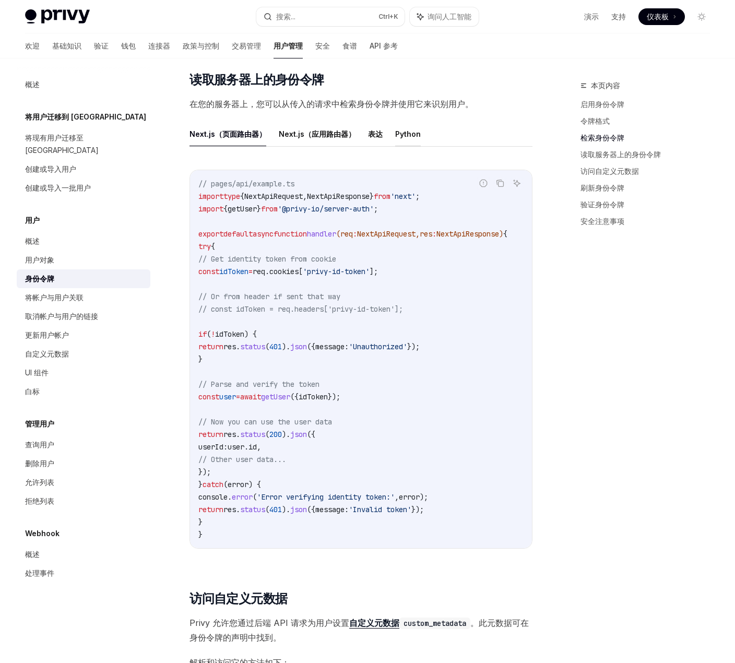
click at [407, 138] on font "Python" at bounding box center [408, 133] width 26 height 9
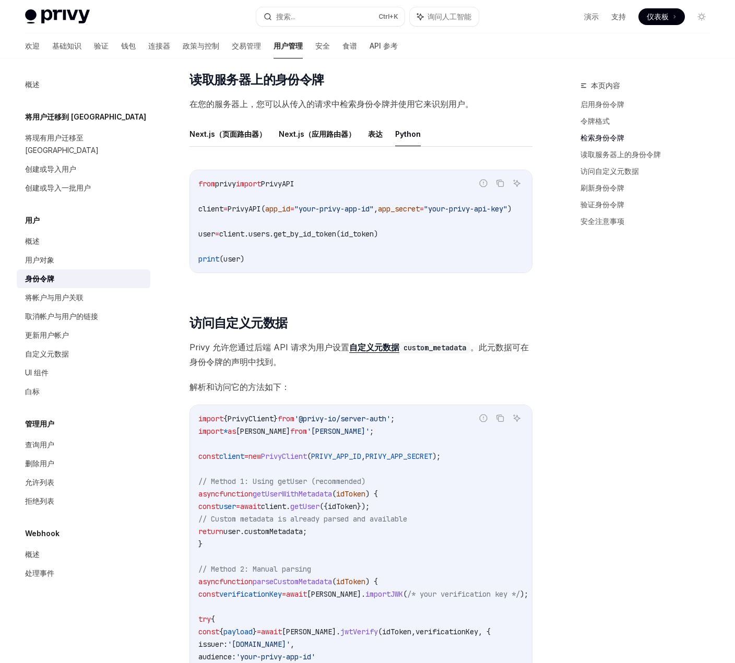
drag, startPoint x: 383, startPoint y: 285, endPoint x: 407, endPoint y: 289, distance: 24.4
click at [407, 289] on div "报告错误代码 复制 询问人工智能 from privy import PrivyAPI client = PrivyAPI( app_id = "your-p…" at bounding box center [361, 224] width 343 height 131
drag, startPoint x: 451, startPoint y: 286, endPoint x: 496, endPoint y: 286, distance: 44.9
click at [496, 286] on div "报告错误代码 复制 询问人工智能 from privy import PrivyAPI client = PrivyAPI( app_id = "your-p…" at bounding box center [361, 224] width 343 height 131
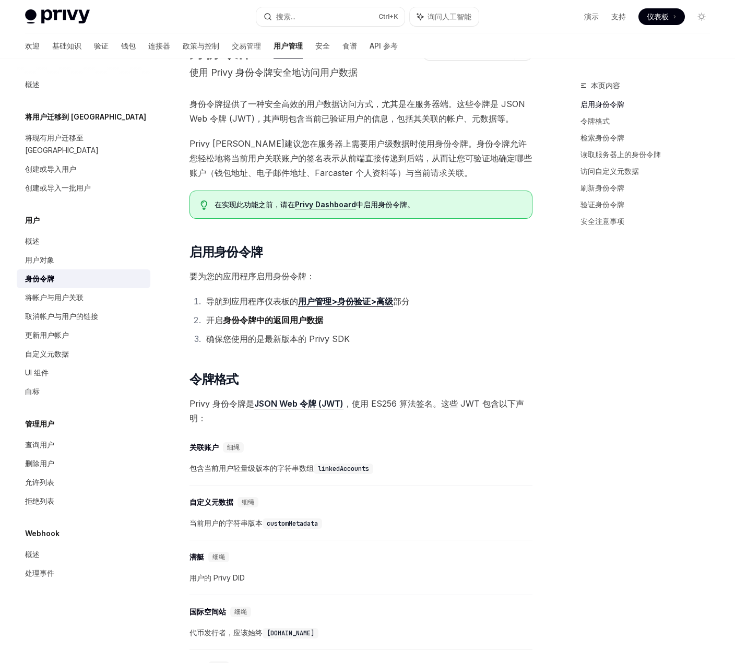
scroll to position [0, 0]
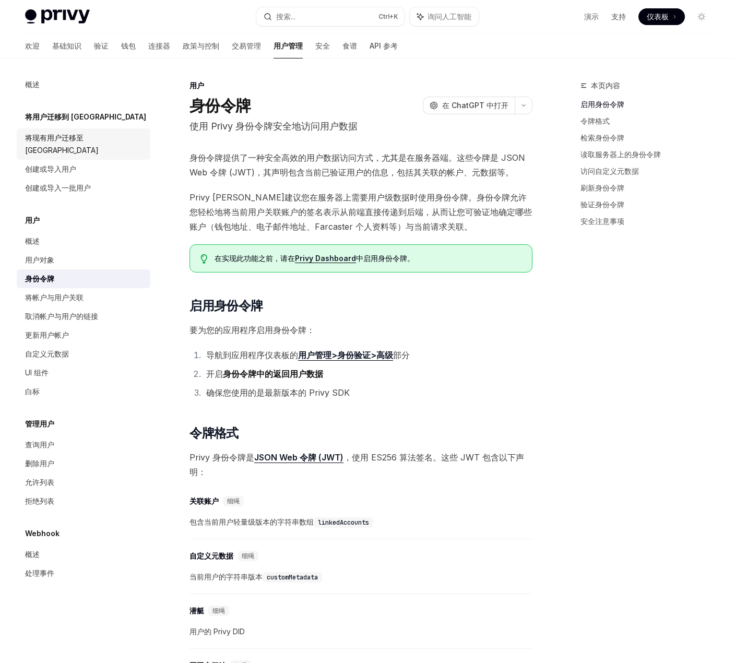
click at [57, 138] on font "将现有用户迁移至 Privy" at bounding box center [62, 143] width 74 height 21
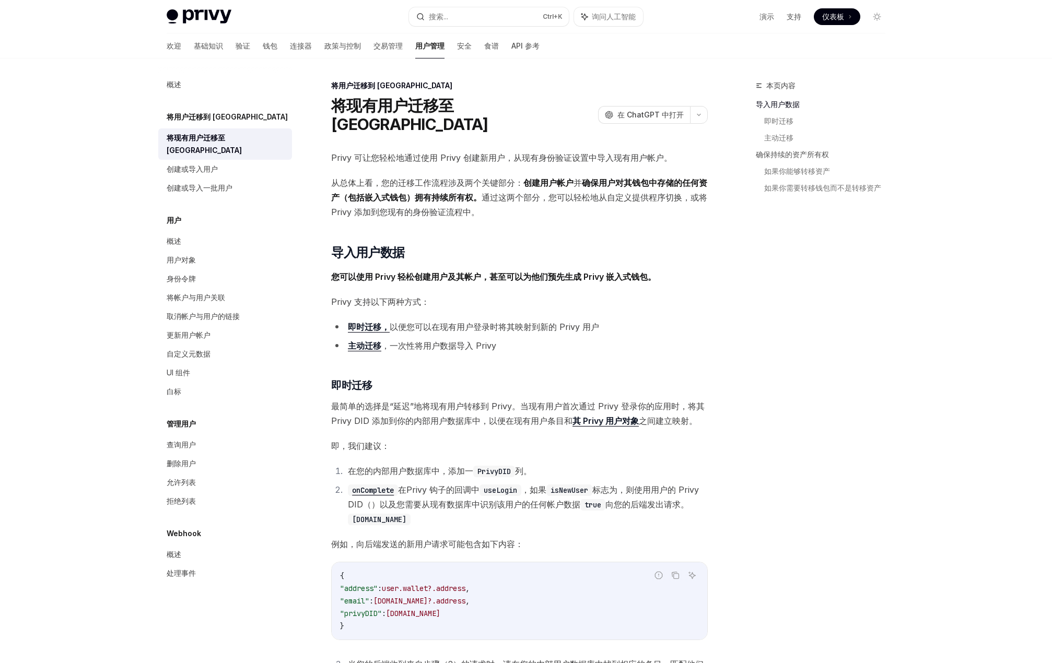
click at [440, 178] on font "从总体上看，您的迁移工作流程涉及两个关键部分：" at bounding box center [427, 183] width 192 height 10
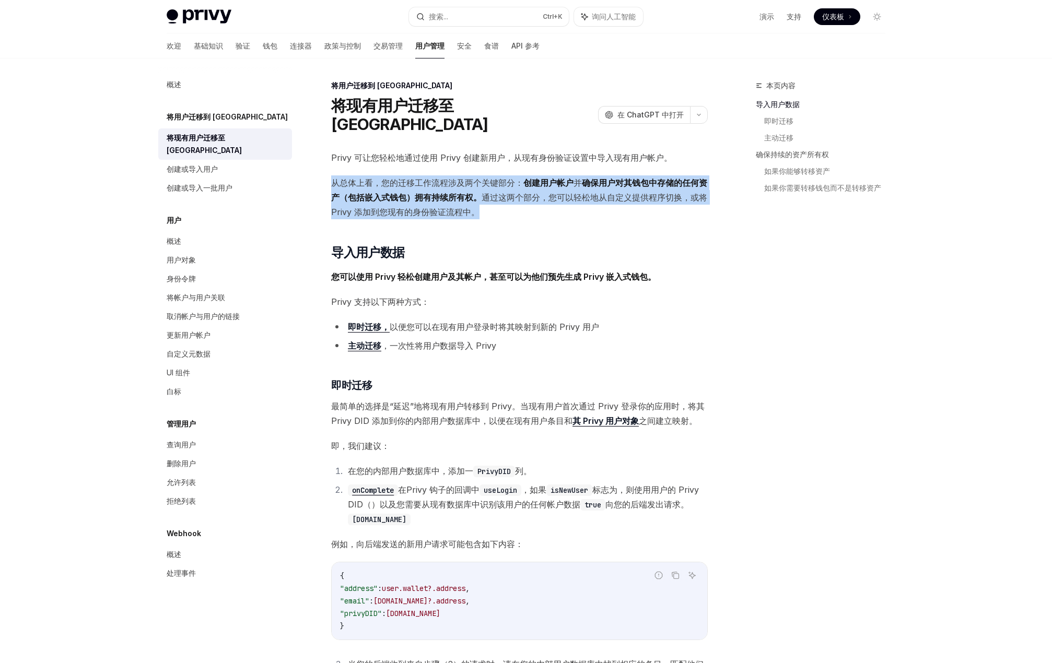
click at [440, 178] on font "从总体上看，您的迁移工作流程涉及两个关键部分：" at bounding box center [427, 183] width 192 height 10
click at [458, 178] on font "从总体上看，您的迁移工作流程涉及两个关键部分：" at bounding box center [427, 183] width 192 height 10
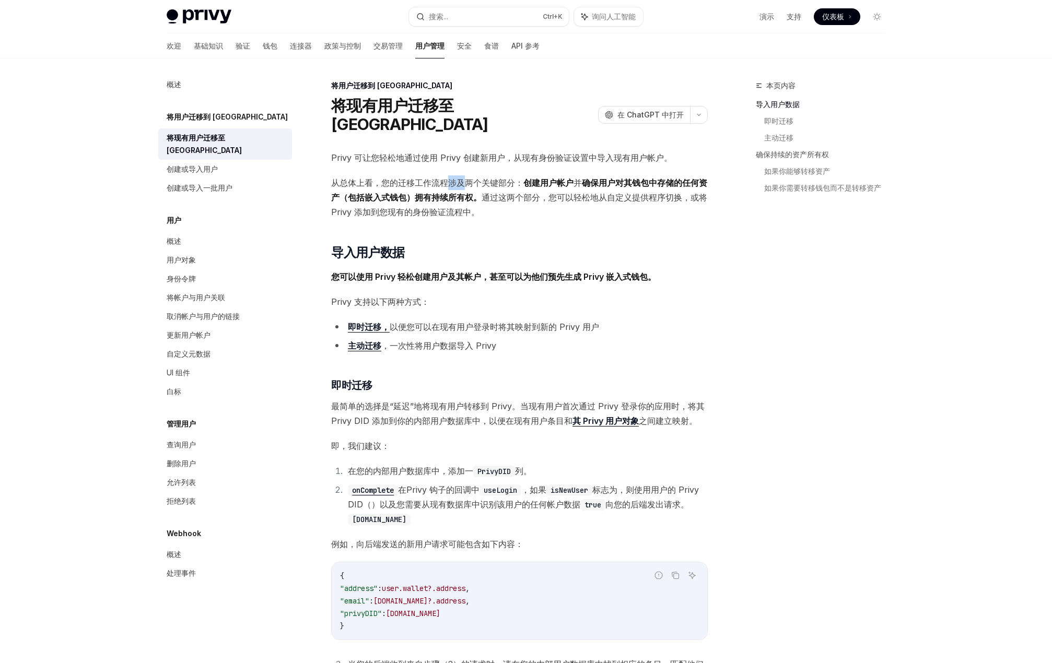
click at [458, 178] on font "从总体上看，您的迁移工作流程涉及两个关键部分：" at bounding box center [427, 183] width 192 height 10
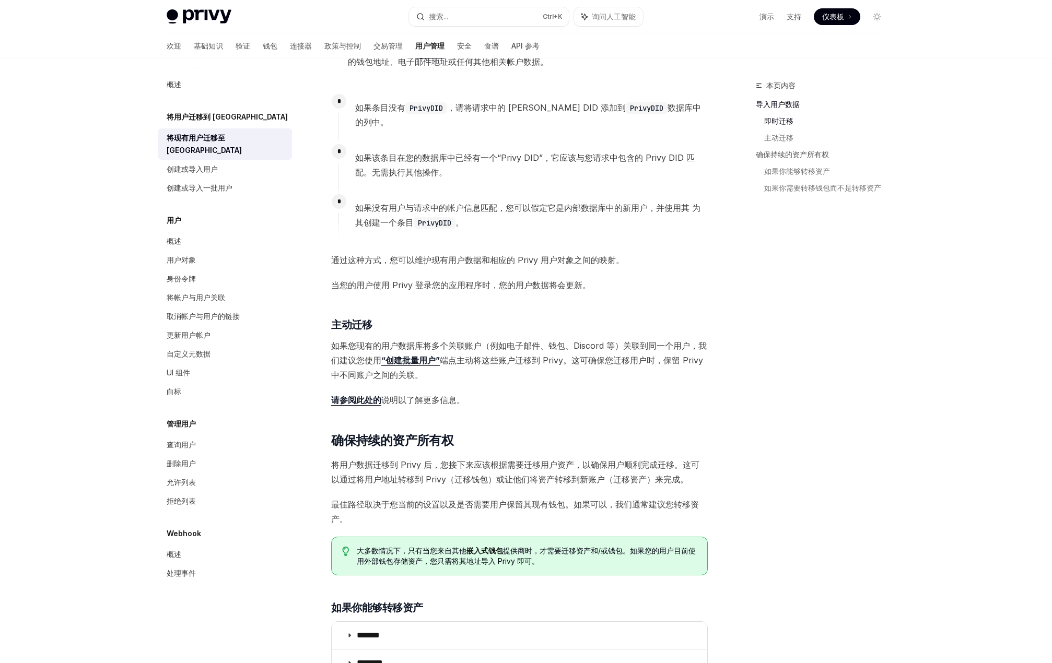
scroll to position [627, 0]
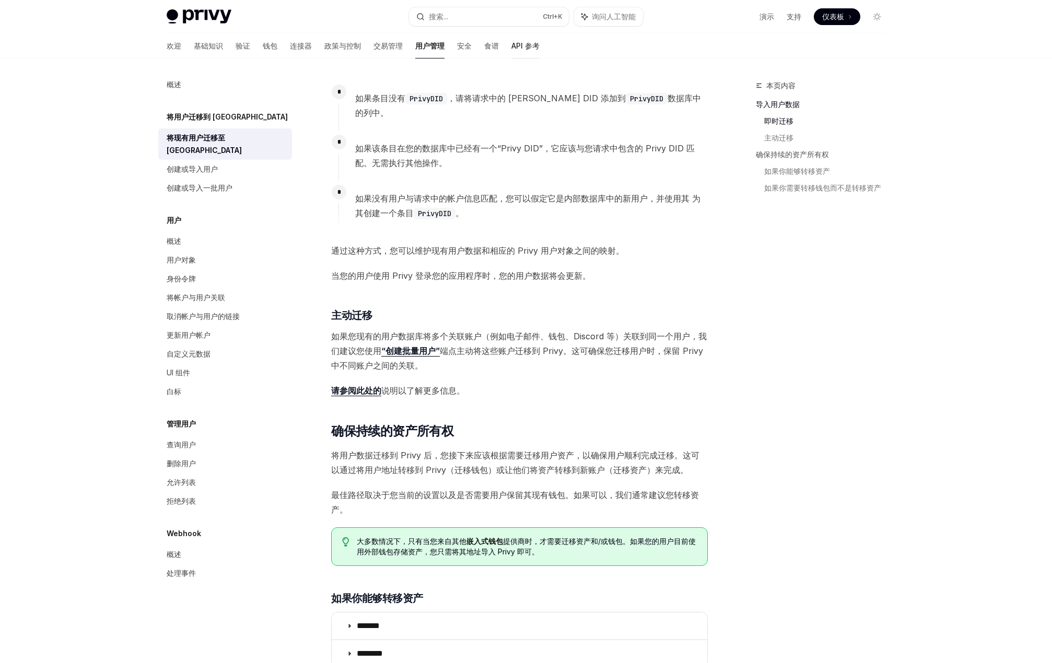
click at [511, 46] on font "API 参考" at bounding box center [525, 45] width 28 height 9
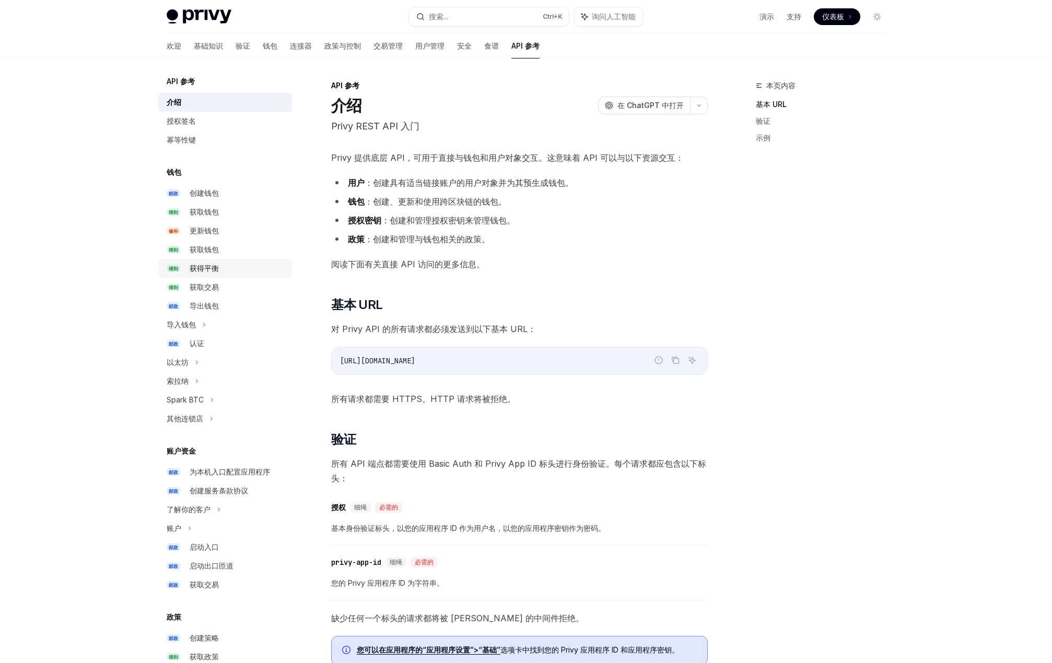
click at [221, 266] on div "获得平衡" at bounding box center [238, 268] width 96 height 13
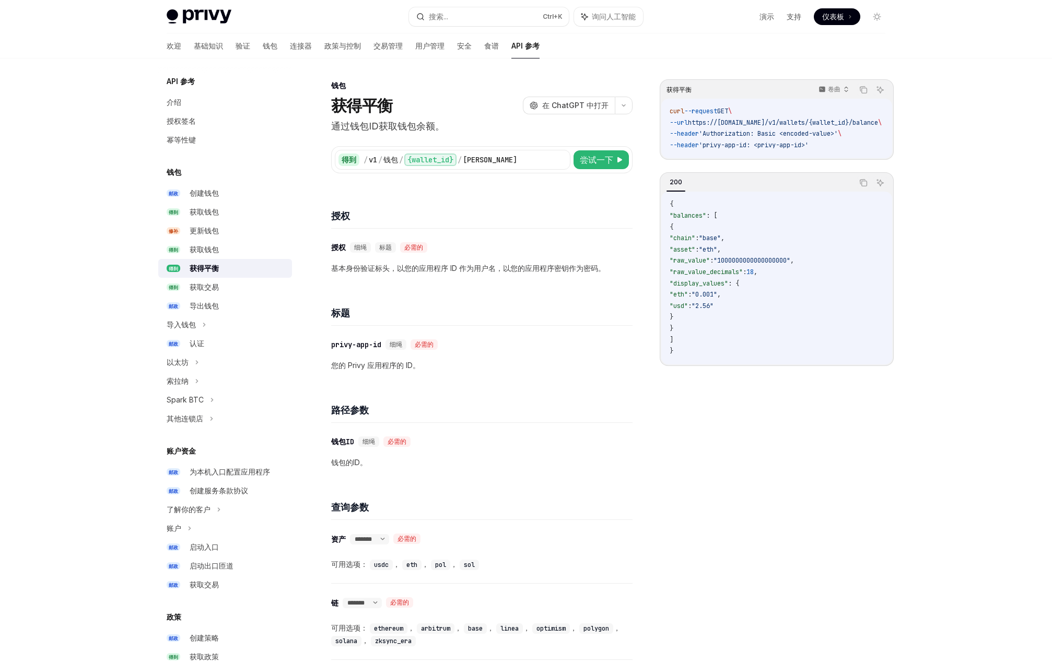
click at [582, 417] on div "路径参数" at bounding box center [481, 403] width 301 height 39
click at [555, 275] on div "​ 授权 细绳 标题 必需的 基本身份验证标头，以您的应用程序 ID 作为用户名，以您的应用程序密钥作为密码。" at bounding box center [481, 258] width 301 height 58
click at [805, 130] on span "'Authorization: Basic <encoded-value>'" at bounding box center [768, 133] width 139 height 8
click at [609, 168] on button "尝试一下" at bounding box center [600, 159] width 55 height 19
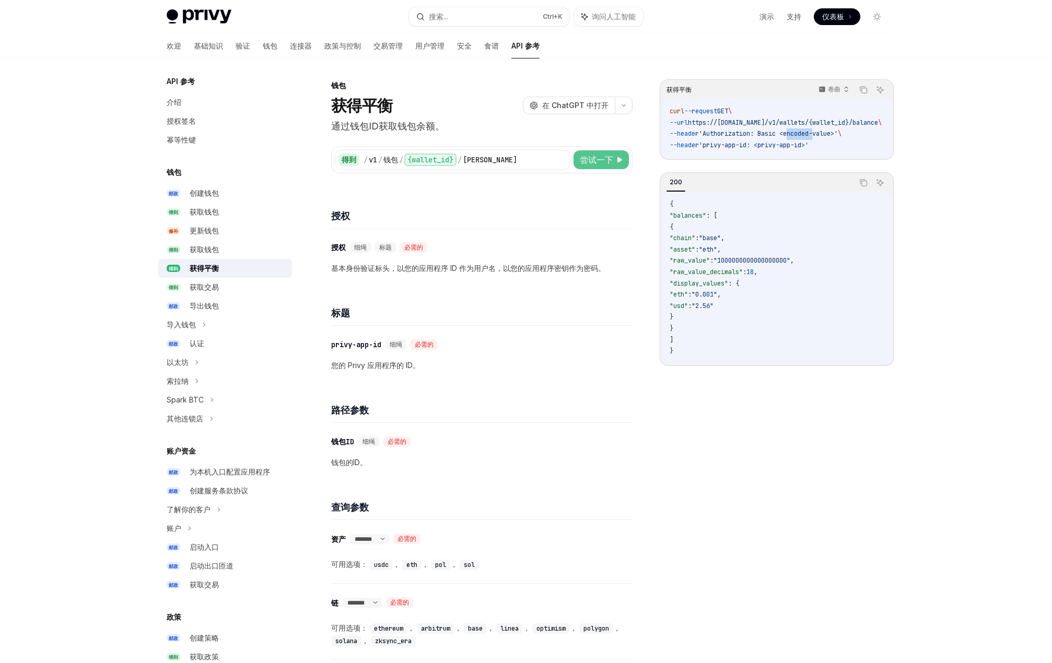
type textarea "*"
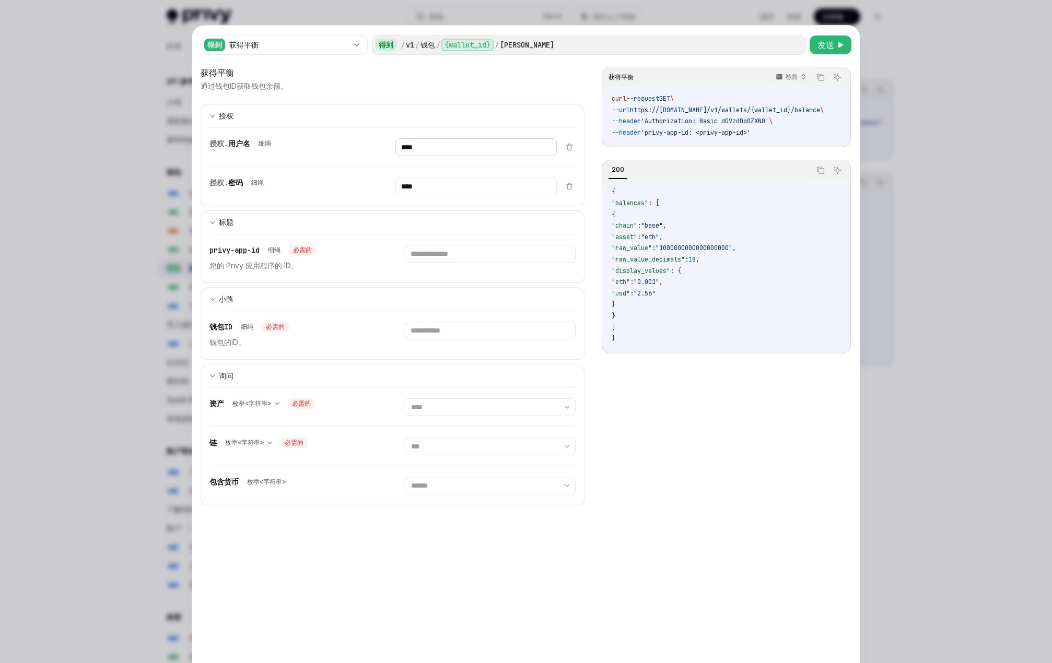
click at [433, 155] on input "****" at bounding box center [475, 147] width 161 height 18
click at [444, 248] on input "text" at bounding box center [490, 254] width 170 height 18
click at [445, 248] on input "text" at bounding box center [490, 254] width 170 height 18
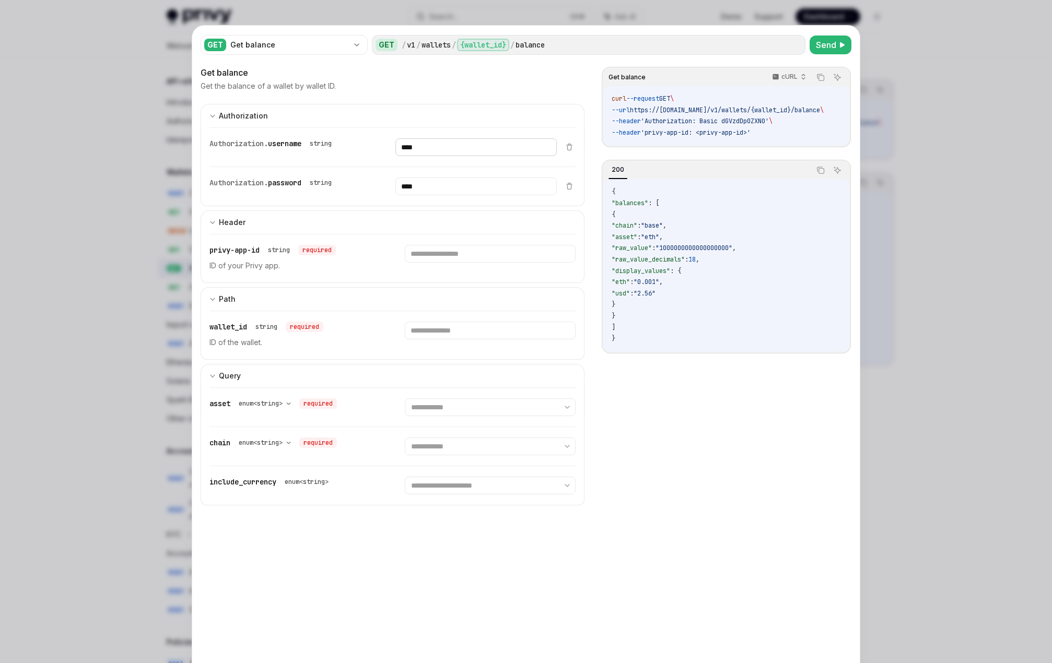
click at [430, 145] on input "****" at bounding box center [475, 147] width 161 height 18
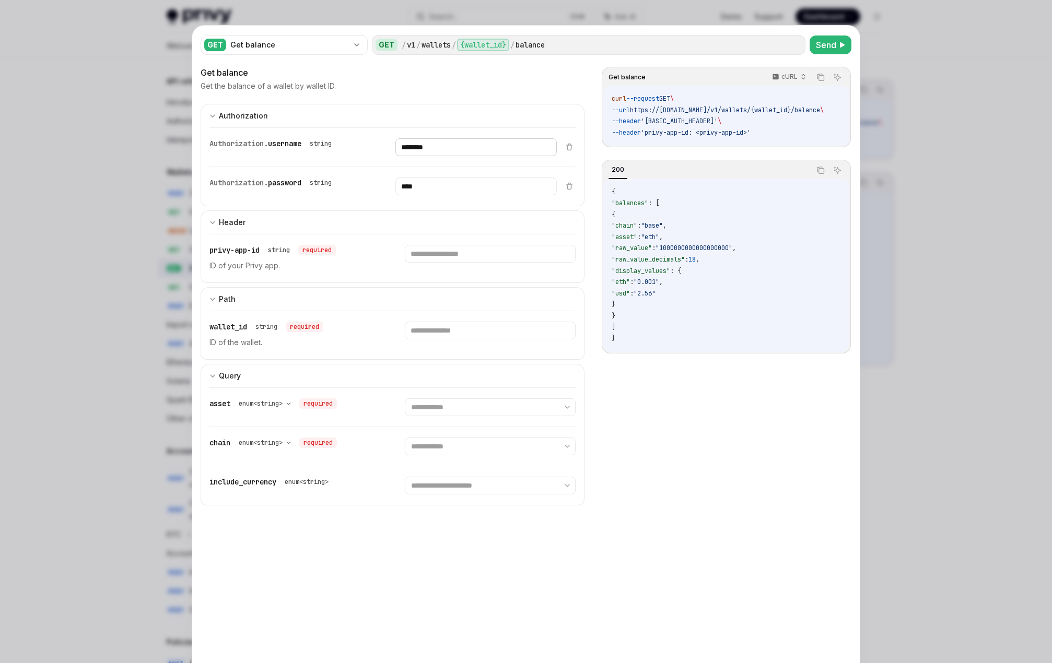
type input "********"
click at [415, 184] on input "****" at bounding box center [475, 187] width 161 height 18
type input "********"
click at [564, 4] on div at bounding box center [526, 331] width 1052 height 663
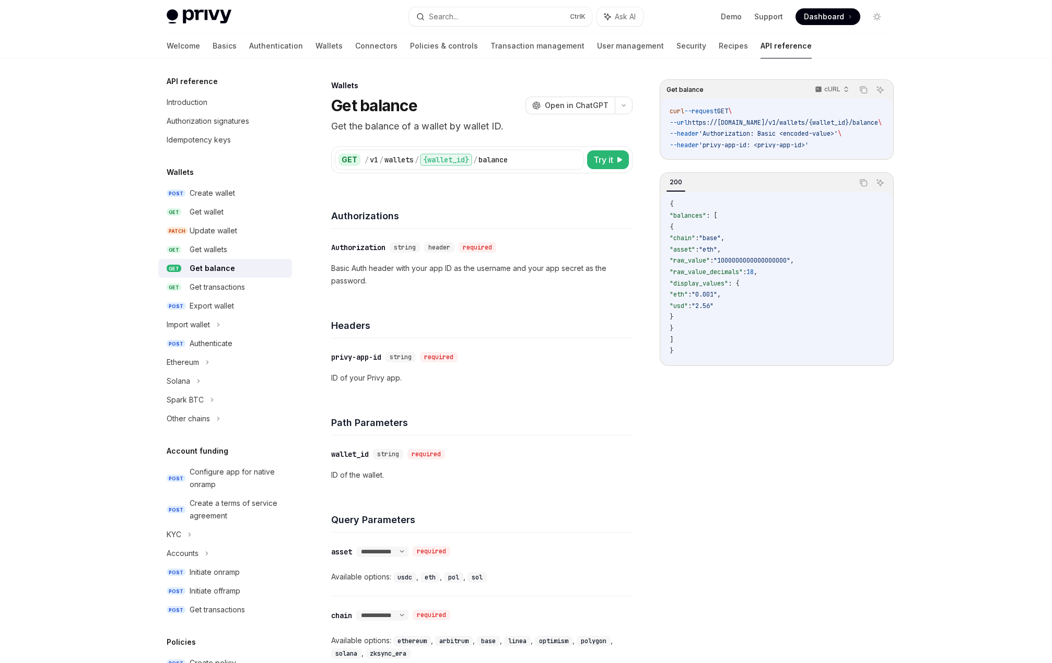
type textarea "*"
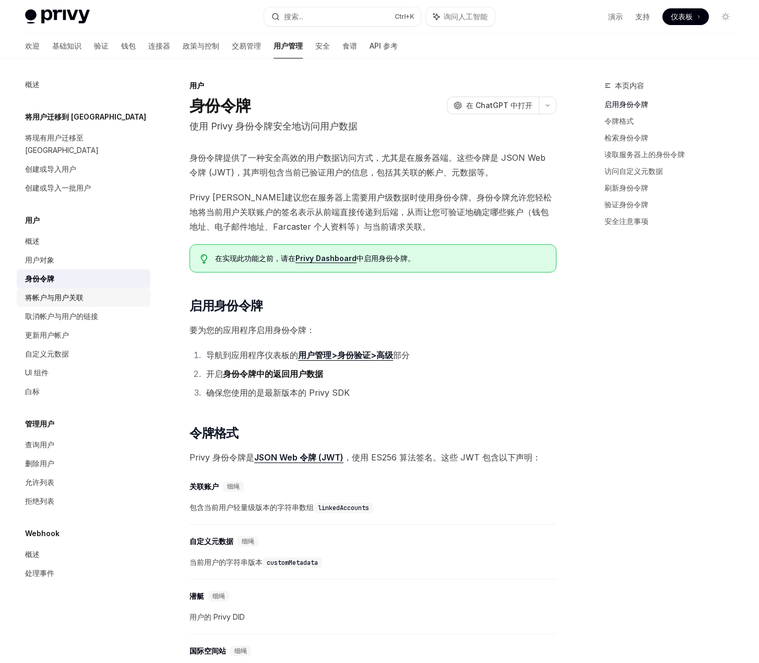
click at [79, 291] on div "将帐户与用户关联" at bounding box center [54, 297] width 58 height 13
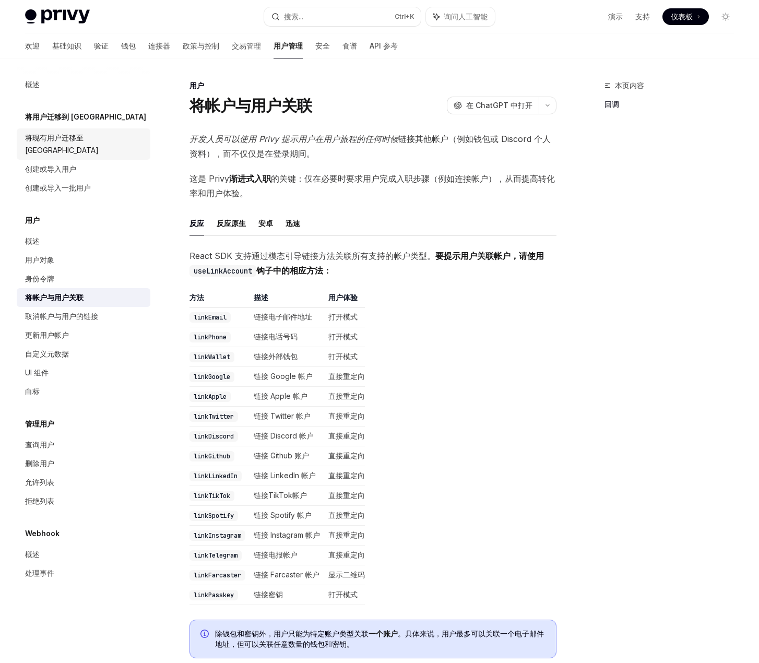
click at [62, 133] on font "将现有用户迁移至 [GEOGRAPHIC_DATA]" at bounding box center [62, 143] width 74 height 21
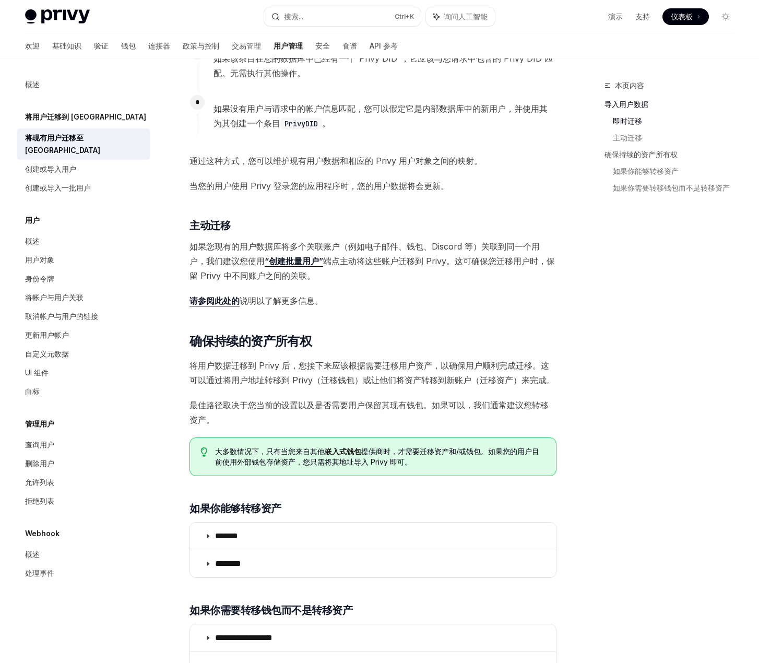
scroll to position [783, 0]
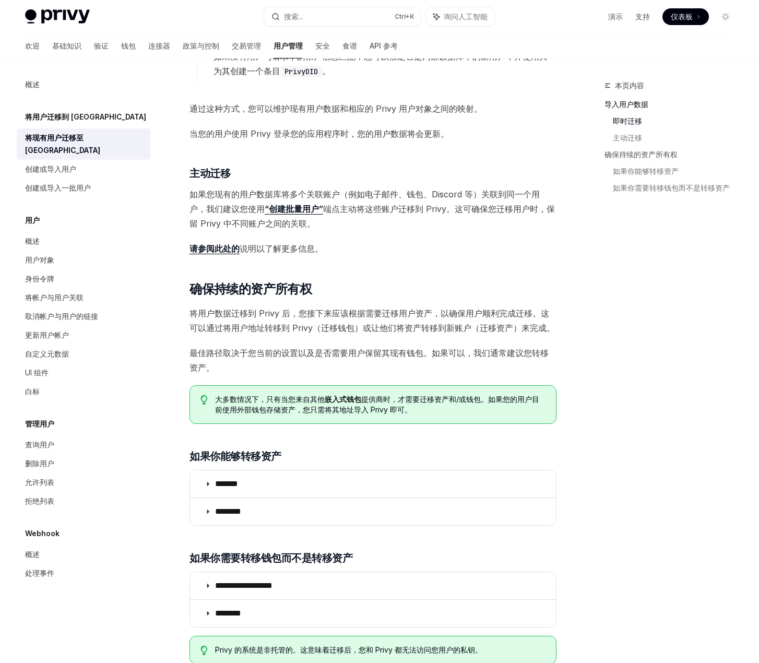
click at [151, 326] on div "概述 将用户迁移到 Privy 将现有用户迁移至 Privy 创建或导入用户 创建或导入一批用户 用户 概述 用户对象 身份令牌 将帐户与用户关联 取消帐户与…" at bounding box center [92, 360] width 150 height 605
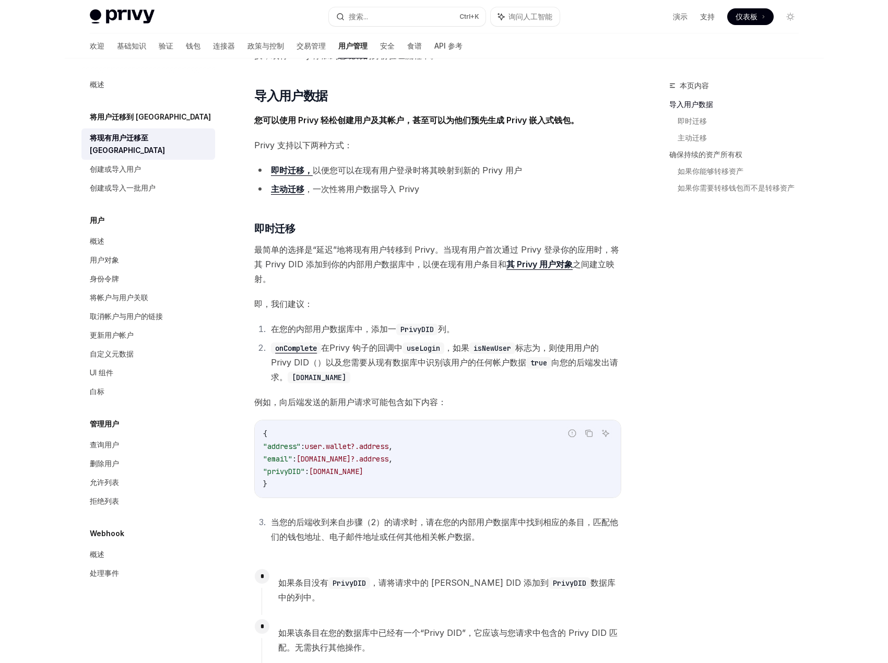
scroll to position [0, 0]
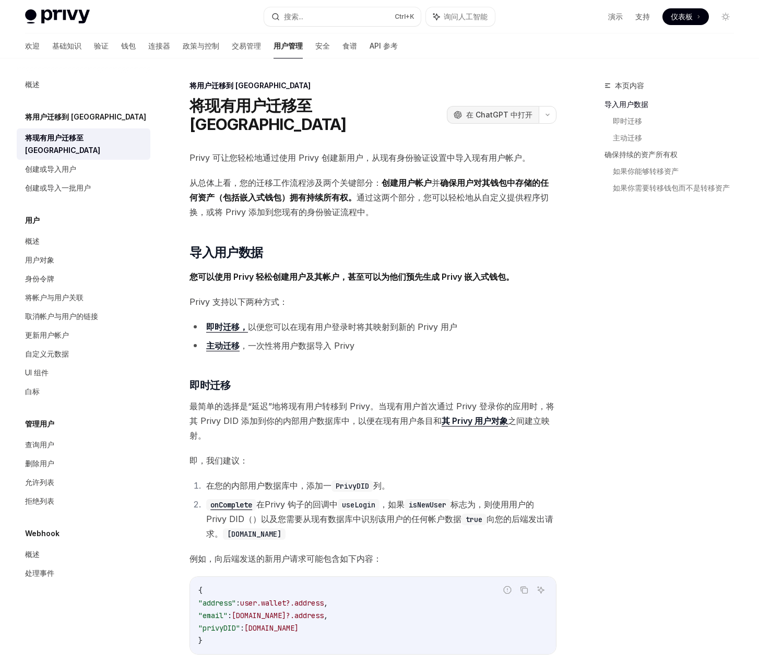
click at [503, 110] on font "在 ChatGPT 中打开" at bounding box center [499, 114] width 66 height 9
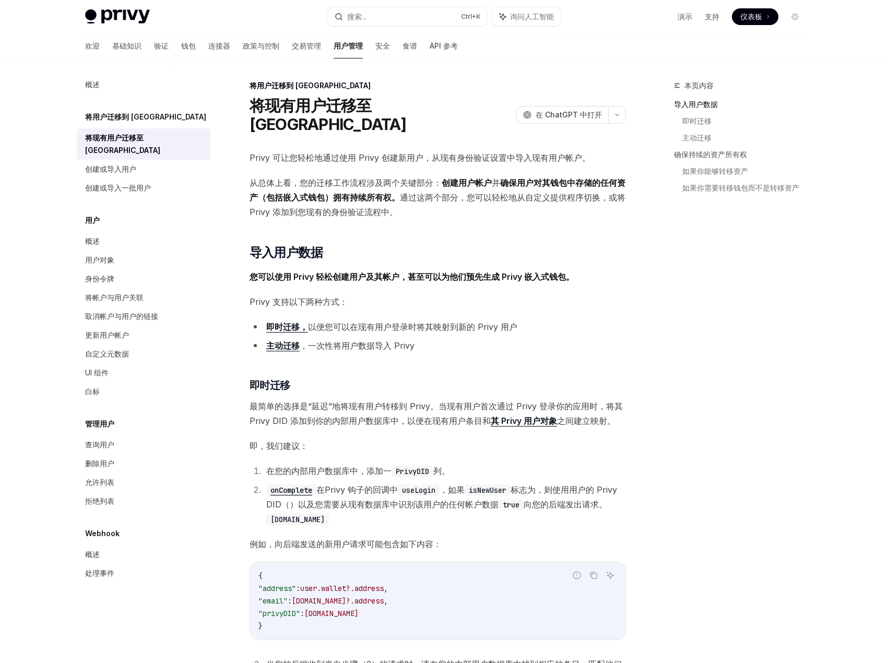
click at [334, 49] on font "用户管理" at bounding box center [348, 45] width 29 height 9
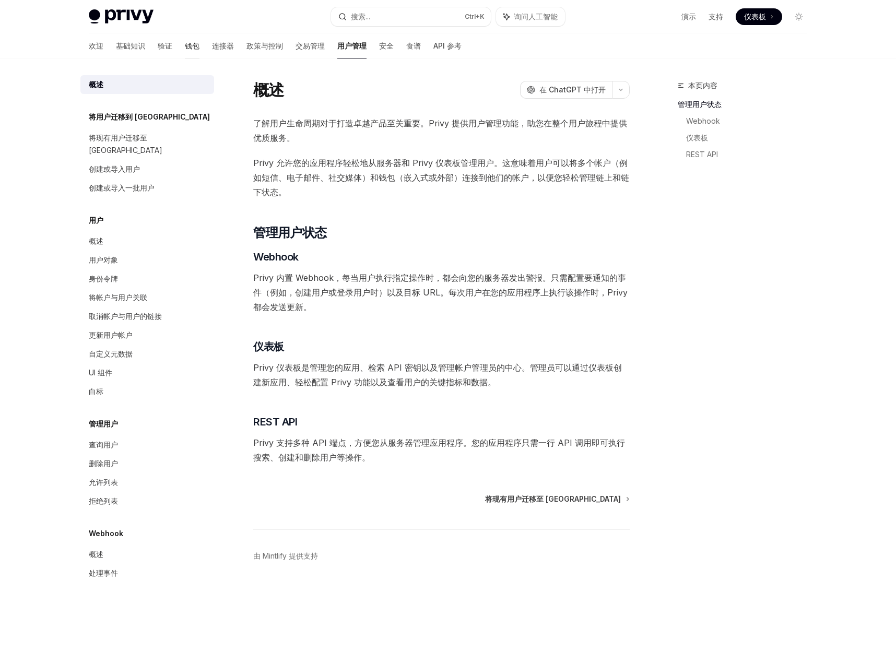
click at [185, 42] on font "钱包" at bounding box center [192, 45] width 15 height 9
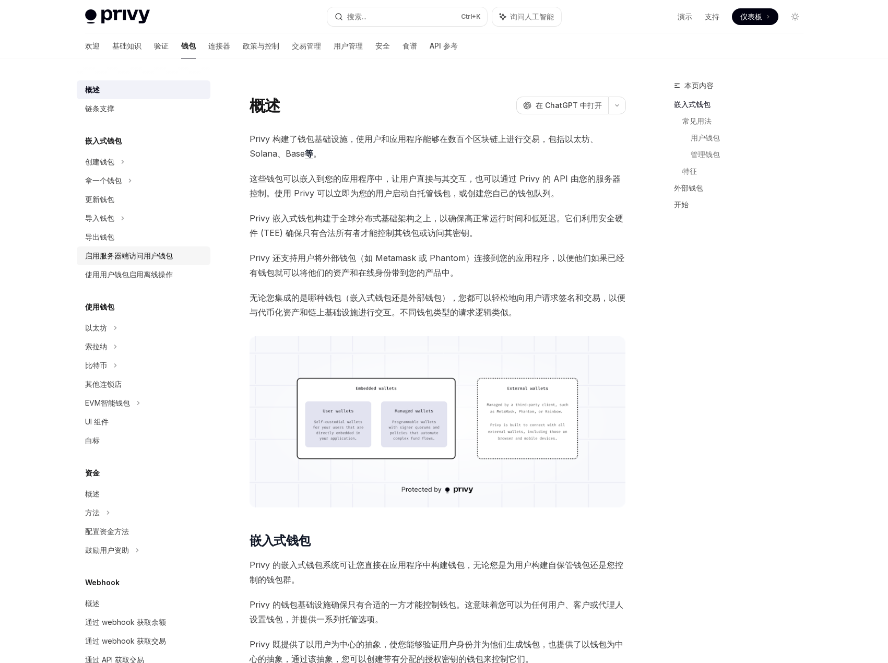
click at [156, 253] on font "启用服务器端访问用户钱包" at bounding box center [129, 255] width 88 height 9
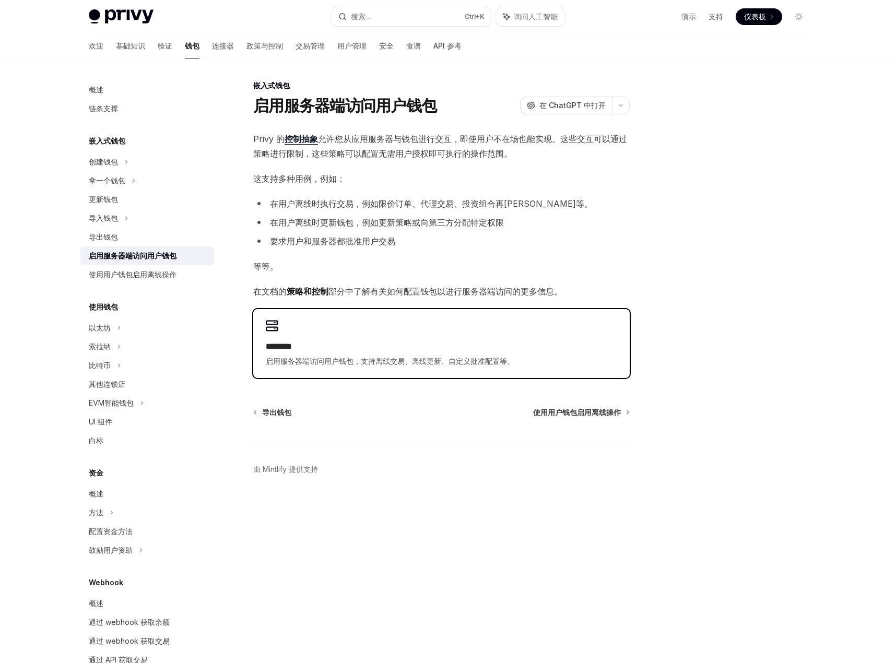
click at [288, 338] on div "******** 启用服务器端访问用户钱包，支持离线交易、离线更新、自定义批准配置等。" at bounding box center [441, 343] width 376 height 69
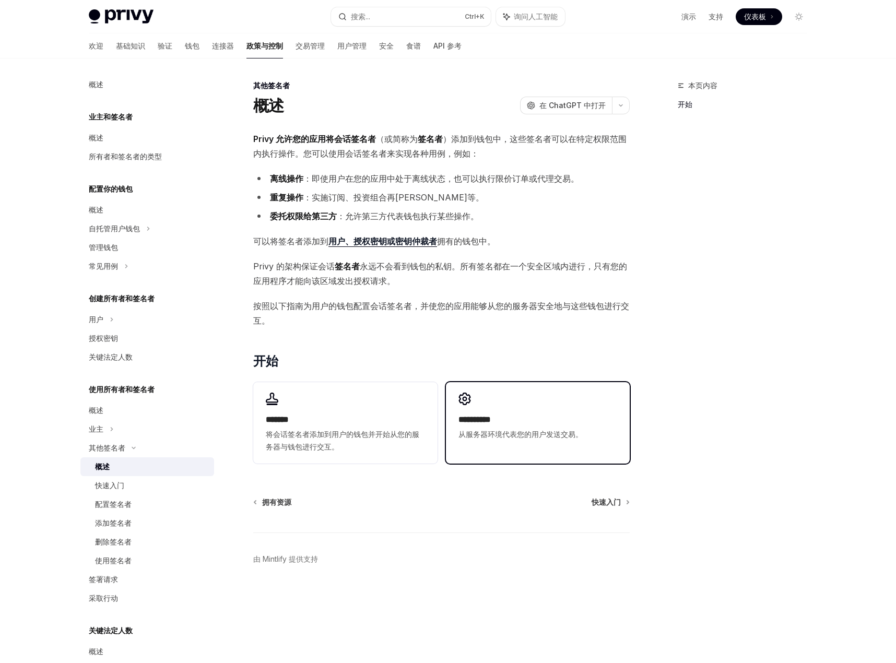
click at [491, 420] on font "**********" at bounding box center [474, 420] width 32 height 8
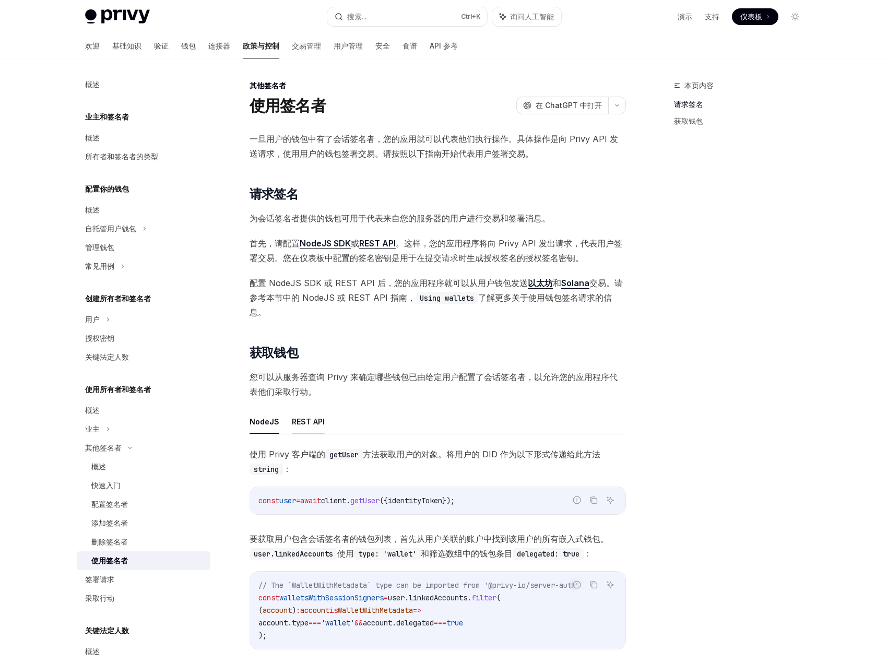
click at [304, 417] on font "REST API" at bounding box center [308, 421] width 33 height 9
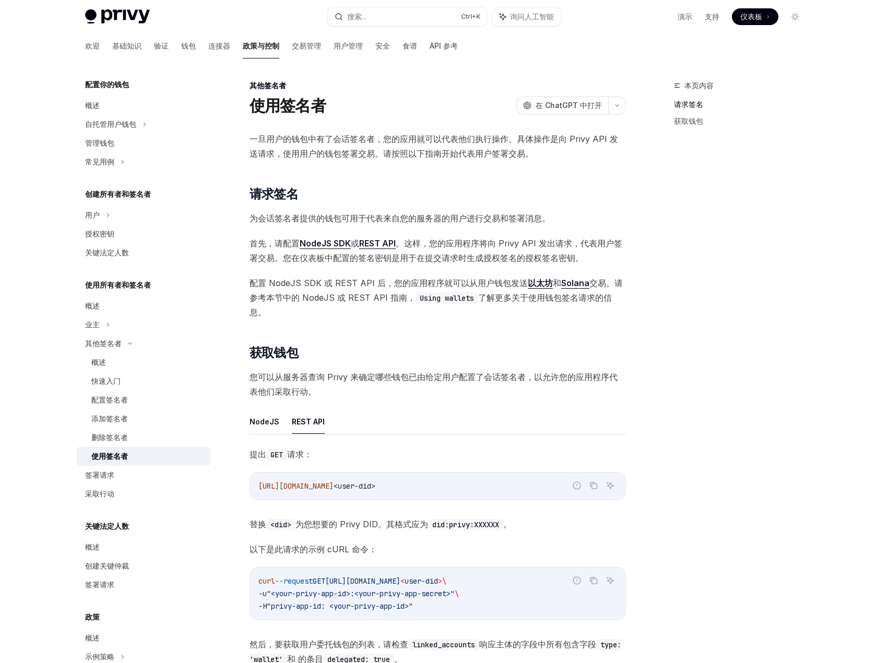
click at [243, 39] on link "政策与控制" at bounding box center [261, 45] width 37 height 25
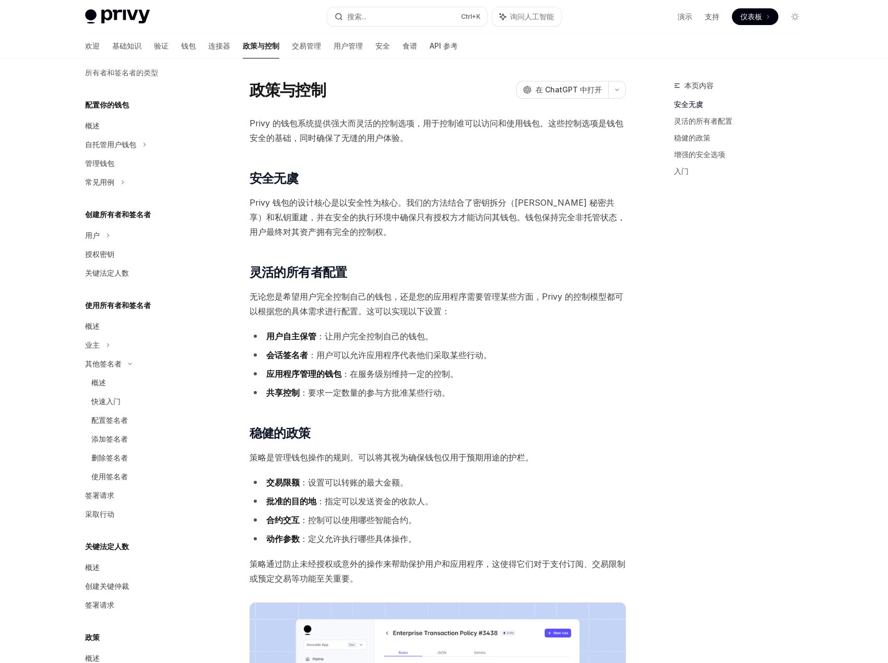
scroll to position [52, 0]
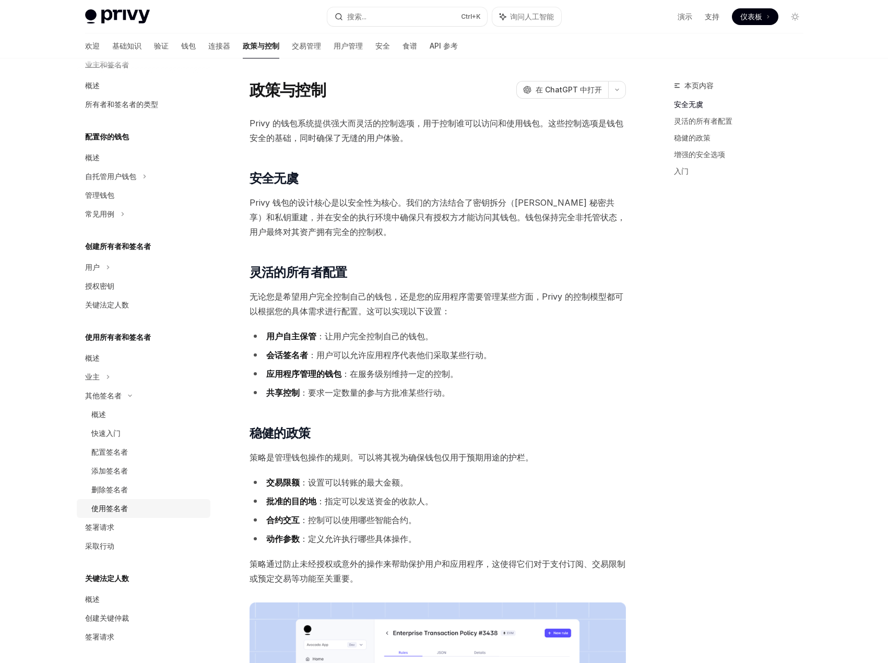
click at [129, 503] on div "使用签名者" at bounding box center [147, 508] width 113 height 13
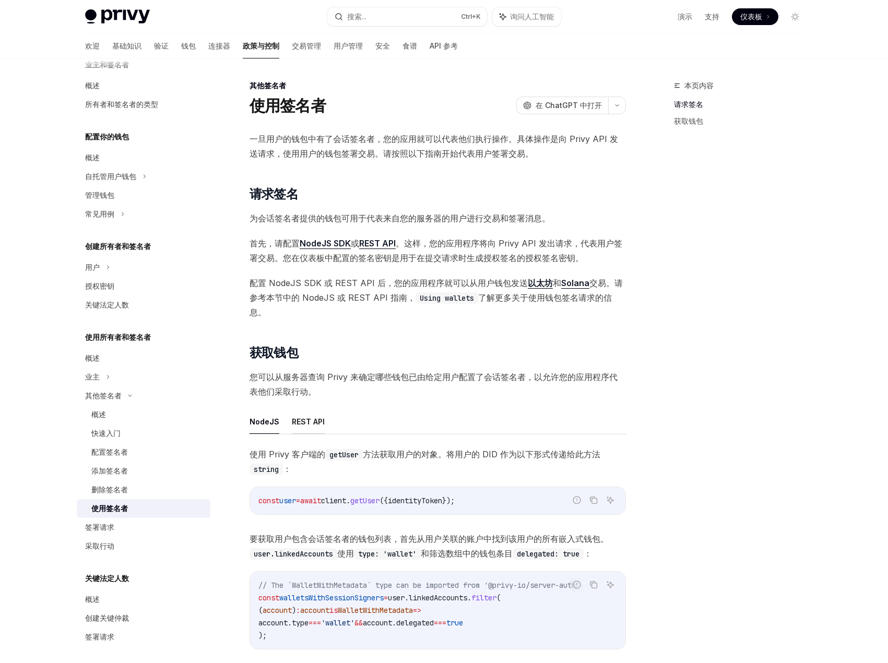
click at [306, 417] on font "REST API" at bounding box center [308, 421] width 33 height 9
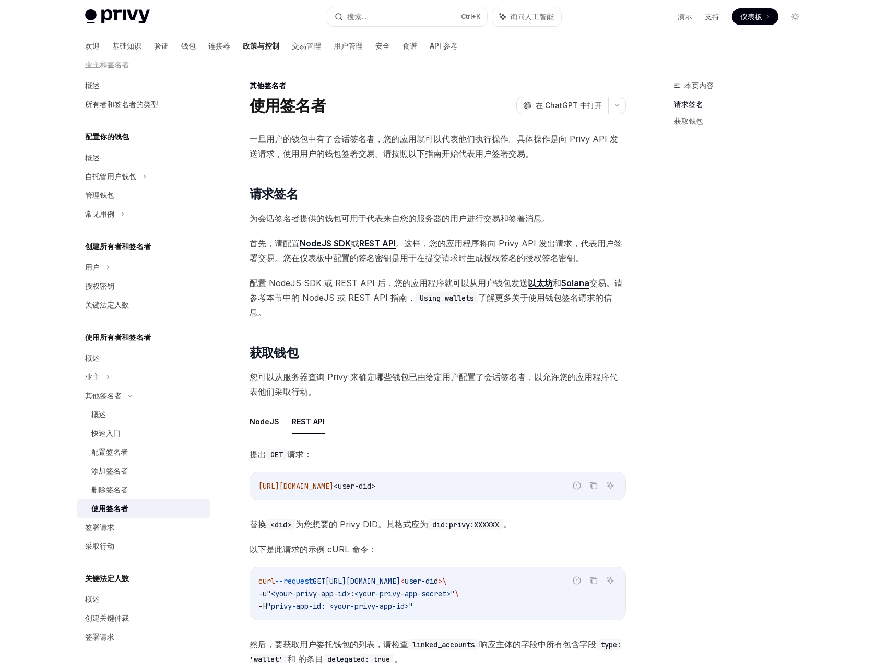
click at [355, 519] on font "为您想要的 Privy DID。其格式应为" at bounding box center [362, 524] width 133 height 10
click at [441, 519] on code "did:privy:XXXXXX" at bounding box center [465, 524] width 75 height 11
click at [374, 481] on div "[URL][DOMAIN_NAME] <user-did>" at bounding box center [437, 486] width 375 height 27
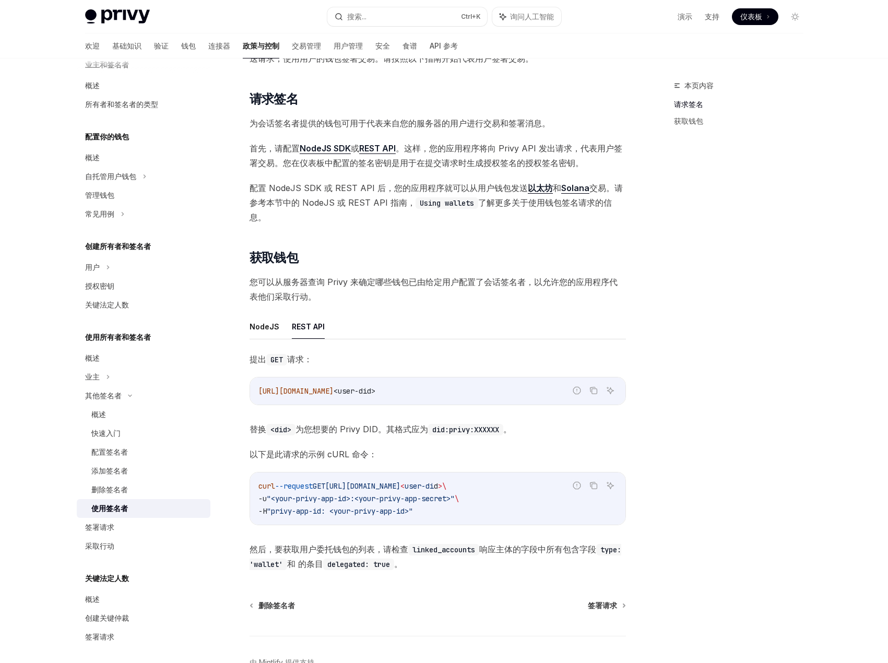
scroll to position [151, 0]
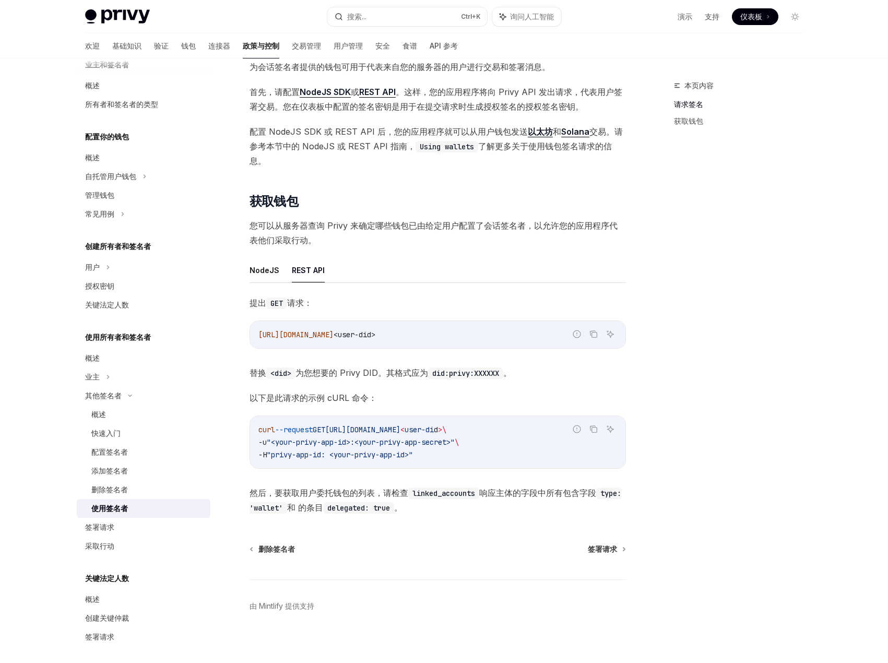
click at [284, 450] on span ""privy-app-id: <your-privy-app-id>"" at bounding box center [340, 454] width 146 height 9
click at [311, 438] on span ""<your-privy-app-id>:<your-privy-app-secret>"" at bounding box center [361, 442] width 188 height 9
click at [338, 435] on code "curl --request GET [URL][DOMAIN_NAME] < user-di d > \ -u "<your-privy-app-id>:<…" at bounding box center [437, 442] width 359 height 38
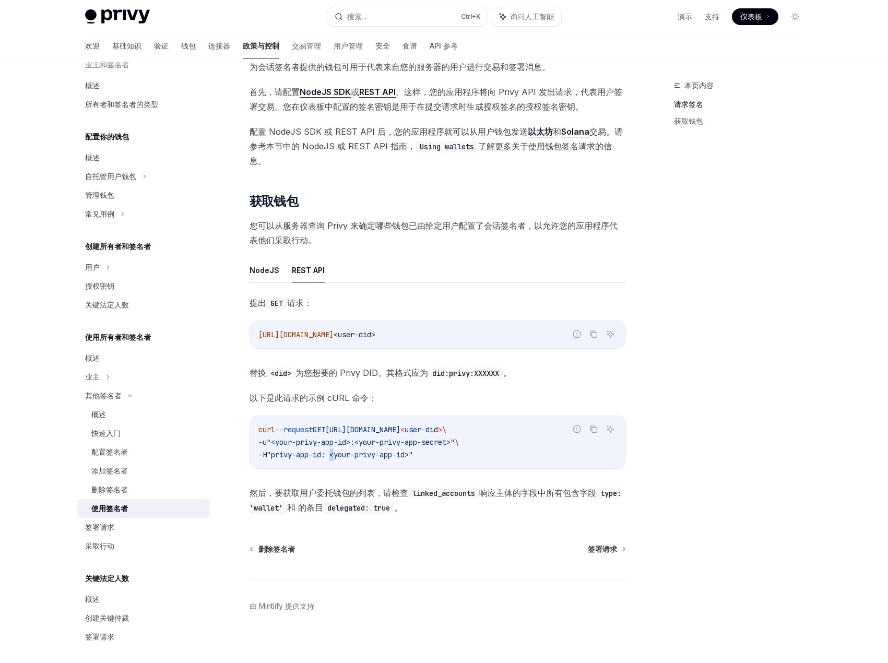
click at [338, 435] on code "curl --request GET [URL][DOMAIN_NAME] < user-di d > \ -u "<your-privy-app-id>:<…" at bounding box center [437, 442] width 359 height 38
click at [375, 465] on div "提出 GET 请求： 报告错误代码 复制 询问人工智能 [URL][DOMAIN_NAME] <user-did> 替换 <did> 为您想要的 Privy …" at bounding box center [438, 405] width 376 height 219
click at [415, 487] on span "然后，要获取用户委托钱包的列表，请检查 linked_accounts 响应主体的字段中所有包含字段 type: 'wallet' 和 的条目 delegat…" at bounding box center [438, 500] width 376 height 29
click at [414, 508] on div "其他签名者 使用签名者 OpenAI 在 ChatGPT 中打开 OpenAI 在 ChatGPT 中打开 一旦用户的钱包中有了会话签名者，您的应用就可以代表…" at bounding box center [340, 299] width 576 height 742
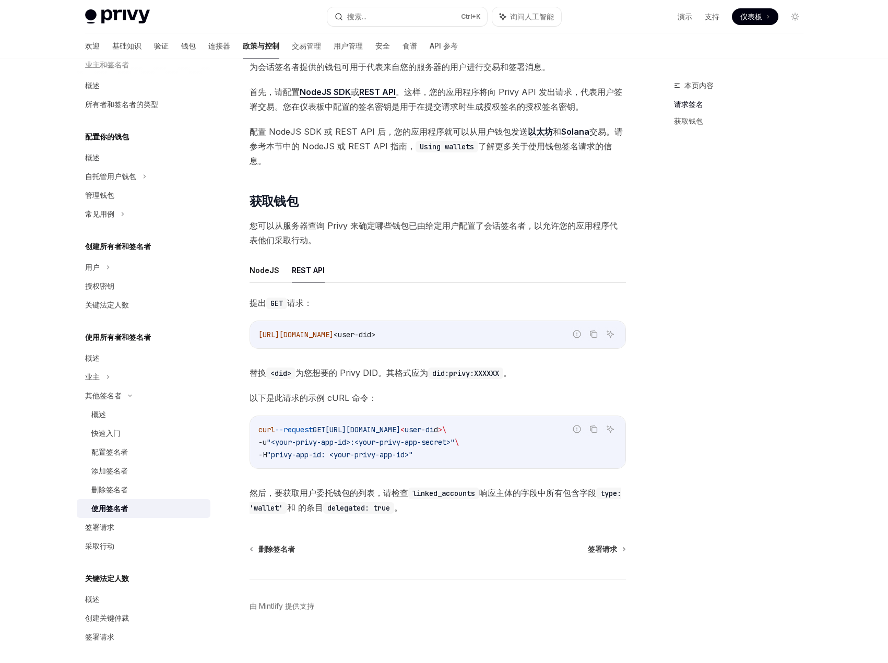
click at [434, 425] on span "user-di" at bounding box center [419, 429] width 29 height 9
click at [392, 433] on code "curl --request GET [URL][DOMAIN_NAME] < user-di d > \ -u "<your-privy-app-id>:<…" at bounding box center [437, 442] width 359 height 38
click at [437, 438] on span ""<your-privy-app-id>:<your-privy-app-secret>"" at bounding box center [361, 442] width 188 height 9
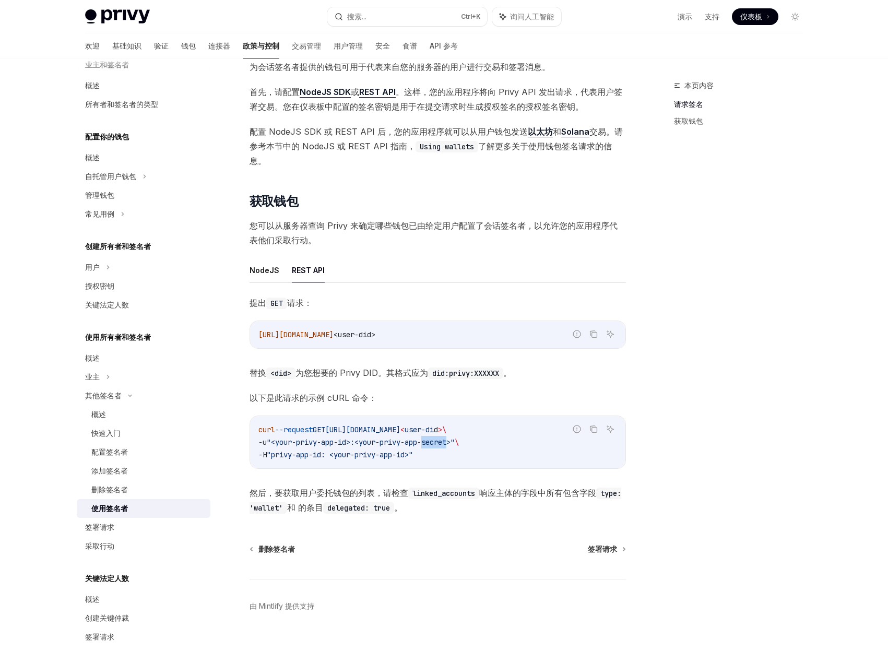
click at [458, 433] on code "curl --request GET [URL][DOMAIN_NAME] < user-di d > \ -u "<your-privy-app-id>:<…" at bounding box center [437, 442] width 359 height 38
click at [370, 423] on code "curl --request GET [URL][DOMAIN_NAME] < user-di d > \ -u "<your-privy-app-id>:<…" at bounding box center [437, 442] width 359 height 38
click at [286, 438] on span ""<your-privy-app-id>:<your-privy-app-secret>"" at bounding box center [361, 442] width 188 height 9
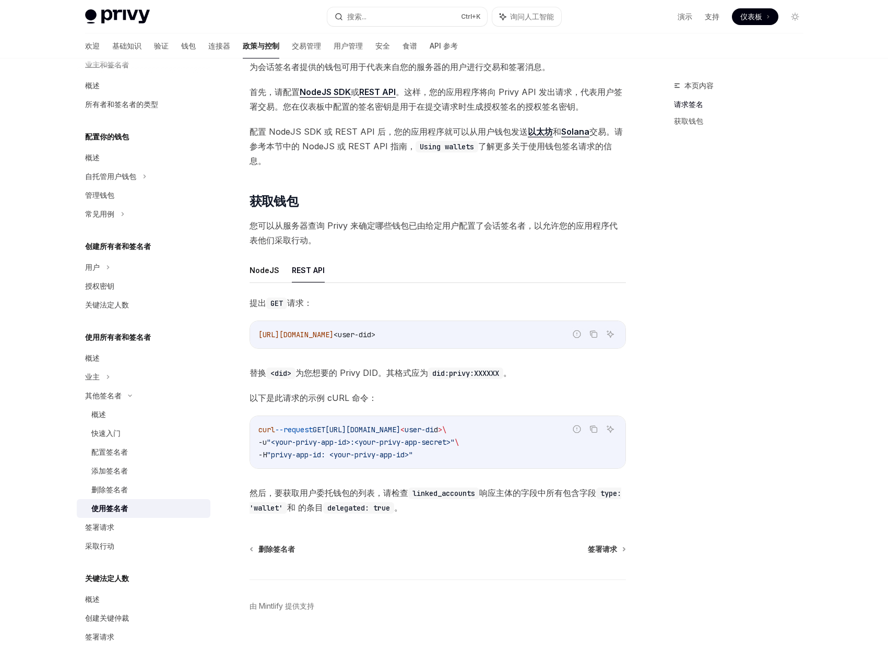
click at [324, 438] on span ""<your-privy-app-id>:<your-privy-app-secret>"" at bounding box center [361, 442] width 188 height 9
click at [357, 438] on span ""<your-privy-app-id>:<your-privy-app-secret>"" at bounding box center [361, 442] width 188 height 9
click at [324, 438] on span ""<your-privy-app-id>:<your-privy-app-secret>"" at bounding box center [361, 442] width 188 height 9
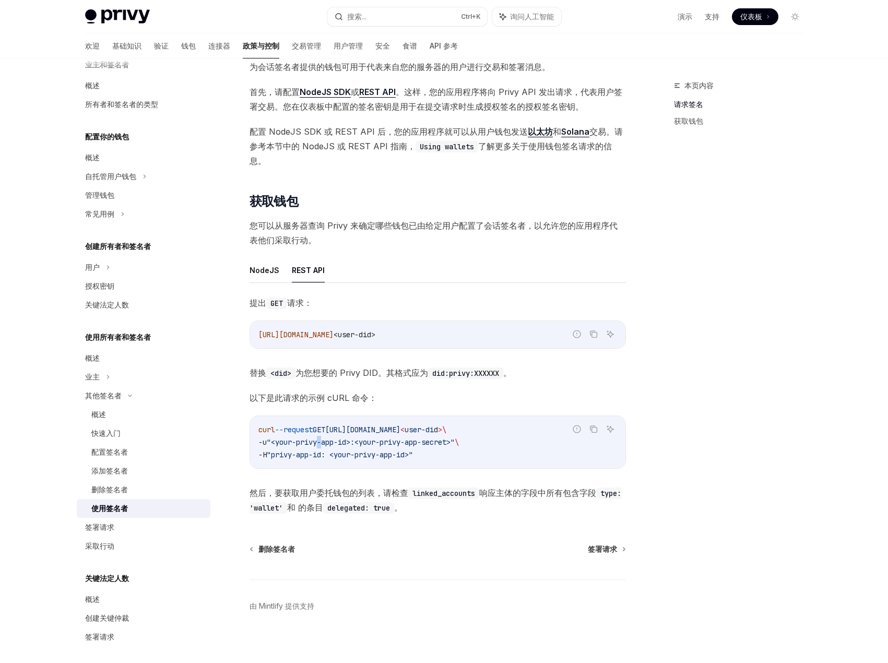
click at [324, 438] on span ""<your-privy-app-id>:<your-privy-app-secret>"" at bounding box center [361, 442] width 188 height 9
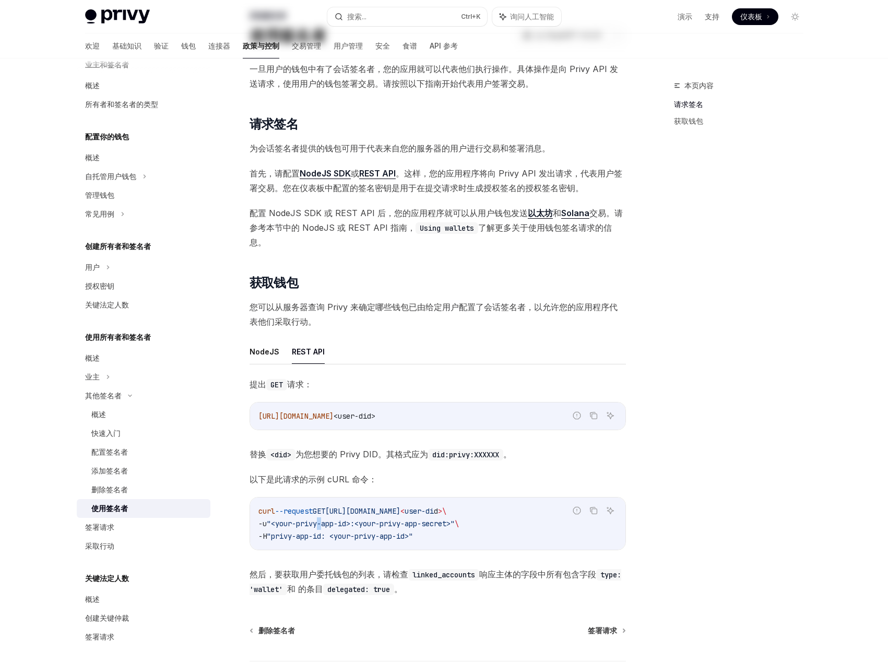
scroll to position [0, 0]
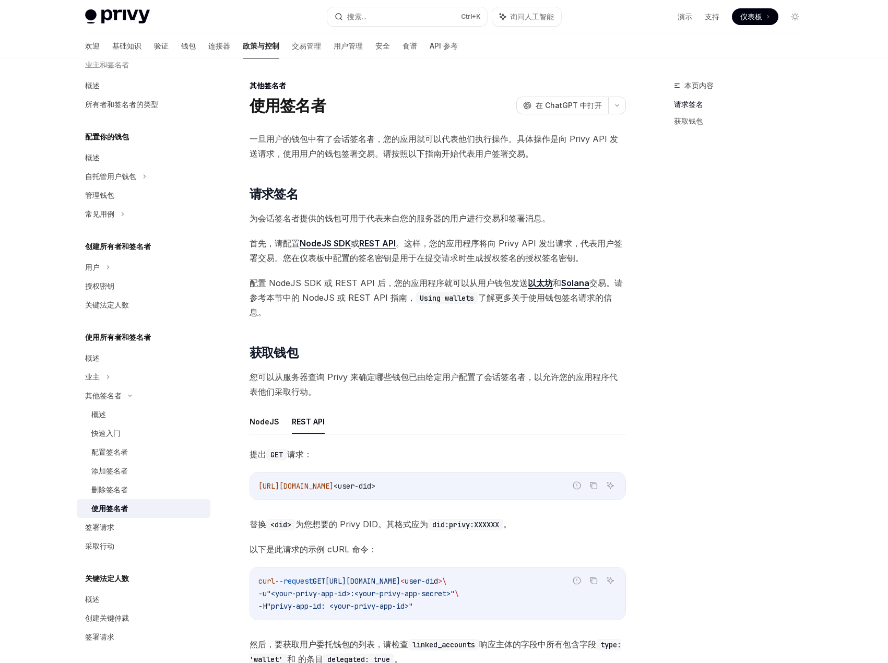
click at [265, 244] on font "首先，请配置" at bounding box center [275, 243] width 50 height 10
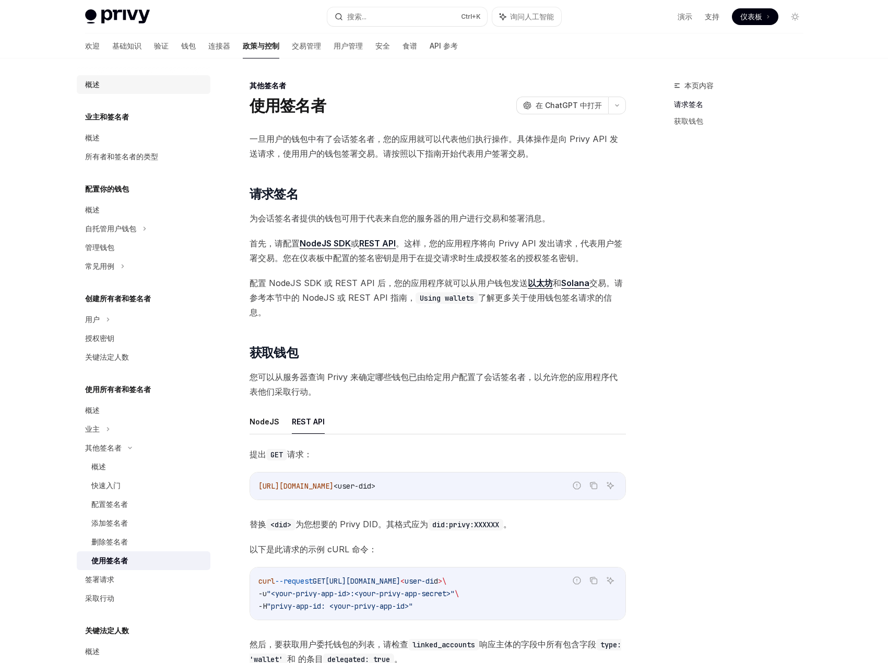
click at [103, 81] on div "概述" at bounding box center [144, 84] width 119 height 13
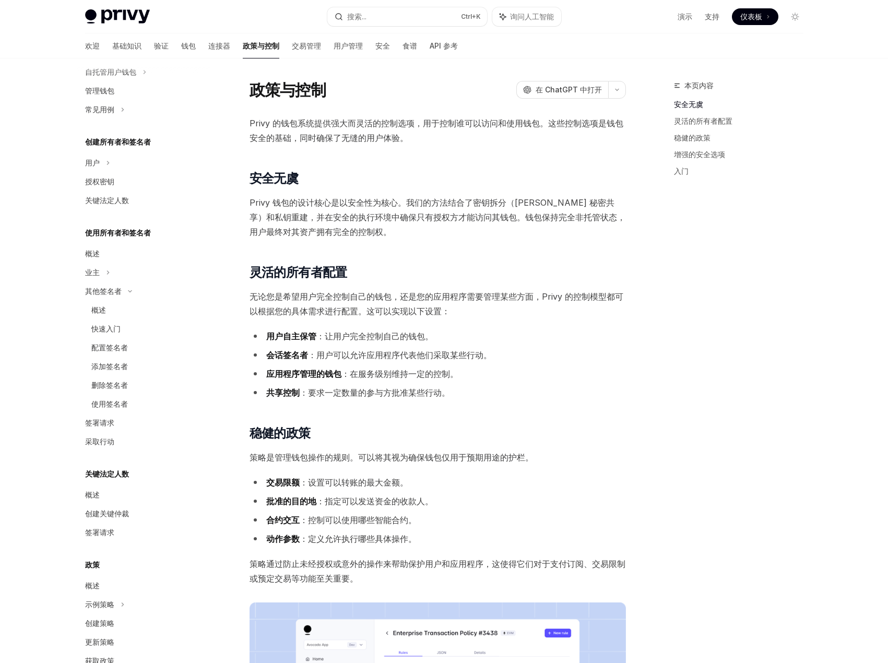
click at [254, 234] on font "Privy 钱包的设计核心是以安全性为核心。我们的方法结合了密钥拆分（Shamir 秘密共享）和私钥重建，并在安全的执行环境中确保只有授权方才能访问其钱包。钱…" at bounding box center [438, 217] width 376 height 40
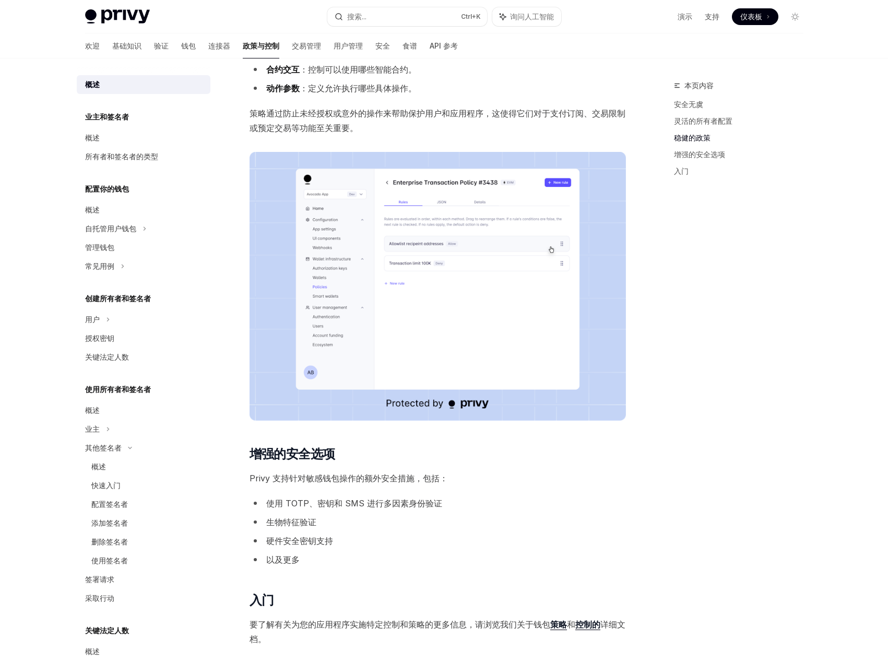
scroll to position [328, 0]
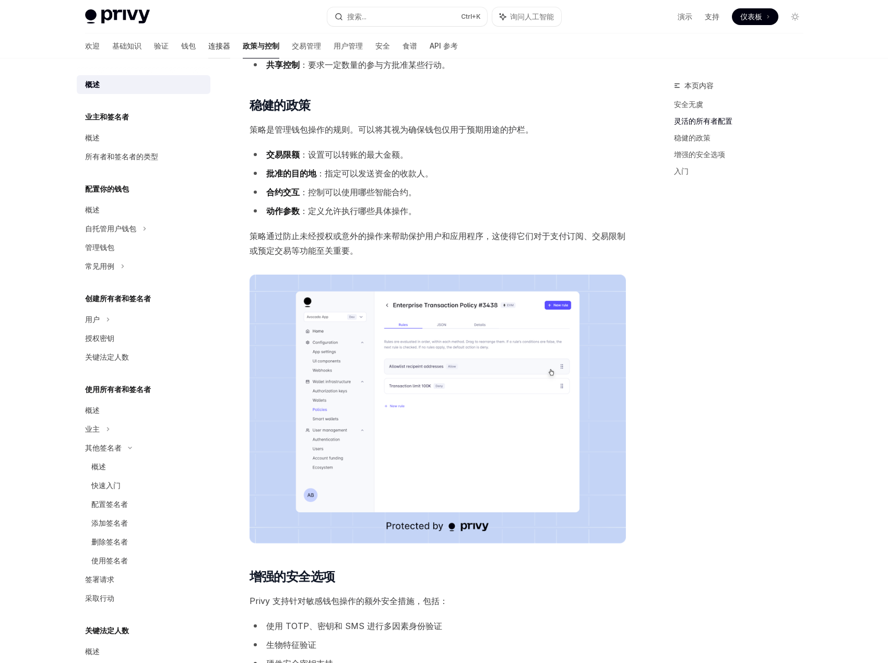
click at [208, 41] on font "连接器" at bounding box center [219, 46] width 22 height 10
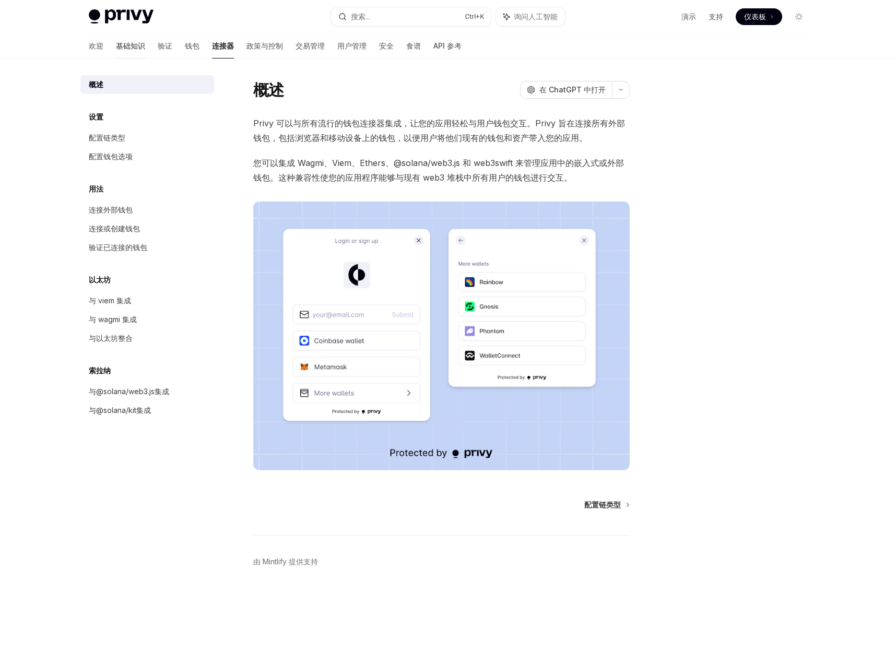
click at [116, 52] on link "基础知识" at bounding box center [130, 45] width 29 height 25
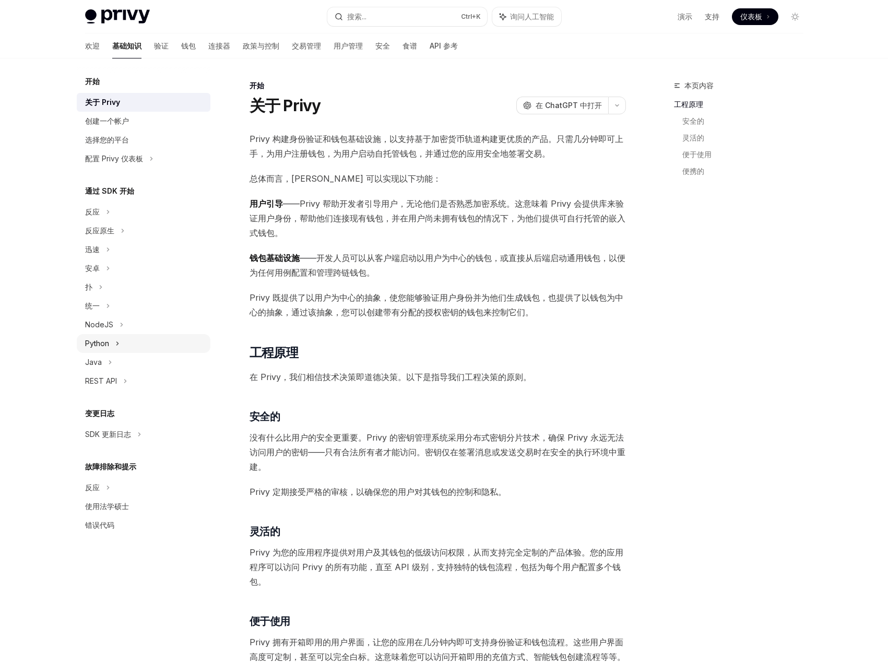
click at [151, 339] on div "Python" at bounding box center [144, 343] width 134 height 19
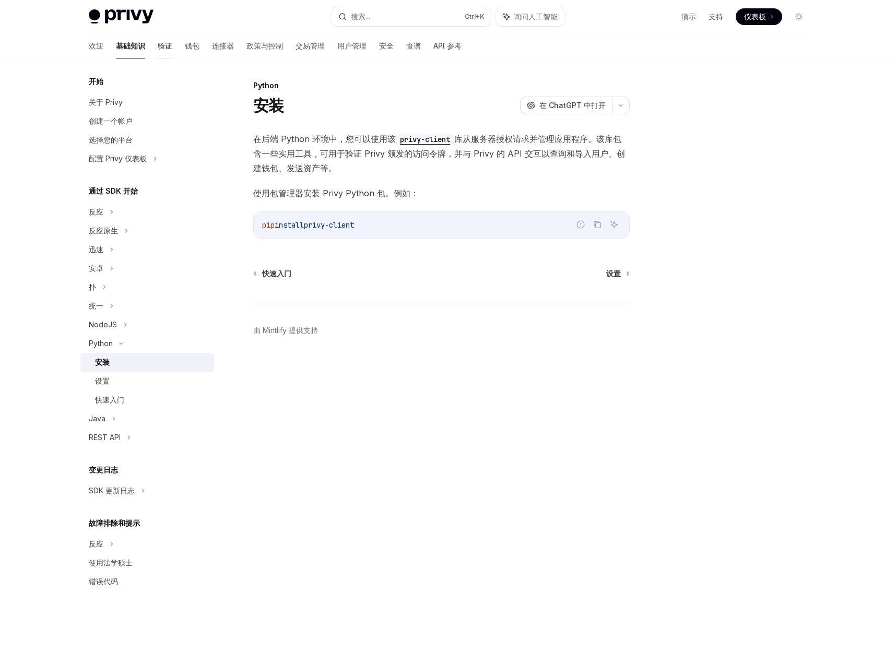
click at [158, 43] on font "验证" at bounding box center [165, 45] width 15 height 9
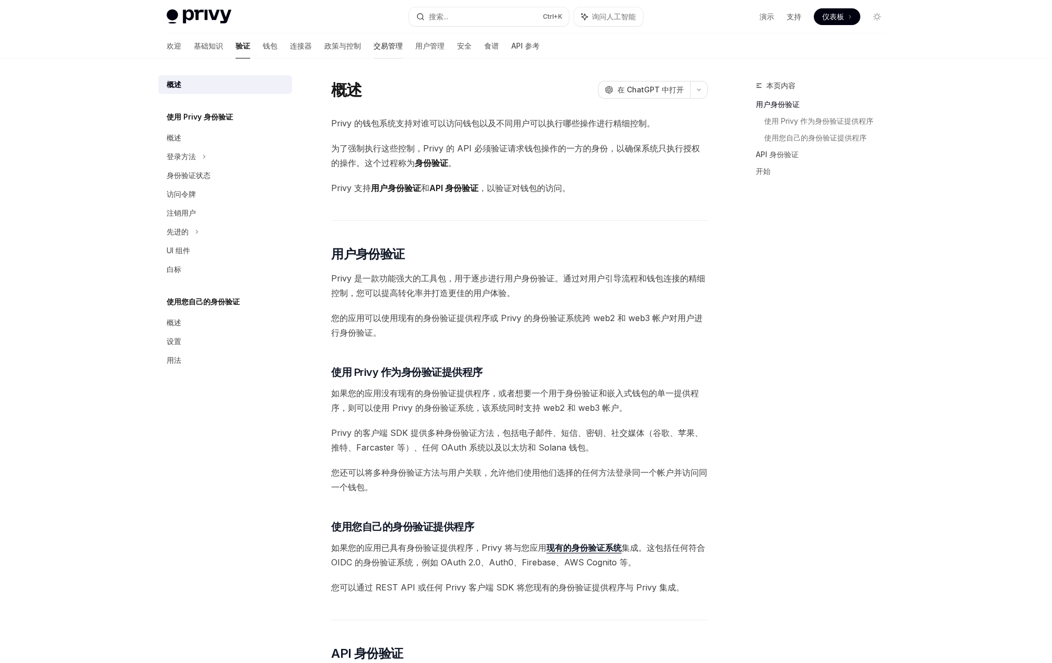
click at [373, 38] on link "交易管理" at bounding box center [387, 45] width 29 height 25
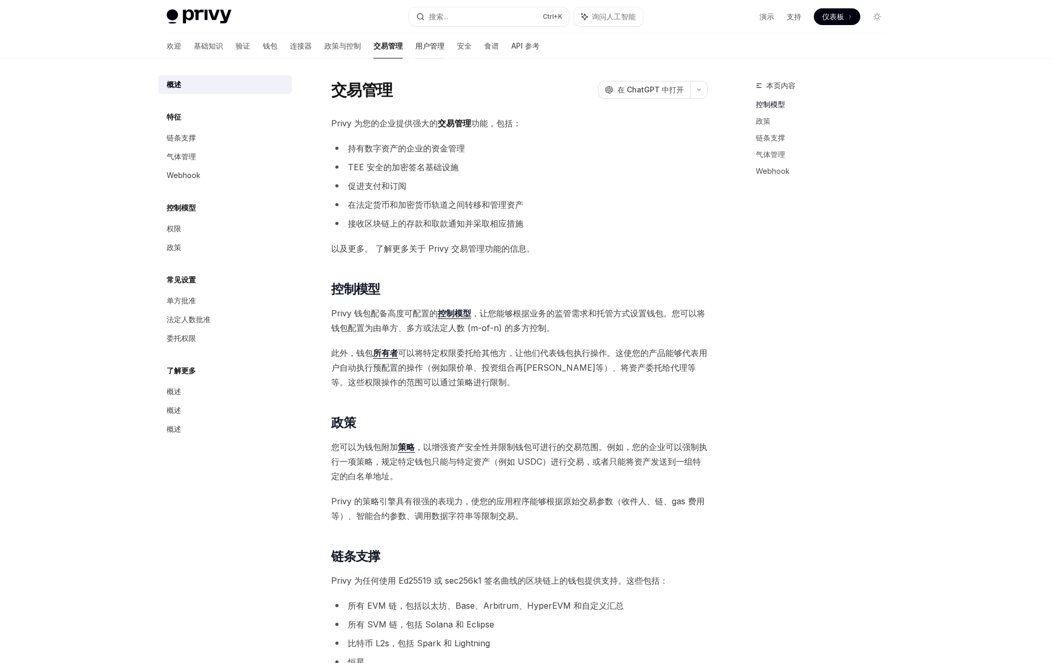
click at [415, 48] on font "用户管理" at bounding box center [429, 45] width 29 height 9
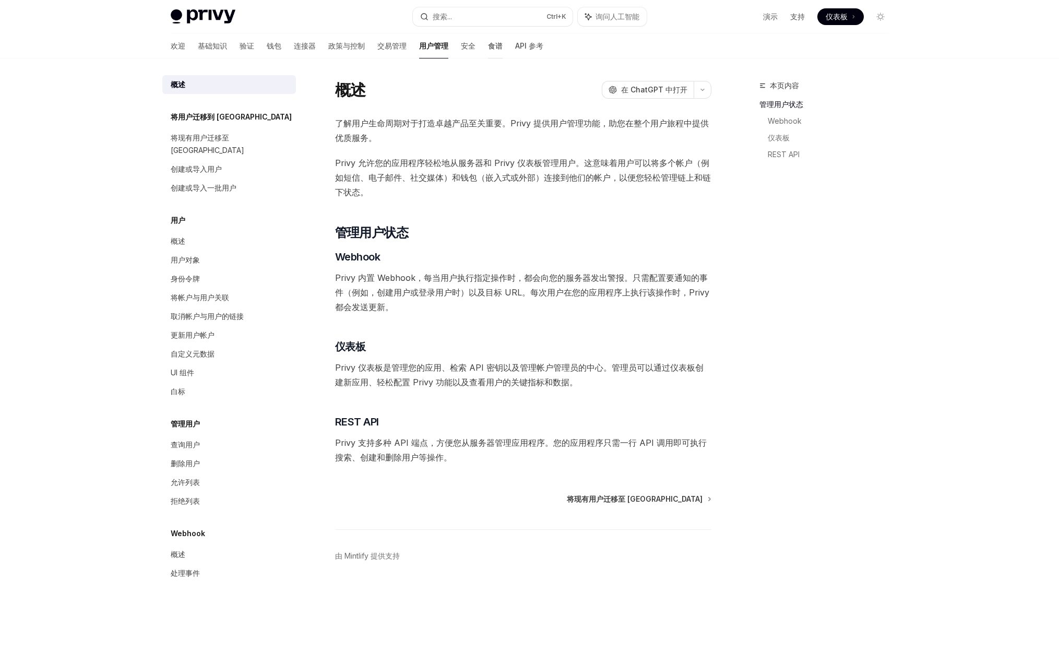
click at [488, 50] on font "食谱" at bounding box center [495, 46] width 15 height 10
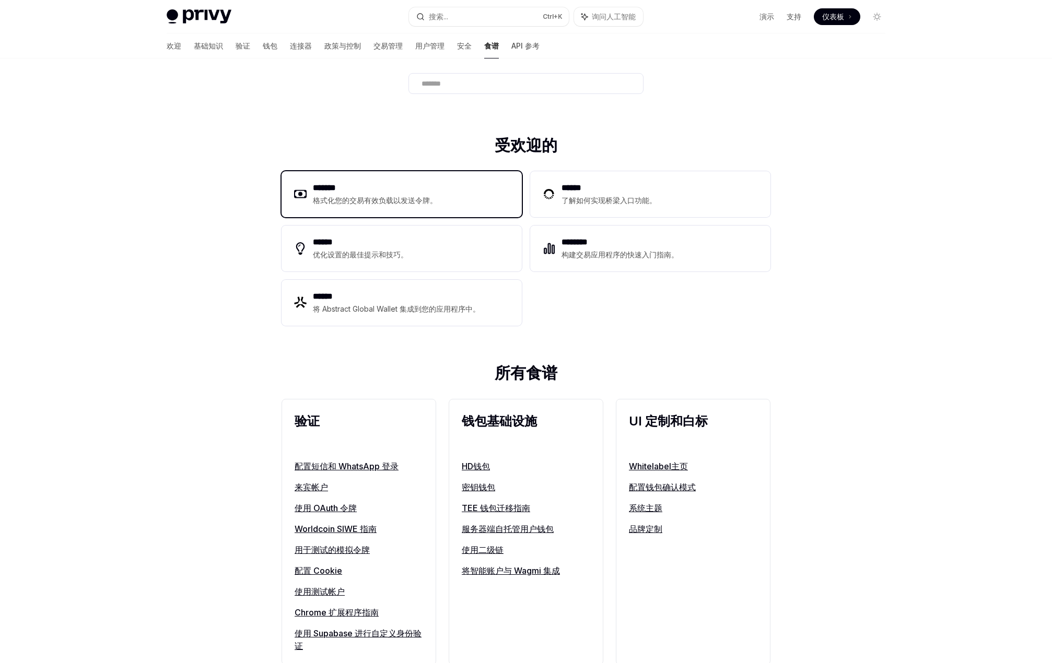
scroll to position [157, 0]
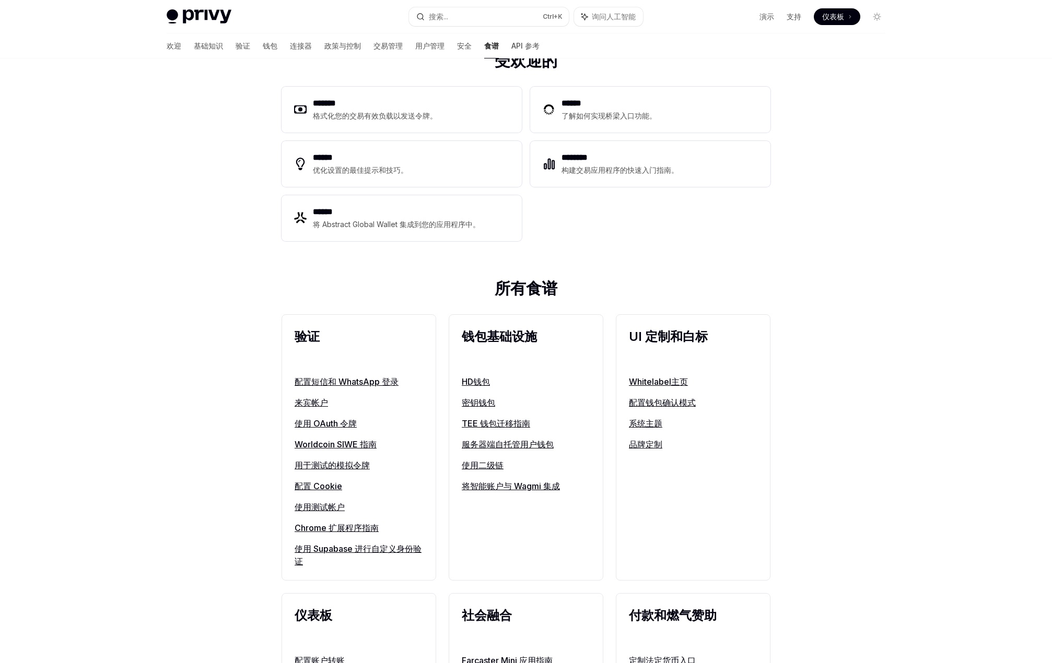
click at [500, 442] on font "服务器端自托管用户钱包" at bounding box center [508, 444] width 92 height 10
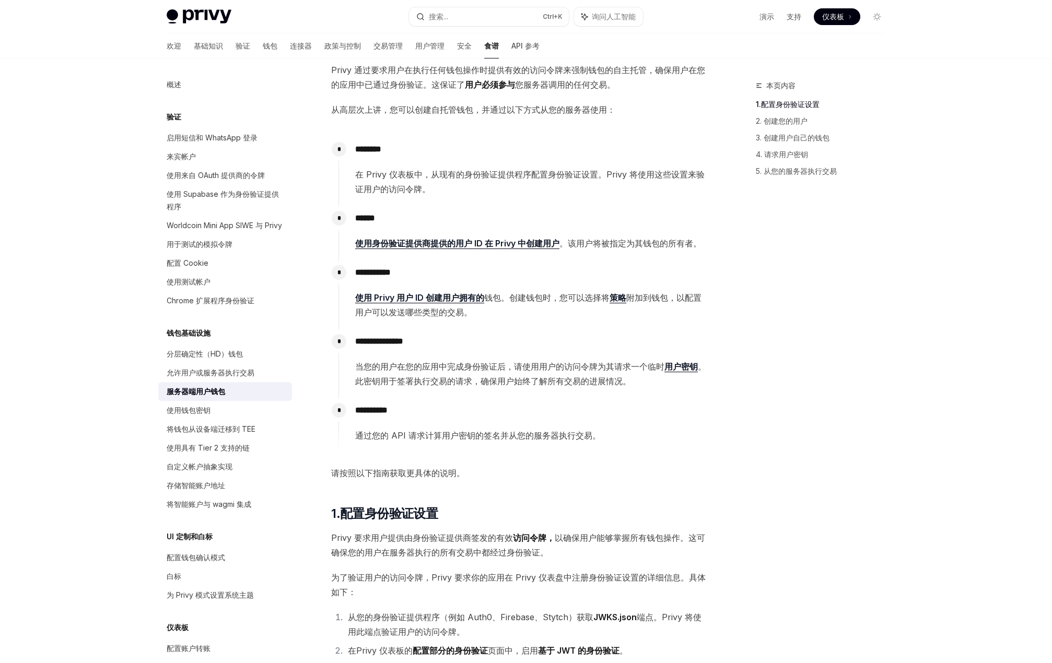
scroll to position [157, 0]
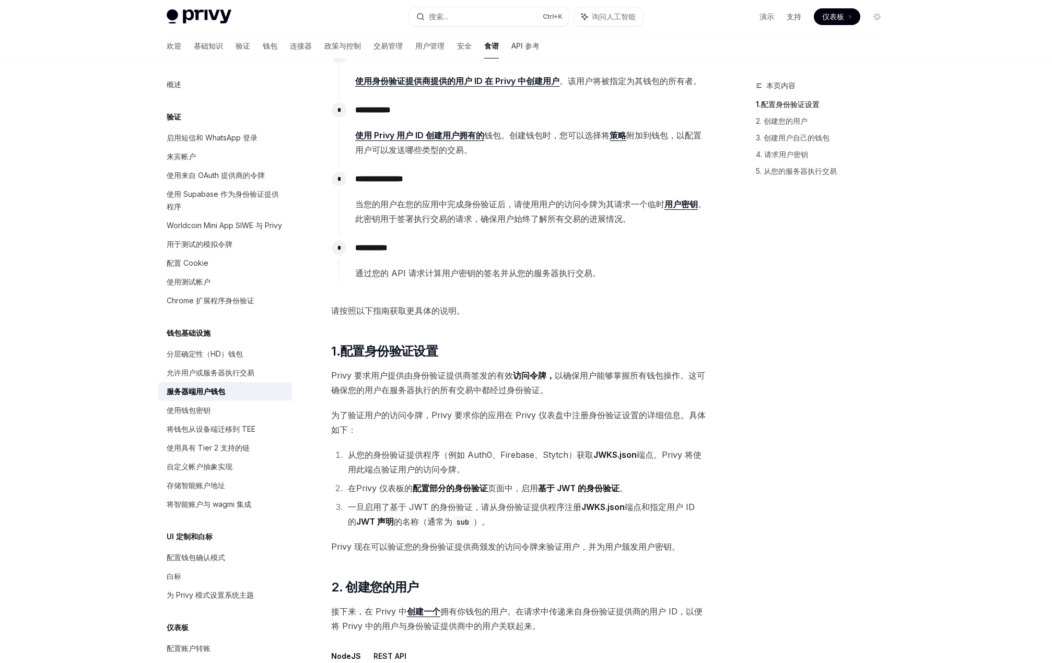
scroll to position [261, 0]
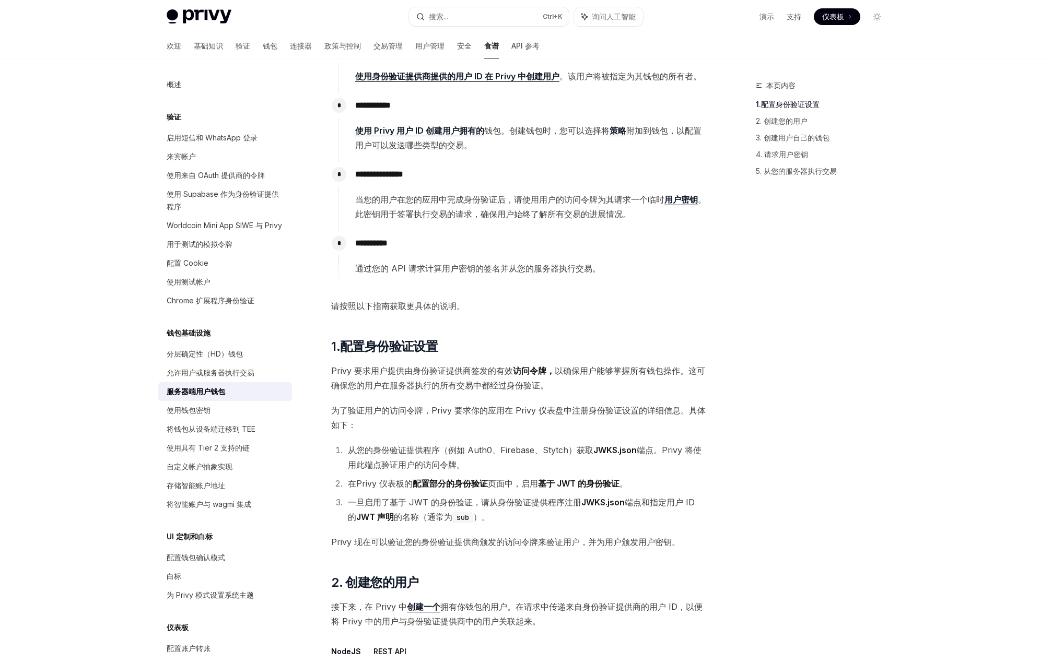
click at [476, 371] on font "Privy 要求用户提供由身份验证提供商签发的有效" at bounding box center [422, 371] width 182 height 10
click at [380, 368] on font "Privy 要求用户提供由身份验证提供商签发的有效" at bounding box center [422, 371] width 182 height 10
click at [407, 371] on font "Privy 要求用户提供由身份验证提供商签发的有效" at bounding box center [422, 371] width 182 height 10
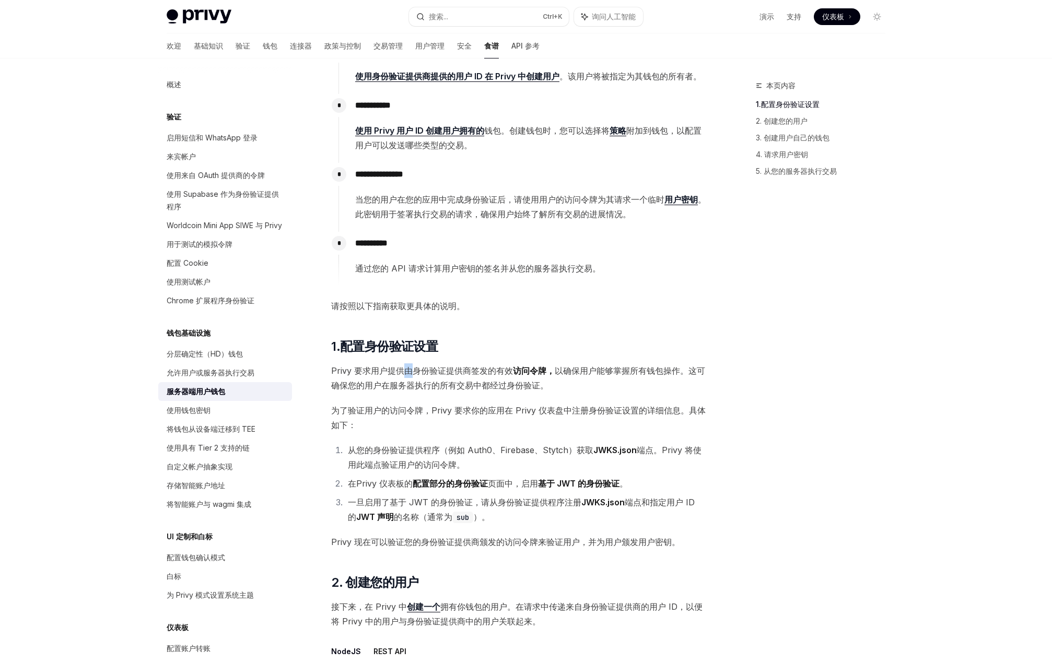
click at [407, 371] on font "Privy 要求用户提供由身份验证提供商签发的有效" at bounding box center [422, 371] width 182 height 10
click at [417, 375] on font "Privy 要求用户提供由身份验证提供商签发的有效" at bounding box center [422, 371] width 182 height 10
click at [438, 370] on font "Privy 要求用户提供由身份验证提供商签发的有效" at bounding box center [422, 371] width 182 height 10
click at [465, 368] on font "Privy 要求用户提供由身份验证提供商签发的有效" at bounding box center [422, 371] width 182 height 10
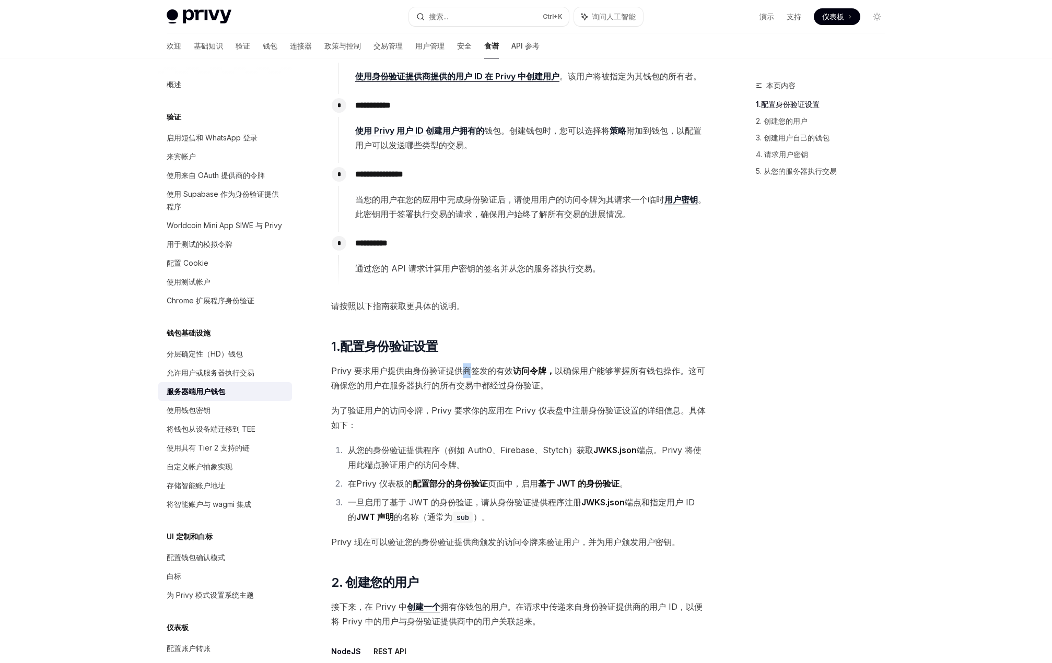
click at [465, 368] on font "Privy 要求用户提供由身份验证提供商签发的有效" at bounding box center [422, 371] width 182 height 10
click at [503, 372] on font "Privy 要求用户提供由身份验证提供商签发的有效" at bounding box center [422, 371] width 182 height 10
click at [547, 372] on font "访问令牌，" at bounding box center [534, 371] width 42 height 10
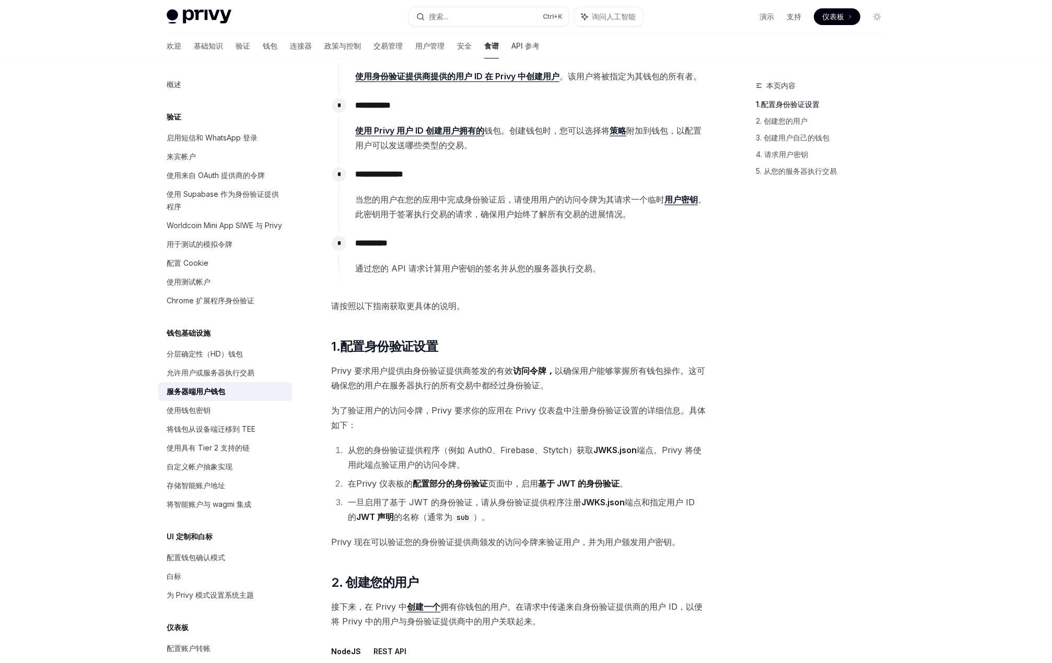
click at [602, 372] on font "以确保用户能够掌握所有钱包操作。这可确保您的用户在服务器执行的所有交易中都经过身份验证。" at bounding box center [518, 378] width 374 height 25
click at [564, 370] on font "以确保用户能够掌握所有钱包操作。这可确保您的用户在服务器执行的所有交易中都经过身份验证。" at bounding box center [518, 378] width 374 height 25
click at [617, 370] on font "以确保用户能够掌握所有钱包操作。这可确保您的用户在服务器执行的所有交易中都经过身份验证。" at bounding box center [518, 378] width 374 height 25
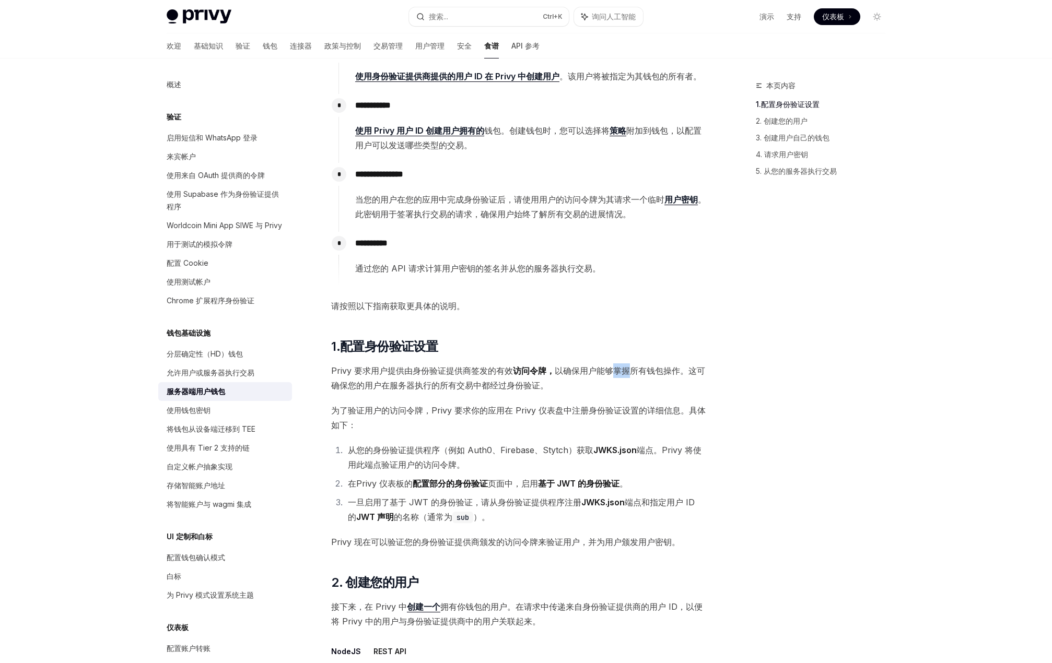
click at [617, 370] on font "以确保用户能够掌握所有钱包操作。这可确保您的用户在服务器执行的所有交易中都经过身份验证。" at bounding box center [518, 378] width 374 height 25
click at [379, 387] on font "以确保用户能够掌握所有钱包操作。这可确保您的用户在服务器执行的所有交易中都经过身份验证。" at bounding box center [518, 378] width 374 height 25
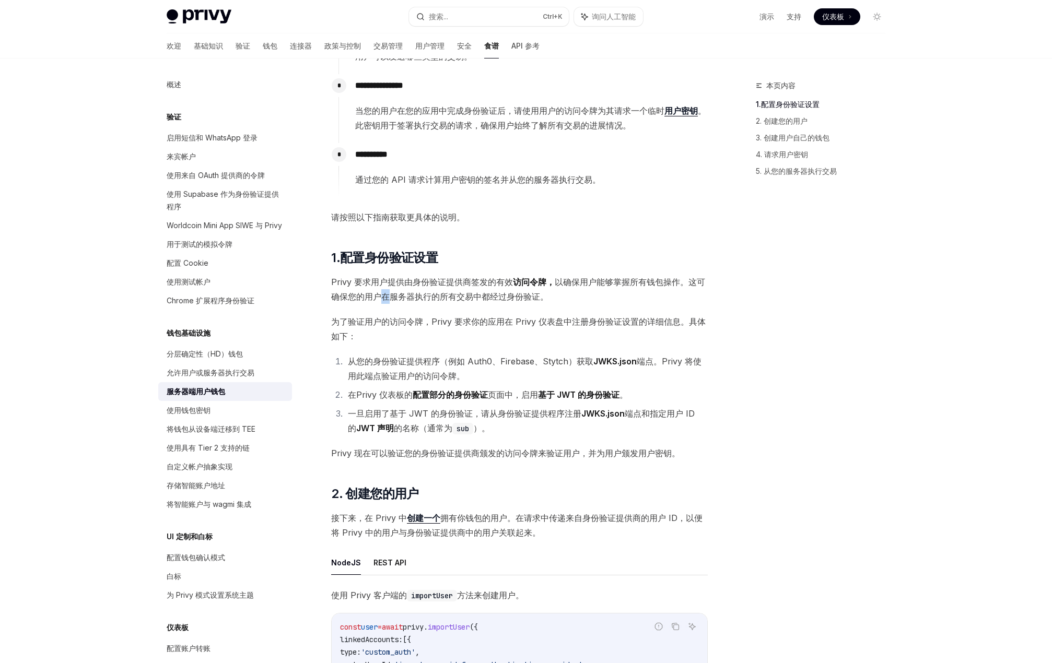
scroll to position [366, 0]
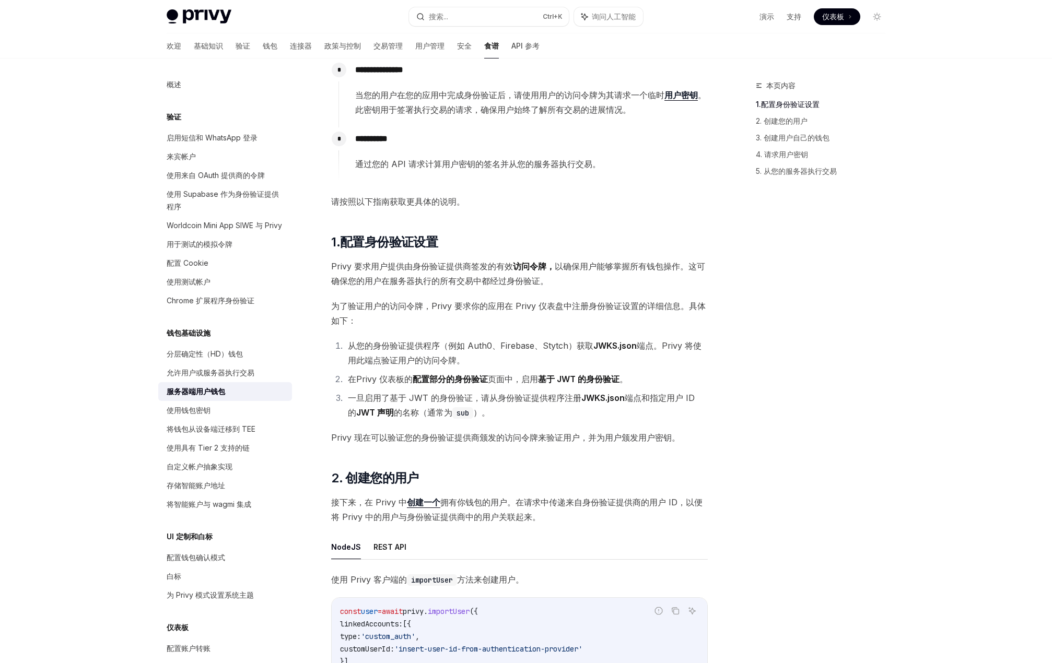
click at [377, 375] on font "Privy 仪表板的" at bounding box center [384, 379] width 56 height 10
click at [419, 376] on font "配置部分的" at bounding box center [434, 379] width 42 height 10
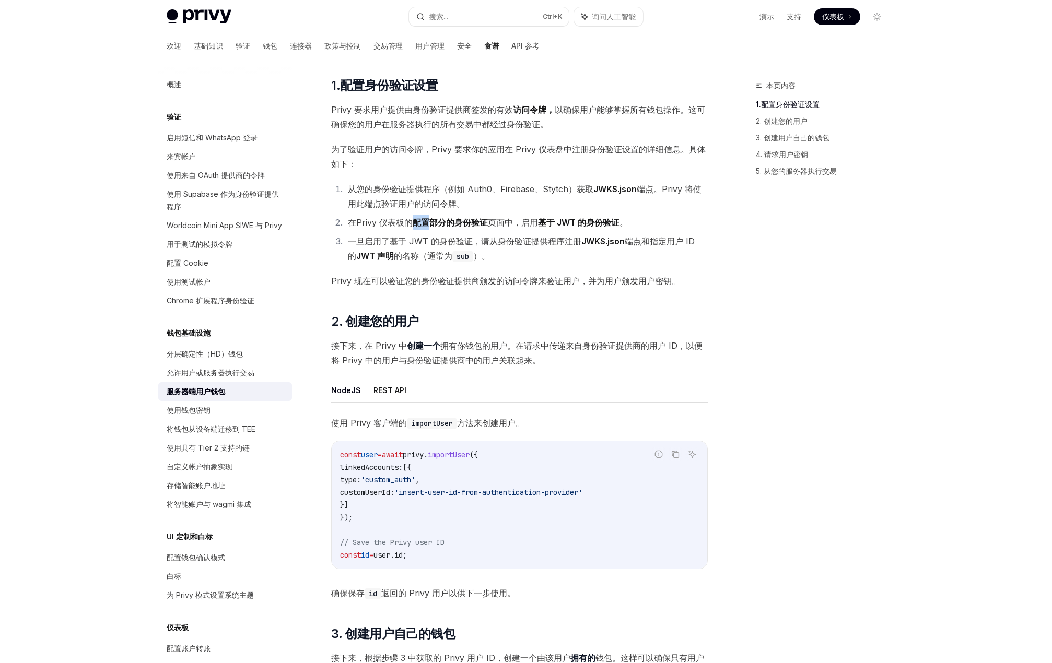
scroll to position [627, 0]
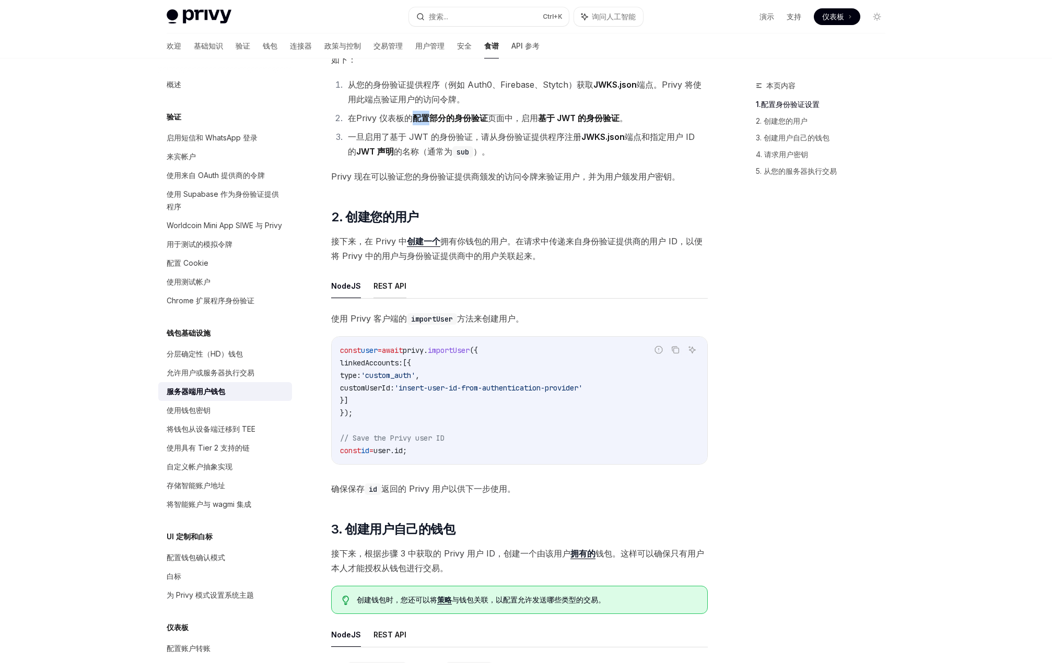
click at [381, 289] on font "REST API" at bounding box center [389, 285] width 33 height 9
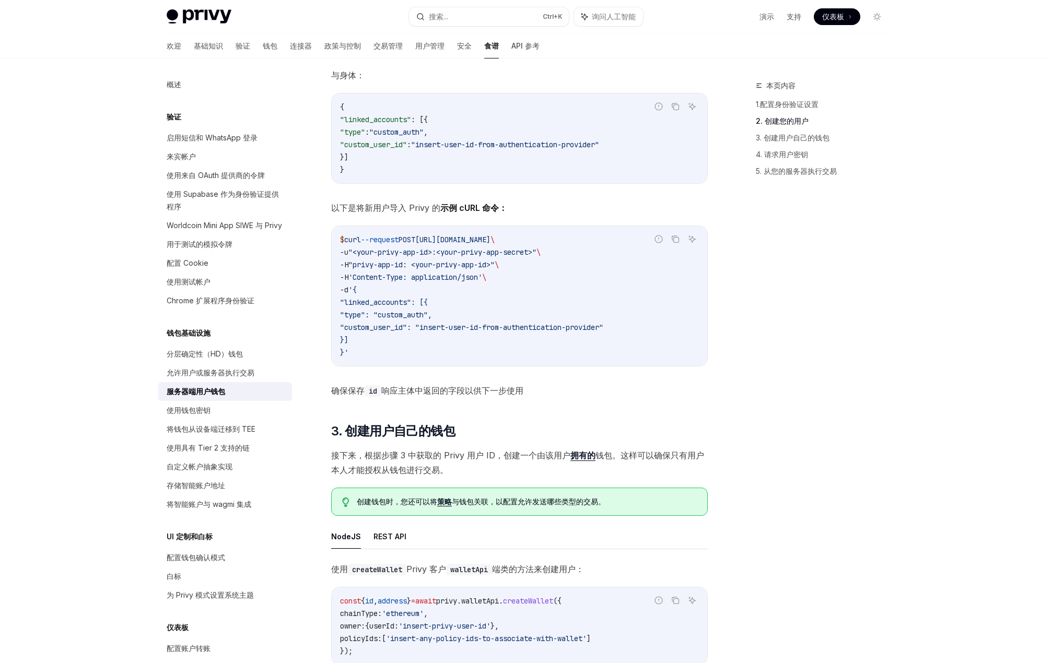
scroll to position [1149, 0]
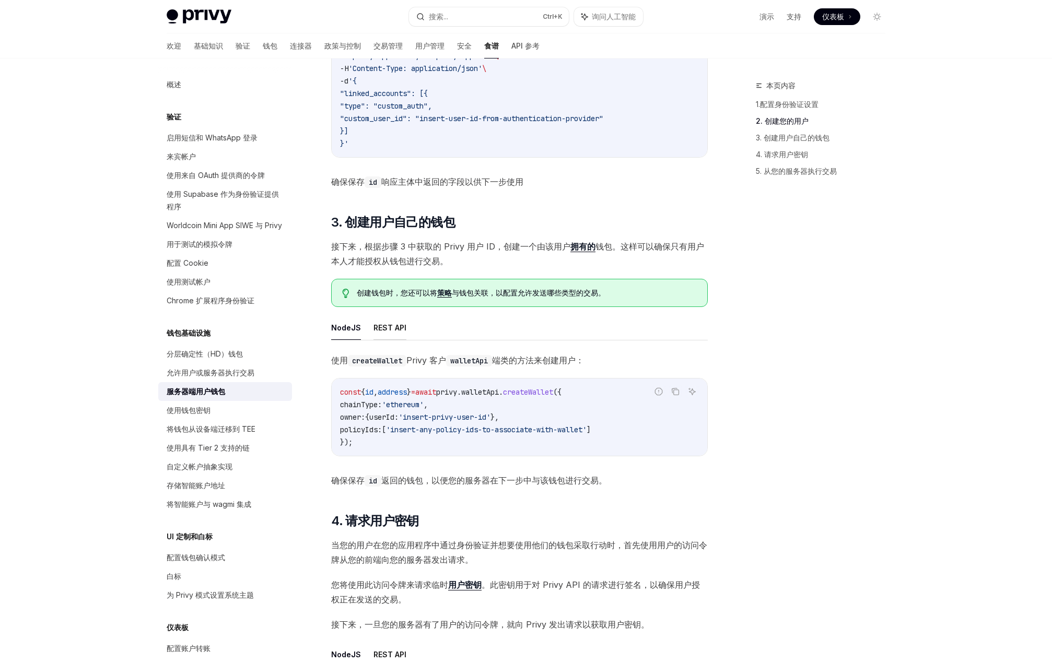
click at [395, 332] on font "REST API" at bounding box center [389, 327] width 33 height 9
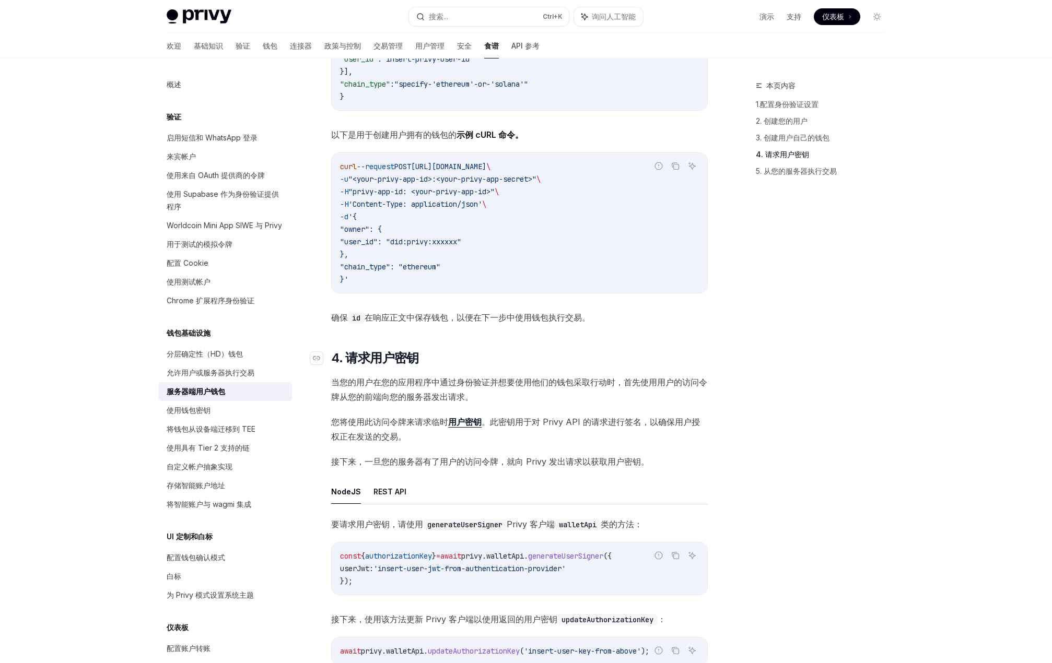
scroll to position [1619, 0]
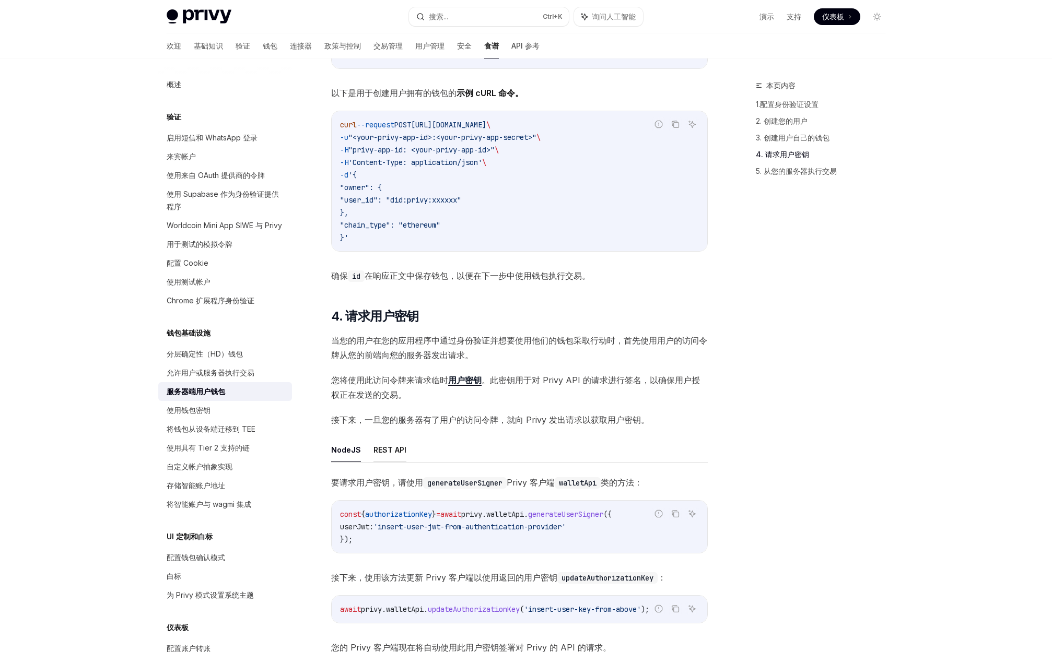
click at [387, 454] on font "REST API" at bounding box center [389, 449] width 33 height 9
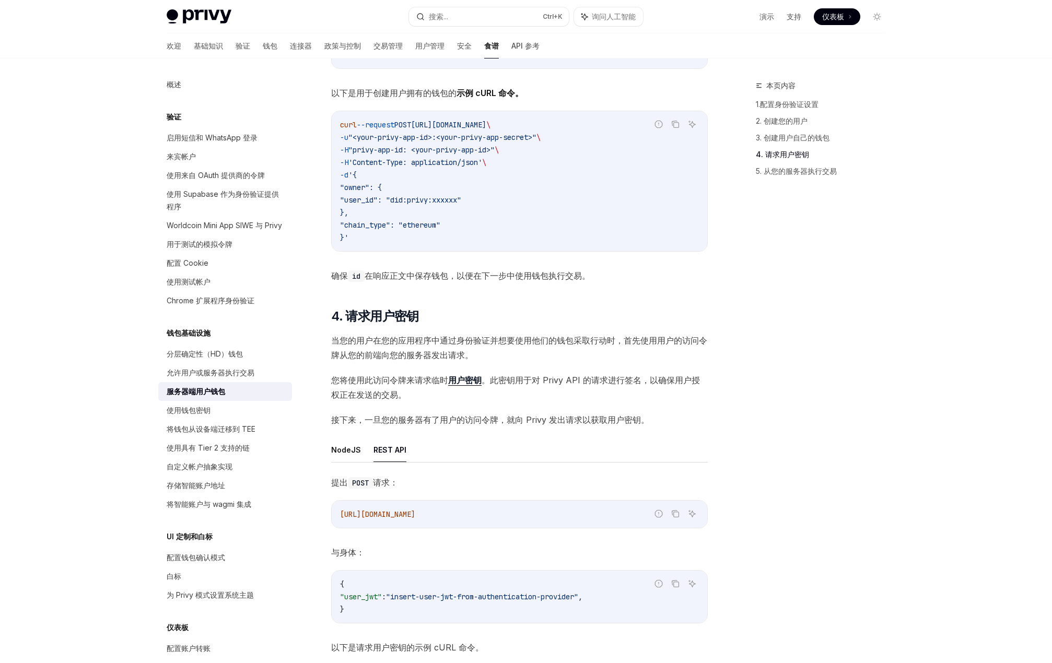
scroll to position [1775, 0]
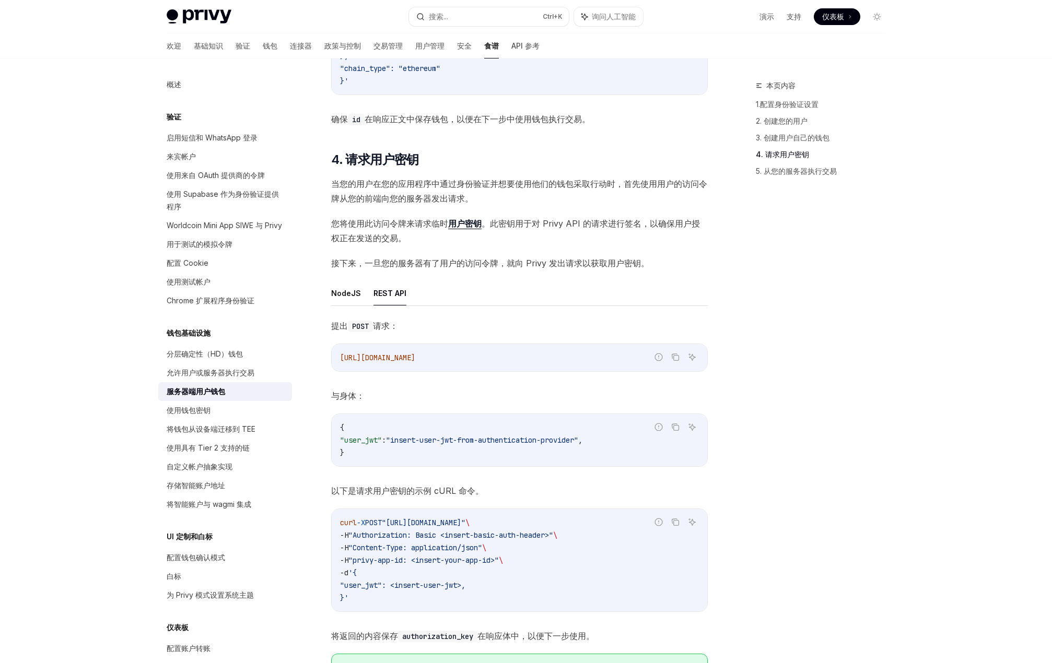
click at [382, 445] on span ""user_jwt"" at bounding box center [361, 439] width 42 height 9
click at [414, 445] on span ""insert-user-jwt-from-authentication-provider"" at bounding box center [482, 439] width 192 height 9
click at [476, 445] on span ""insert-user-jwt-from-authentication-provider"" at bounding box center [482, 439] width 192 height 9
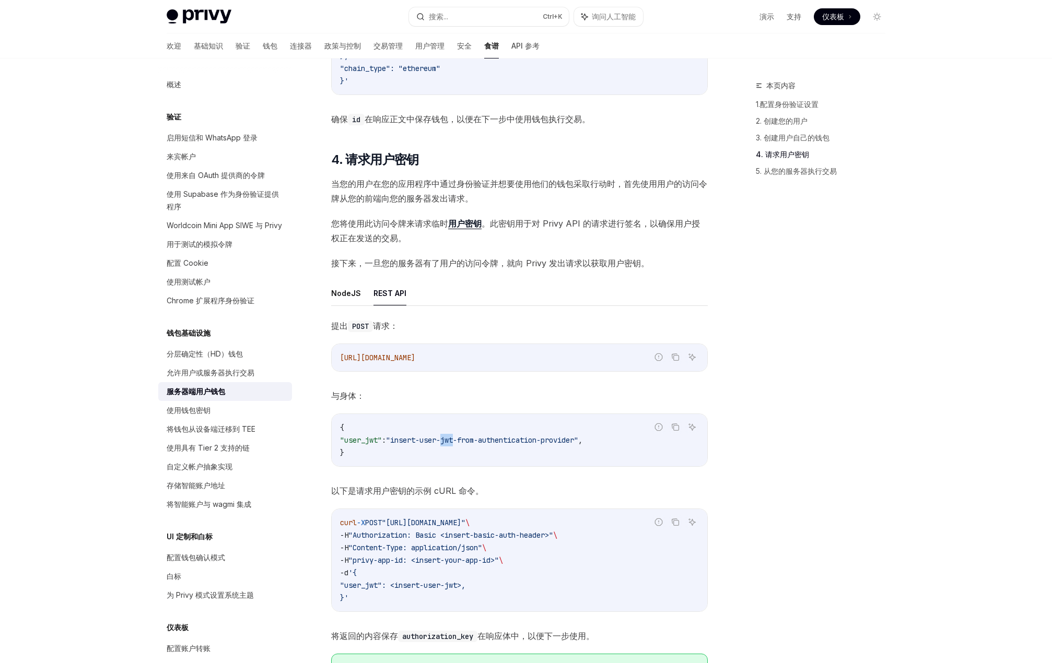
click at [476, 445] on span ""insert-user-jwt-from-authentication-provider"" at bounding box center [482, 439] width 192 height 9
click at [494, 445] on span ""insert-user-jwt-from-authentication-provider"" at bounding box center [482, 439] width 192 height 9
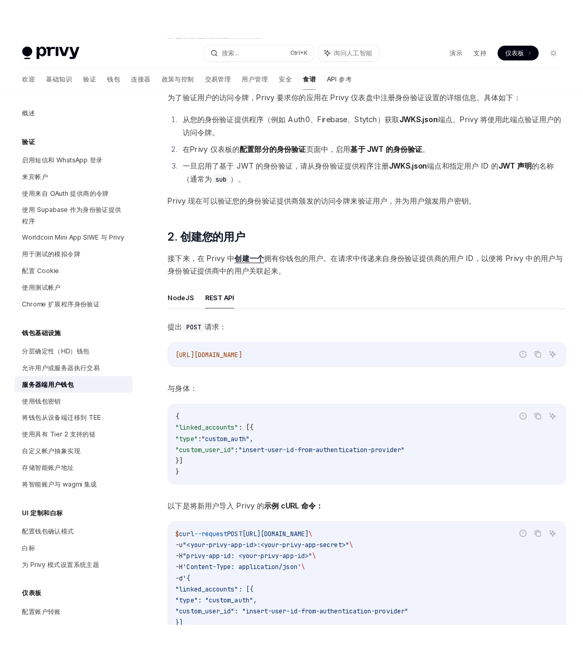
scroll to position [679, 0]
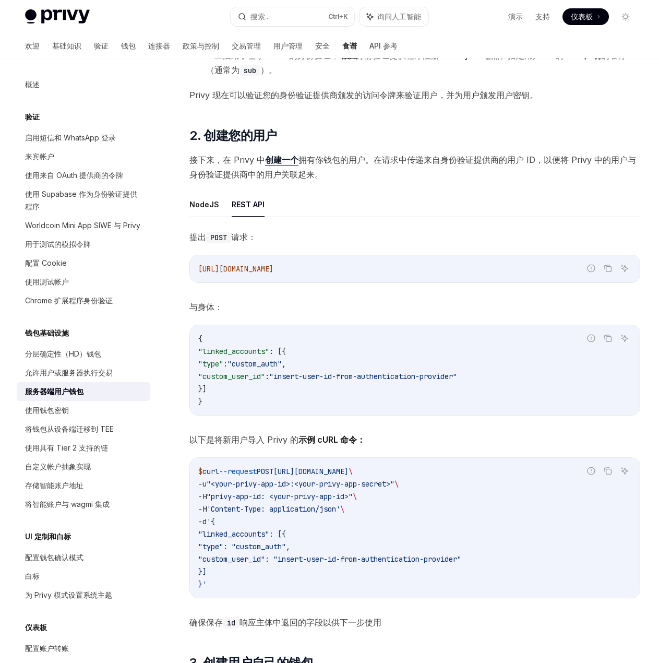
click at [274, 270] on span "https://auth.privy.io/api/v1/users" at bounding box center [235, 268] width 75 height 9
click at [274, 271] on span "https://auth.privy.io/api/v1/users" at bounding box center [235, 268] width 75 height 9
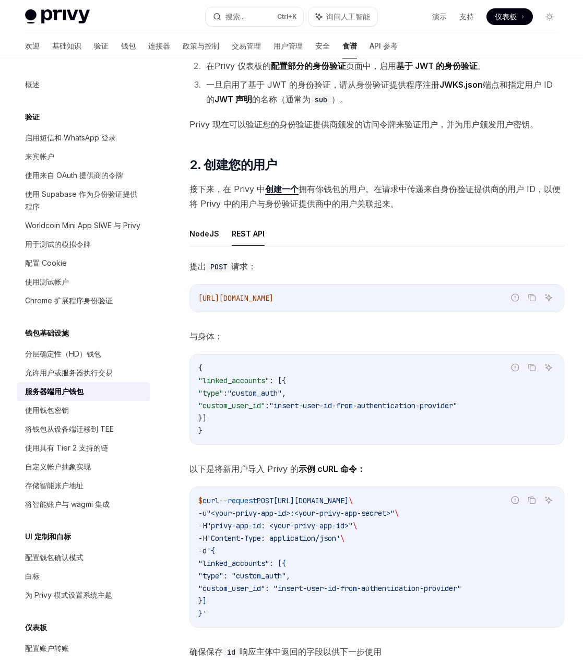
click at [350, 307] on div "https://auth.privy.io/api/v1/users" at bounding box center [377, 298] width 374 height 27
drag, startPoint x: 350, startPoint y: 300, endPoint x: 172, endPoint y: 296, distance: 178.6
copy span "https://auth.privy.io/api/v1/users"
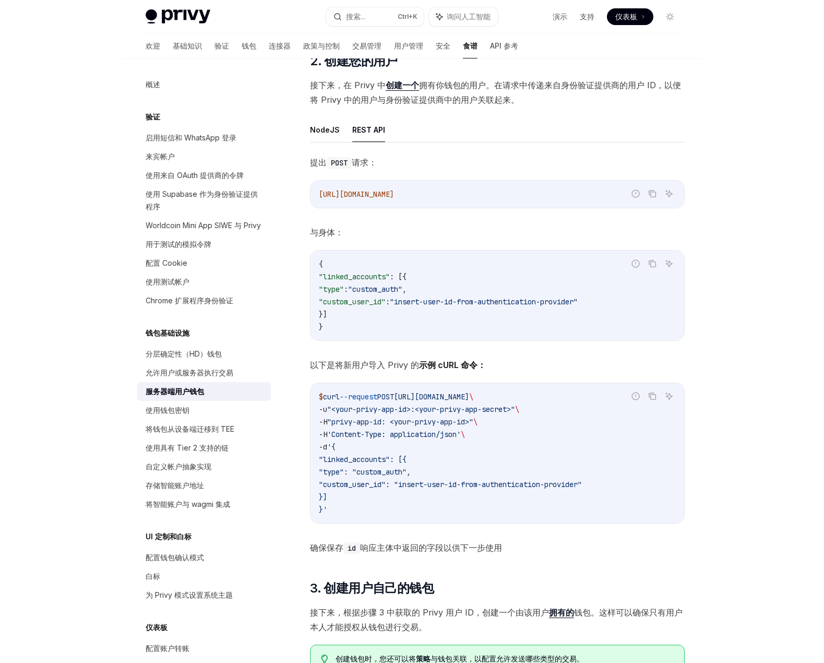
scroll to position [783, 0]
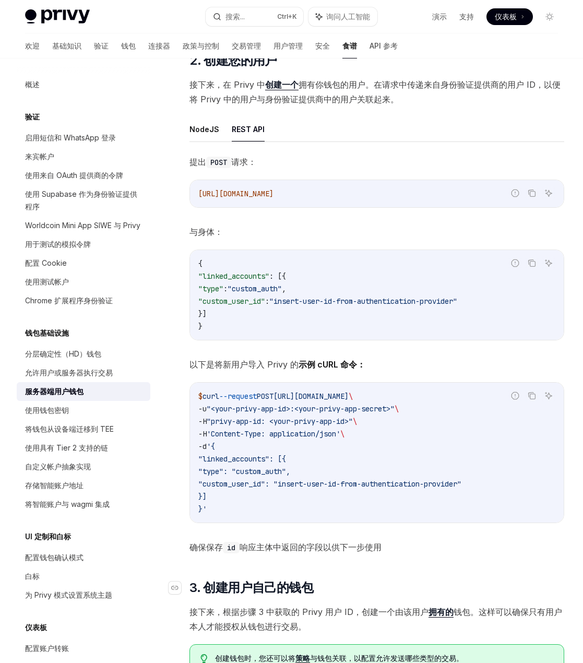
click at [392, 590] on h2 "​ 3. 创建用户自己的钱包" at bounding box center [377, 588] width 375 height 17
click at [236, 392] on span "--request" at bounding box center [238, 396] width 38 height 9
click at [251, 399] on span "--request" at bounding box center [238, 396] width 38 height 9
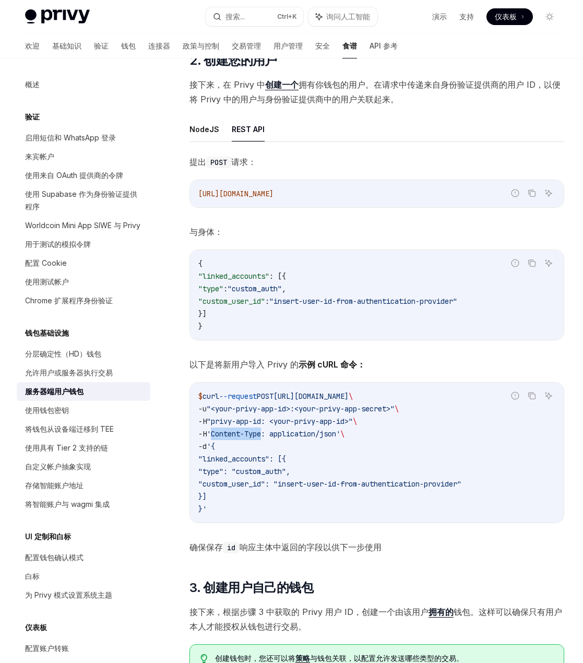
drag, startPoint x: 267, startPoint y: 434, endPoint x: 216, endPoint y: 433, distance: 51.2
click at [216, 433] on span "'Content-Type: application/json'" at bounding box center [274, 433] width 134 height 9
copy span "Content-Type"
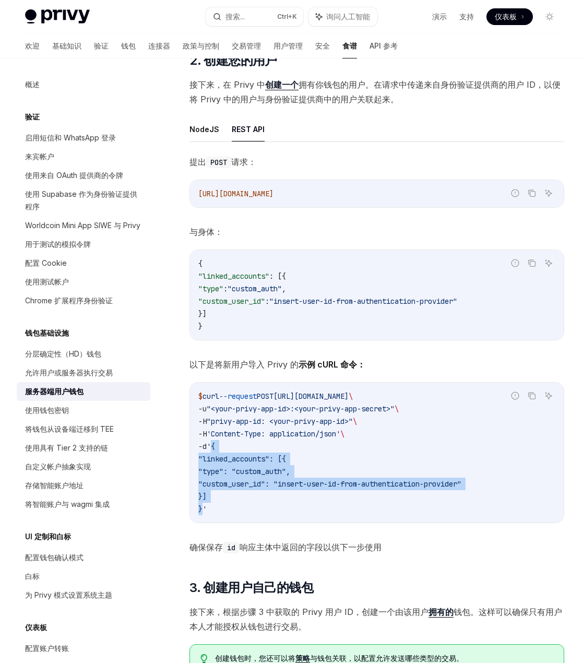
drag, startPoint x: 217, startPoint y: 447, endPoint x: 234, endPoint y: 521, distance: 76.1
click at [205, 509] on code "$ curl --request POST https://auth.privy.io/api/v1/users \ -u "<your-privy-app-…" at bounding box center [376, 452] width 357 height 125
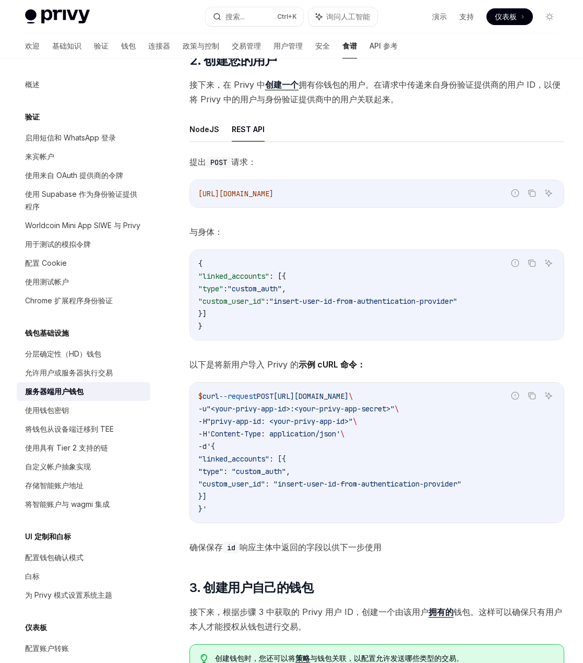
drag, startPoint x: 247, startPoint y: 524, endPoint x: 235, endPoint y: 520, distance: 12.1
click at [246, 523] on div "提出 POST 请求： 报告错误代码 复制 询问人工智能 https://auth.privy.io/api/v1/users 与身体： 报告错误代码 复制 …" at bounding box center [377, 355] width 375 height 400
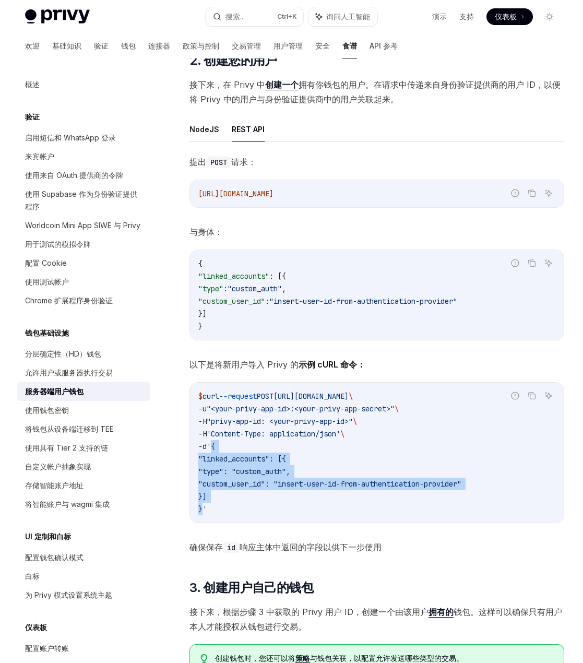
drag, startPoint x: 203, startPoint y: 509, endPoint x: 215, endPoint y: 451, distance: 58.6
click at [215, 451] on code "$ curl --request POST https://auth.privy.io/api/v1/users \ -u "<your-privy-app-…" at bounding box center [376, 452] width 357 height 125
copy code "{ "linked_accounts": [{ "type": "custom_auth", "custom_user_id": "insert-user-i…"
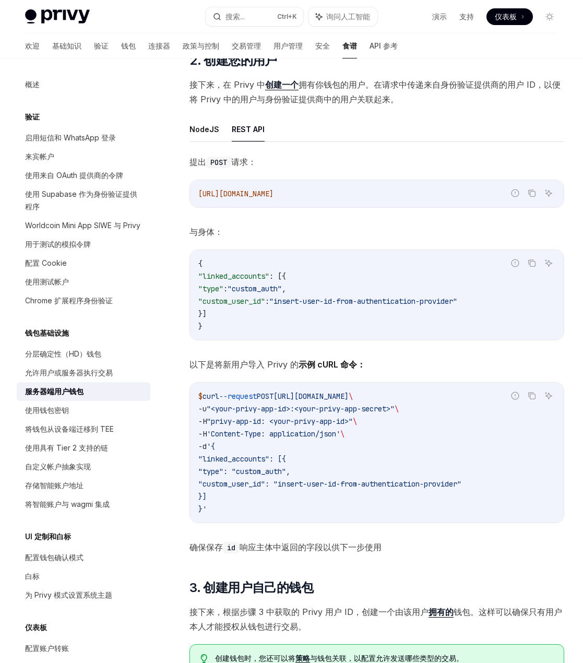
click at [238, 408] on span ""<your-privy-app-id>:<your-privy-app-secret>"" at bounding box center [301, 408] width 188 height 9
click at [297, 416] on code "$ curl --request POST https://auth.privy.io/api/v1/users \ -u "<your-privy-app-…" at bounding box center [376, 452] width 357 height 125
click at [342, 406] on span ""<your-privy-app-id>:<your-privy-app-secret>"" at bounding box center [301, 408] width 188 height 9
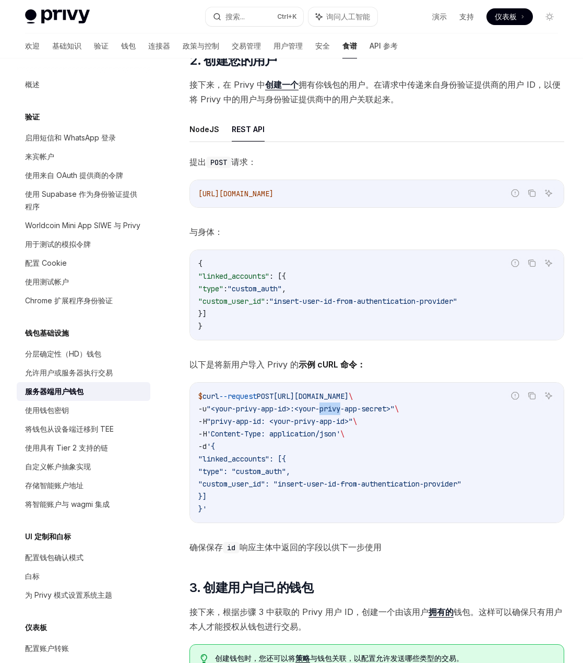
click at [342, 406] on span ""<your-privy-app-id>:<your-privy-app-secret>"" at bounding box center [301, 408] width 188 height 9
click at [393, 427] on code "$ curl --request POST https://auth.privy.io/api/v1/users \ -u "<your-privy-app-…" at bounding box center [376, 452] width 357 height 125
drag, startPoint x: 409, startPoint y: 409, endPoint x: 195, endPoint y: 409, distance: 213.6
click at [195, 409] on div "$ curl --request POST https://auth.privy.io/api/v1/users \ -u "<your-privy-app-…" at bounding box center [377, 453] width 374 height 140
copy span "-u "<your-privy-app-id>:<your-privy-app-secret>""
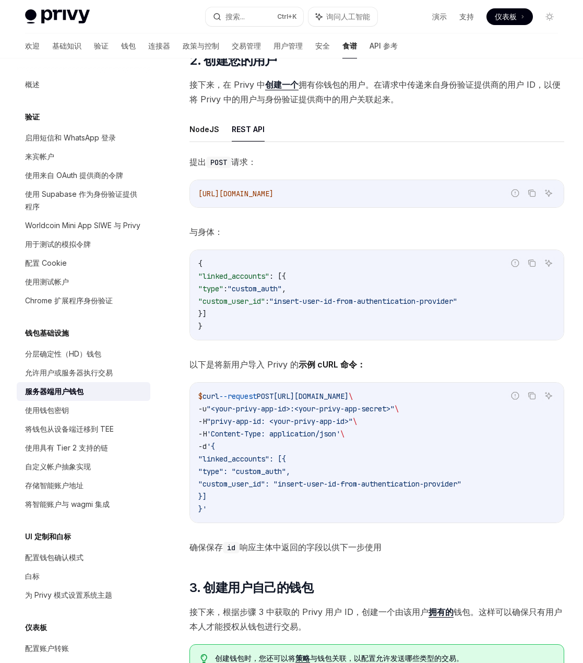
drag, startPoint x: 384, startPoint y: 465, endPoint x: 371, endPoint y: 465, distance: 13.6
click at [384, 464] on code "$ curl --request POST https://auth.privy.io/api/v1/users \ -u "<your-privy-app-…" at bounding box center [376, 452] width 357 height 125
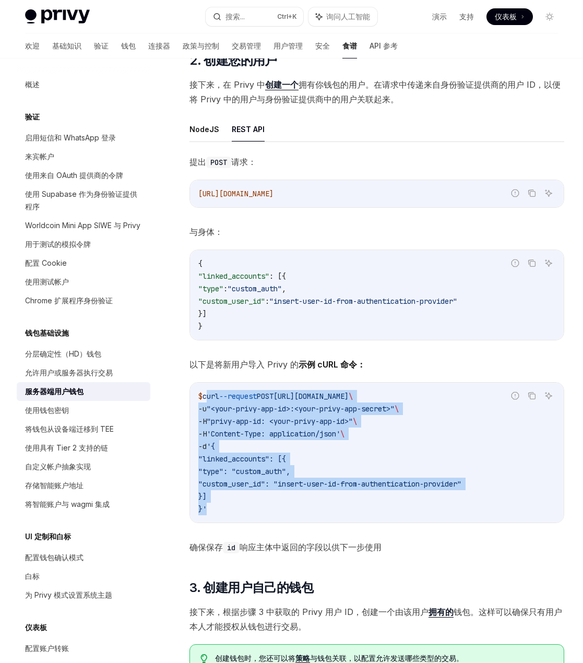
drag, startPoint x: 208, startPoint y: 396, endPoint x: 244, endPoint y: 508, distance: 117.4
click at [244, 508] on code "$ curl --request POST https://auth.privy.io/api/v1/users \ -u "<your-privy-app-…" at bounding box center [376, 452] width 357 height 125
copy code "curl --request POST https://auth.privy.io/api/v1/users \ -u "<your-privy-app-id…"
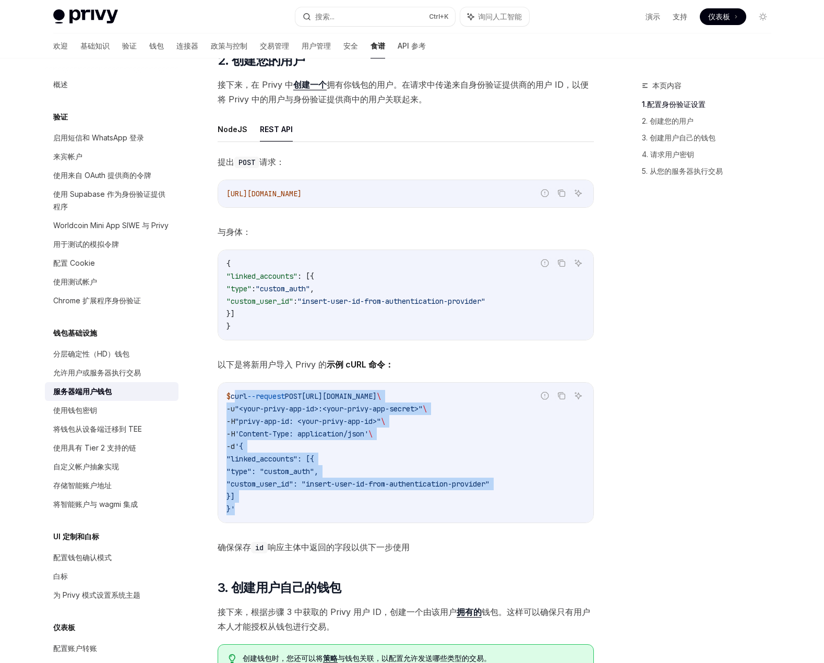
click at [483, 434] on code "$ curl --request POST https://auth.privy.io/api/v1/users \ -u "<your-privy-app-…" at bounding box center [406, 452] width 359 height 125
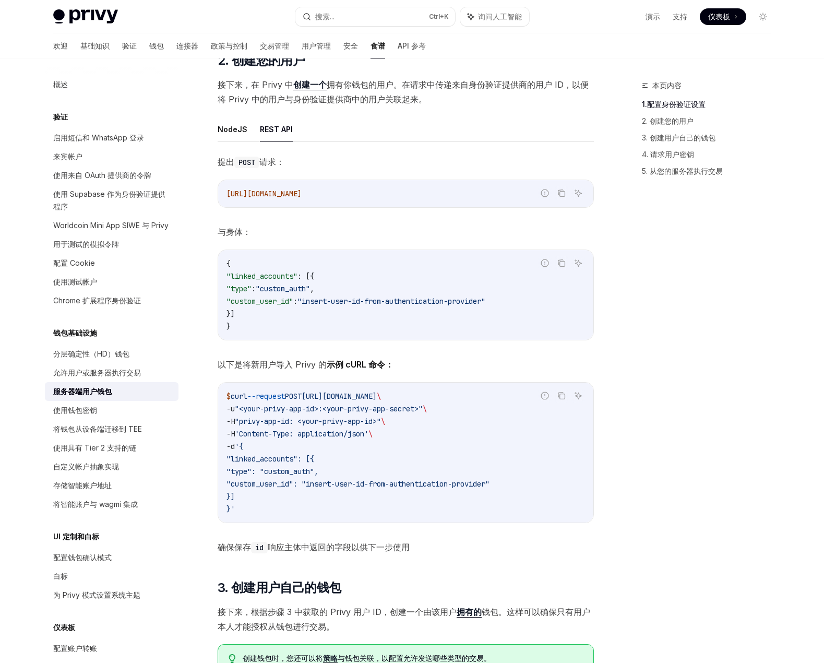
click at [532, 87] on font "拥有你钱包的用户。在请求中传递来自身份验证提供商的用户 ID，以便将 Privy 中的用户与身份验证提供商中的用户关联起来。" at bounding box center [403, 91] width 371 height 25
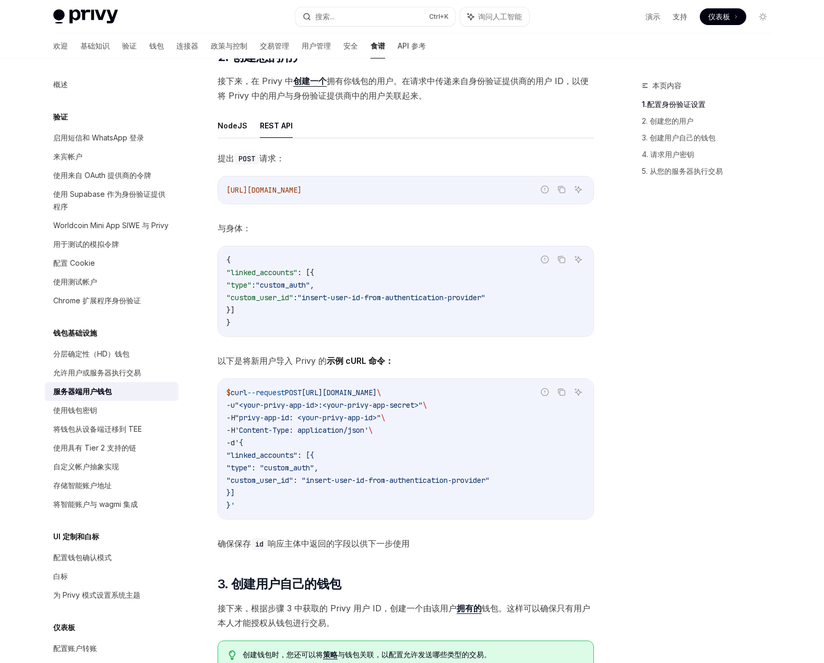
scroll to position [731, 0]
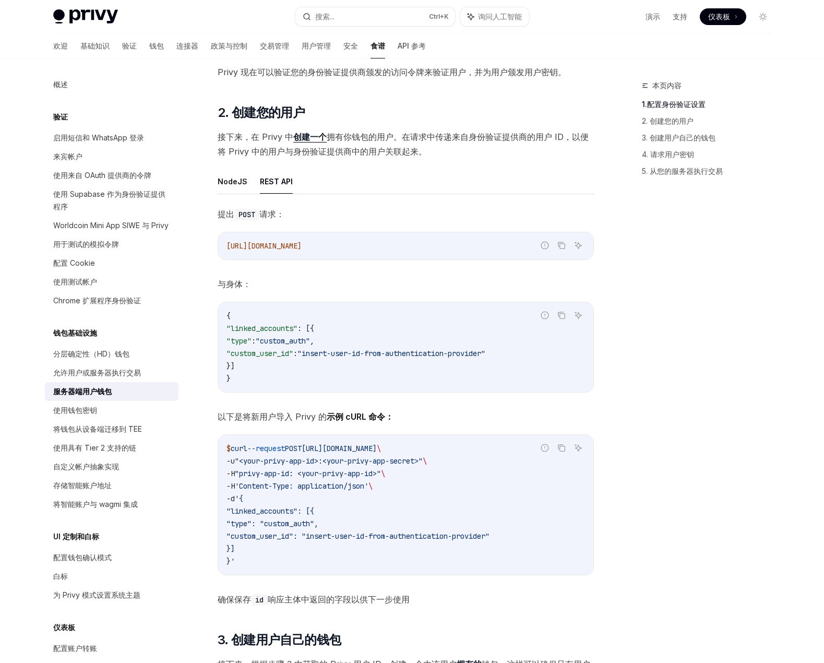
click at [302, 247] on span "https://auth.privy.io/api/v1/users" at bounding box center [264, 245] width 75 height 9
click at [308, 298] on div "提出 POST 请求： 报告错误代码 复制 询问人工智能 https://auth.privy.io/api/v1/users 与身体： 报告错误代码 复制 …" at bounding box center [406, 407] width 376 height 400
click at [351, 398] on div "提出 POST 请求： 报告错误代码 复制 询问人工智能 https://auth.privy.io/api/v1/users 与身体： 报告错误代码 复制 …" at bounding box center [406, 407] width 376 height 400
click at [281, 480] on code "$ curl --request POST https://auth.privy.io/api/v1/users \ -u "<your-privy-app-…" at bounding box center [406, 504] width 359 height 125
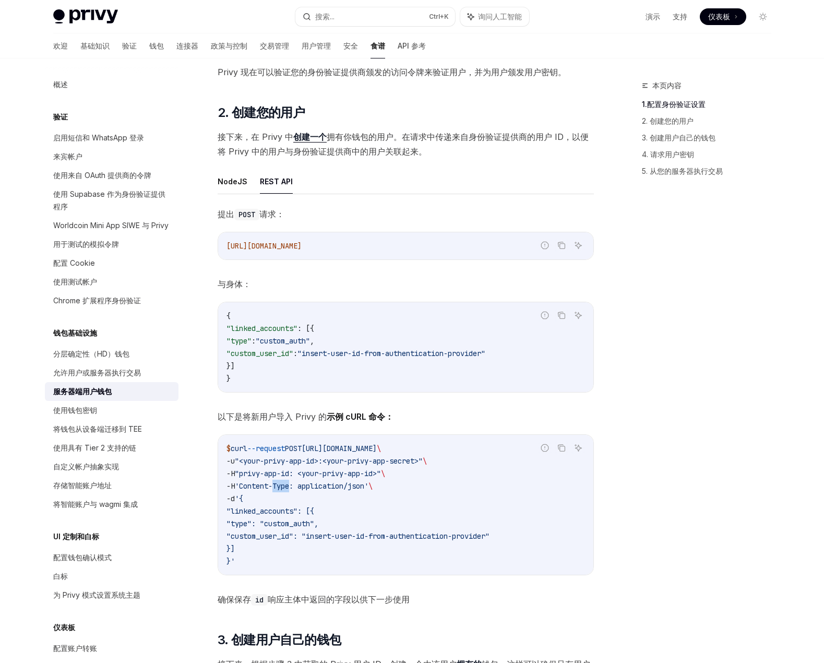
click at [281, 480] on code "$ curl --request POST https://auth.privy.io/api/v1/users \ -u "<your-privy-app-…" at bounding box center [406, 504] width 359 height 125
click at [253, 476] on span ""privy-app-id: <your-privy-app-id>"" at bounding box center [308, 473] width 146 height 9
drag, startPoint x: 253, startPoint y: 476, endPoint x: 249, endPoint y: 470, distance: 7.1
click at [252, 476] on span ""privy-app-id: <your-privy-app-id>"" at bounding box center [308, 473] width 146 height 9
click at [268, 461] on span ""<your-privy-app-id>:<your-privy-app-secret>"" at bounding box center [329, 460] width 188 height 9
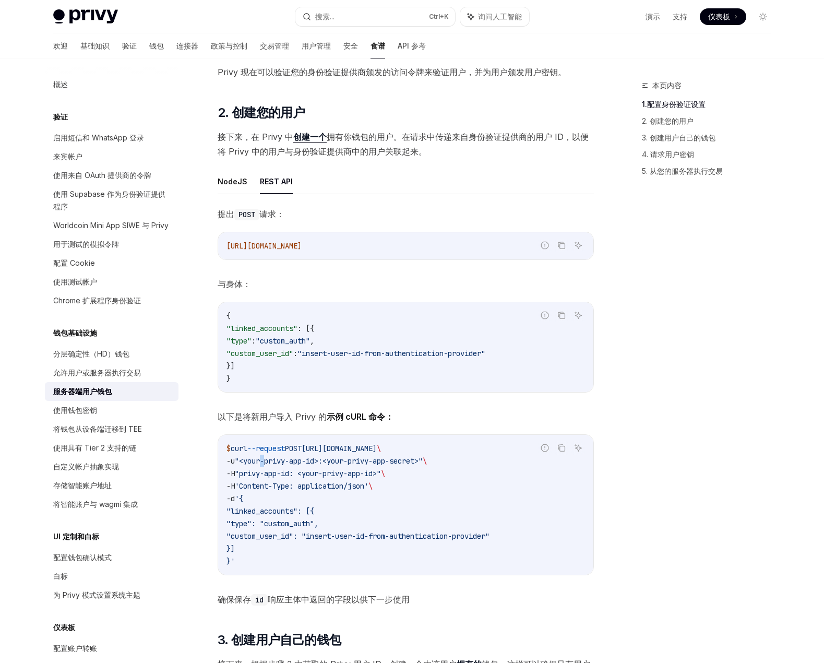
click at [268, 461] on span ""<your-privy-app-id>:<your-privy-app-secret>"" at bounding box center [329, 460] width 188 height 9
click at [380, 459] on span ""<your-privy-app-id>:<your-privy-app-secret>"" at bounding box center [329, 460] width 188 height 9
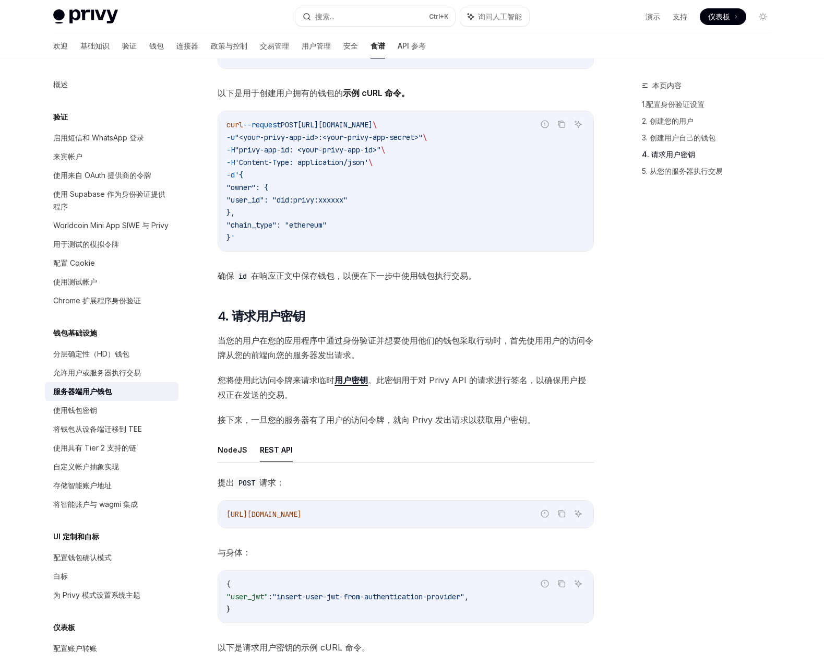
scroll to position [1828, 0]
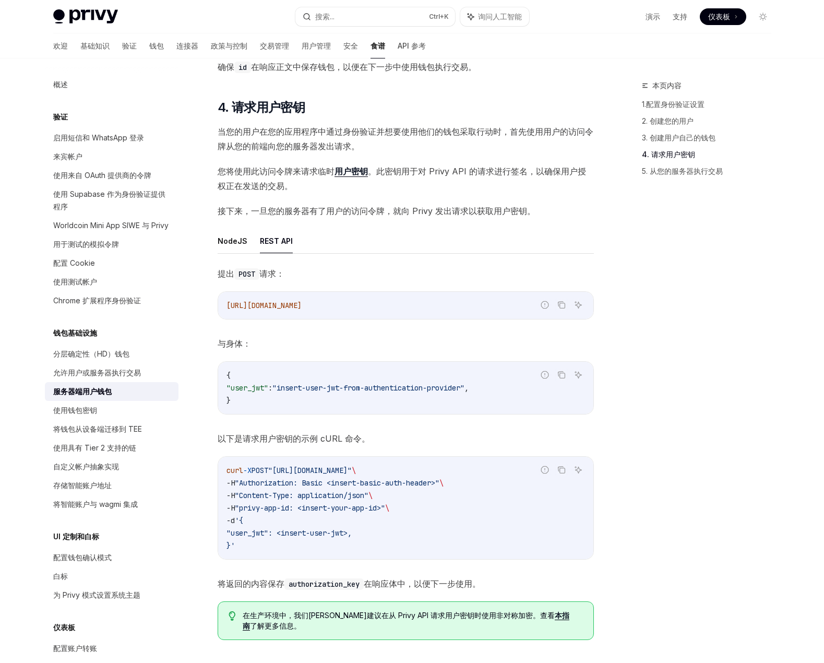
click at [457, 313] on div "https://api.privy.io/v1/wallets/authenticate" at bounding box center [405, 305] width 375 height 27
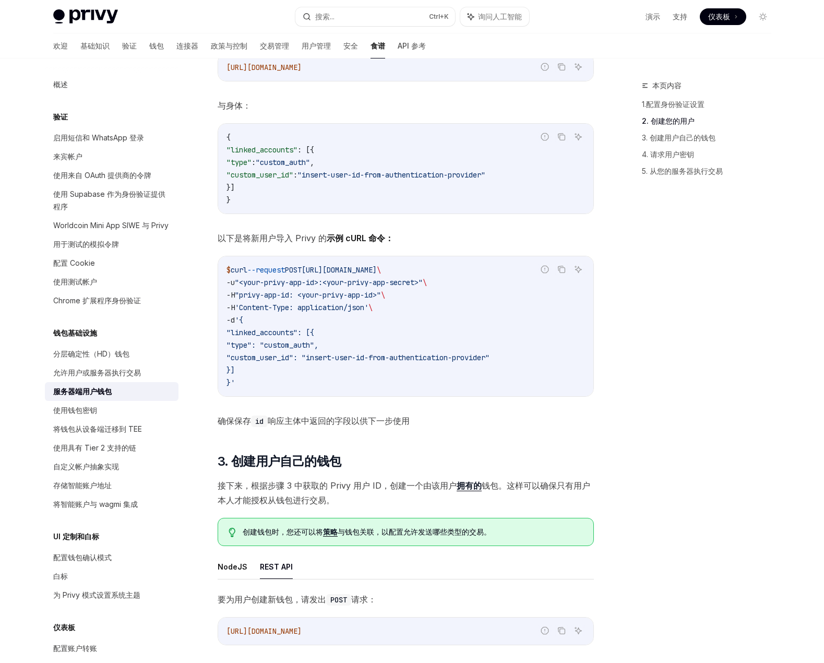
scroll to position [940, 0]
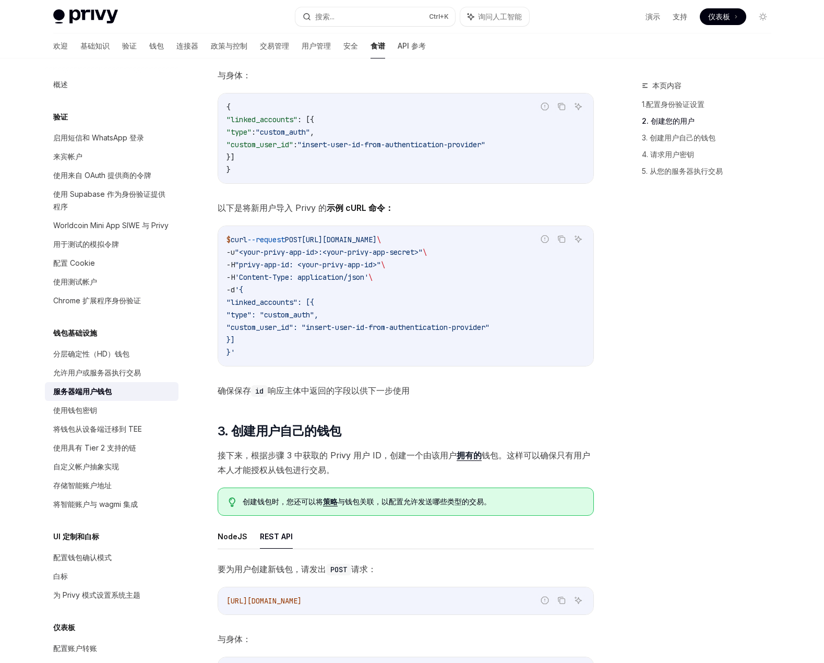
click at [313, 43] on div "欢迎 基础知识 验证 钱包 连接器 政策与控制 交易管理 用户管理 安全 食谱 API 参考" at bounding box center [239, 45] width 373 height 25
click at [344, 43] on font "安全" at bounding box center [351, 45] width 15 height 9
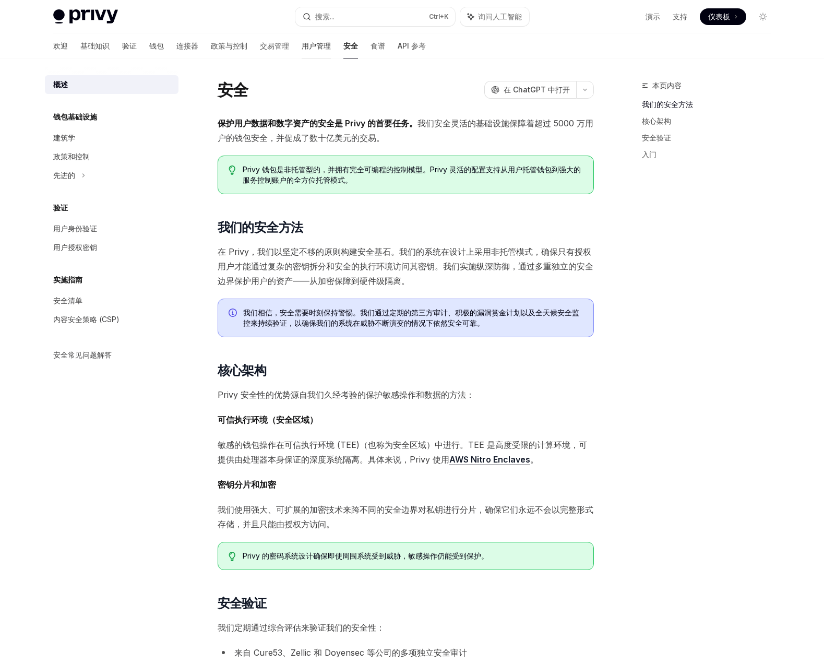
click at [302, 48] on font "用户管理" at bounding box center [316, 45] width 29 height 9
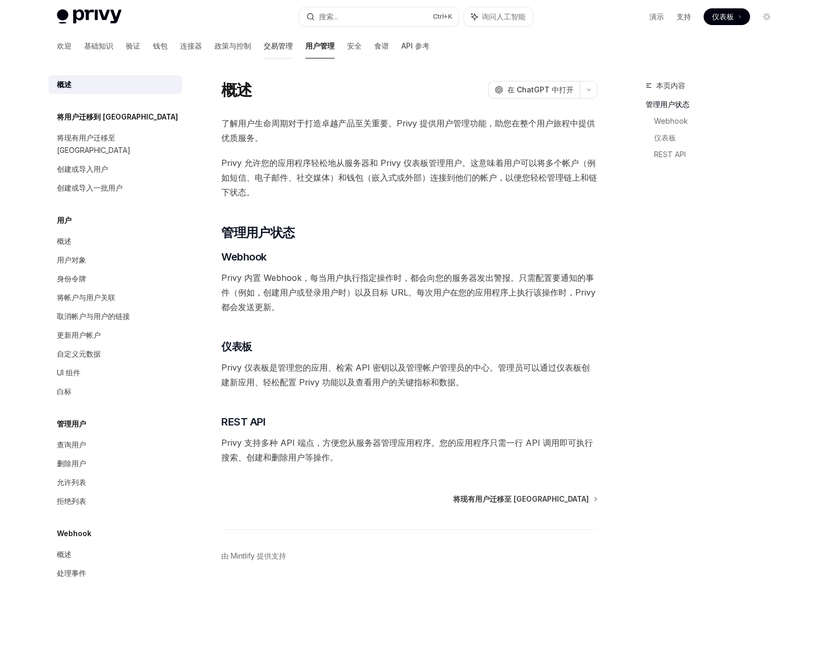
click at [264, 53] on link "交易管理" at bounding box center [278, 45] width 29 height 25
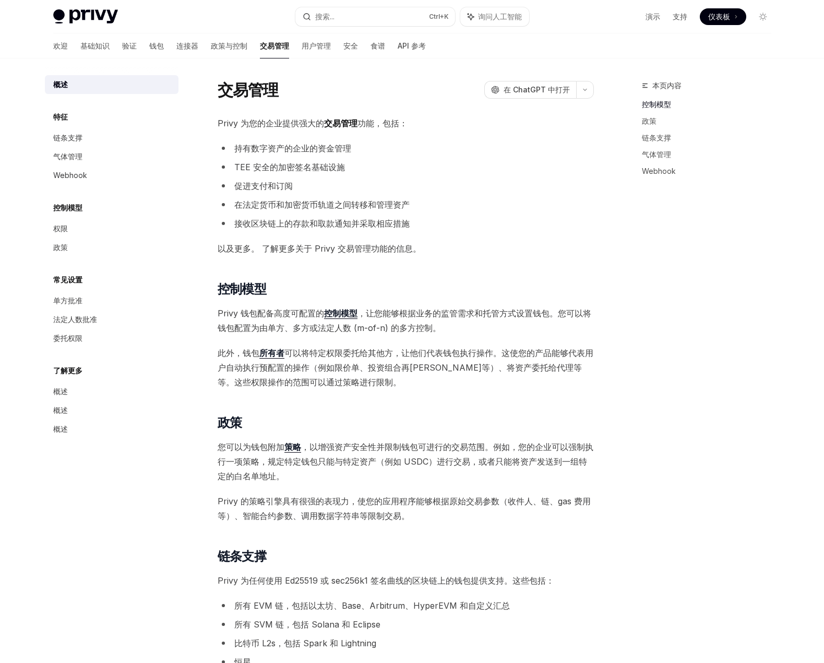
click at [271, 53] on div "欢迎 基础知识 验证 钱包 连接器 政策与控制 交易管理 用户管理 安全 食谱 API 参考" at bounding box center [239, 45] width 373 height 25
click at [302, 51] on link "用户管理" at bounding box center [316, 45] width 29 height 25
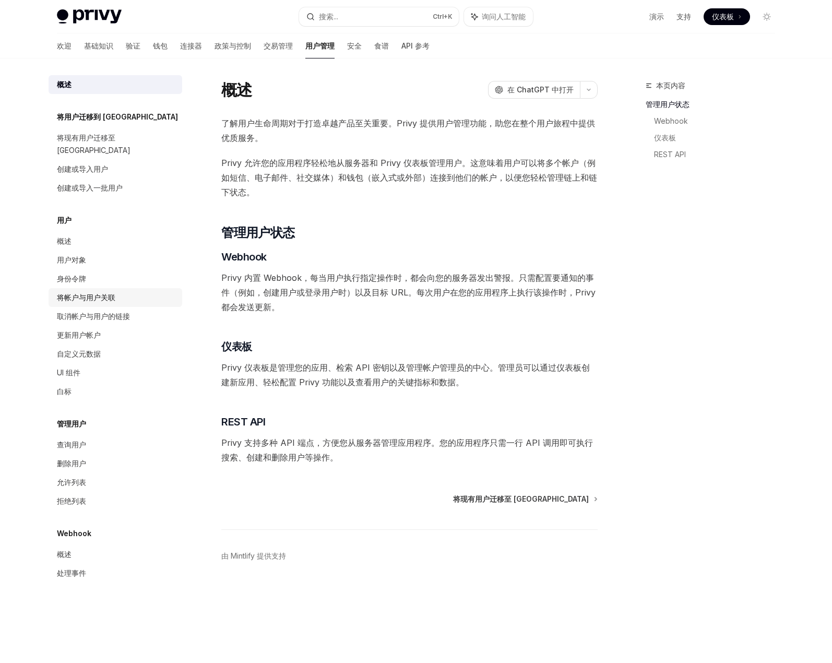
click at [99, 293] on font "将帐户与用户关联" at bounding box center [86, 297] width 58 height 9
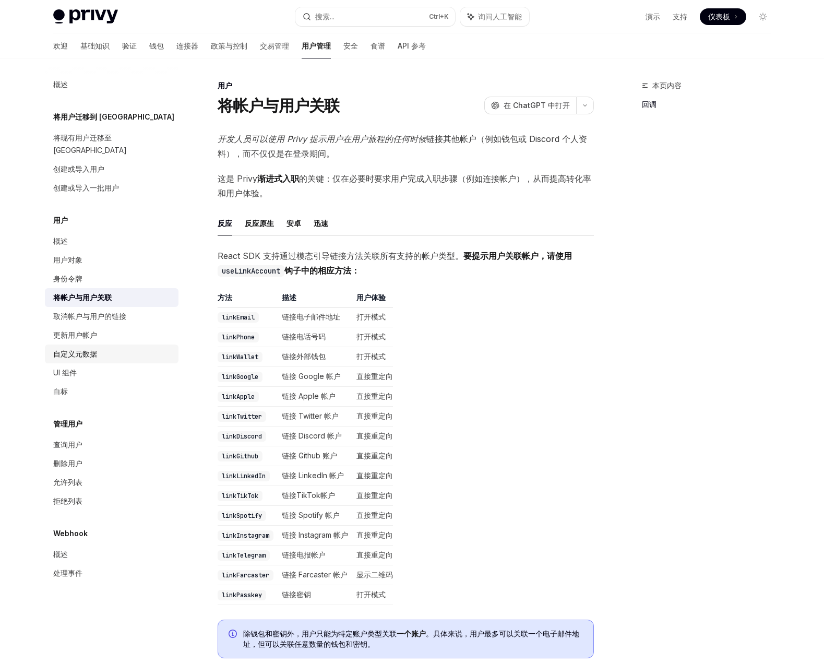
click at [111, 348] on div "自定义元数据" at bounding box center [112, 354] width 119 height 13
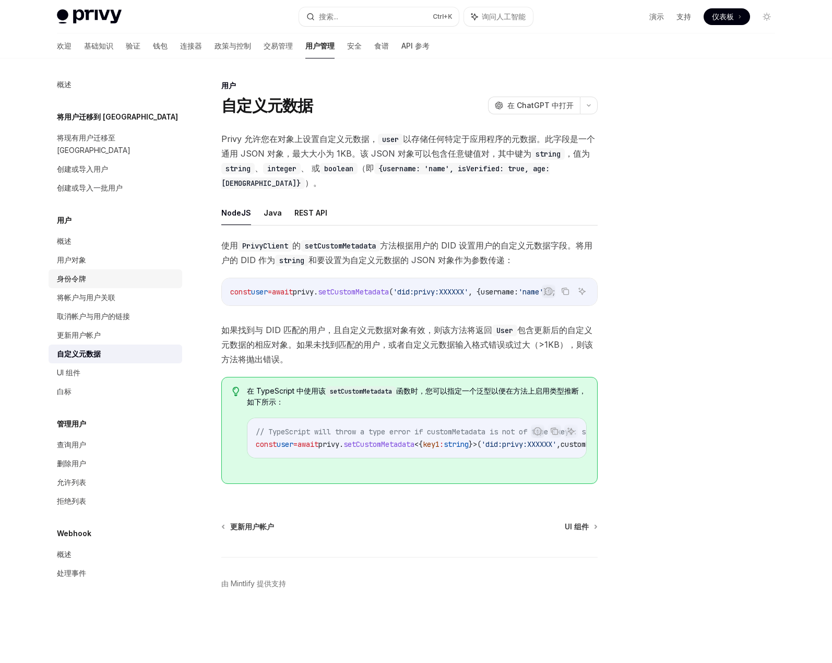
click at [90, 273] on link "身份令牌" at bounding box center [116, 278] width 134 height 19
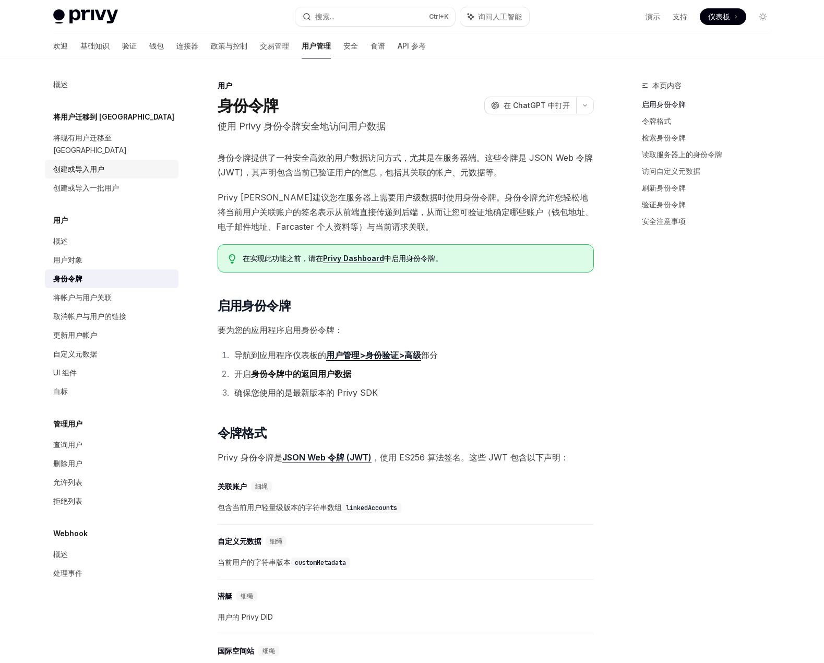
click at [93, 164] on font "创建或导入用户" at bounding box center [78, 168] width 51 height 9
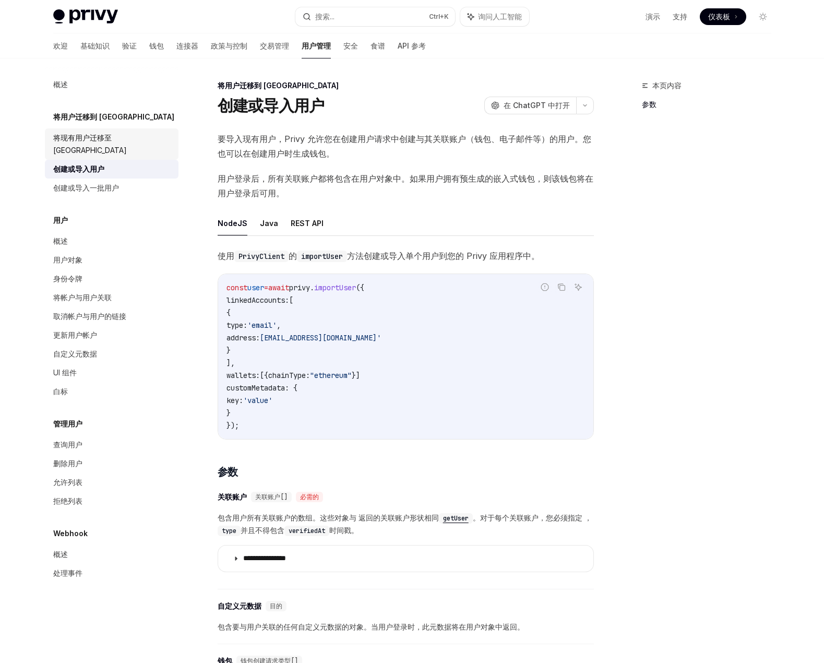
click at [93, 137] on font "将现有用户迁移至 Privy" at bounding box center [90, 143] width 74 height 21
type textarea "*"
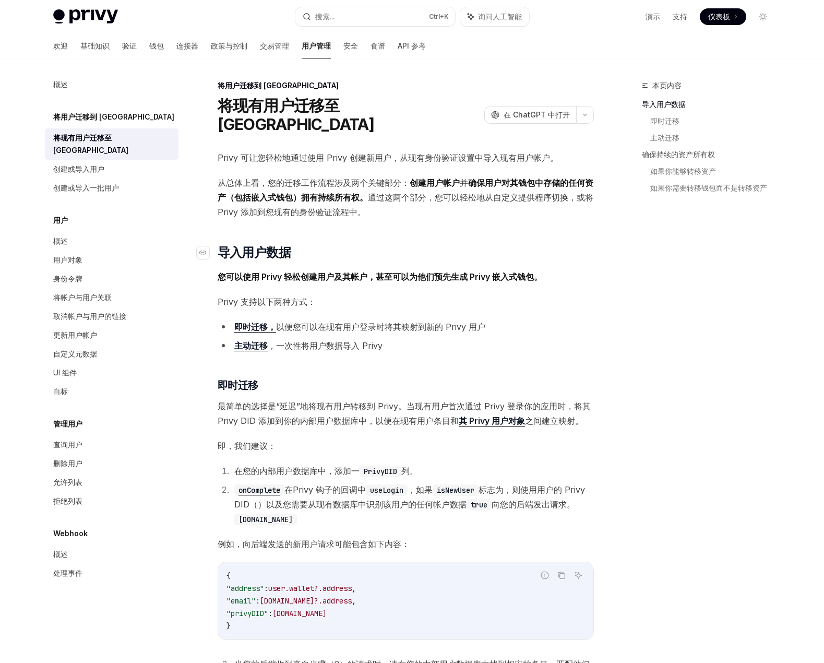
click at [490, 244] on h2 "​ 导入用户数据" at bounding box center [406, 252] width 376 height 17
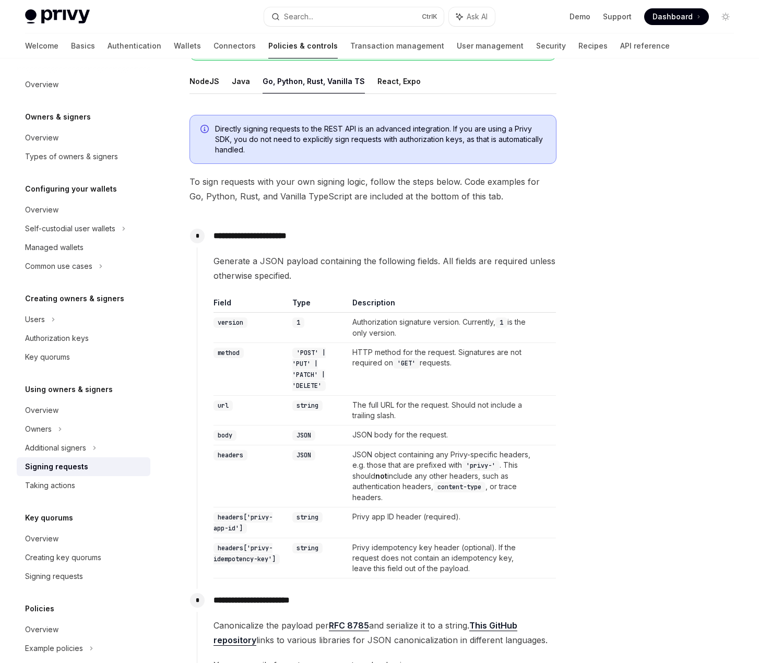
type textarea "*"
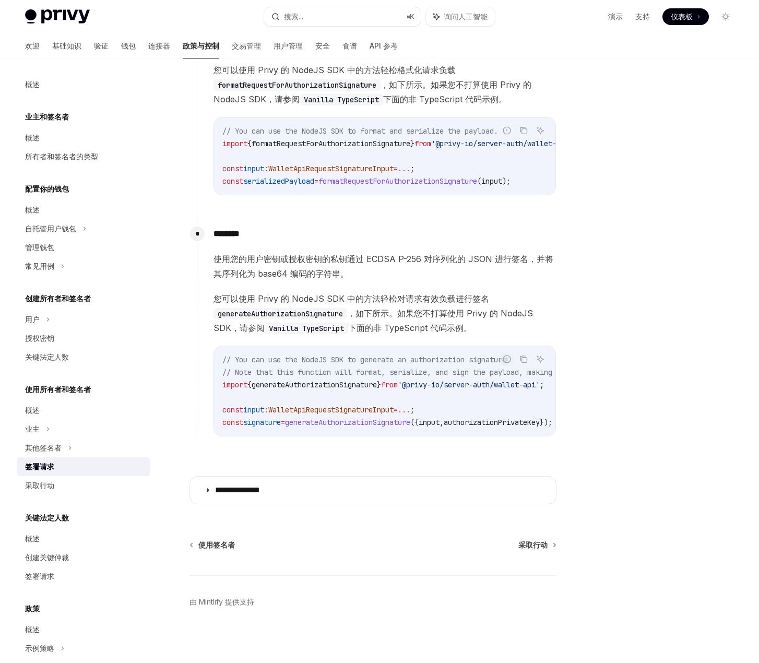
scroll to position [669, 0]
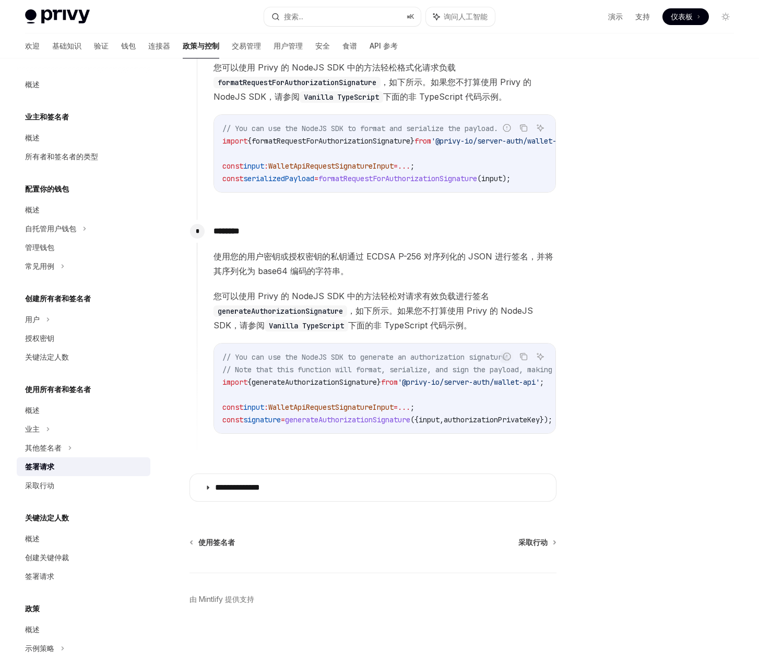
click at [458, 292] on font "您可以使用 Privy 的 NodeJS SDK 中的方法轻松对请求有效负载进行签名" at bounding box center [352, 296] width 276 height 10
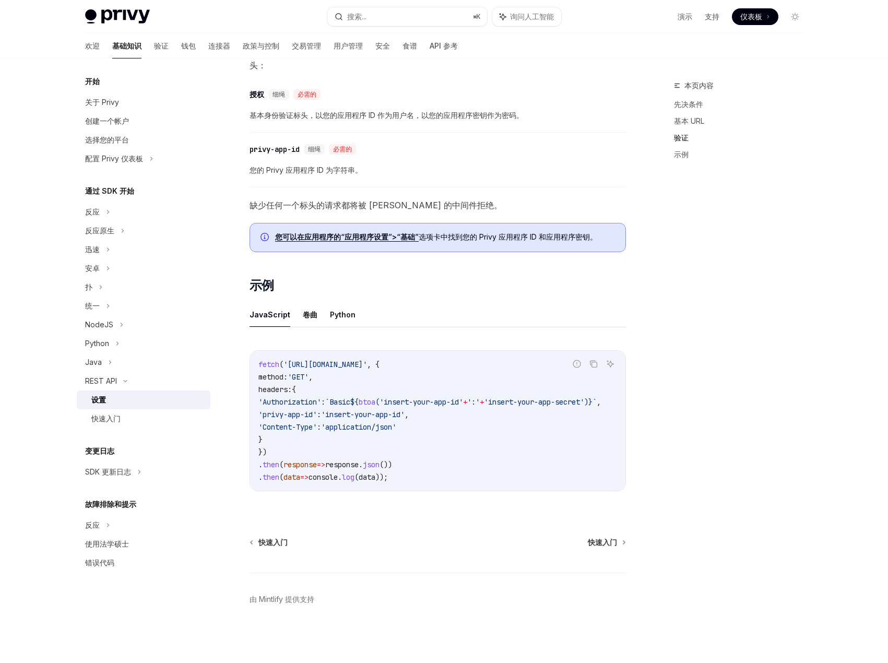
scroll to position [0, 62]
click at [398, 611] on footer "由 Mintlify 提供支持" at bounding box center [438, 618] width 376 height 90
click at [358, 397] on span "btoa" at bounding box center [366, 401] width 17 height 9
click at [401, 397] on span "'insert-your-app-id'" at bounding box center [421, 401] width 84 height 9
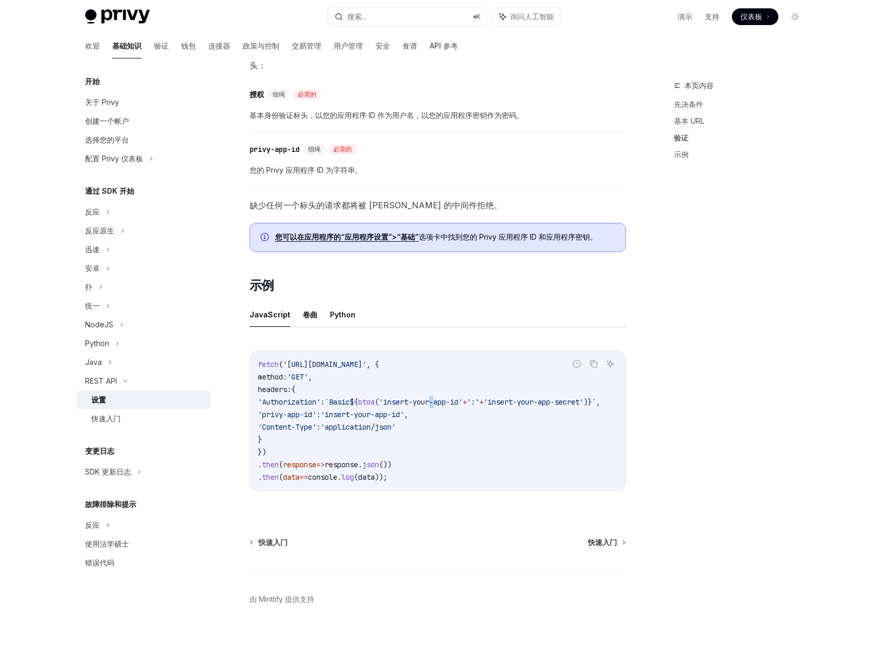
click at [401, 397] on span "'insert-your-app-id'" at bounding box center [421, 401] width 84 height 9
click at [435, 381] on code "fetch ( '[URL][DOMAIN_NAME]' , { method: 'GET' , headers: { 'Authorization' : `…" at bounding box center [442, 420] width 368 height 125
click at [152, 522] on div "反应" at bounding box center [144, 525] width 134 height 19
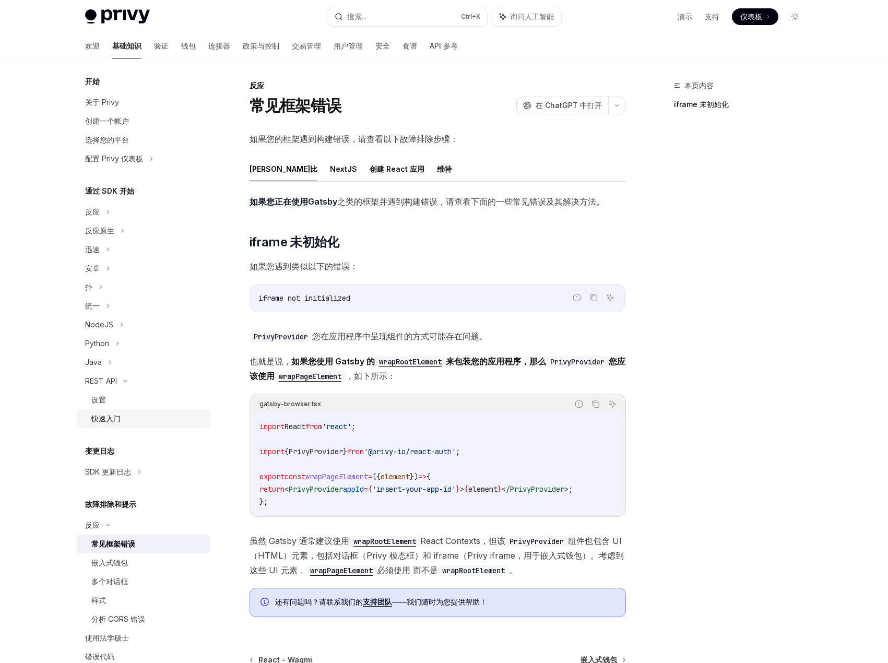
click at [122, 422] on div "快速入门" at bounding box center [147, 419] width 113 height 13
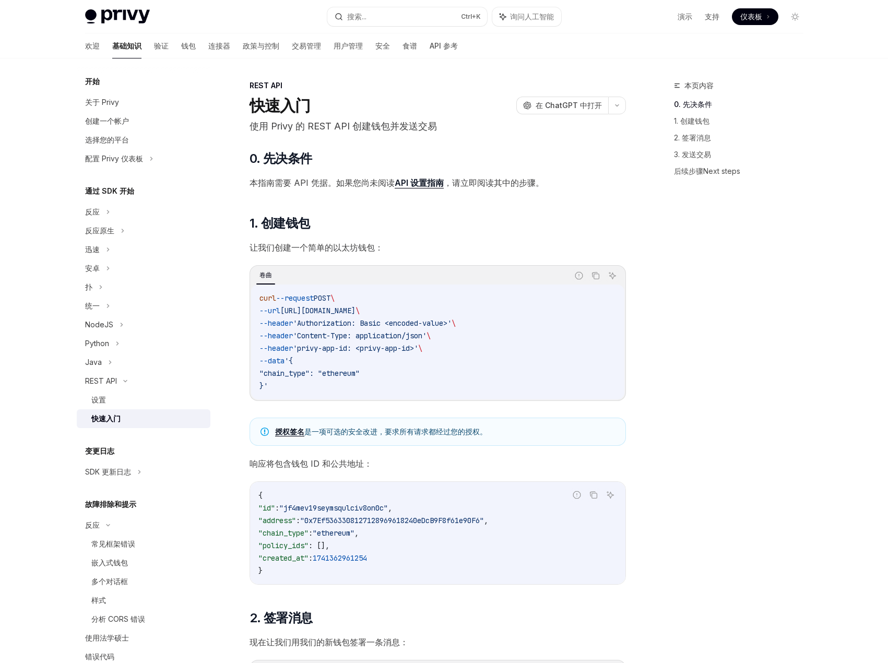
click at [322, 429] on font "是一项可选的安全改进，要求所有请求都经过您的授权。" at bounding box center [395, 431] width 183 height 9
click at [325, 432] on font "是一项可选的安全改进，要求所有请求都经过您的授权。" at bounding box center [395, 431] width 183 height 9
click at [291, 430] on font "授权签名" at bounding box center [289, 431] width 29 height 9
type textarea "*"
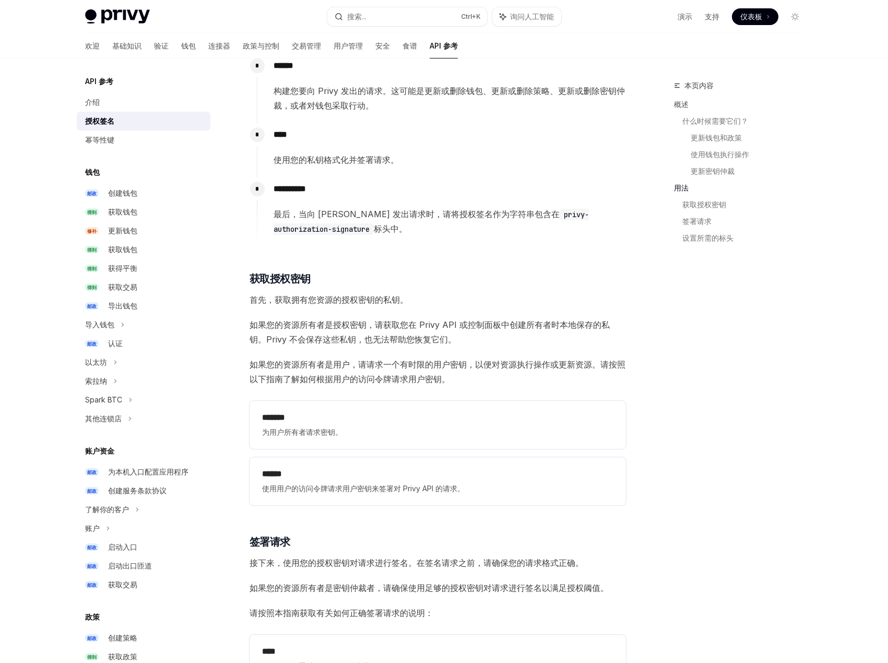
scroll to position [1044, 0]
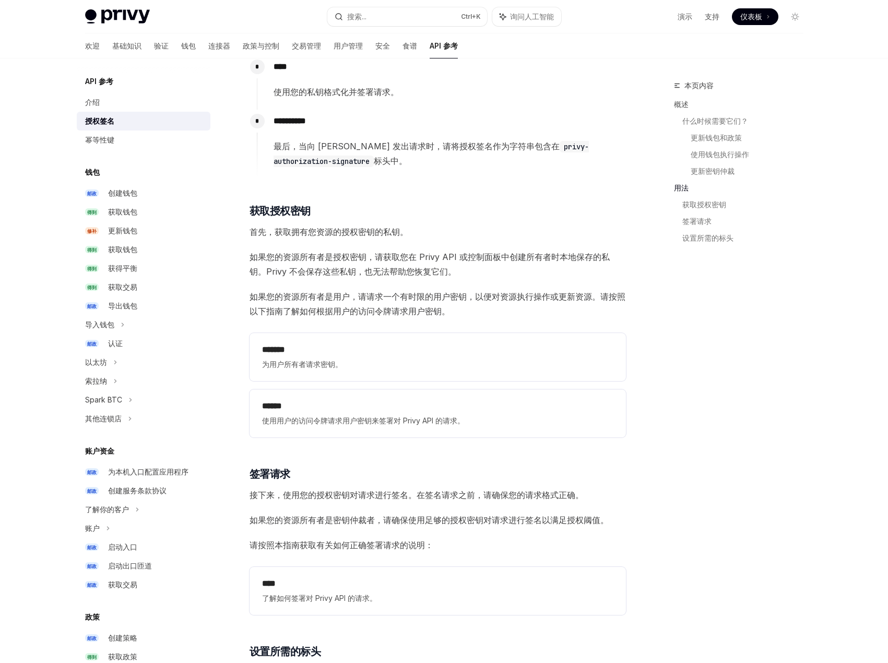
click at [764, 401] on div "本页内容 概述 什么时候需要它们？ 更新钱包和政策 使用钱包执行操作 更新密钥仲裁 用法 获取授权密钥 签署请求 设置所需的标头" at bounding box center [732, 371] width 159 height 584
click at [694, 241] on font "设置所需的标头" at bounding box center [707, 237] width 51 height 9
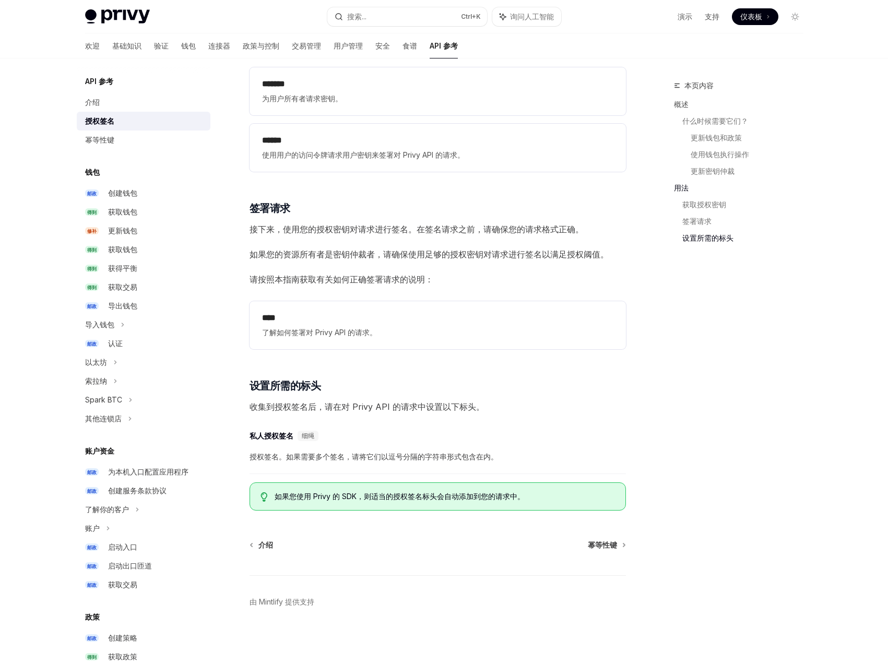
scroll to position [1313, 0]
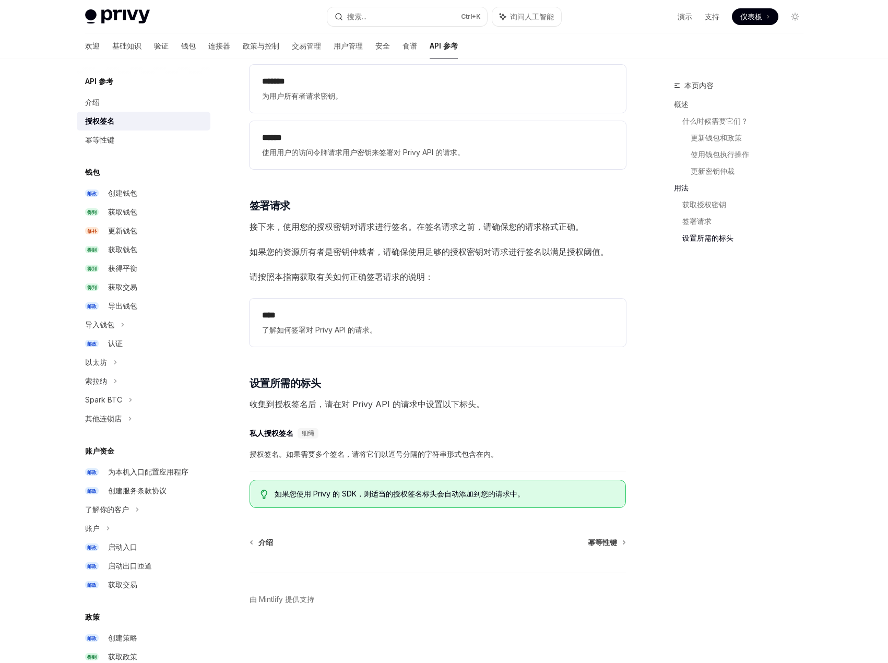
click at [386, 491] on font "如果您使用 Privy 的 SDK，则适当的授权签名标头会自动添加到您的请求中。" at bounding box center [400, 493] width 250 height 9
click at [456, 494] on font "如果您使用 Privy 的 SDK，则适当的授权签名标头会自动添加到您的请求中。" at bounding box center [400, 493] width 250 height 9
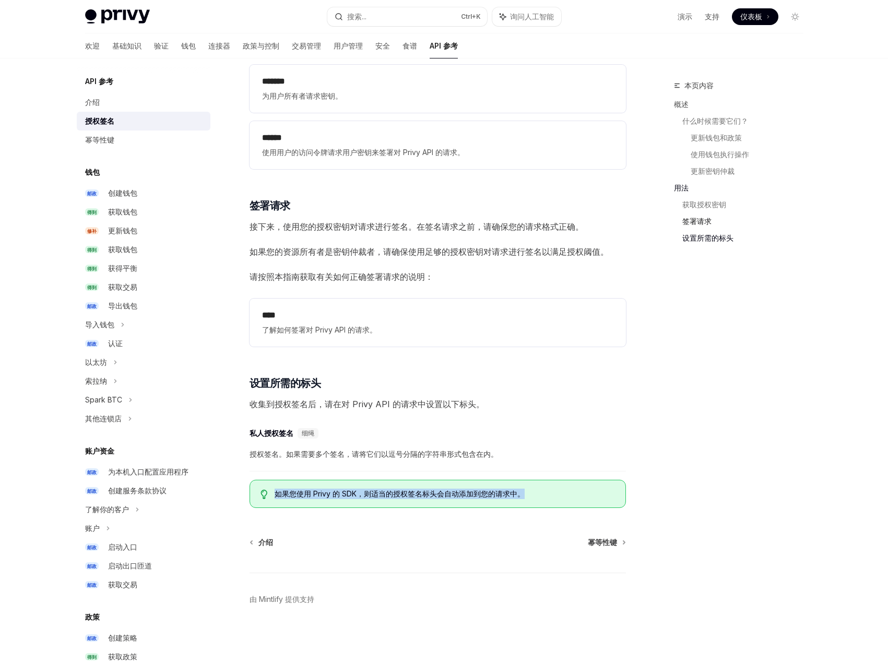
click at [697, 217] on font "签署请求" at bounding box center [696, 221] width 29 height 9
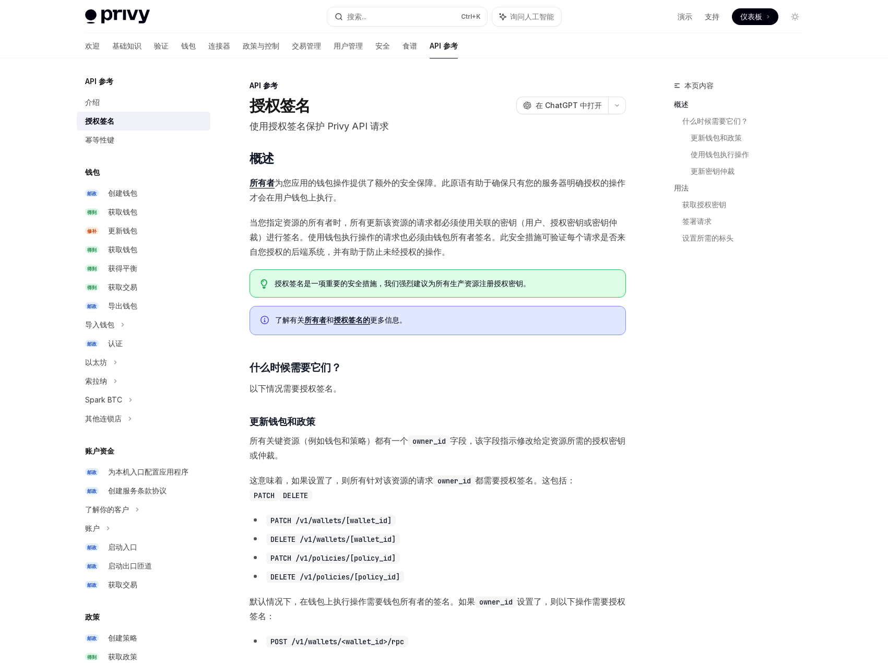
click at [314, 133] on p "使用授权签名保护 Privy API 请求" at bounding box center [438, 126] width 376 height 15
click at [299, 182] on font "为您应用的钱包操作提供了额外的安全保障。此原语有助于确保只有您的服务器明确授权的操作才会在用户钱包上执行。" at bounding box center [438, 190] width 376 height 25
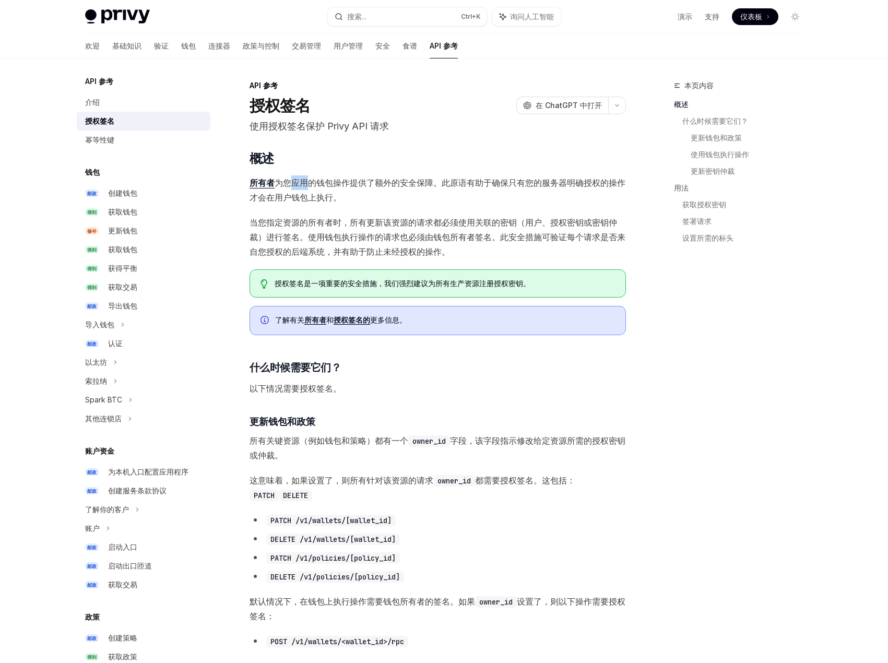
click at [299, 182] on font "为您应用的钱包操作提供了额外的安全保障。此原语有助于确保只有您的服务器明确授权的操作才会在用户钱包上执行。" at bounding box center [438, 190] width 376 height 25
click at [343, 184] on font "为您应用的钱包操作提供了额外的安全保障。此原语有助于确保只有您的服务器明确授权的操作才会在用户钱包上执行。" at bounding box center [438, 190] width 376 height 25
click at [290, 229] on span "当您指定资源的所有者时，所有更新该资源的请求都必须使用关联的密钥（用户、授权密钥或密钥仲裁）进行签名。使用钱包执行操作的请求也必须由钱包所有者签名。此安全措施…" at bounding box center [438, 237] width 376 height 44
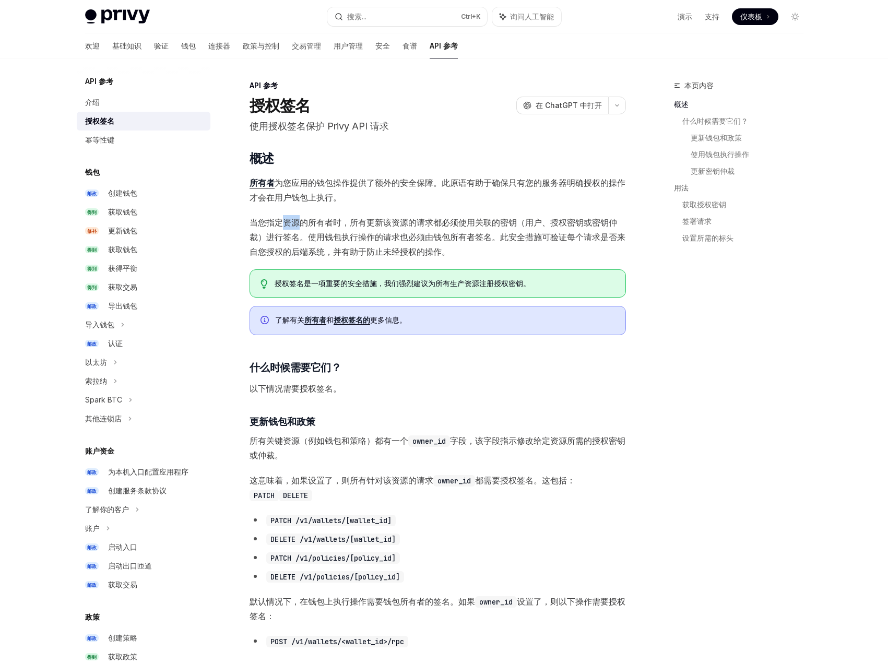
click at [290, 229] on span "当您指定资源的所有者时，所有更新该资源的请求都必须使用关联的密钥（用户、授权密钥或密钥仲裁）进行签名。使用钱包执行操作的请求也必须由钱包所有者签名。此安全措施…" at bounding box center [438, 237] width 376 height 44
drag, startPoint x: 257, startPoint y: 227, endPoint x: 368, endPoint y: 221, distance: 110.8
click at [368, 221] on font "当您指定资源的所有者时，所有更新该资源的请求都必须使用关联的密钥（用户、授权密钥或密钥仲裁）进行签名。使用钱包执行操作的请求也必须由钱包所有者签名。此安全措施…" at bounding box center [438, 237] width 376 height 40
click at [406, 228] on span "当您指定资源的所有者时，所有更新该资源的请求都必须使用关联的密钥（用户、授权密钥或密钥仲裁）进行签名。使用钱包执行操作的请求也必须由钱包所有者签名。此安全措施…" at bounding box center [438, 237] width 376 height 44
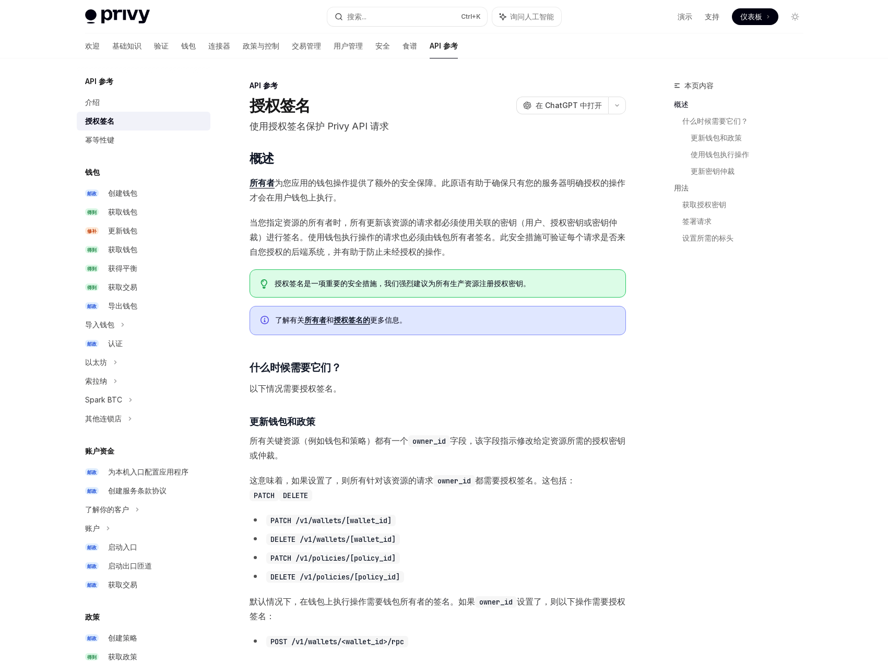
click at [458, 228] on span "当您指定资源的所有者时，所有更新该资源的请求都必须使用关联的密钥（用户、授权密钥或密钥仲裁）进行签名。使用钱包执行操作的请求也必须由钱包所有者签名。此安全措施…" at bounding box center [438, 237] width 376 height 44
click at [442, 227] on font "当您指定资源的所有者时，所有更新该资源的请求都必须使用关联的密钥（用户、授权密钥或密钥仲裁）进行签名。使用钱包执行操作的请求也必须由钱包所有者签名。此安全措施…" at bounding box center [438, 237] width 376 height 40
click at [502, 220] on font "当您指定资源的所有者时，所有更新该资源的请求都必须使用关联的密钥（用户、授权密钥或密钥仲裁）进行签名。使用钱包执行操作的请求也必须由钱包所有者签名。此安全措施…" at bounding box center [438, 237] width 376 height 40
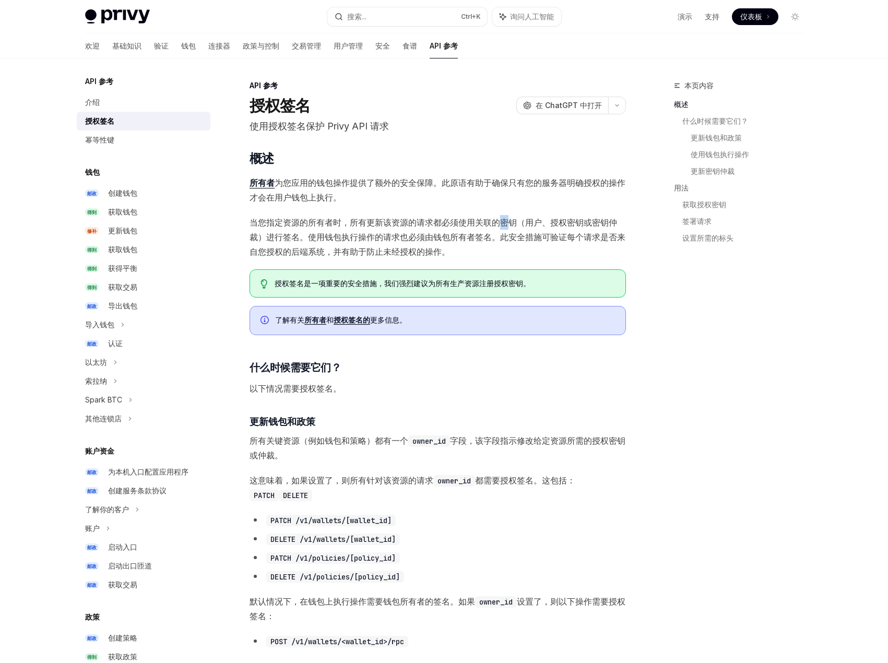
click at [502, 220] on font "当您指定资源的所有者时，所有更新该资源的请求都必须使用关联的密钥（用户、授权密钥或密钥仲裁）进行签名。使用钱包执行操作的请求也必须由钱包所有者签名。此安全措施…" at bounding box center [438, 237] width 376 height 40
click at [538, 226] on font "当您指定资源的所有者时，所有更新该资源的请求都必须使用关联的密钥（用户、授权密钥或密钥仲裁）进行签名。使用钱包执行操作的请求也必须由钱包所有者签名。此安全措施…" at bounding box center [438, 237] width 376 height 40
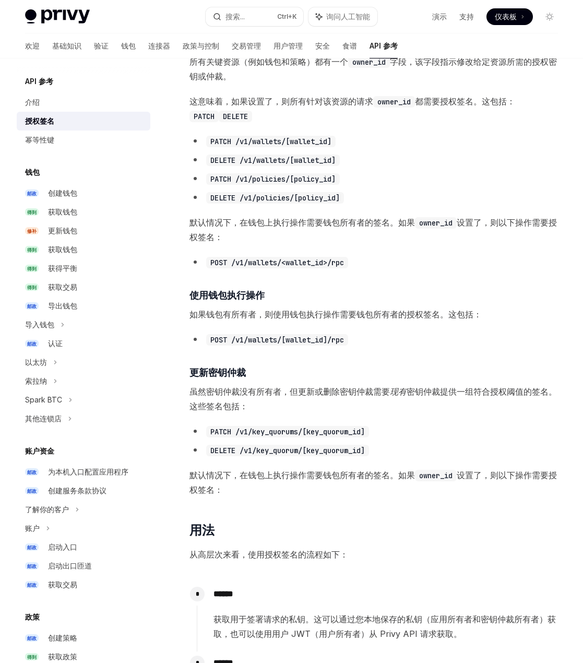
scroll to position [418, 0]
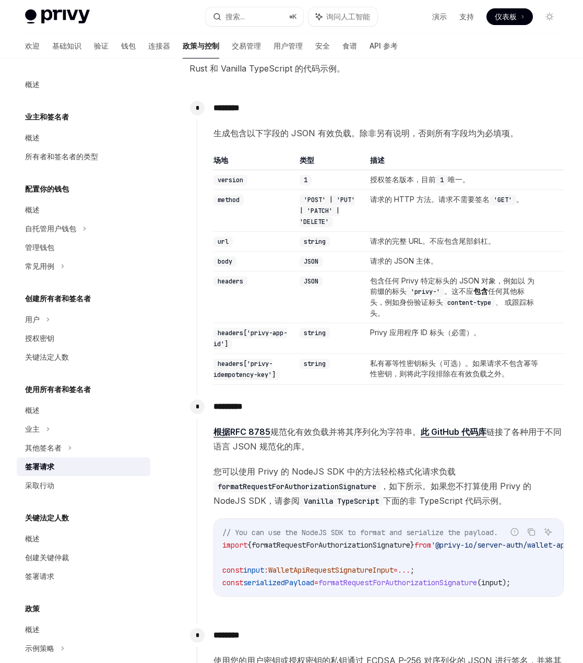
scroll to position [251, 0]
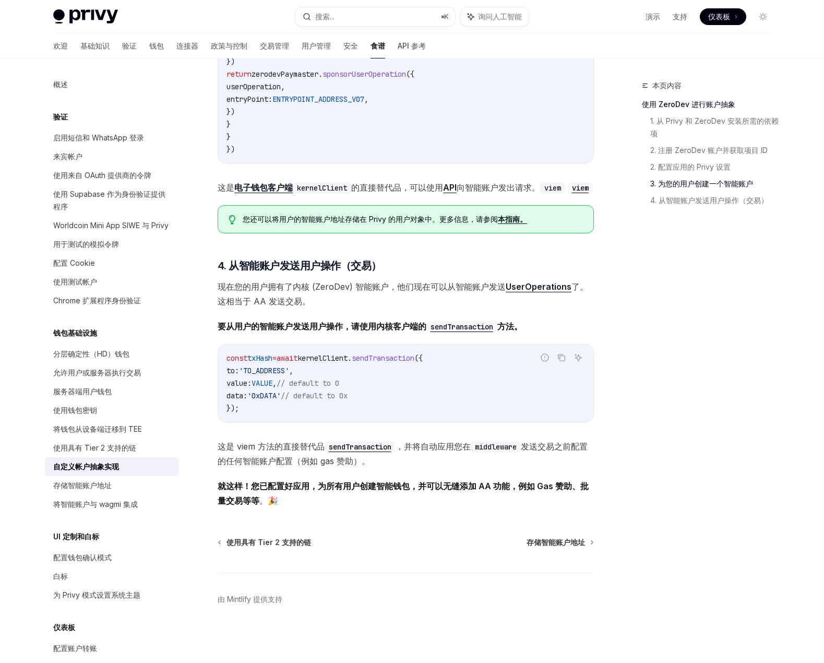
scroll to position [1793, 0]
